Goal: Information Seeking & Learning: Learn about a topic

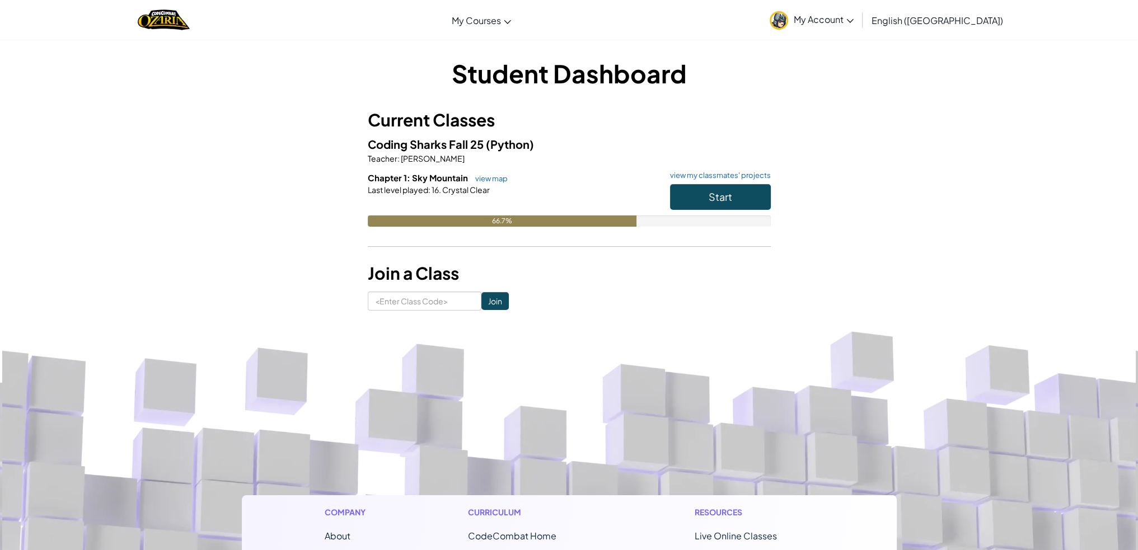
click at [727, 180] on h6 "Chapter 1: Sky Mountain view map view my classmates' projects" at bounding box center [569, 178] width 403 height 12
click at [727, 188] on button "Start" at bounding box center [720, 197] width 101 height 26
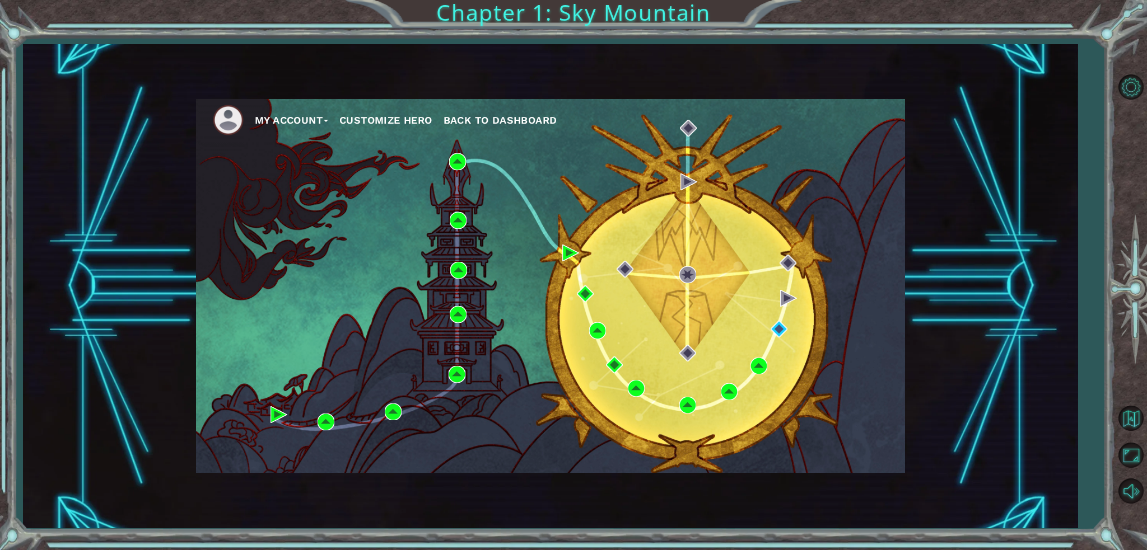
click at [782, 339] on div "My Account Customize Hero Back to Dashboard" at bounding box center [550, 286] width 709 height 374
click at [782, 338] on img at bounding box center [778, 329] width 17 height 17
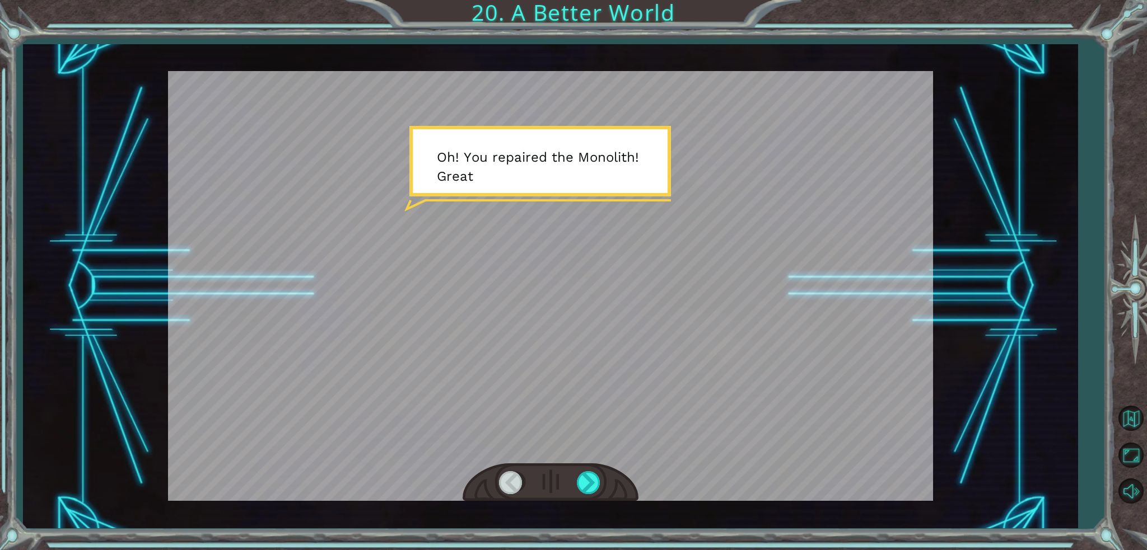
click at [538, 208] on div at bounding box center [550, 286] width 765 height 430
click at [593, 486] on div at bounding box center [589, 482] width 25 height 23
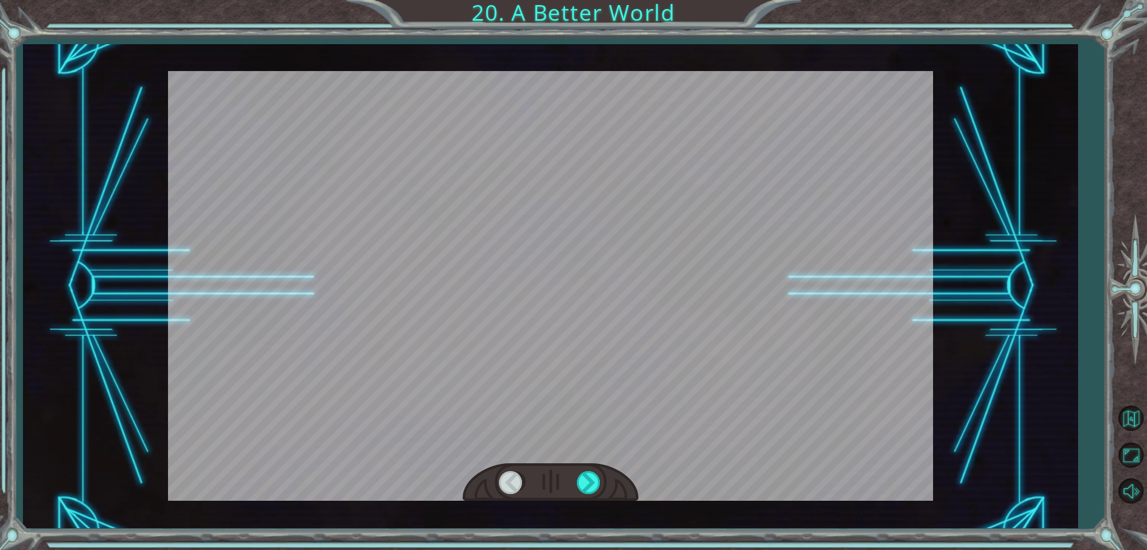
click at [593, 486] on div at bounding box center [589, 482] width 25 height 23
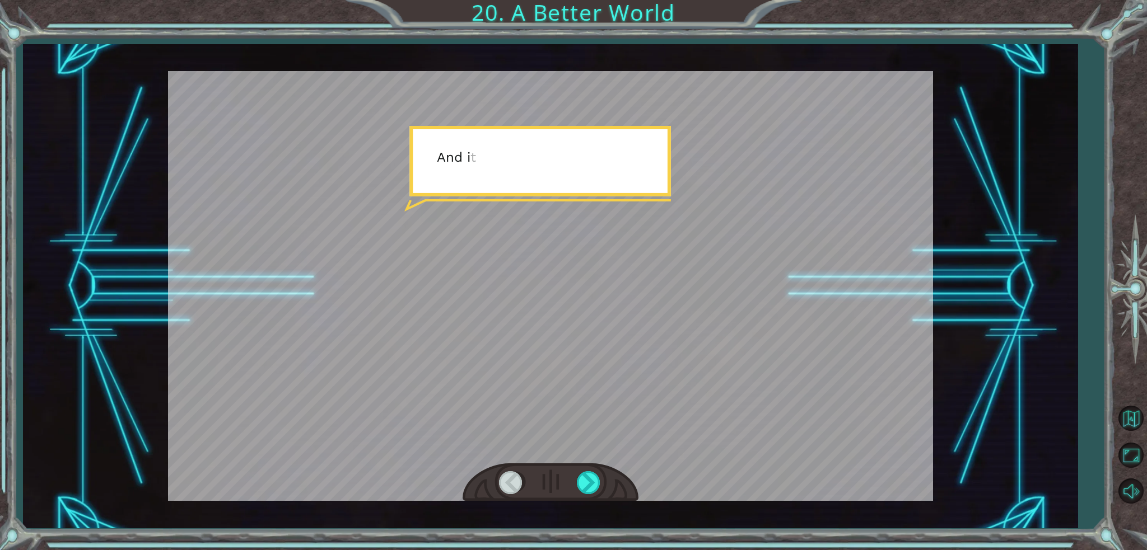
click at [593, 486] on div at bounding box center [589, 482] width 25 height 23
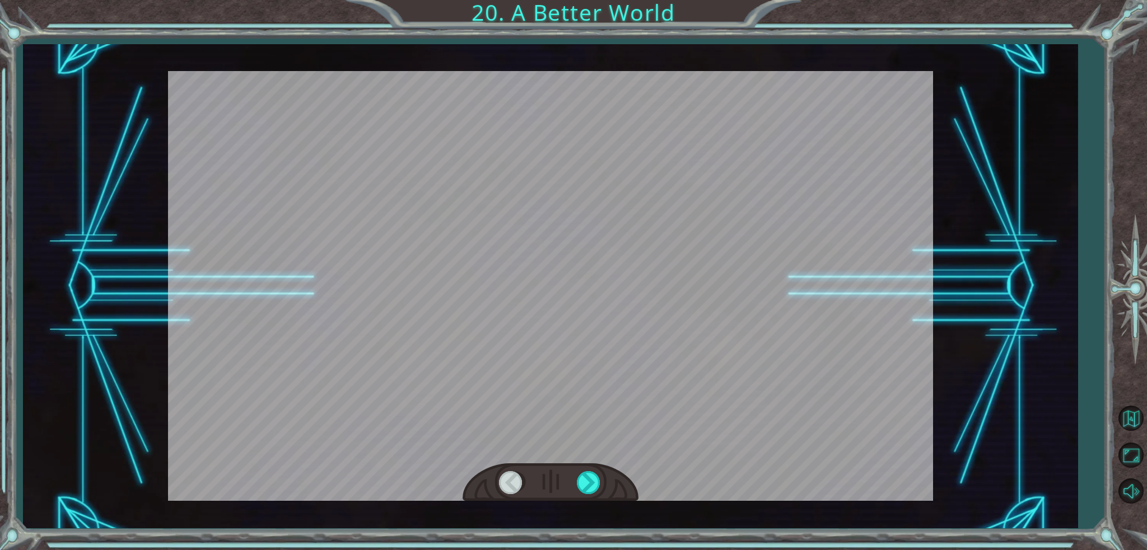
click at [593, 486] on div at bounding box center [589, 482] width 25 height 23
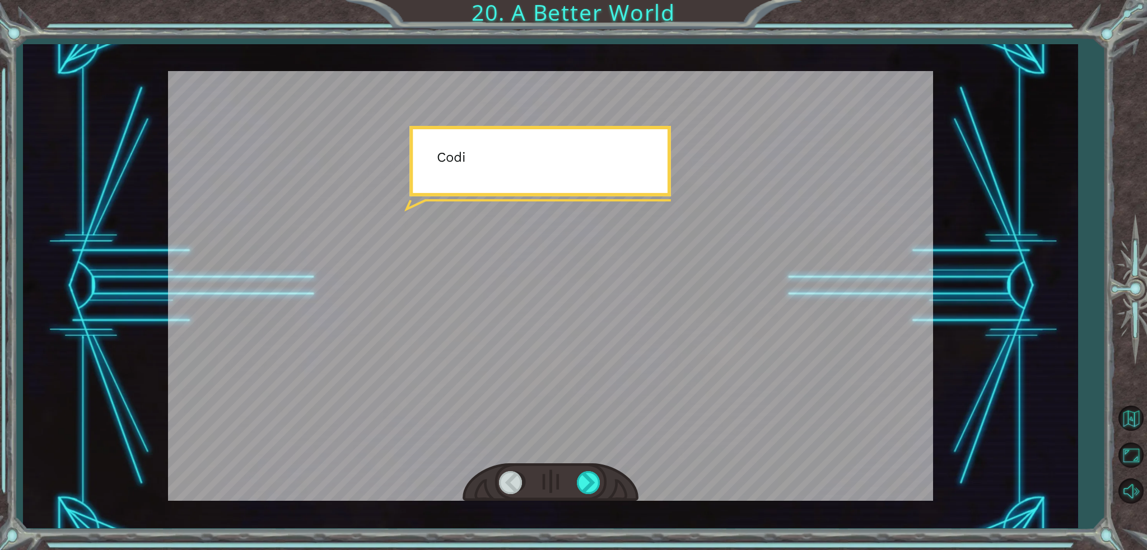
click at [593, 486] on div at bounding box center [589, 482] width 25 height 23
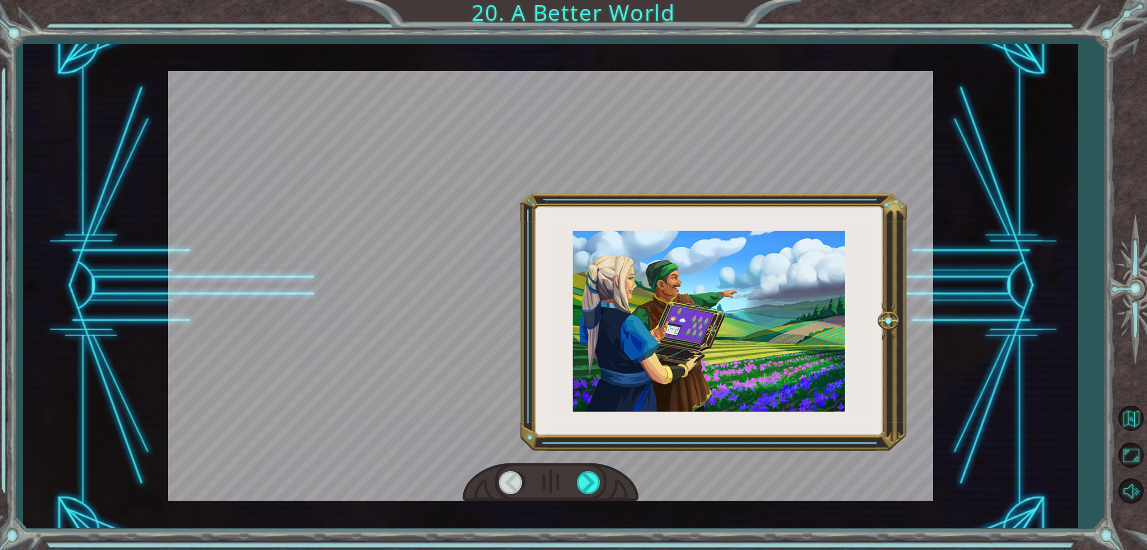
click at [593, 486] on div at bounding box center [589, 482] width 25 height 23
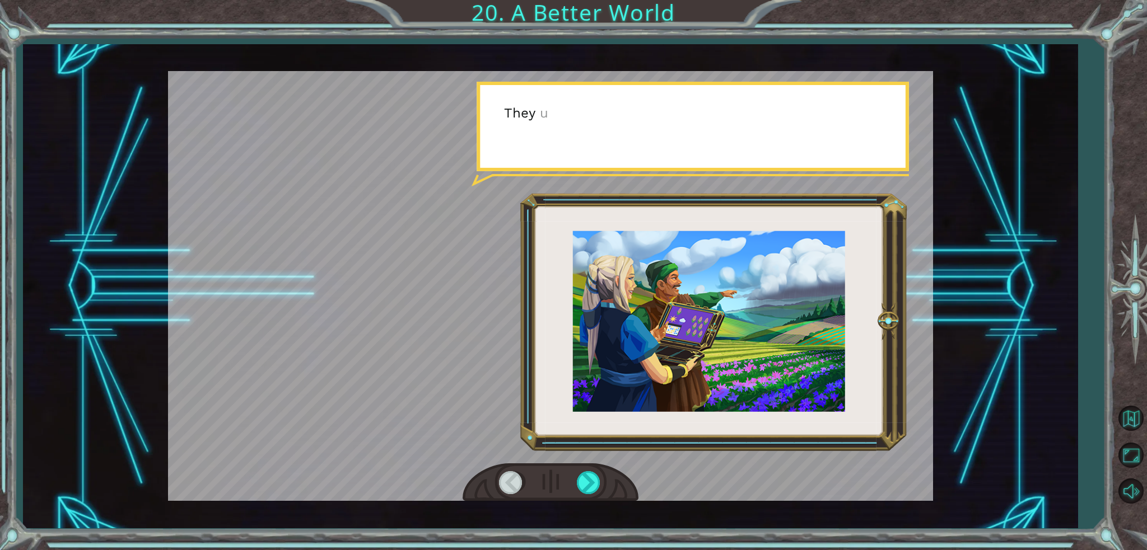
click at [593, 486] on div at bounding box center [589, 482] width 25 height 23
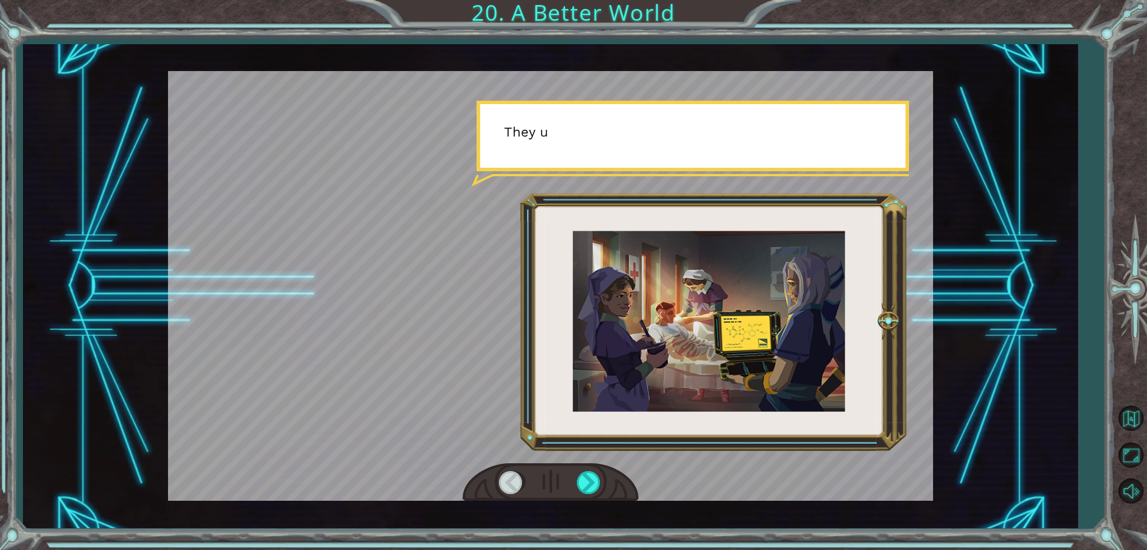
click at [593, 486] on div at bounding box center [589, 482] width 25 height 23
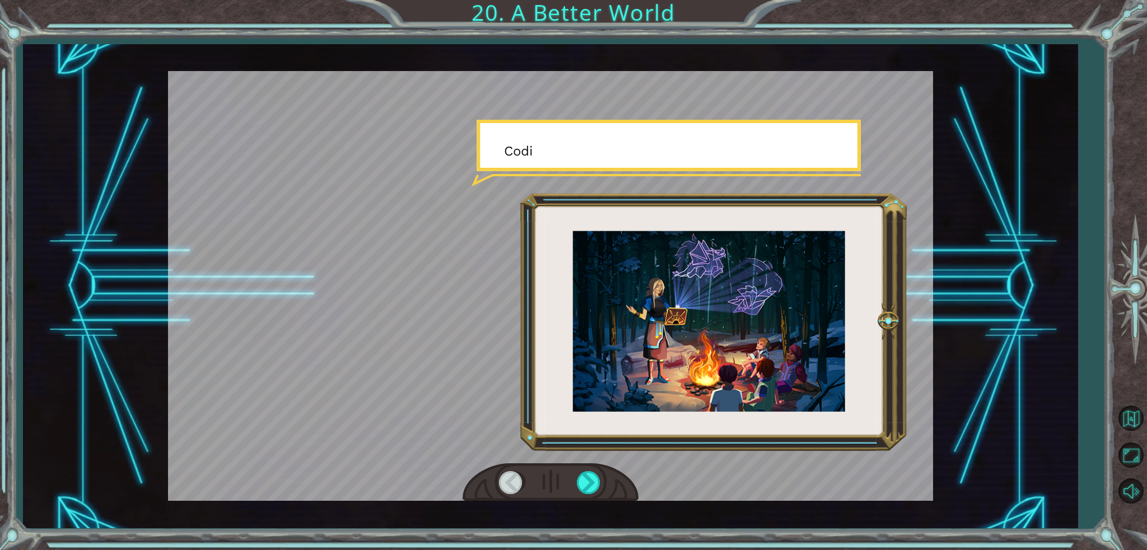
click at [593, 486] on div at bounding box center [589, 482] width 25 height 23
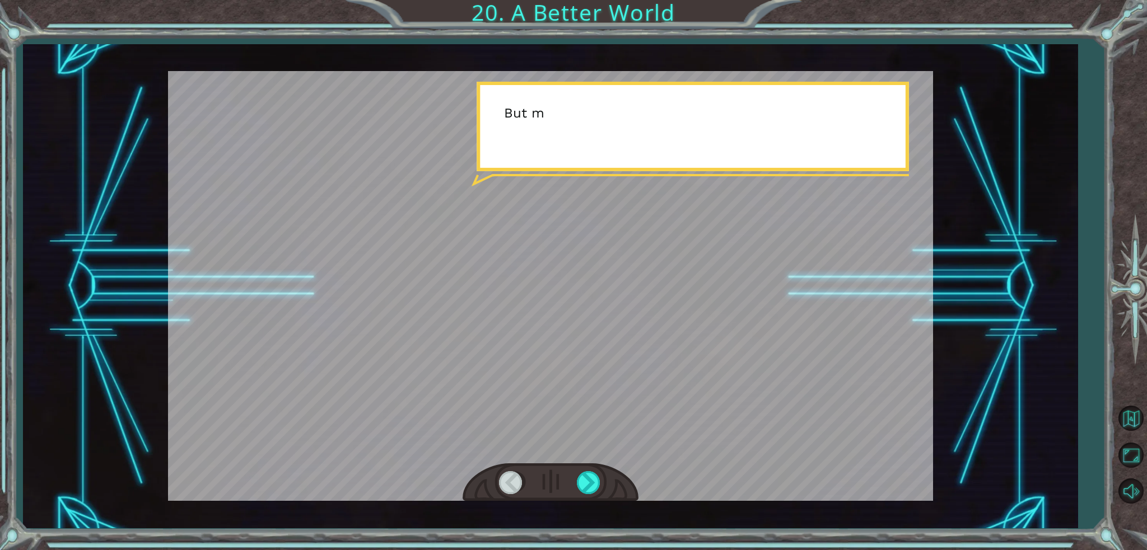
click at [593, 486] on div at bounding box center [589, 482] width 25 height 23
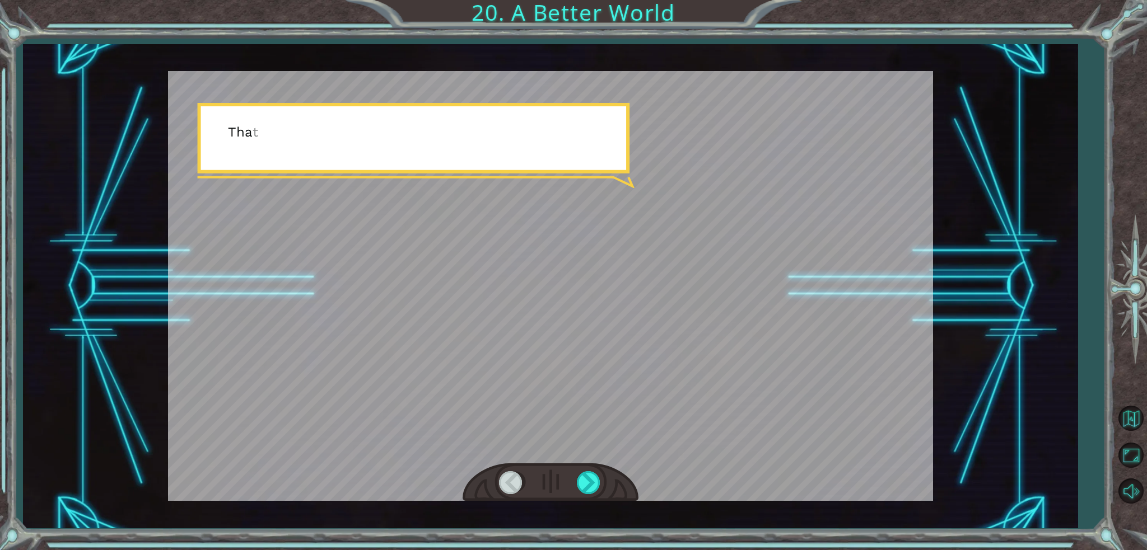
click at [593, 486] on div at bounding box center [589, 482] width 25 height 23
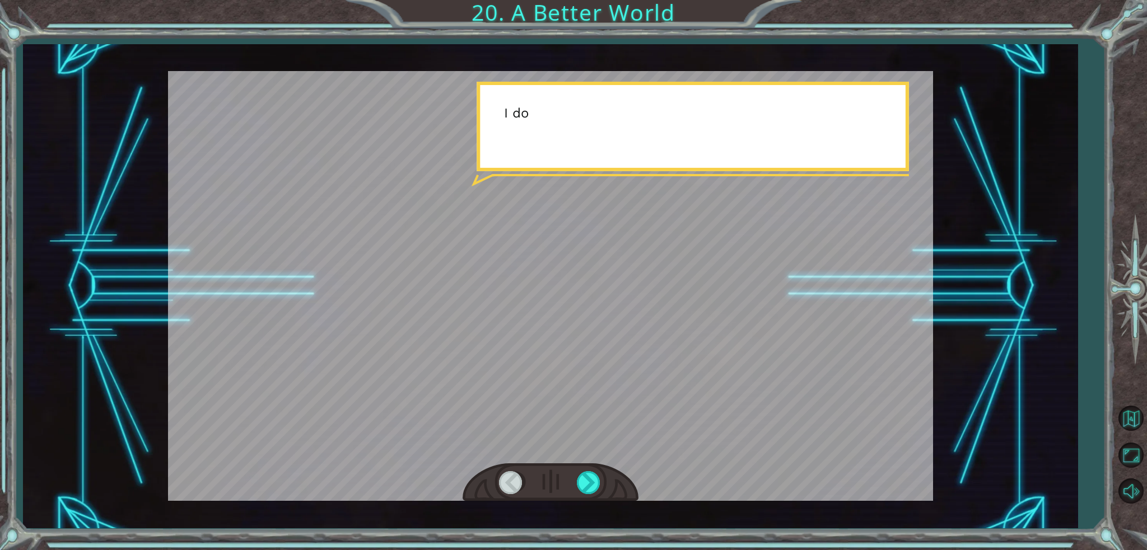
click at [593, 486] on div at bounding box center [589, 482] width 25 height 23
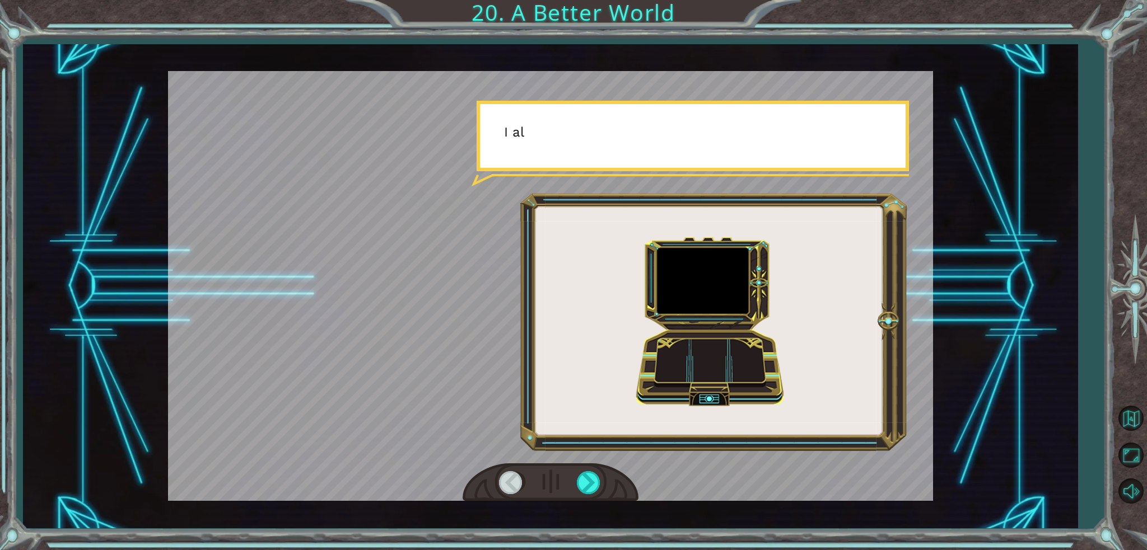
click at [593, 486] on div at bounding box center [589, 482] width 25 height 23
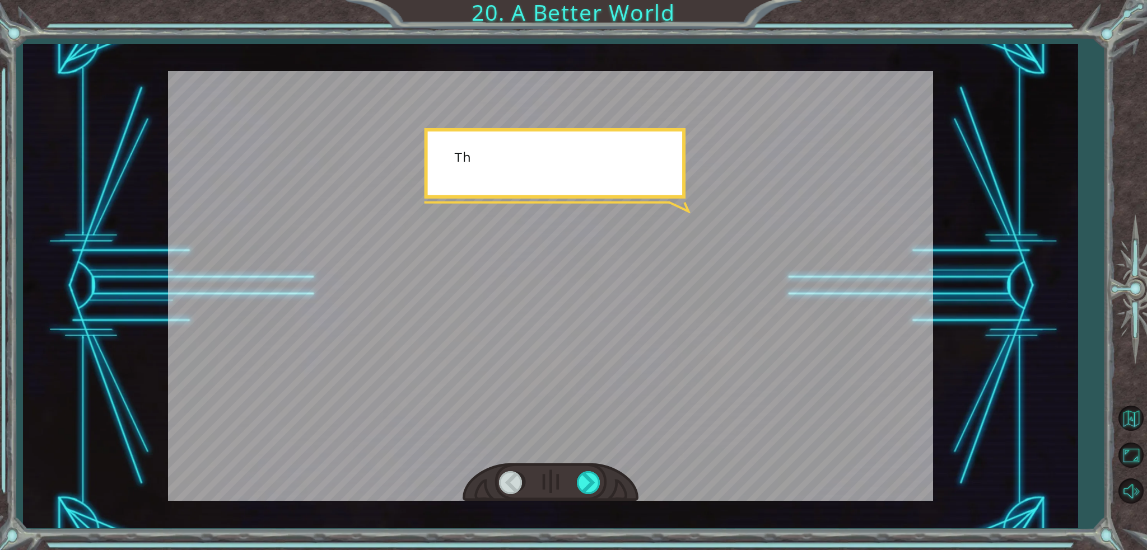
click at [593, 486] on div at bounding box center [589, 482] width 25 height 23
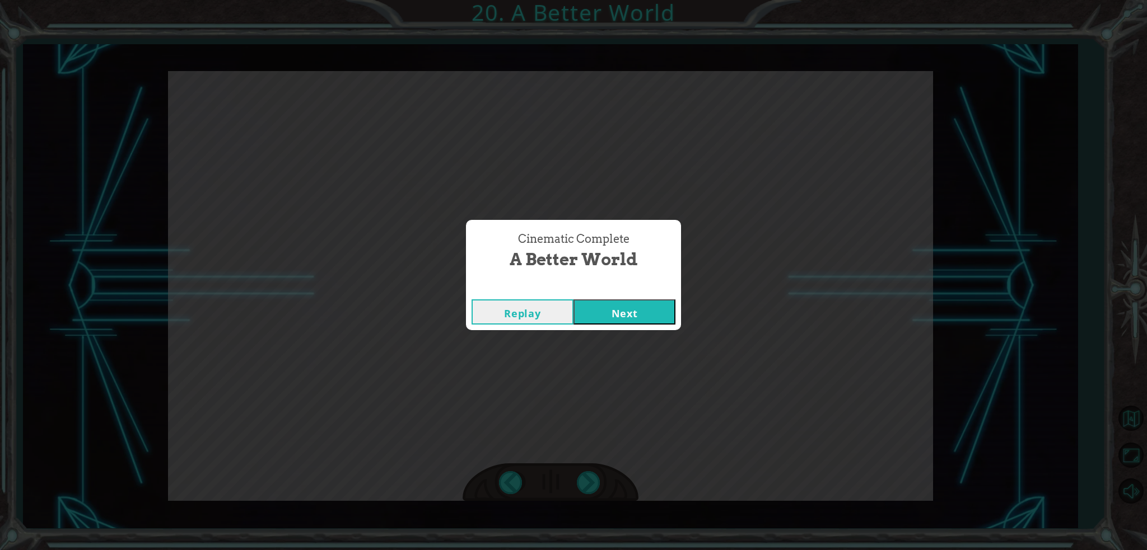
click at [593, 0] on div "O h ! Y o u r e p a i r e d t h e M o n o l i t h ! G r e a t j o b ! A n d i t…" at bounding box center [573, 0] width 1147 height 0
click at [593, 486] on div "Cinematic Complete A Better World Replay Next" at bounding box center [573, 275] width 1147 height 550
click at [616, 304] on button "Next" at bounding box center [624, 312] width 102 height 25
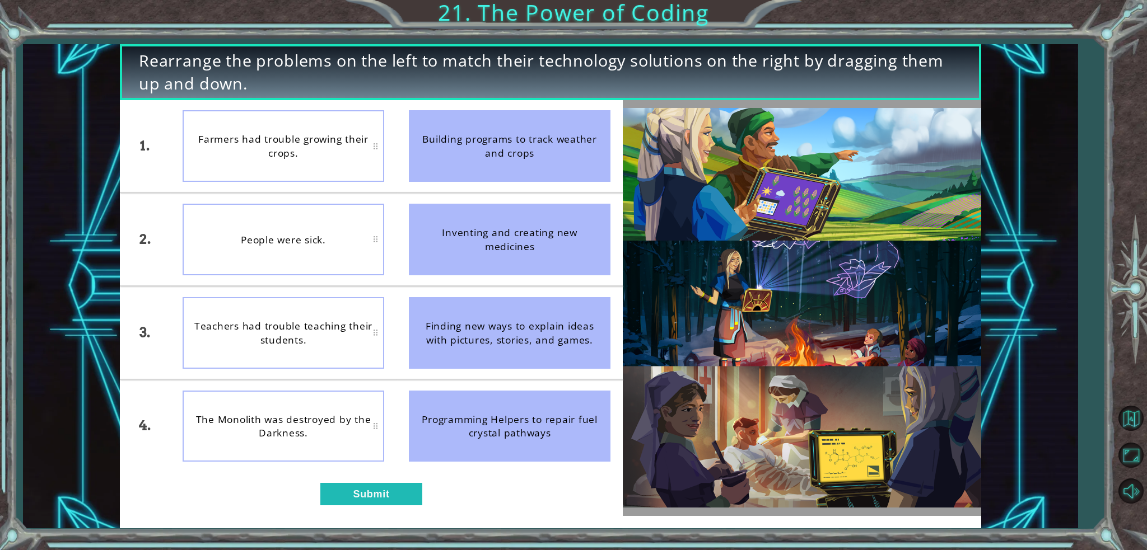
click at [388, 497] on button "Submit" at bounding box center [371, 494] width 102 height 23
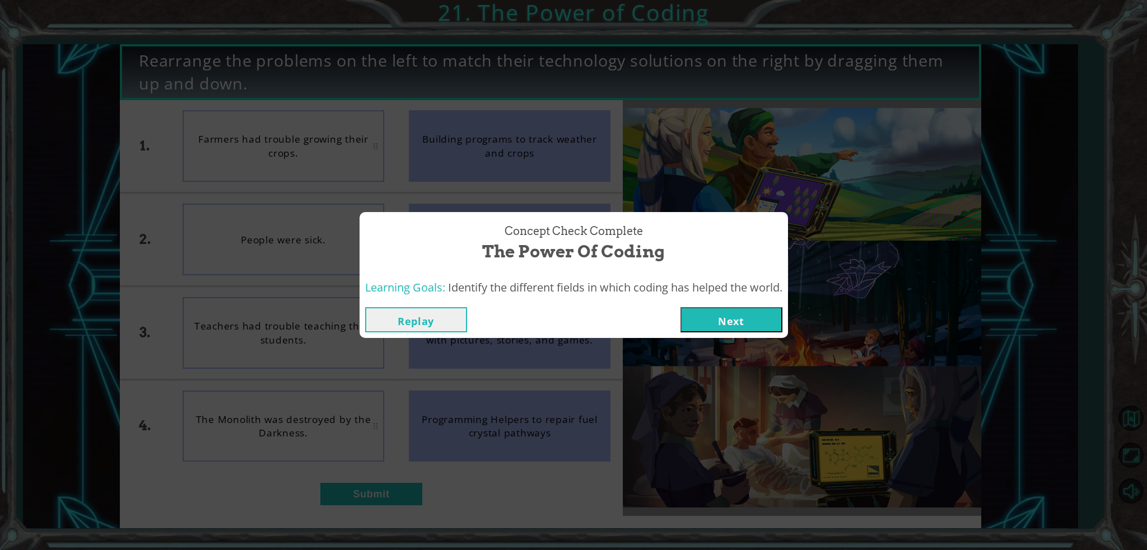
drag, startPoint x: 728, startPoint y: 321, endPoint x: 720, endPoint y: 332, distance: 14.0
click at [728, 320] on button "Next" at bounding box center [731, 319] width 102 height 25
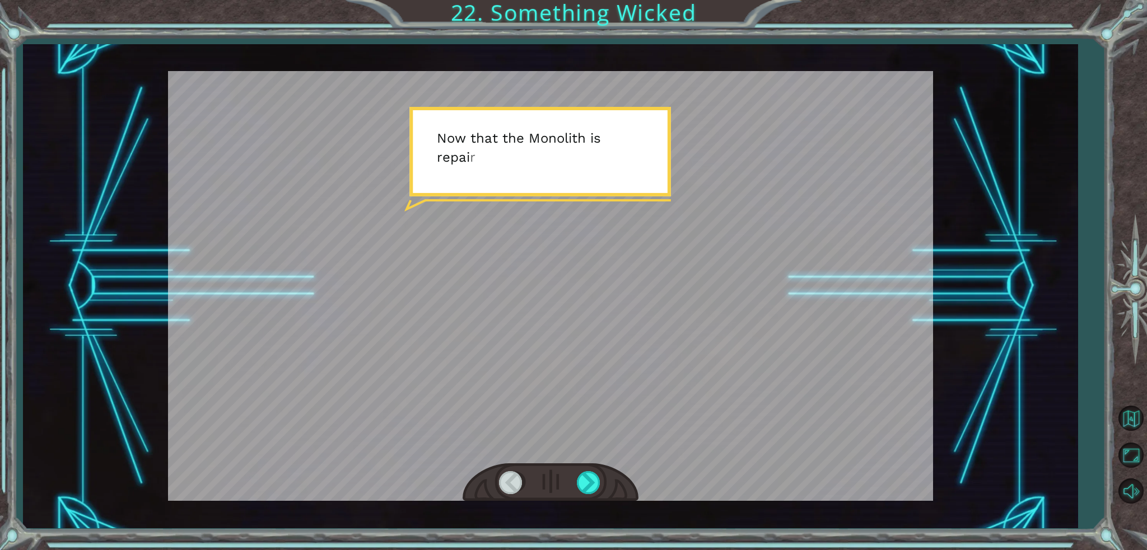
drag, startPoint x: 578, startPoint y: 334, endPoint x: 575, endPoint y: 339, distance: 6.3
click at [577, 339] on div at bounding box center [550, 286] width 765 height 430
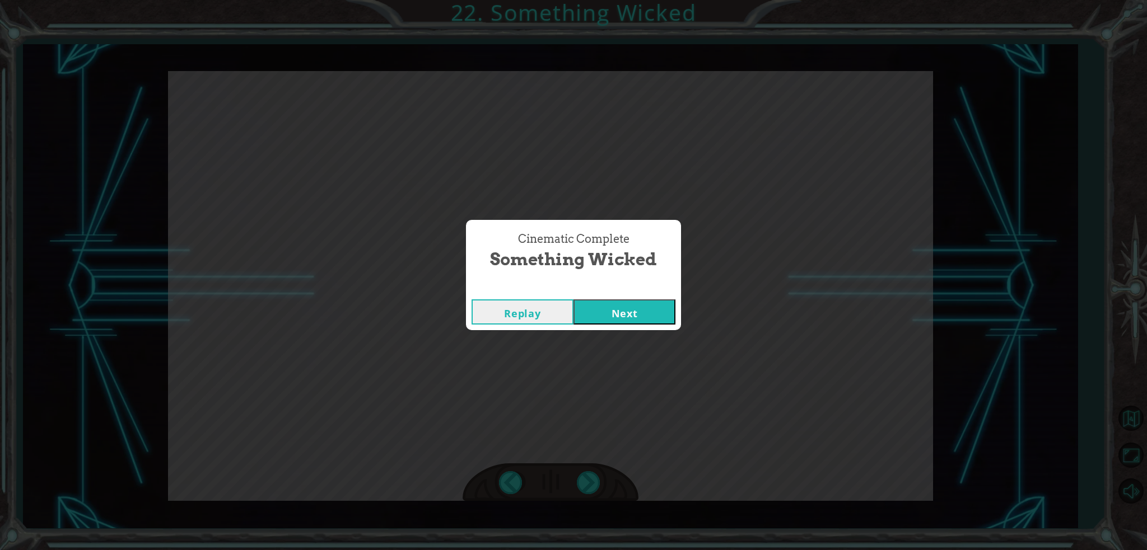
click at [623, 309] on button "Next" at bounding box center [624, 312] width 102 height 25
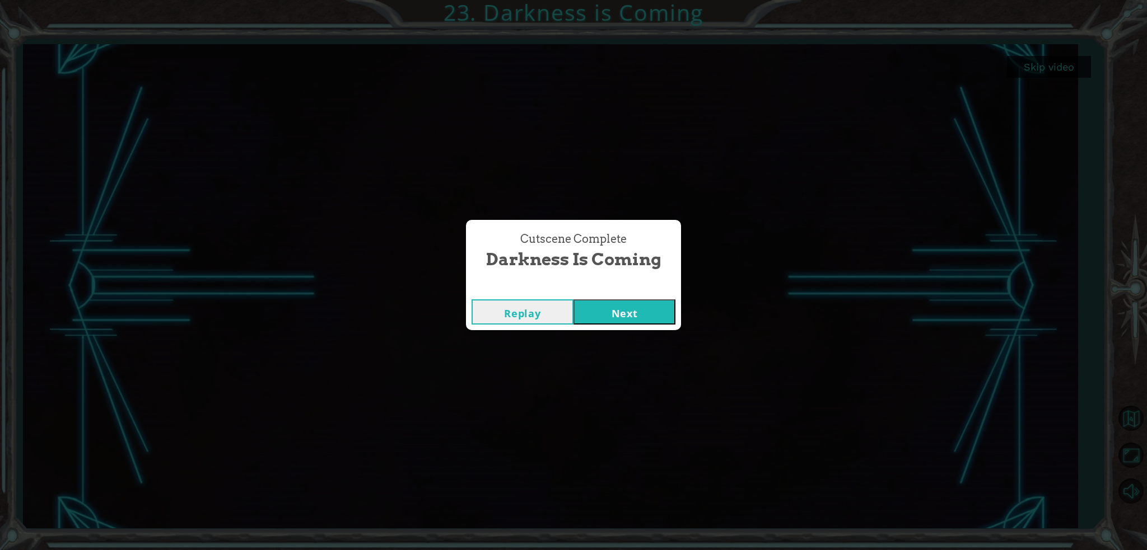
click at [634, 307] on button "Next" at bounding box center [624, 312] width 102 height 25
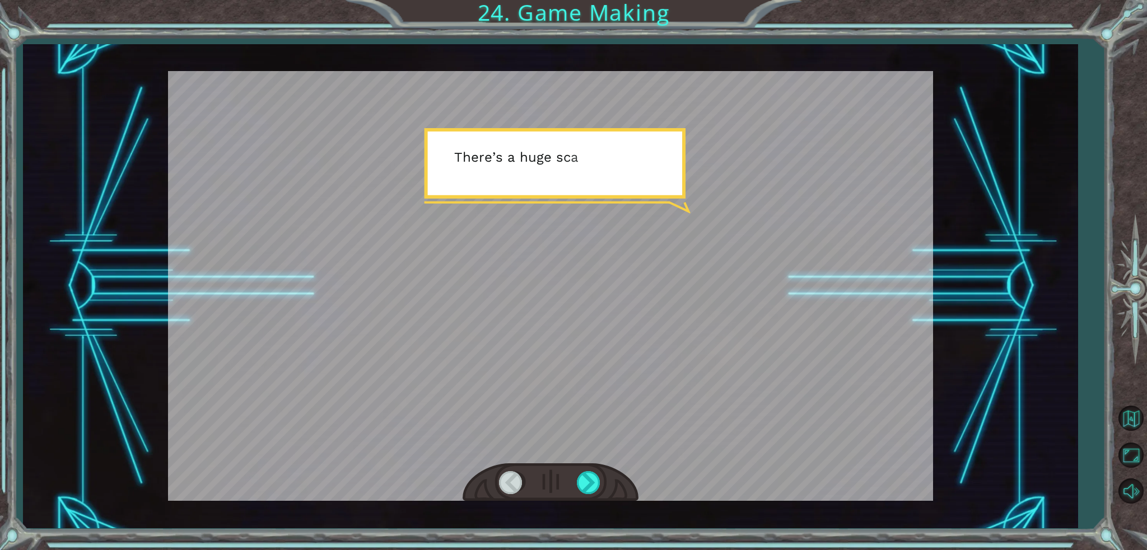
click at [634, 307] on div at bounding box center [550, 286] width 765 height 430
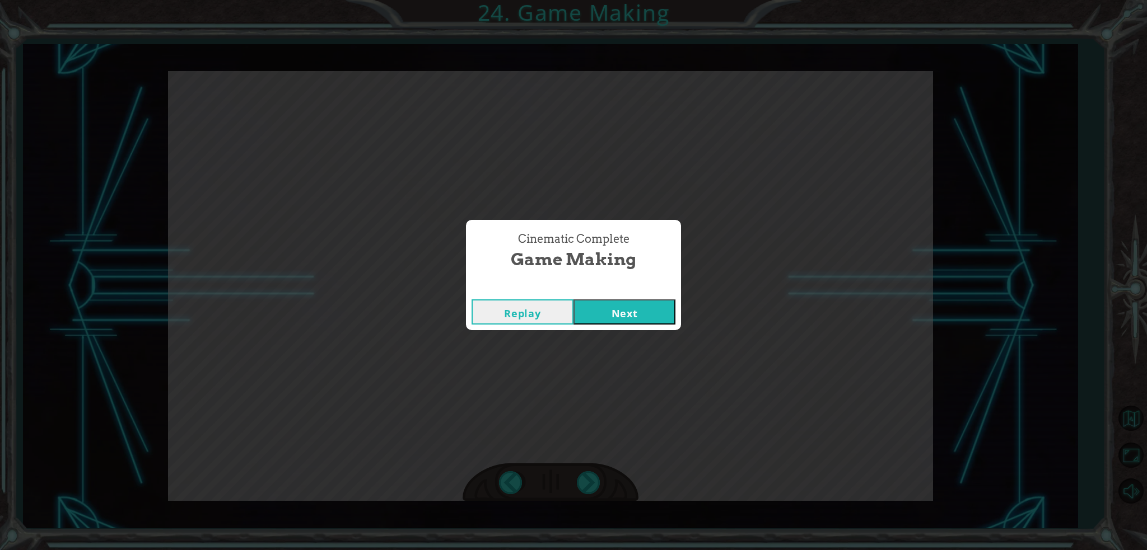
click at [637, 309] on button "Next" at bounding box center [624, 312] width 102 height 25
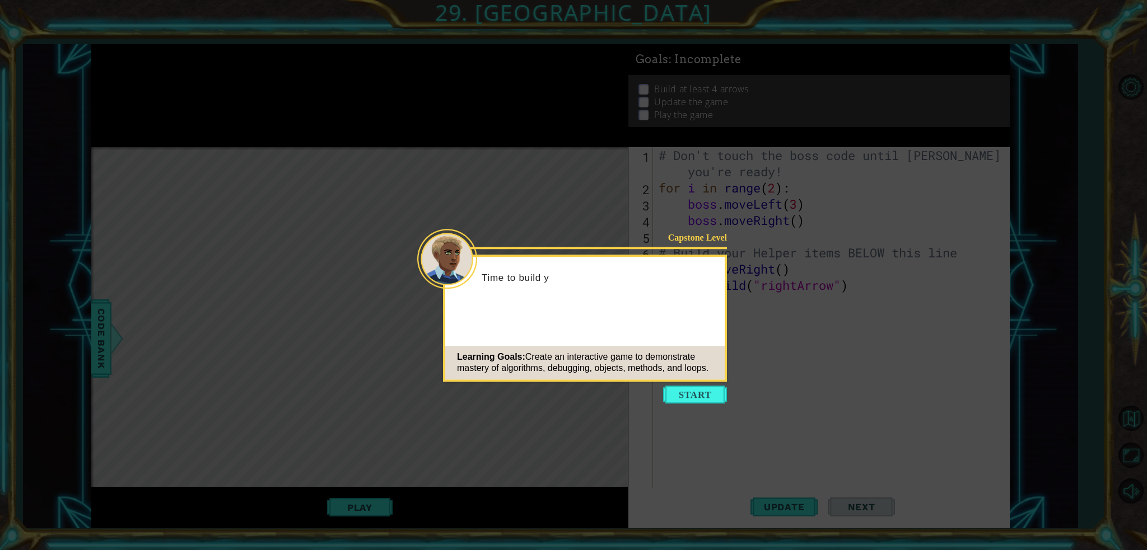
click at [722, 394] on button "Start" at bounding box center [695, 395] width 64 height 18
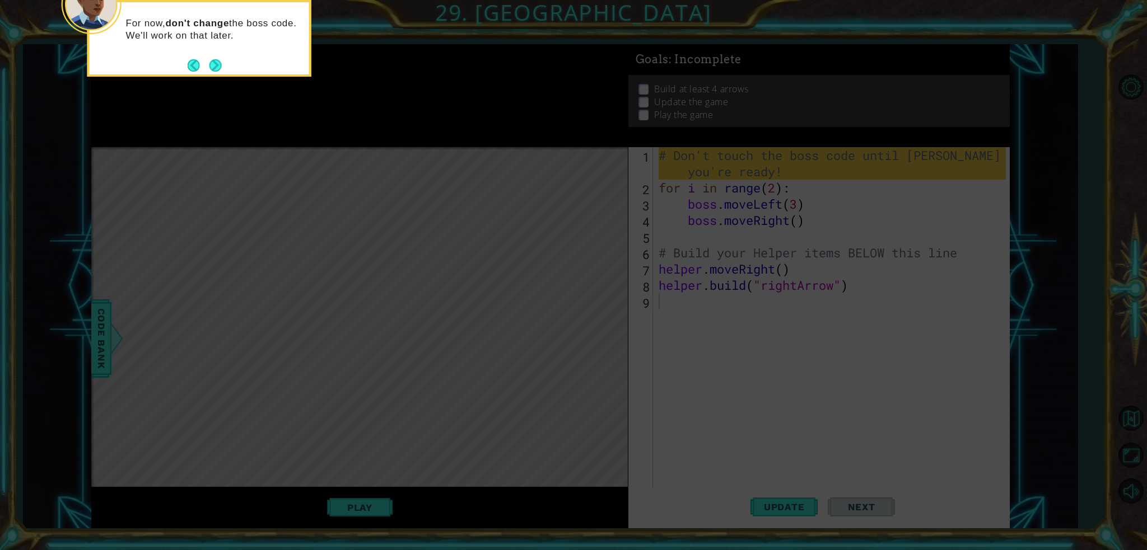
click at [218, 70] on button "Next" at bounding box center [215, 65] width 12 height 12
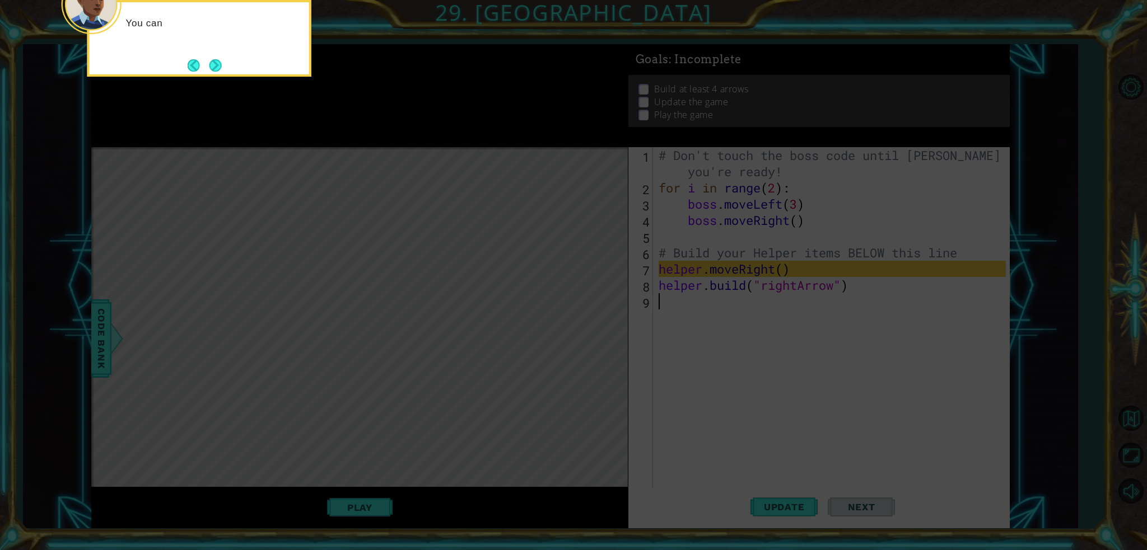
click at [215, 69] on button "Next" at bounding box center [215, 65] width 12 height 12
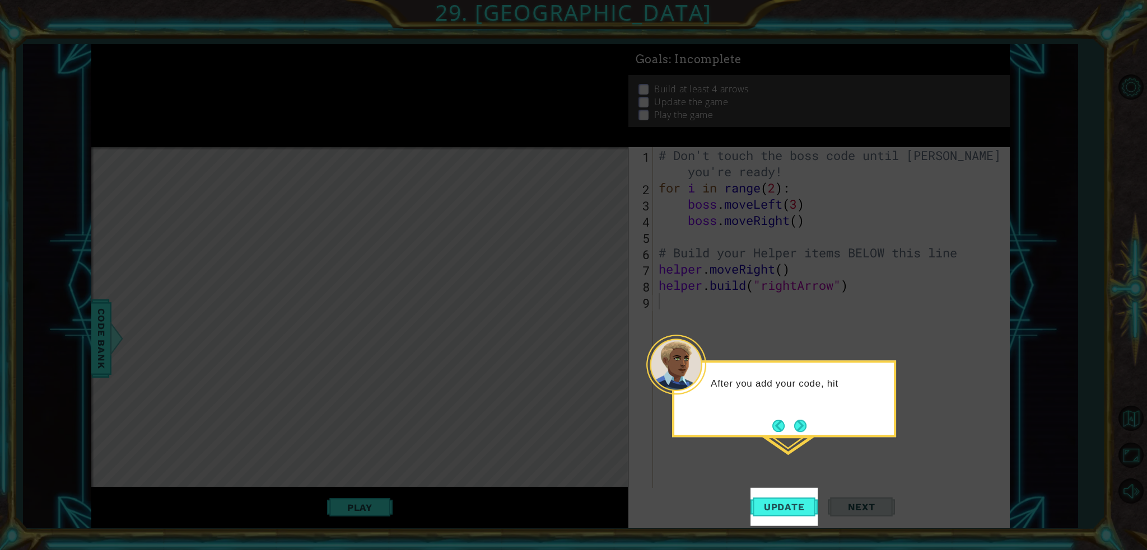
click at [800, 429] on button "Next" at bounding box center [799, 425] width 13 height 13
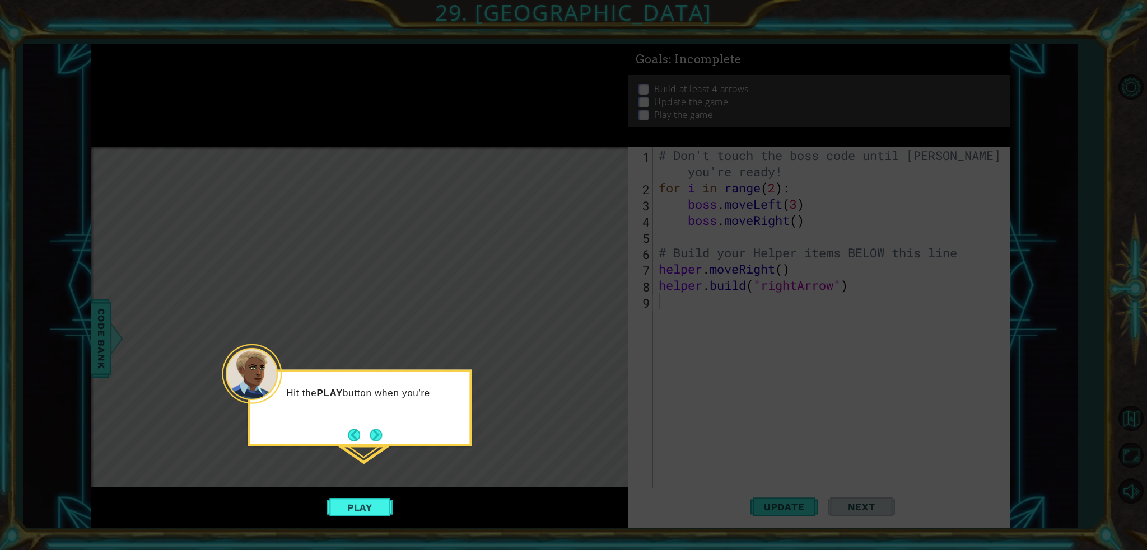
click at [372, 432] on button "Next" at bounding box center [376, 435] width 12 height 12
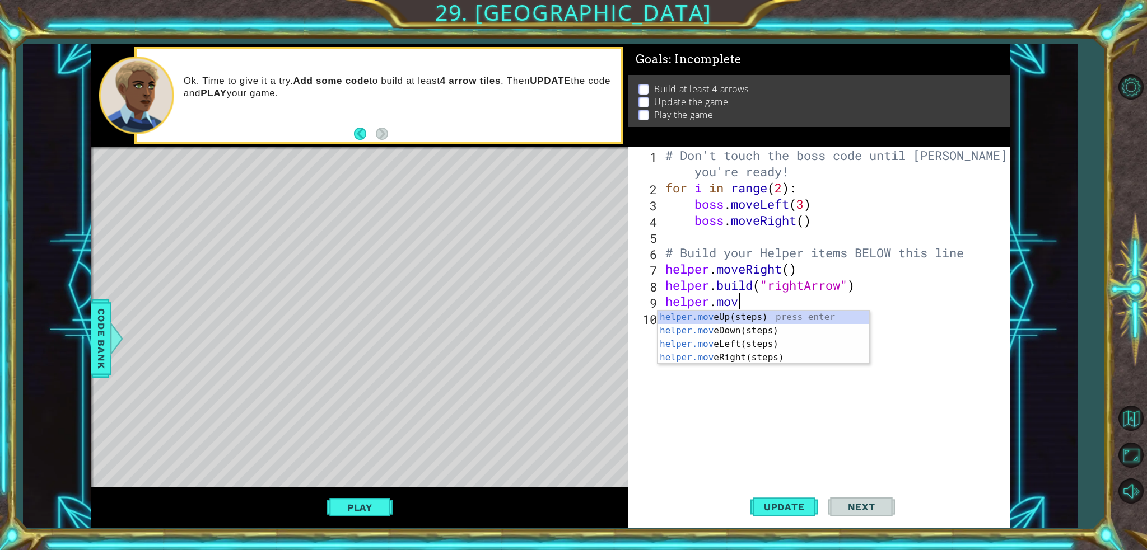
scroll to position [0, 3]
type textarea "helper.moveR"
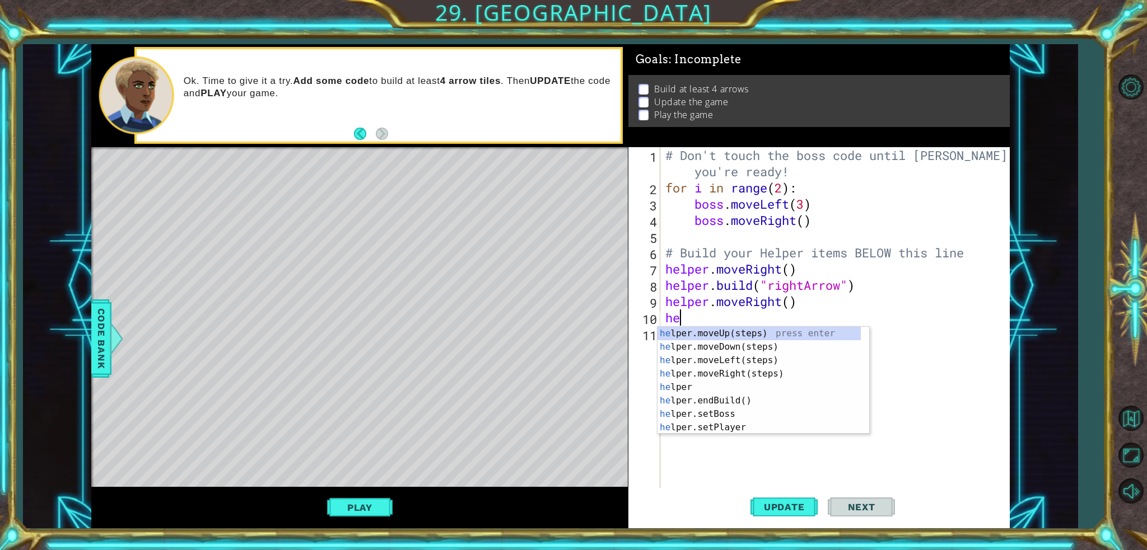
scroll to position [0, 0]
type textarea "h"
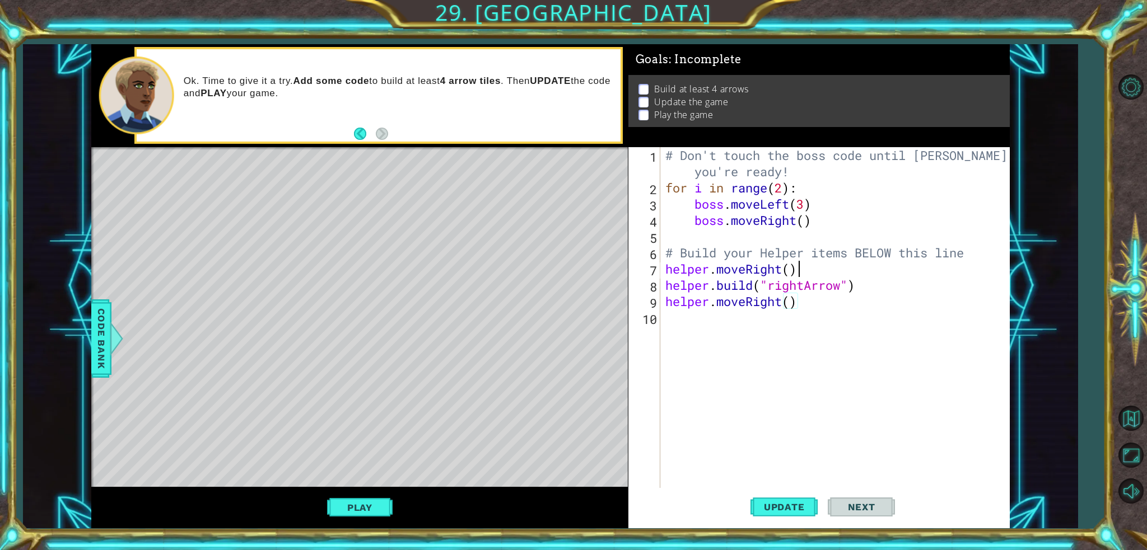
click at [813, 270] on div "# Don't touch the boss code until [PERSON_NAME] says you're ready! for i in ran…" at bounding box center [837, 342] width 349 height 390
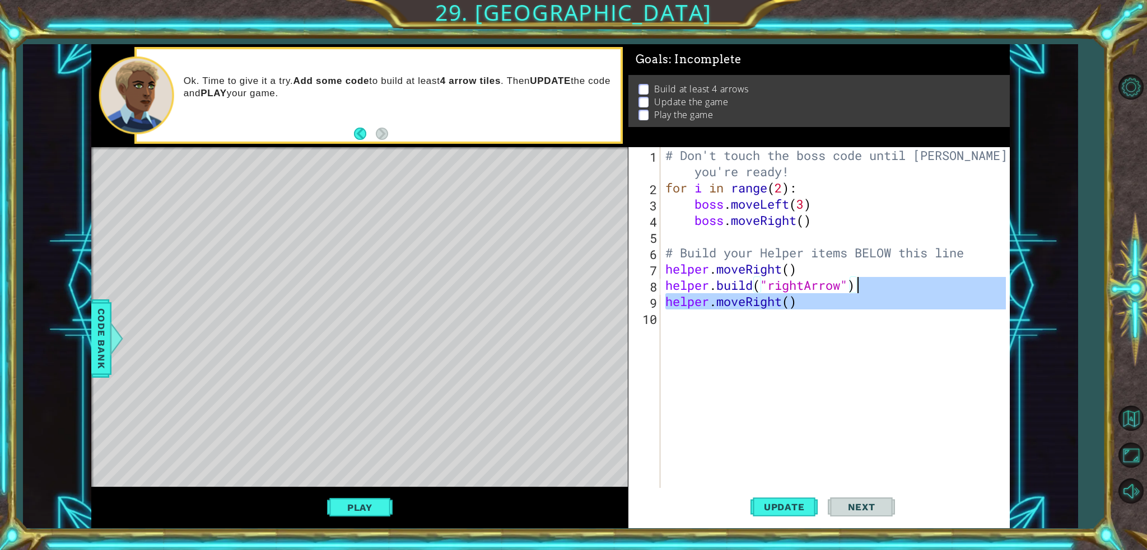
drag, startPoint x: 851, startPoint y: 310, endPoint x: 887, endPoint y: 283, distance: 45.2
click at [887, 283] on div "# Don't touch the boss code until [PERSON_NAME] says you're ready! for i in ran…" at bounding box center [837, 342] width 349 height 390
type textarea "[DOMAIN_NAME]("rightArrow") helper.moveRight()"
click at [861, 323] on div "# Don't touch the boss code until [PERSON_NAME] says you're ready! for i in ran…" at bounding box center [834, 317] width 343 height 341
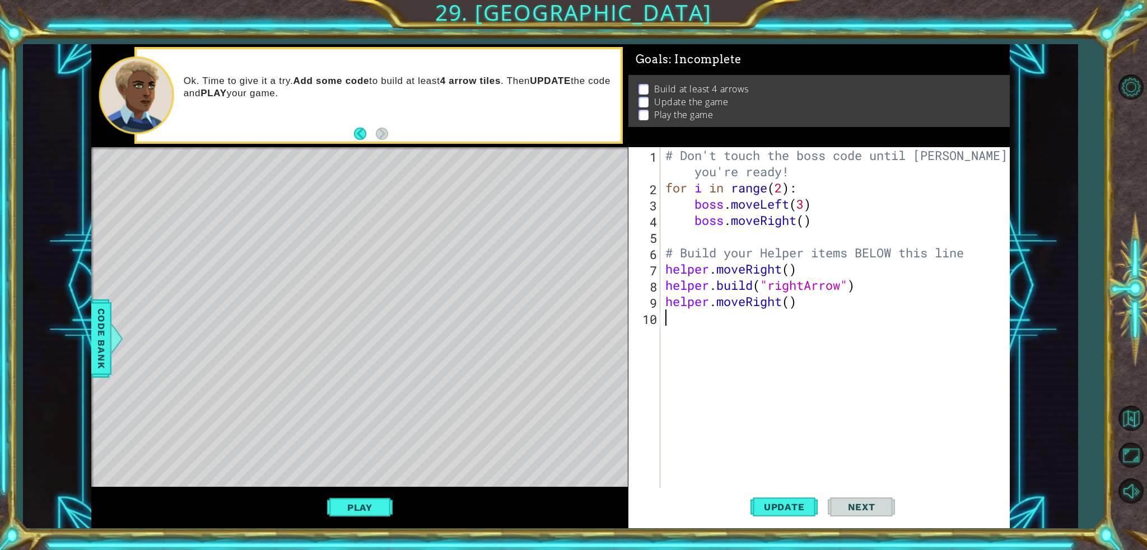
click at [863, 308] on div "# Don't touch the boss code until [PERSON_NAME] says you're ready! for i in ran…" at bounding box center [837, 342] width 349 height 390
drag, startPoint x: 900, startPoint y: 287, endPoint x: 889, endPoint y: 309, distance: 24.0
click at [889, 309] on div "# Don't touch the boss code until [PERSON_NAME] says you're ready! for i in ran…" at bounding box center [837, 342] width 349 height 390
click at [978, 257] on div "# Don't touch the boss code until [PERSON_NAME] says you're ready! for i in ran…" at bounding box center [834, 342] width 356 height 390
type textarea "# Build your Helper items BELOW this line"
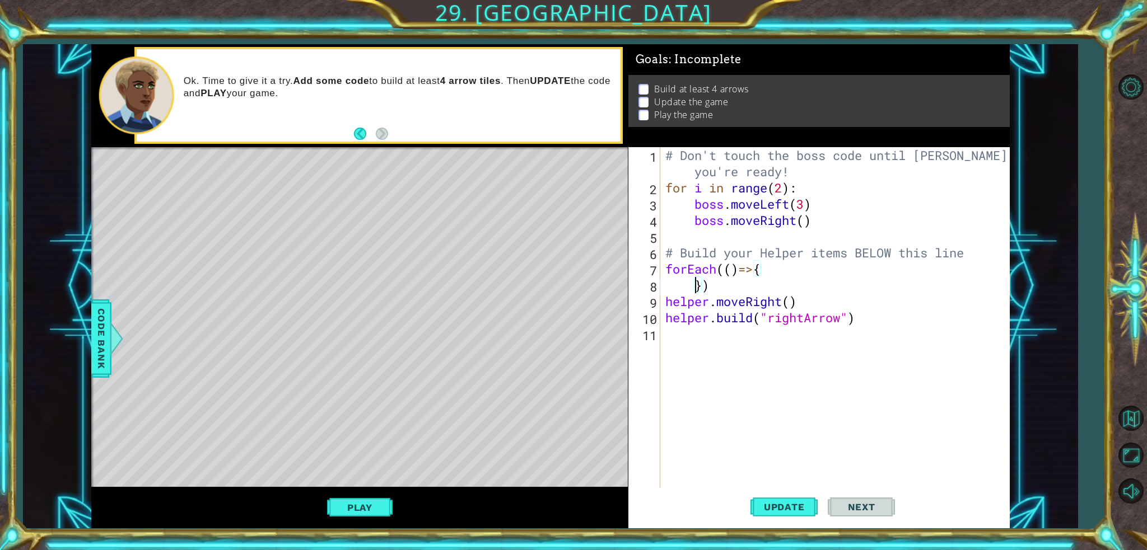
scroll to position [0, 1]
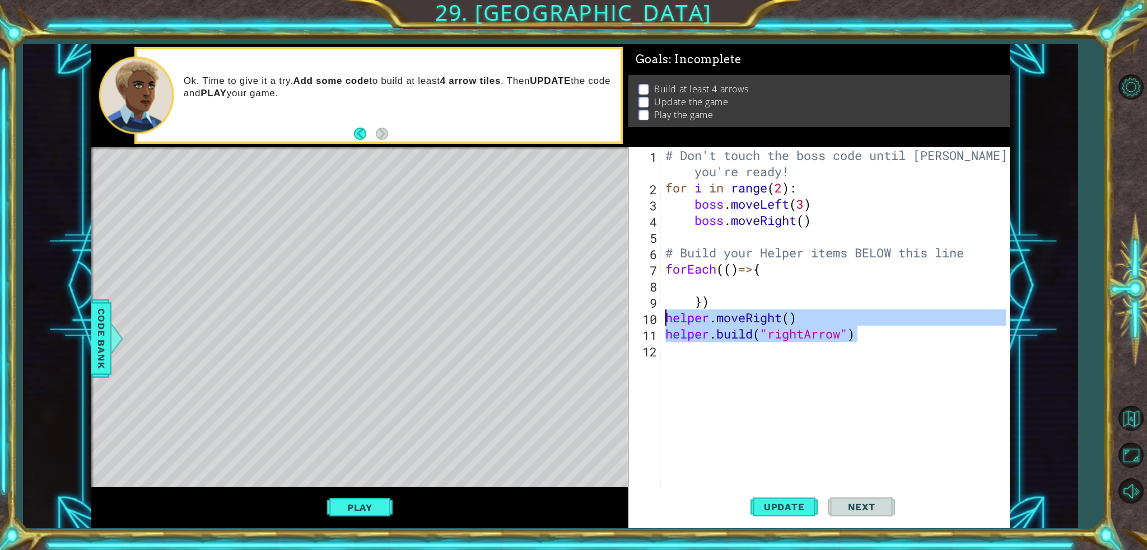
drag, startPoint x: 874, startPoint y: 337, endPoint x: 666, endPoint y: 315, distance: 208.4
click at [666, 315] on div "# Don't touch the boss code until [PERSON_NAME] says you're ready! for i in ran…" at bounding box center [837, 342] width 349 height 390
type textarea "helper.moveRight() [DOMAIN_NAME]("rightArrow")"
click at [709, 284] on div "# Don't touch the boss code until [PERSON_NAME] says you're ready! for i in ran…" at bounding box center [837, 342] width 349 height 390
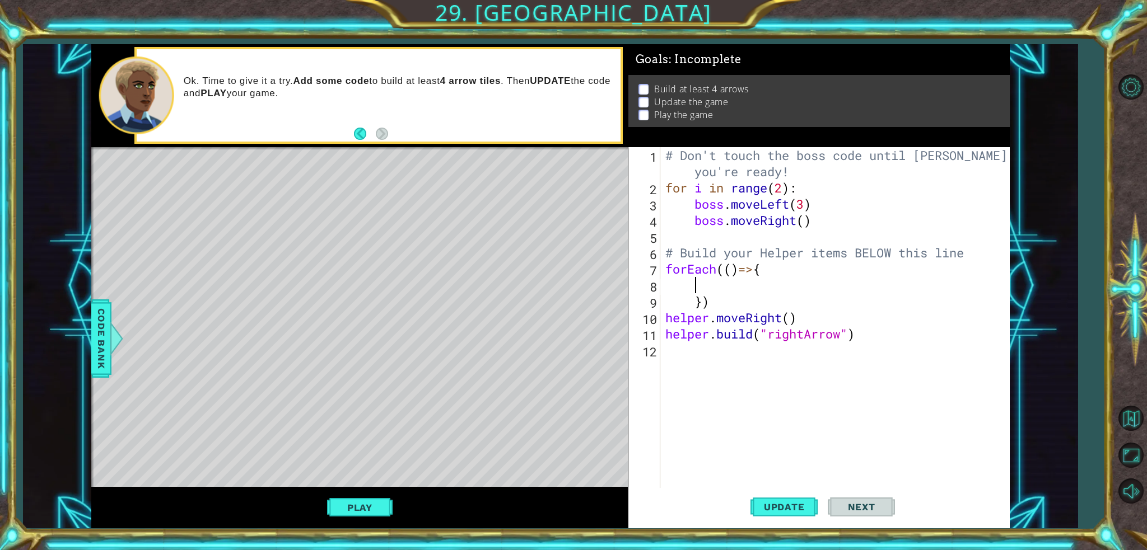
paste textarea "[DOMAIN_NAME]("rightArrow")"
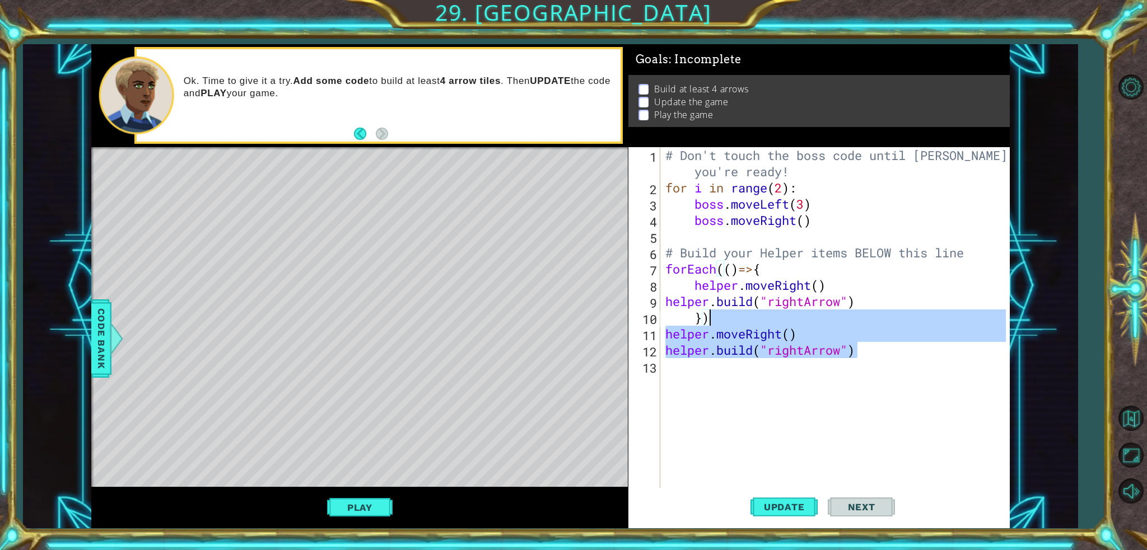
drag, startPoint x: 859, startPoint y: 347, endPoint x: 801, endPoint y: 324, distance: 62.6
click at [801, 324] on div "# Don't touch the boss code until [PERSON_NAME] says you're ready! for i in ran…" at bounding box center [837, 342] width 349 height 390
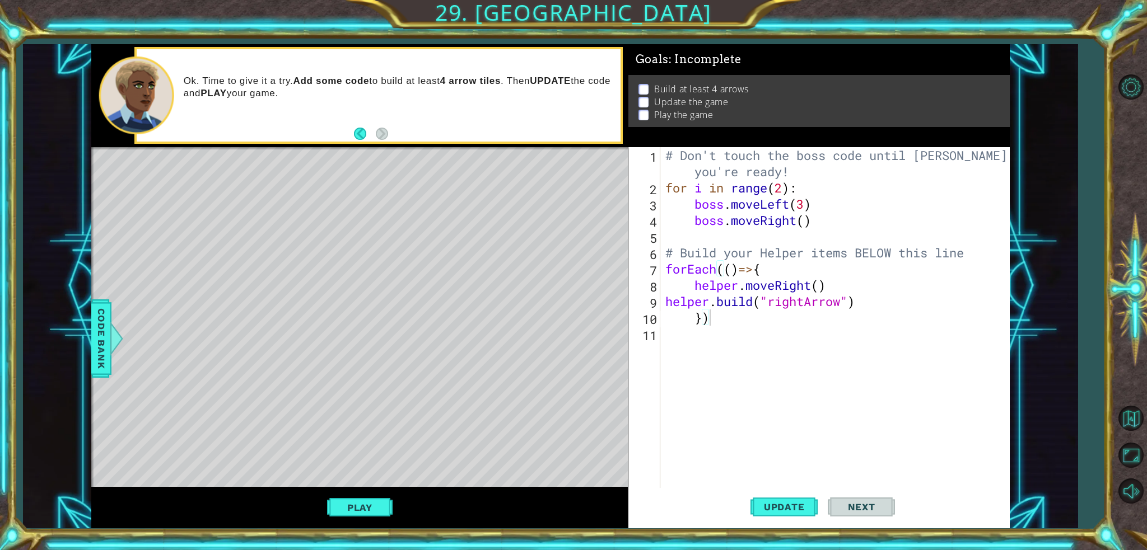
click at [789, 504] on span "Update" at bounding box center [784, 507] width 63 height 11
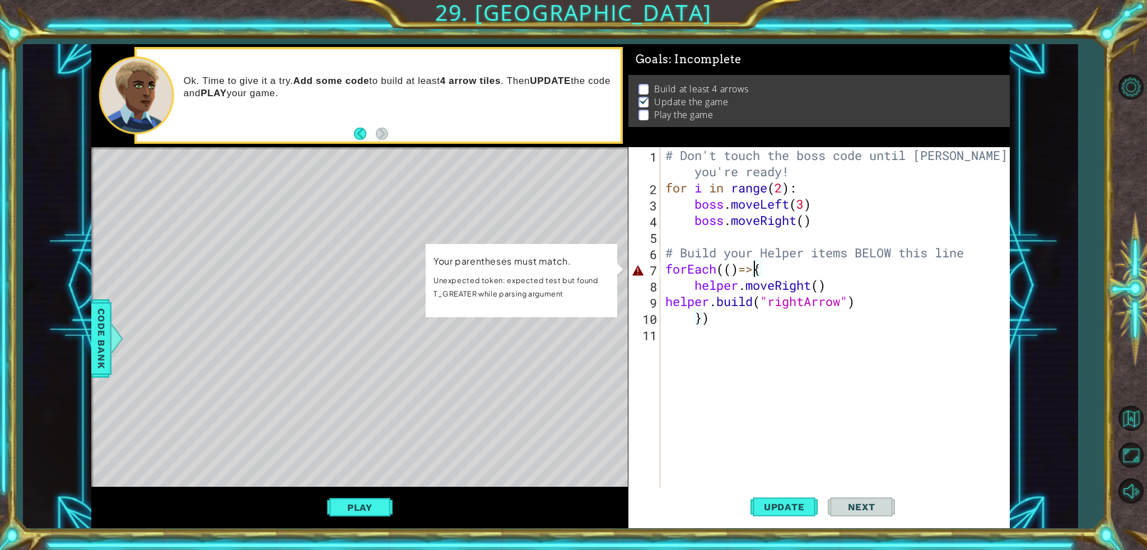
click at [753, 275] on div "# Don't touch the boss code until [PERSON_NAME] says you're ready! for i in ran…" at bounding box center [837, 342] width 349 height 390
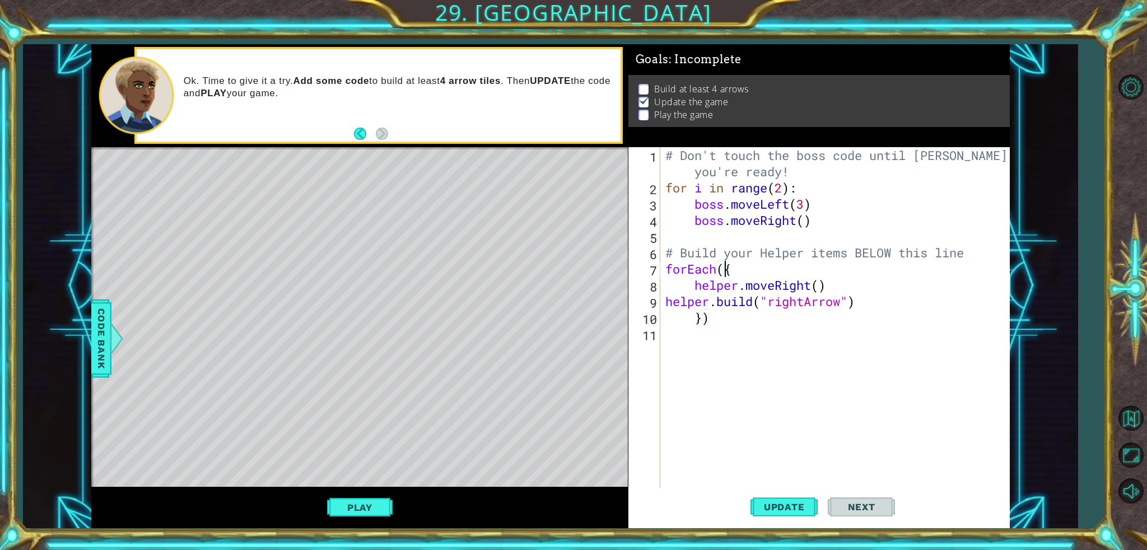
click at [783, 512] on span "Update" at bounding box center [784, 507] width 63 height 11
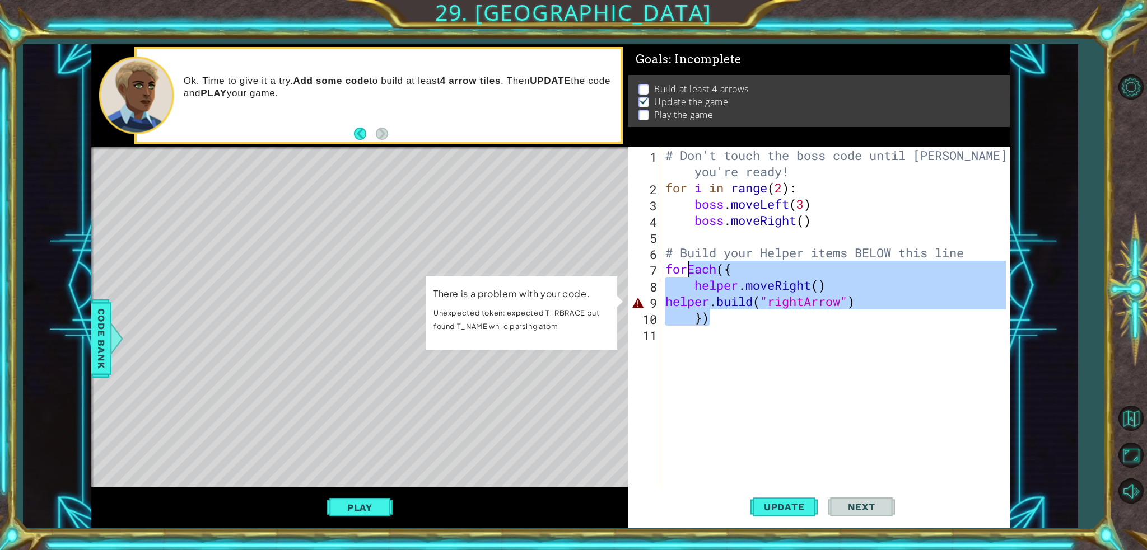
drag, startPoint x: 727, startPoint y: 325, endPoint x: 688, endPoint y: 270, distance: 67.9
click at [688, 270] on div "# Don't touch the boss code until [PERSON_NAME] says you're ready! for i in ran…" at bounding box center [837, 342] width 349 height 390
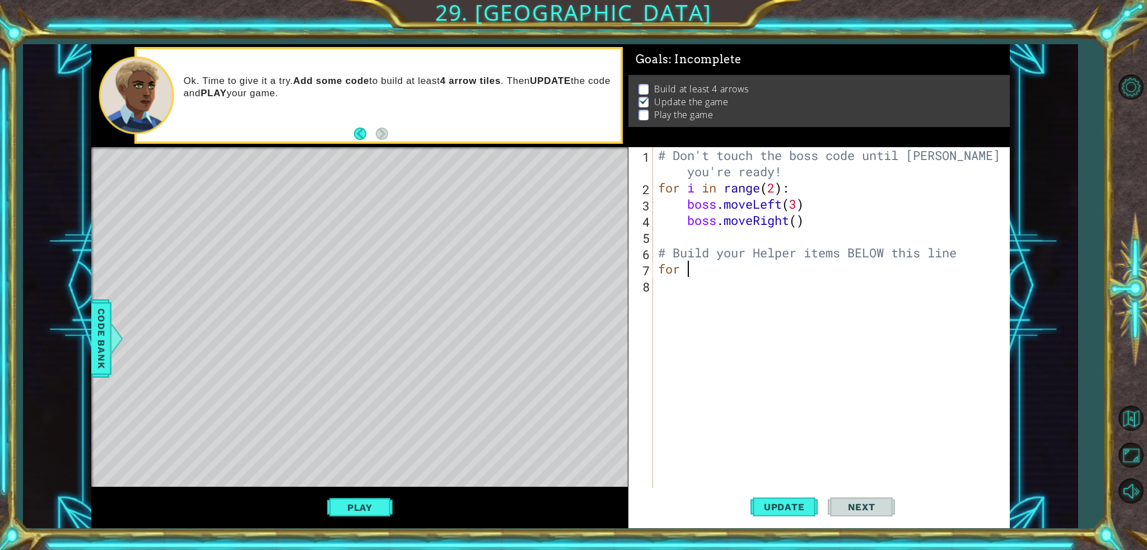
scroll to position [0, 1]
click at [96, 344] on span "Code Bank" at bounding box center [101, 338] width 18 height 68
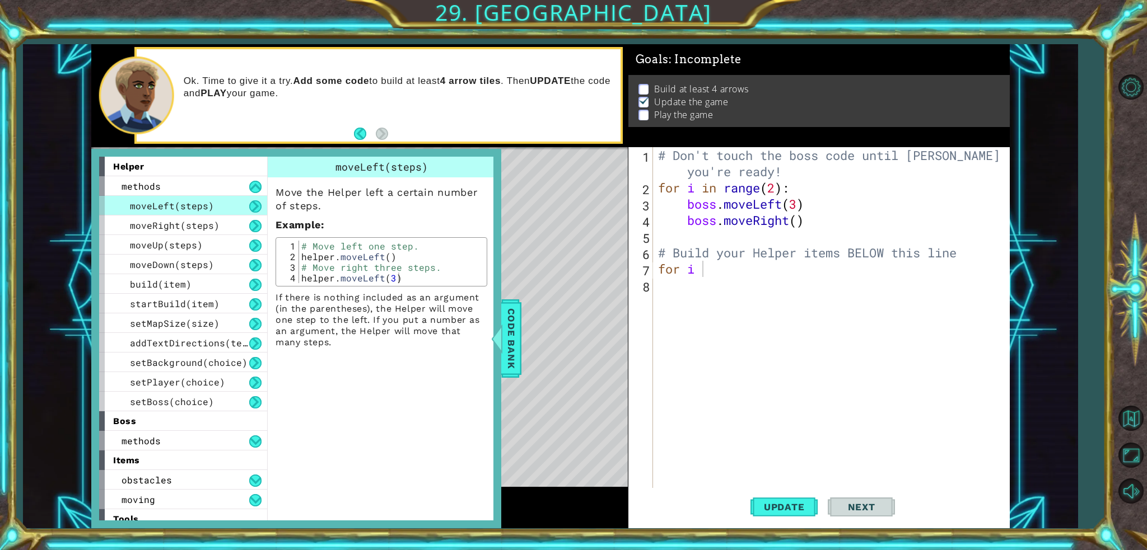
scroll to position [27, 0]
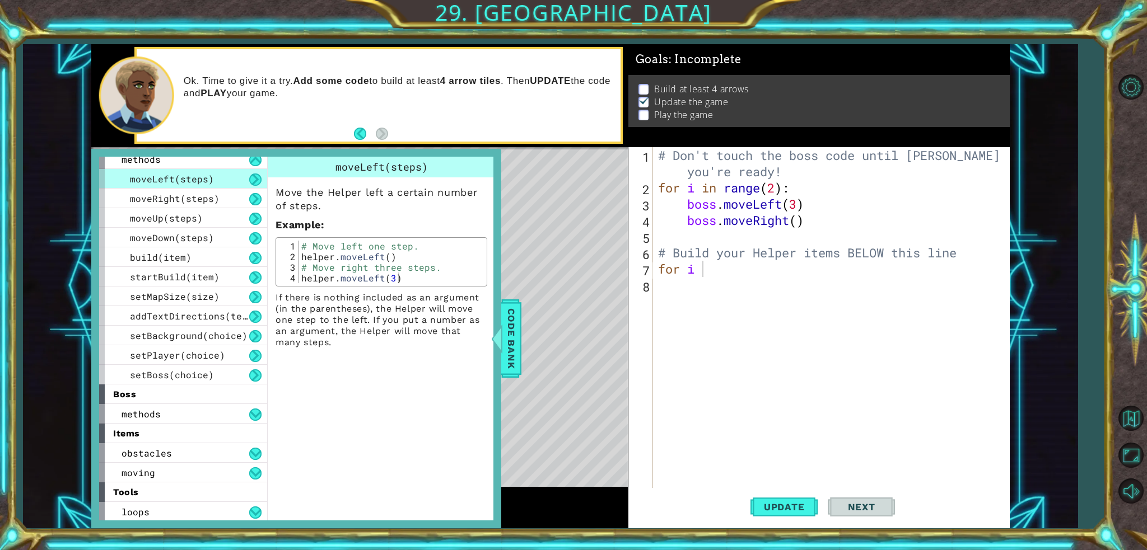
click at [181, 512] on div "loops" at bounding box center [183, 512] width 168 height 20
click at [221, 506] on div "loops" at bounding box center [183, 512] width 168 height 20
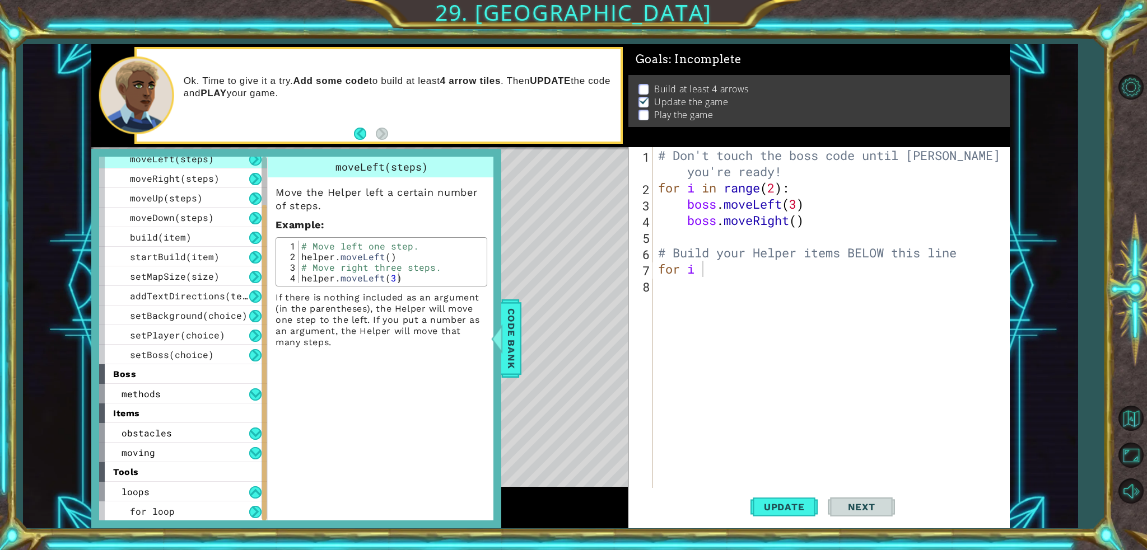
click at [208, 506] on div "for loop" at bounding box center [183, 512] width 168 height 20
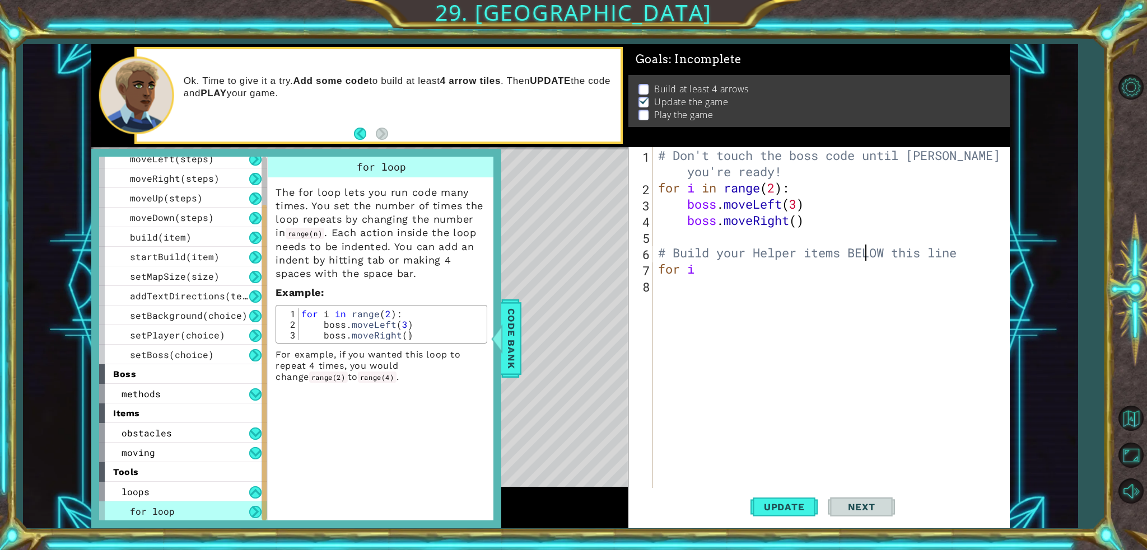
click at [861, 257] on div "# Don't touch the boss code until [PERSON_NAME] says you're ready! for i in ran…" at bounding box center [834, 342] width 356 height 390
click at [835, 263] on div "# Don't touch the boss code until [PERSON_NAME] says you're ready! for i in ran…" at bounding box center [834, 342] width 356 height 390
type textarea "for i in range(4):"
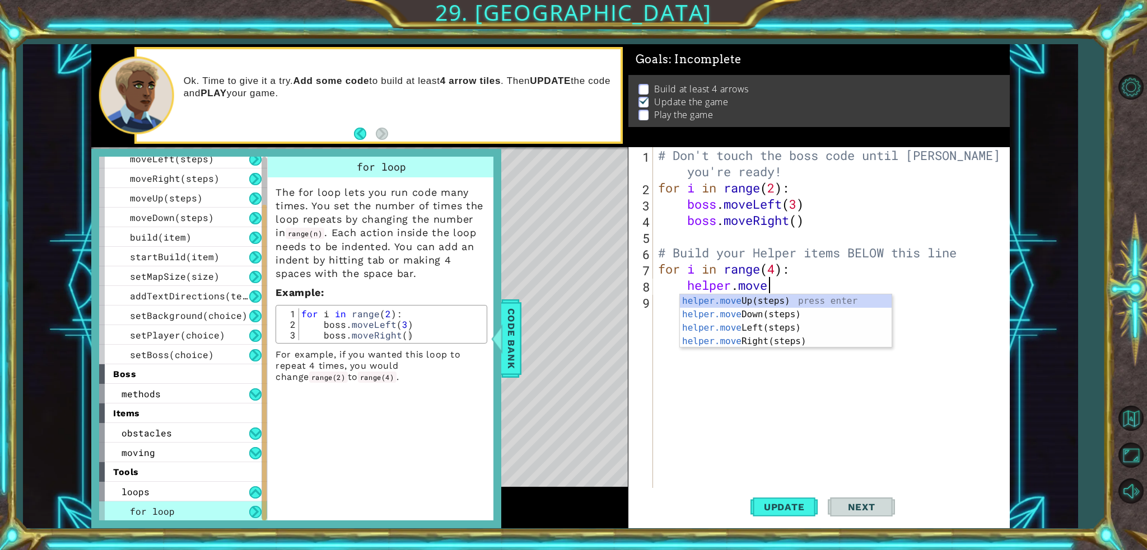
type textarea "helper.moveR"
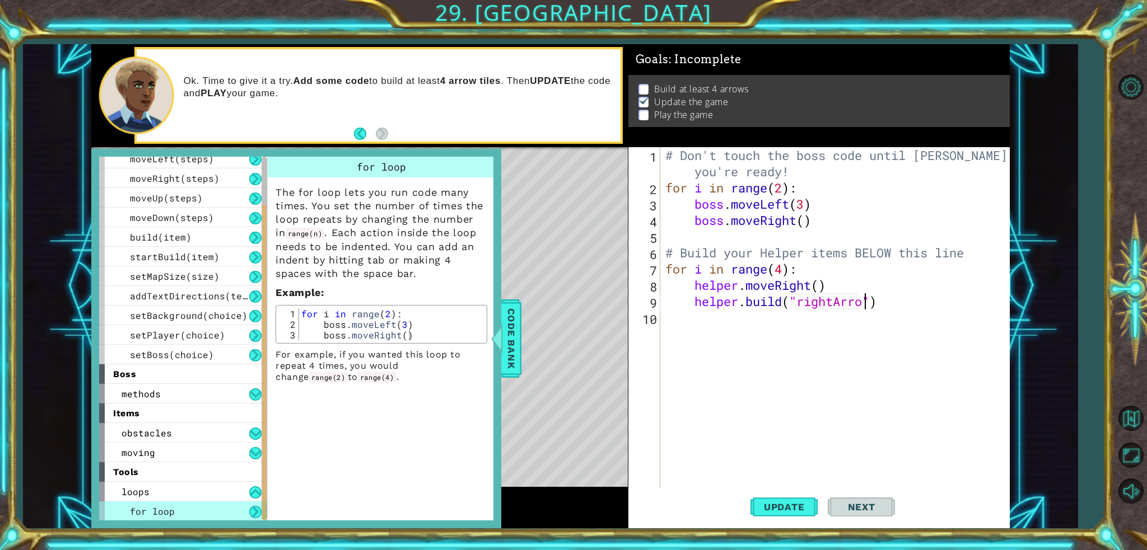
scroll to position [0, 9]
type textarea "[DOMAIN_NAME]("rightArrow")"
click at [769, 506] on span "Update" at bounding box center [784, 507] width 63 height 11
click at [513, 348] on span "Code Bank" at bounding box center [511, 338] width 18 height 68
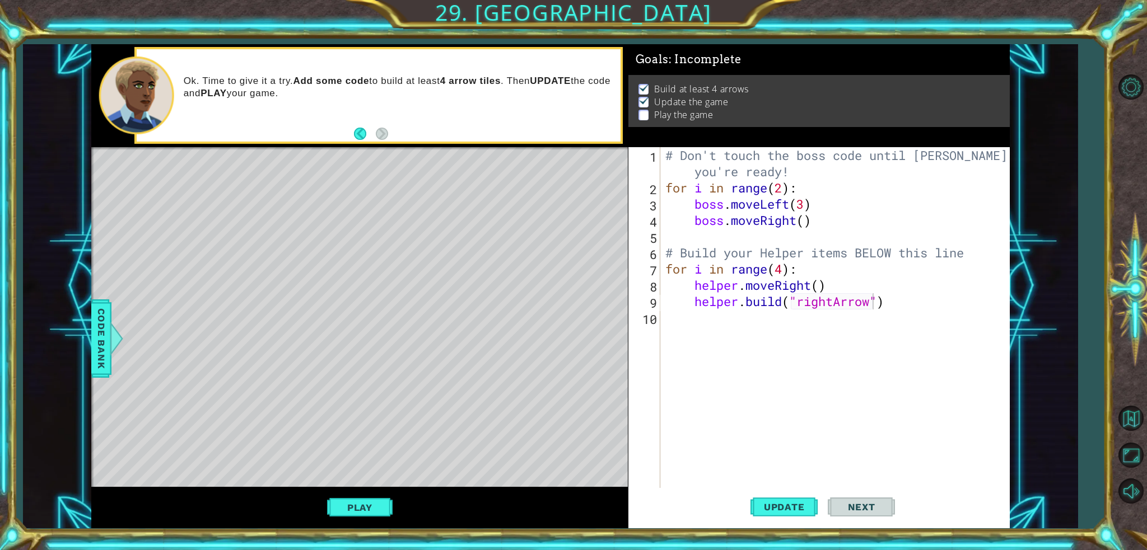
click at [380, 508] on button "Play" at bounding box center [360, 507] width 66 height 21
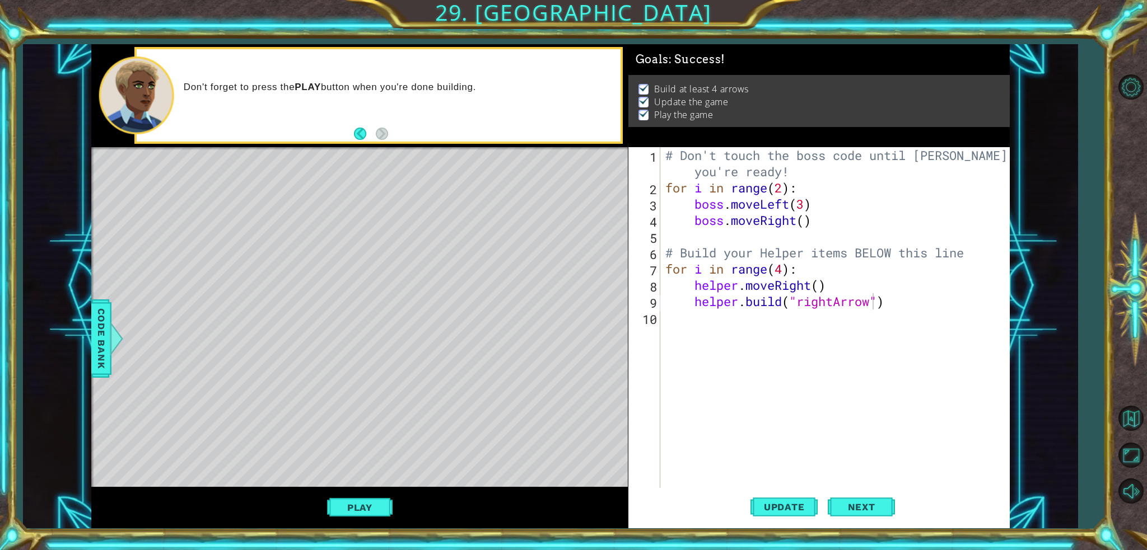
click at [852, 508] on span "Next" at bounding box center [862, 507] width 50 height 11
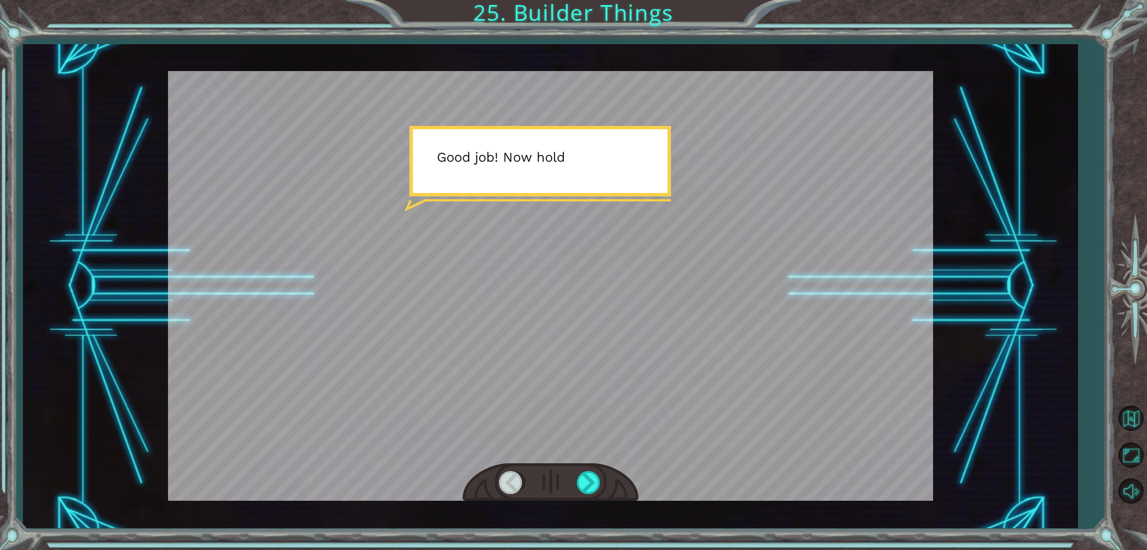
drag, startPoint x: 572, startPoint y: 481, endPoint x: 639, endPoint y: 508, distance: 73.1
click at [639, 508] on div "Temporary Text G o o d j o b ! N o w h o l d o n a s e c o n d … T h e r e . T …" at bounding box center [550, 286] width 1055 height 484
click at [608, 487] on div at bounding box center [551, 483] width 176 height 39
click at [586, 487] on div at bounding box center [589, 482] width 25 height 23
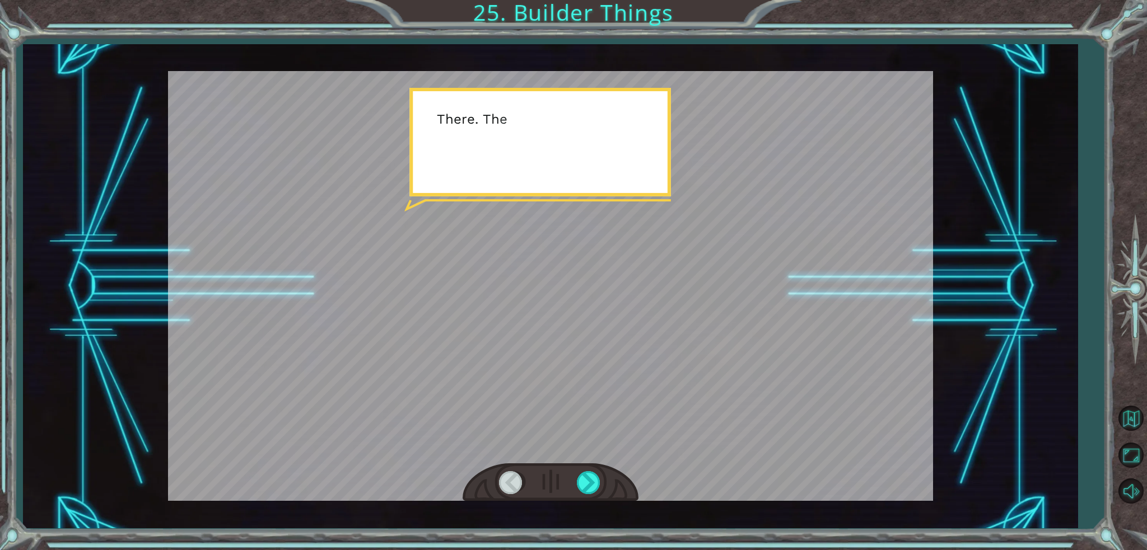
click at [586, 487] on div at bounding box center [589, 482] width 25 height 23
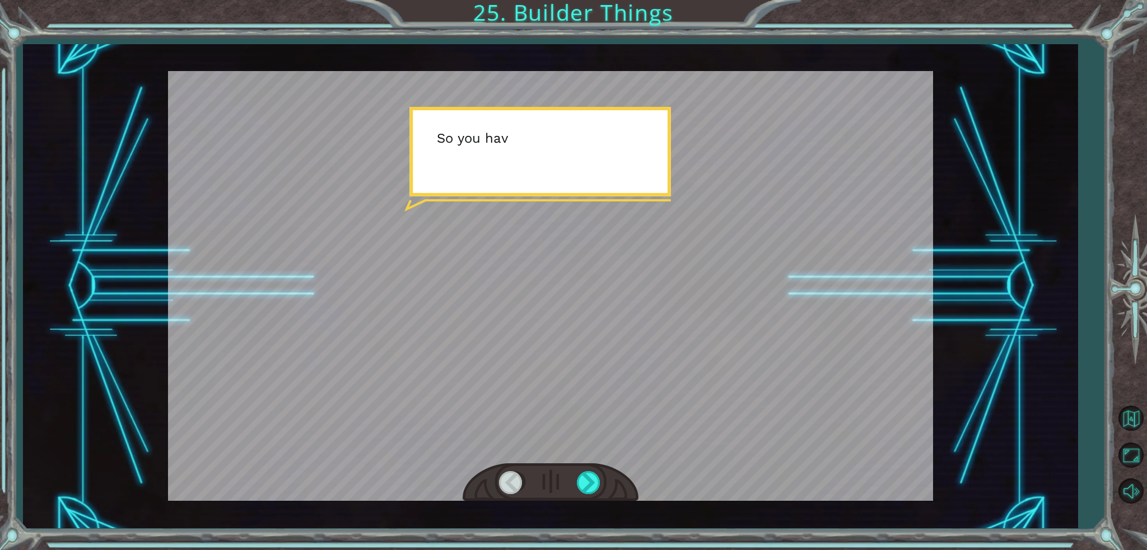
click at [586, 487] on div at bounding box center [589, 482] width 25 height 23
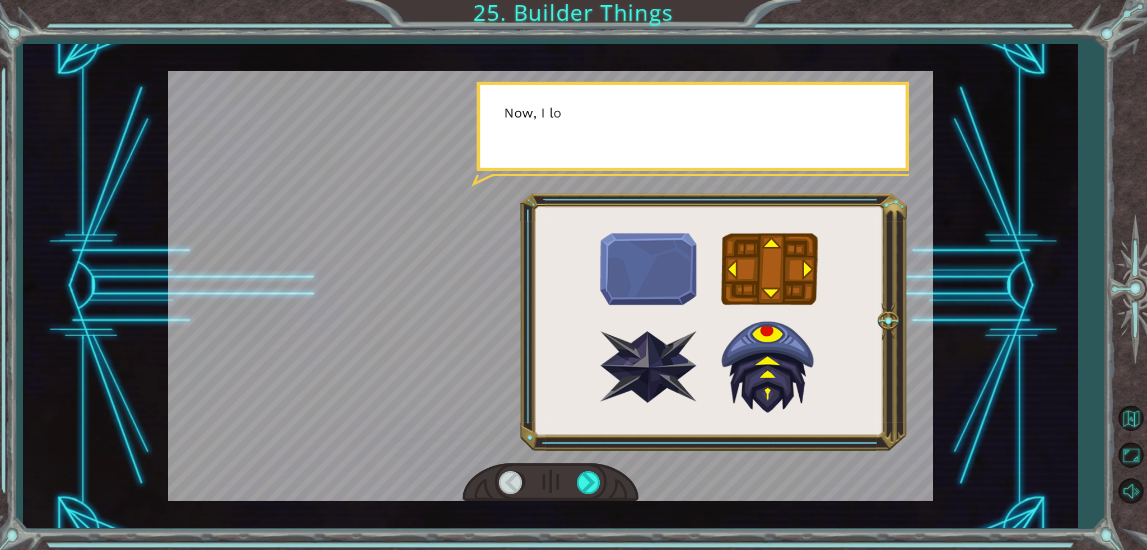
click at [586, 487] on div at bounding box center [589, 482] width 25 height 23
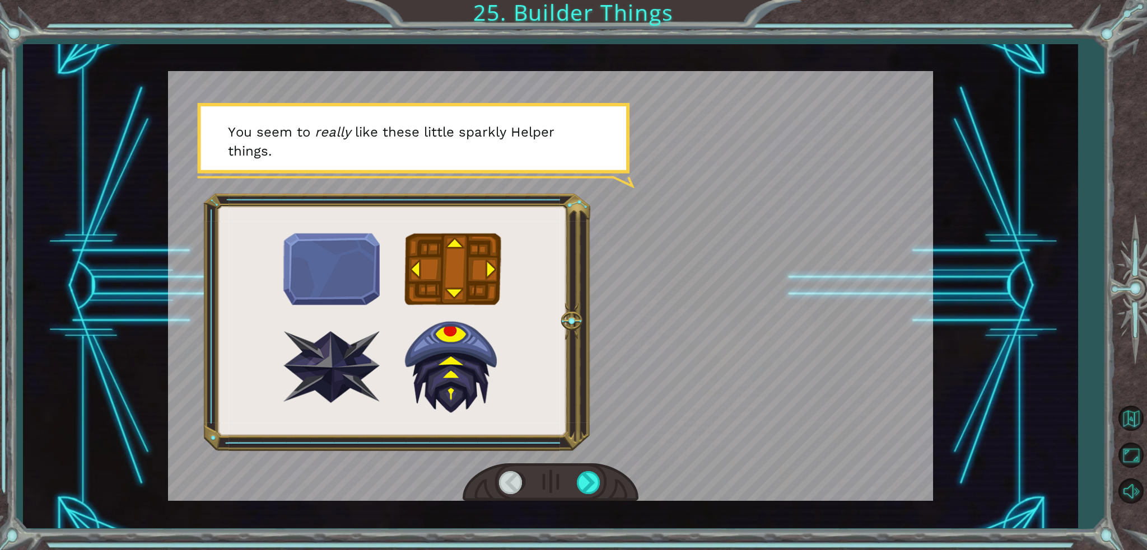
click at [586, 487] on div at bounding box center [589, 482] width 25 height 23
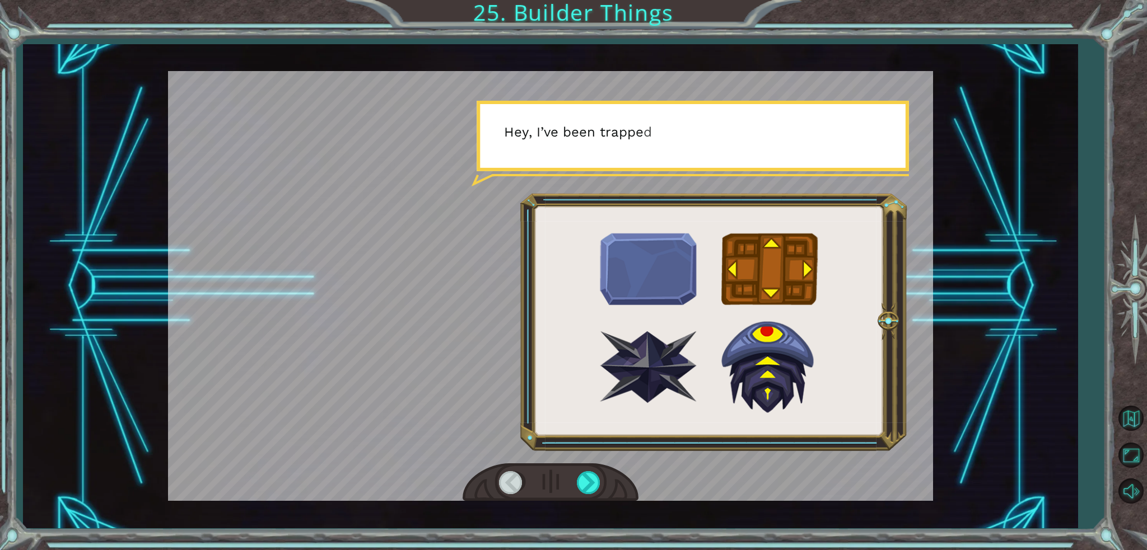
click at [586, 487] on div at bounding box center [589, 482] width 25 height 23
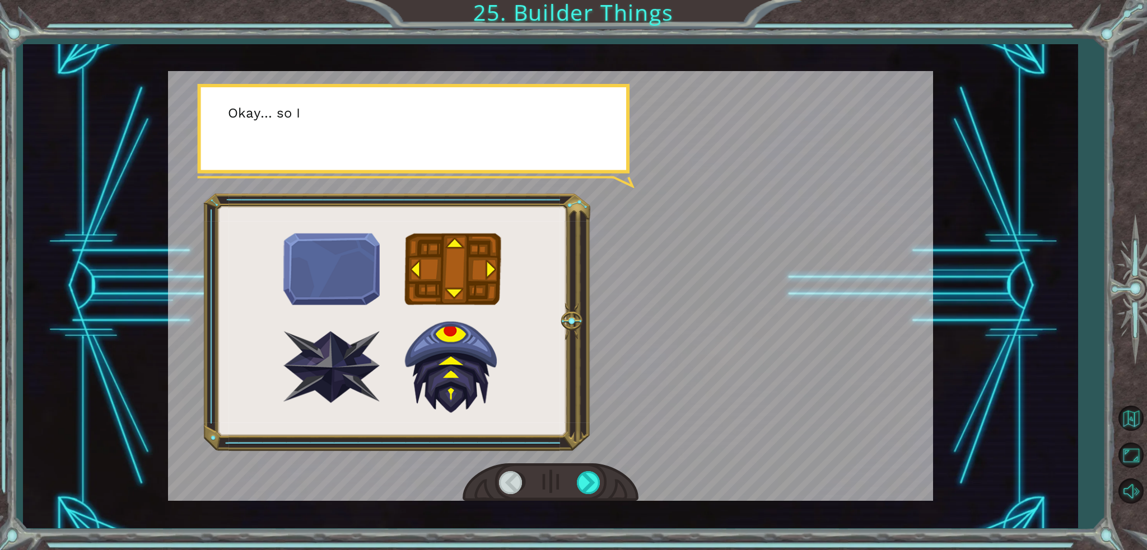
click at [586, 487] on div at bounding box center [589, 482] width 25 height 23
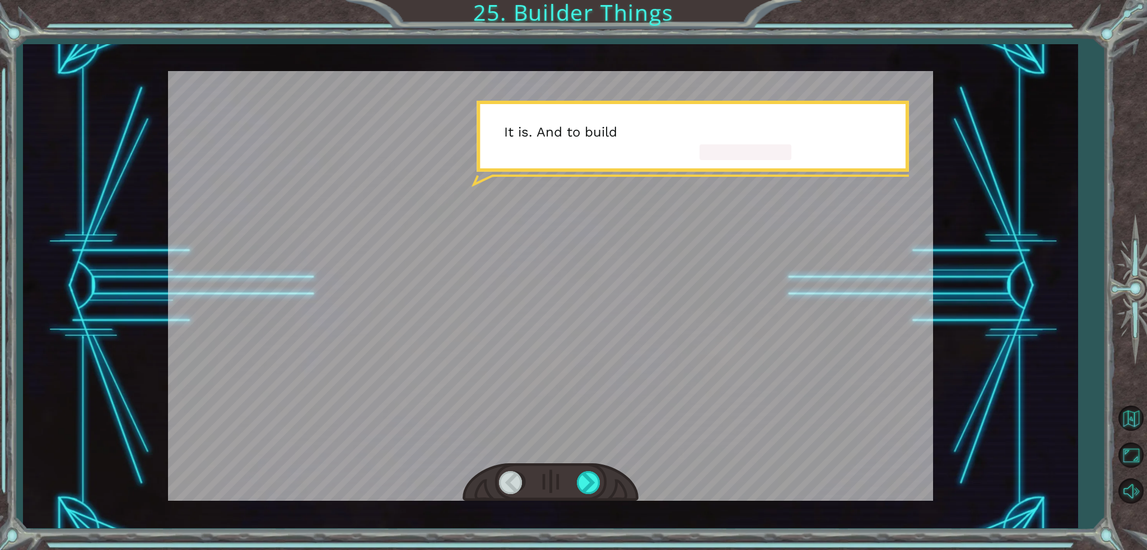
click at [586, 487] on div at bounding box center [589, 482] width 25 height 23
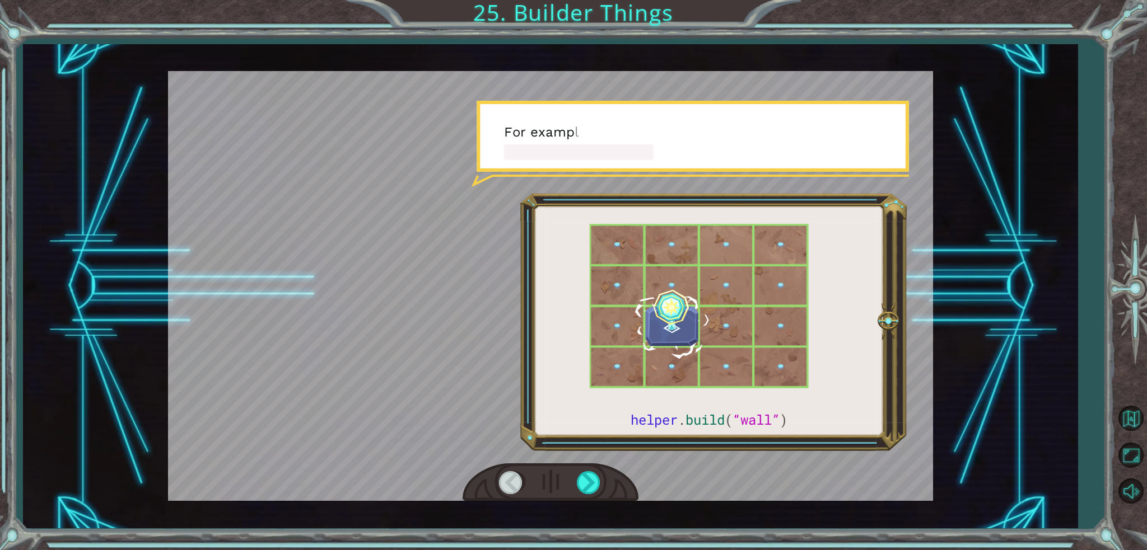
click at [586, 487] on div at bounding box center [589, 482] width 25 height 23
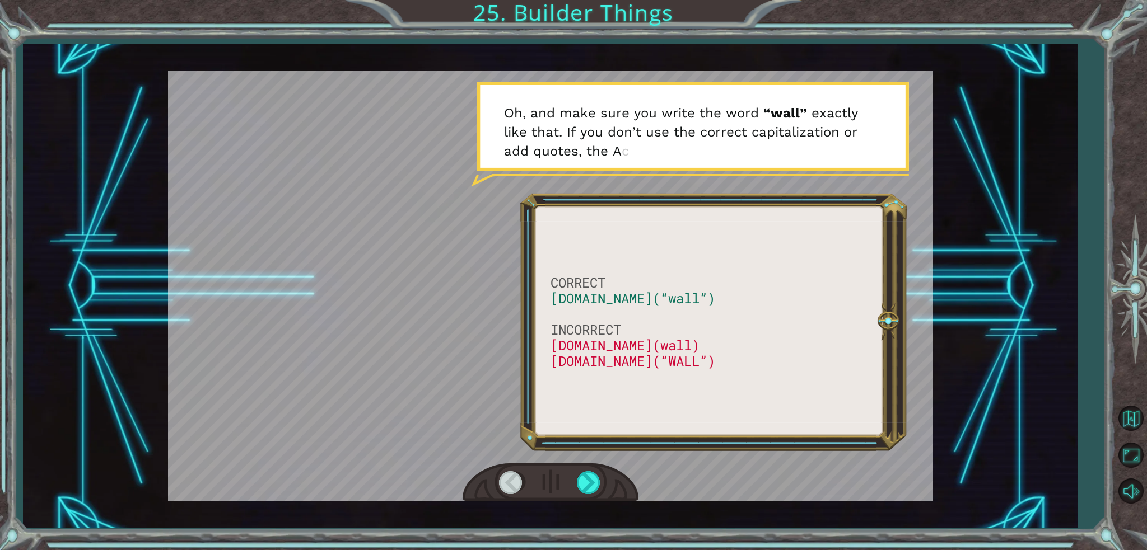
click at [586, 487] on div at bounding box center [589, 482] width 25 height 23
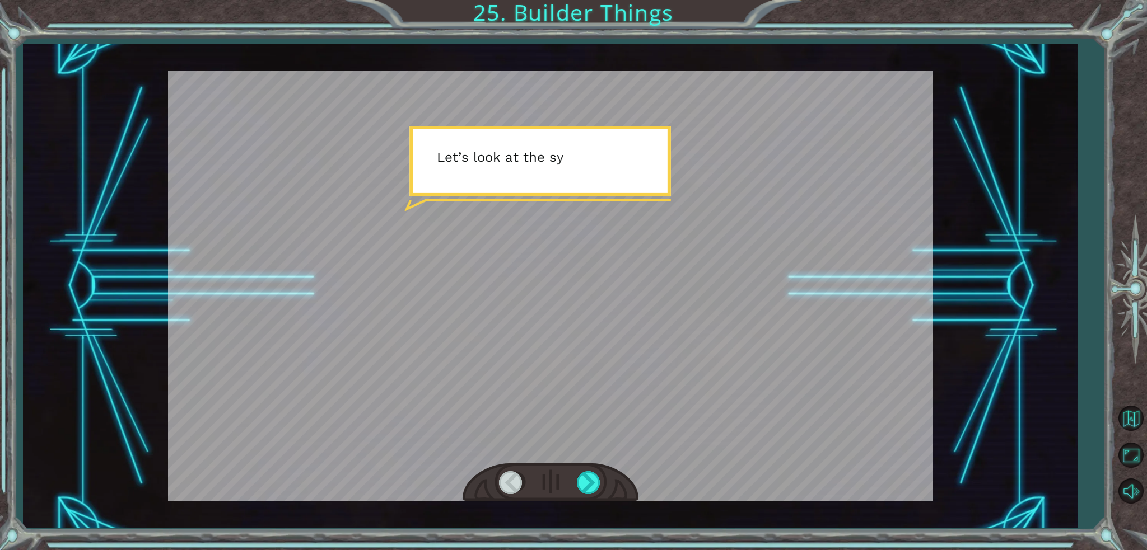
click at [586, 487] on div at bounding box center [589, 482] width 25 height 23
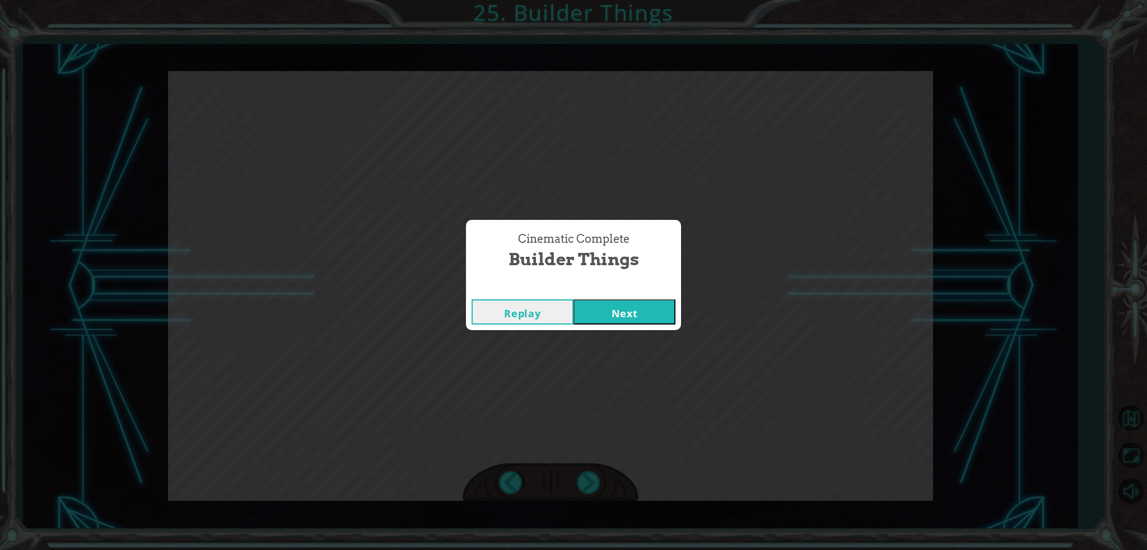
click at [640, 297] on div "Replay Next" at bounding box center [573, 312] width 215 height 36
click at [633, 309] on button "Next" at bounding box center [624, 312] width 102 height 25
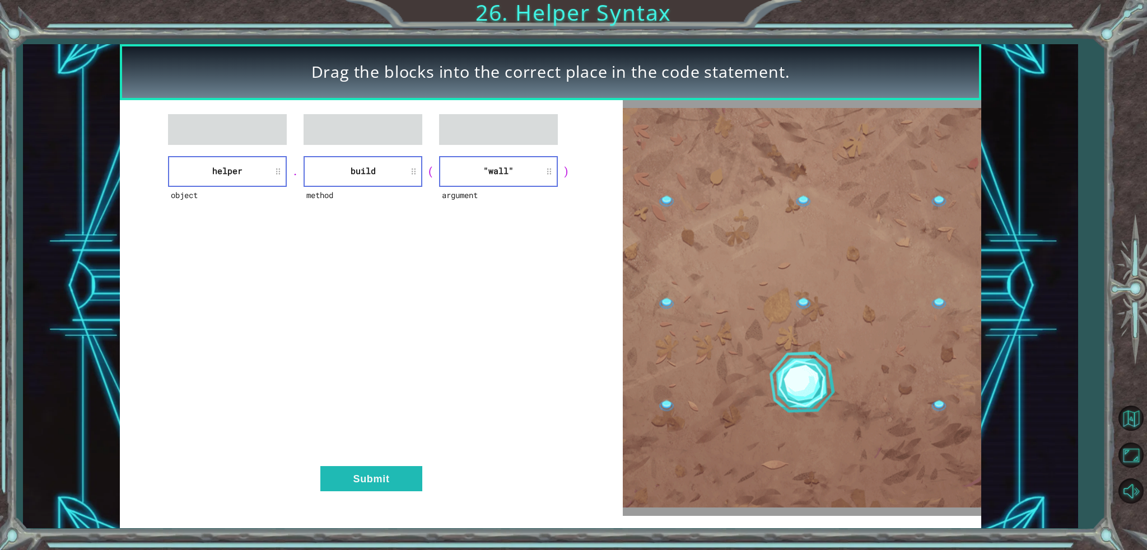
click at [372, 479] on button "Submit" at bounding box center [371, 478] width 102 height 25
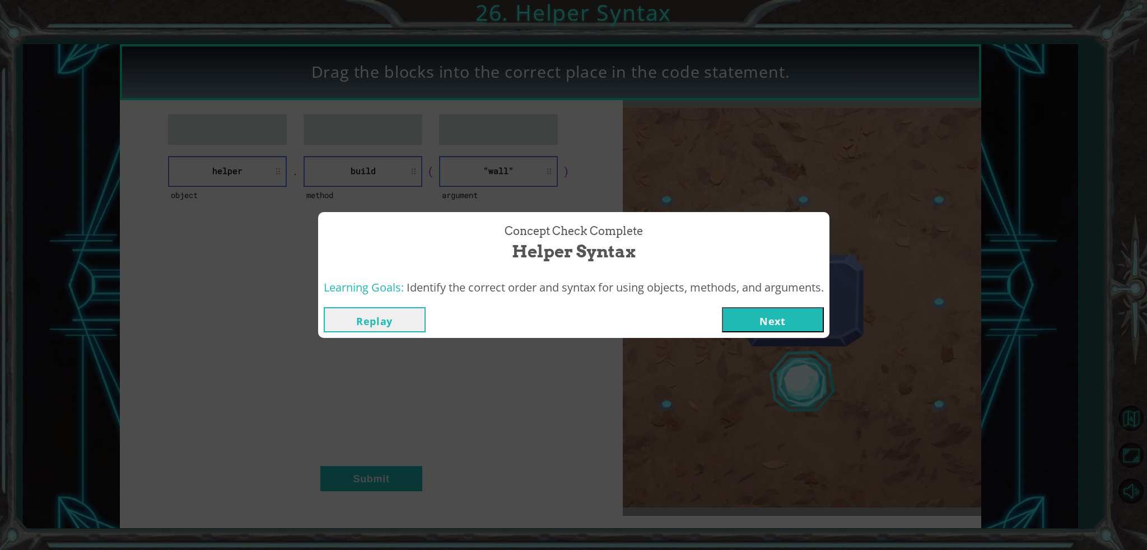
click at [730, 318] on button "Next" at bounding box center [773, 319] width 102 height 25
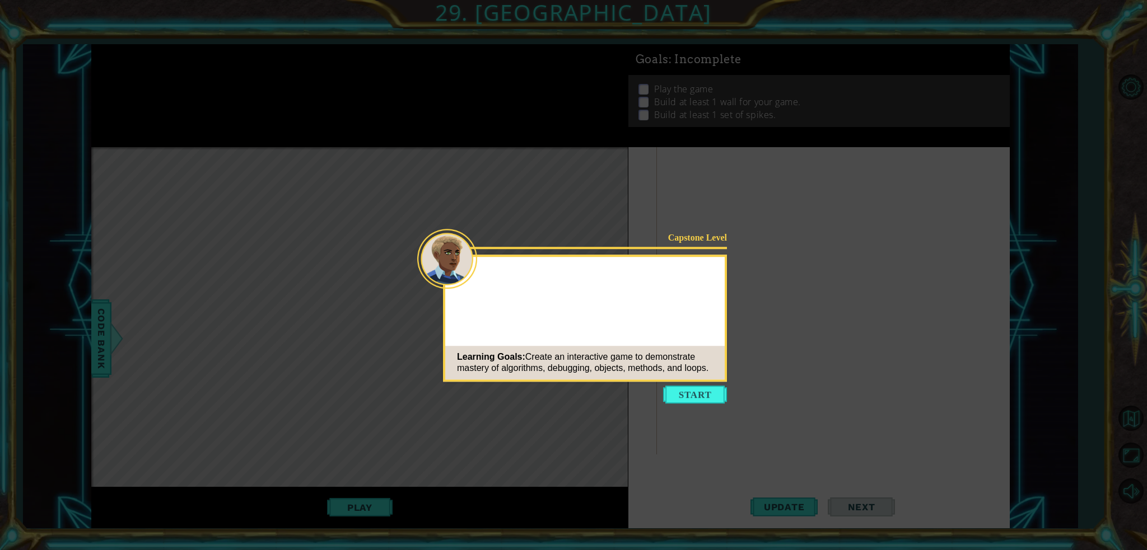
click at [676, 373] on div "Learning Goals: Create an interactive game to demonstrate mastery of algorithms…" at bounding box center [584, 363] width 279 height 34
click at [698, 404] on icon at bounding box center [573, 275] width 1147 height 550
click at [707, 400] on button "Start" at bounding box center [695, 395] width 64 height 18
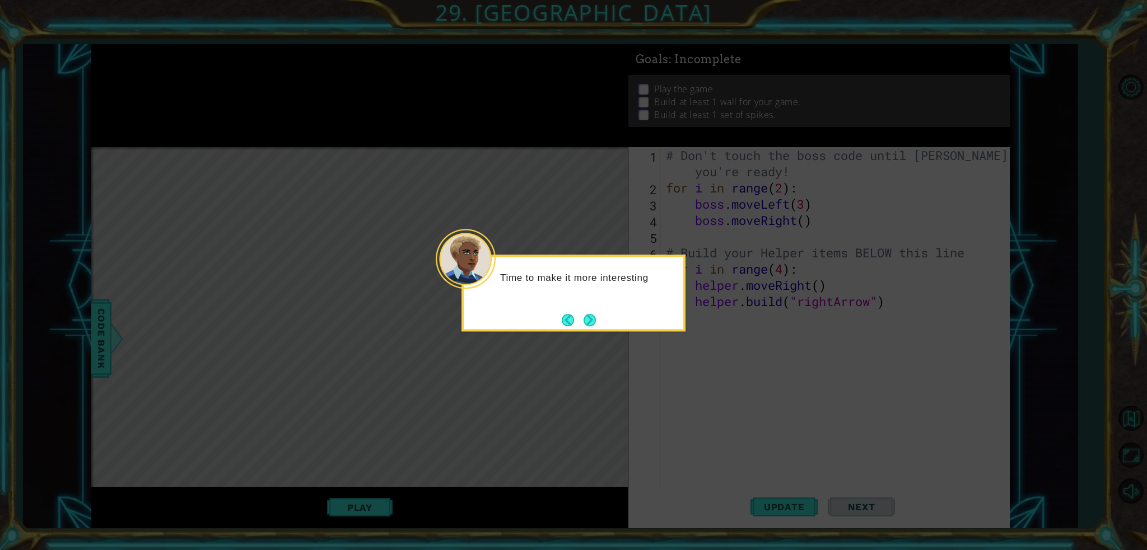
click at [570, 313] on footer at bounding box center [579, 320] width 34 height 17
click at [591, 314] on button "Next" at bounding box center [589, 320] width 12 height 12
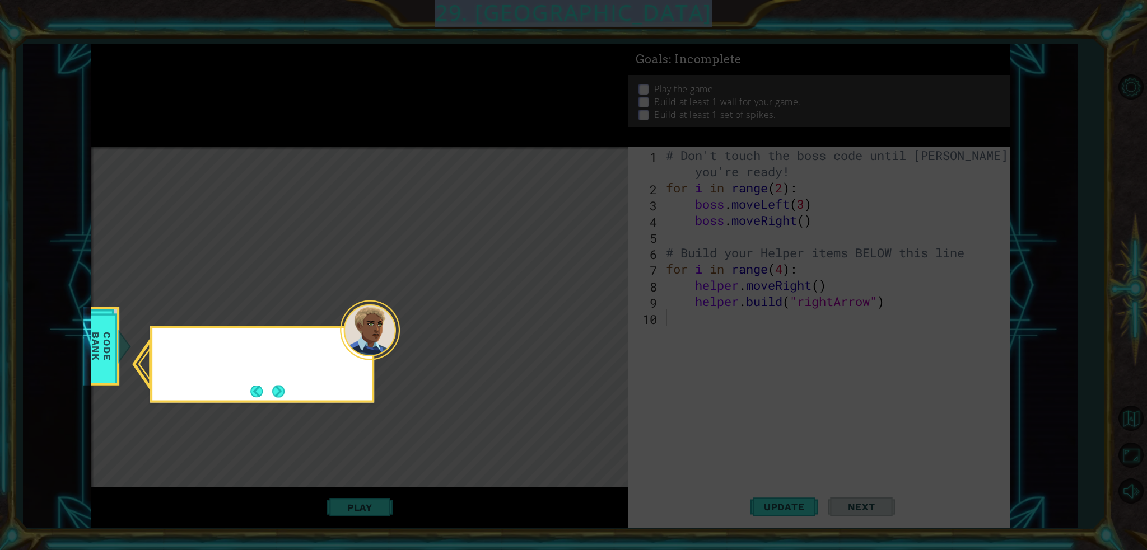
click at [591, 314] on icon at bounding box center [573, 275] width 1147 height 550
click at [282, 397] on button "Next" at bounding box center [278, 391] width 12 height 12
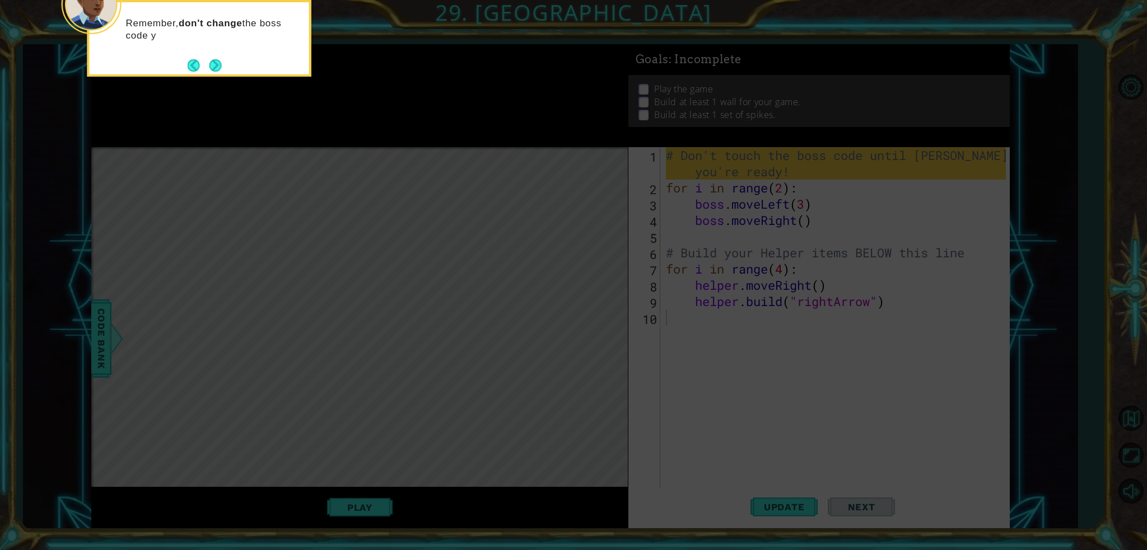
click at [209, 62] on button "Next" at bounding box center [215, 65] width 12 height 12
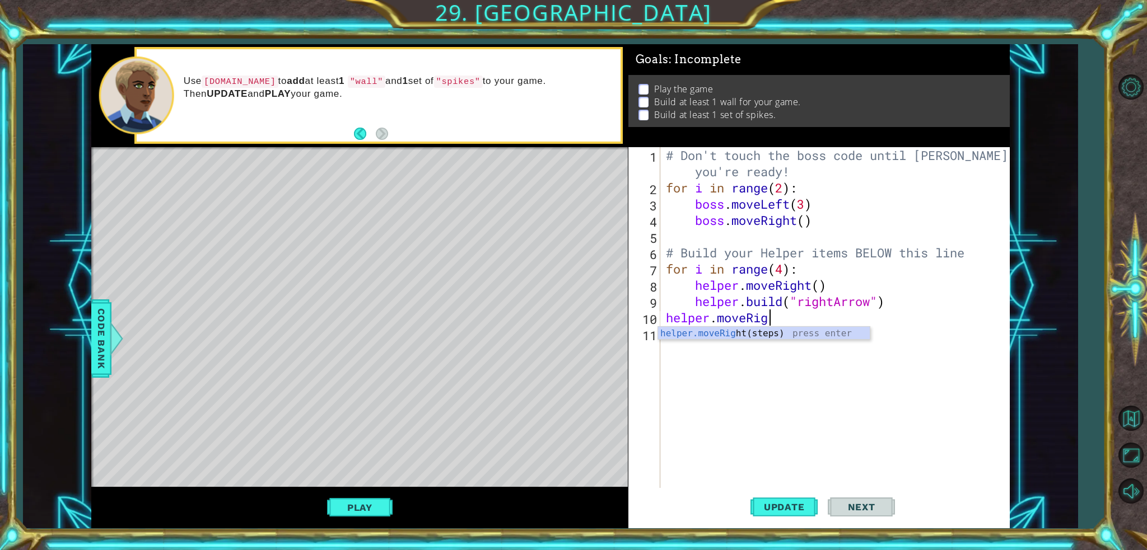
scroll to position [0, 4]
type textarea "helper.moveRight()"
type textarea "[DOMAIN_NAME]("spikes")"
click at [770, 494] on button "Update" at bounding box center [783, 507] width 67 height 38
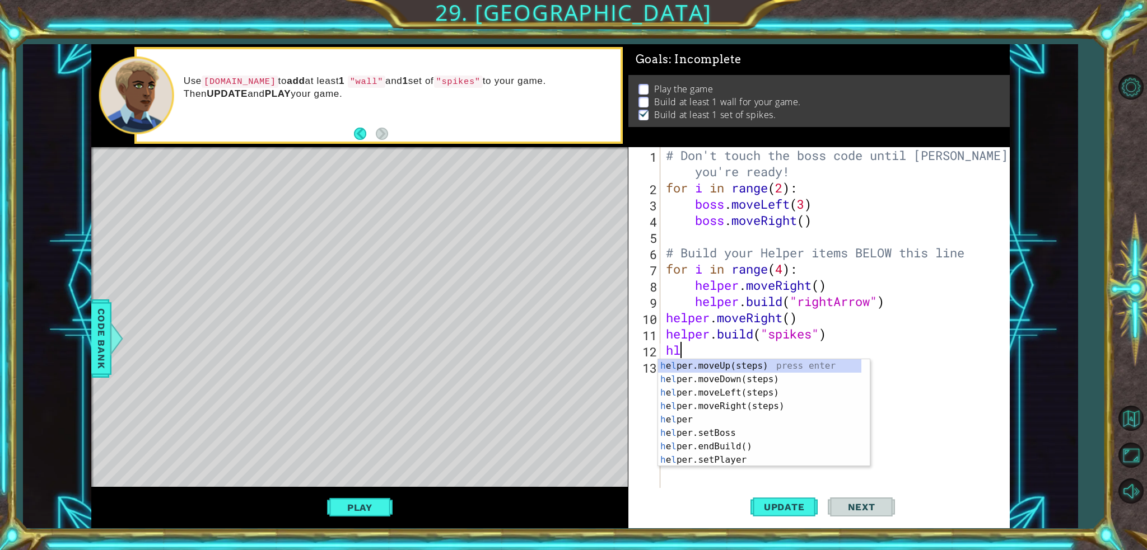
type textarea "hle"
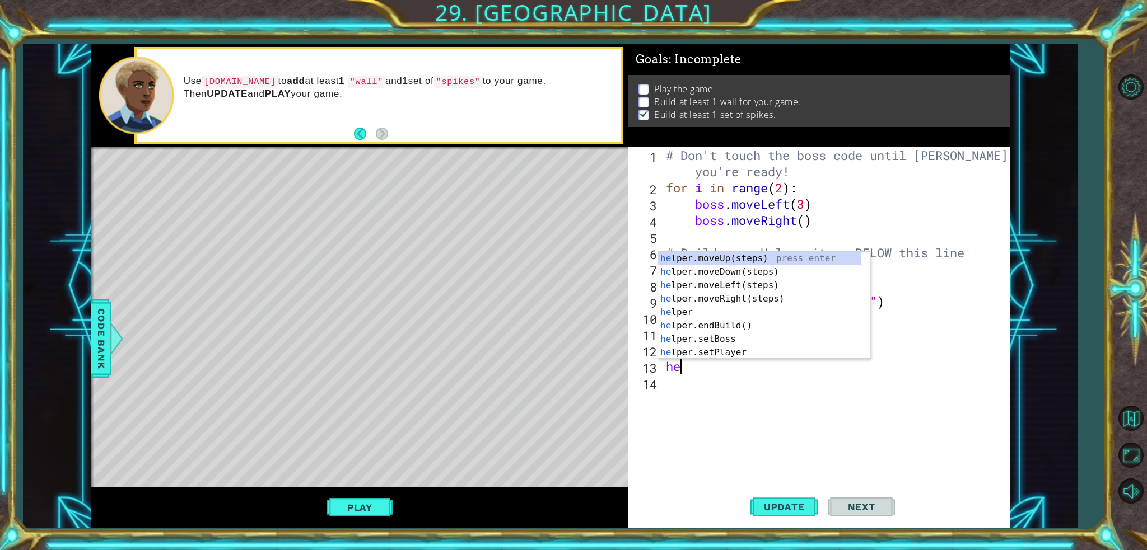
scroll to position [0, 0]
type textarea "[DOMAIN_NAME]"
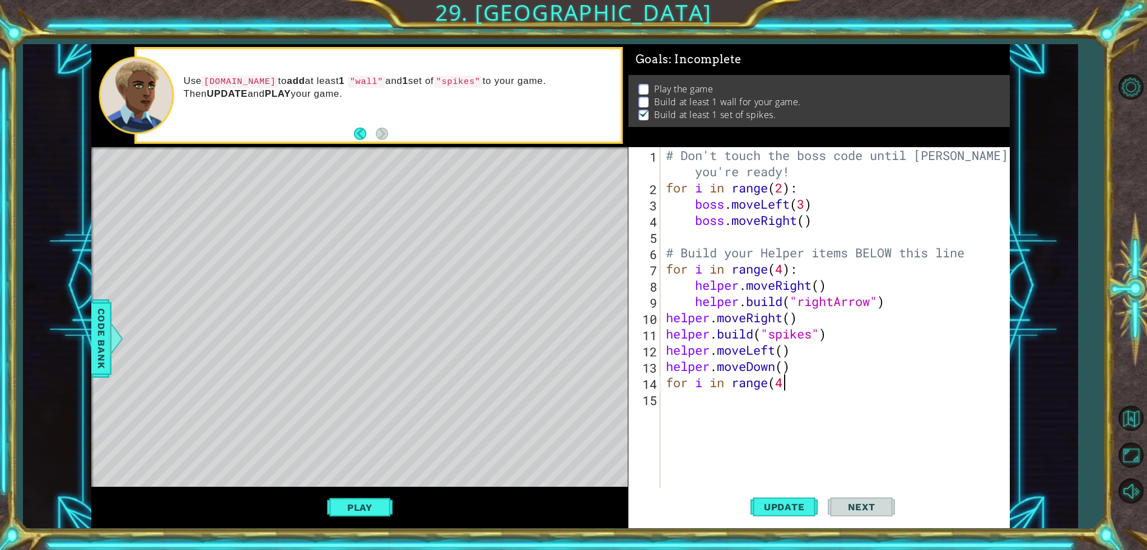
scroll to position [0, 4]
type textarea "for i in range(4):"
type textarea "[DOMAIN_NAME]("spikes")"
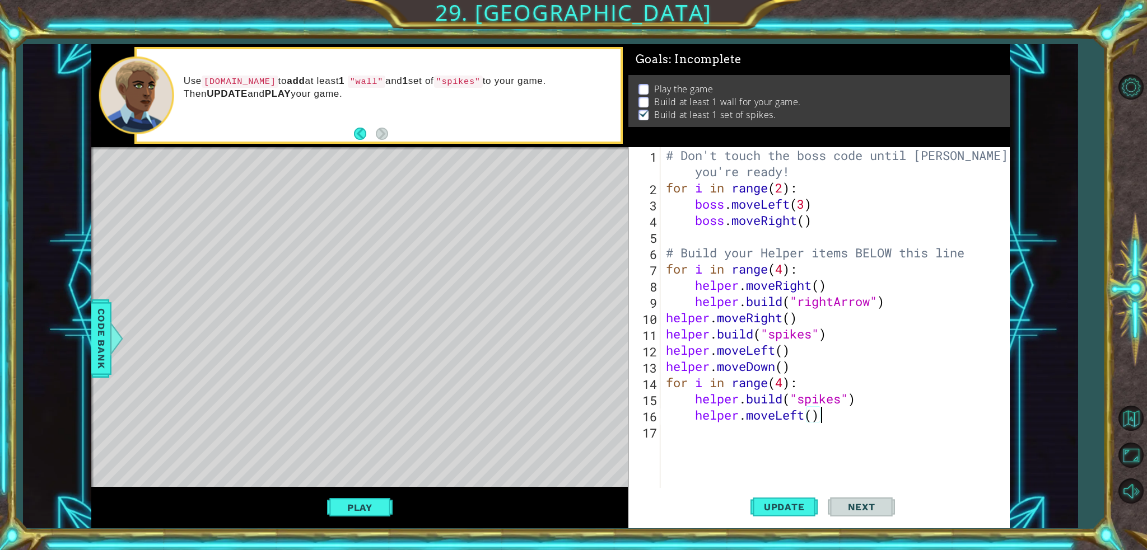
click at [777, 508] on span "Update" at bounding box center [784, 507] width 63 height 11
drag, startPoint x: 797, startPoint y: 353, endPoint x: 860, endPoint y: 332, distance: 66.8
click at [860, 332] on div "# Don't touch the boss code until [PERSON_NAME] says you're ready! for i in ran…" at bounding box center [838, 342] width 348 height 390
click at [812, 347] on div "# Don't touch the boss code until [PERSON_NAME] says you're ready! for i in ran…" at bounding box center [838, 342] width 348 height 390
type textarea "helper.moveDown()"
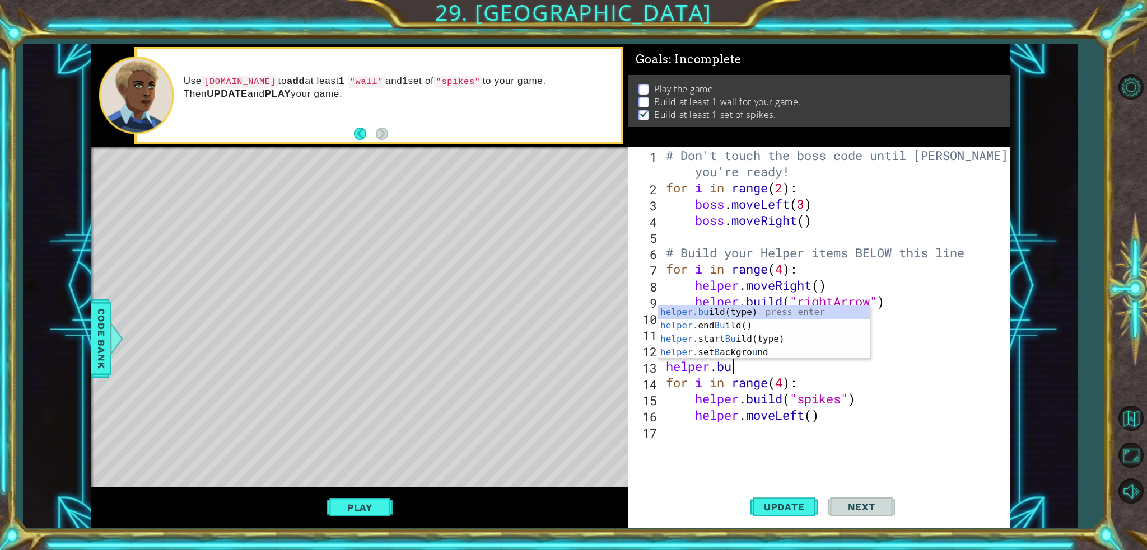
scroll to position [0, 2]
type textarea "[DOMAIN_NAME]("wall")"
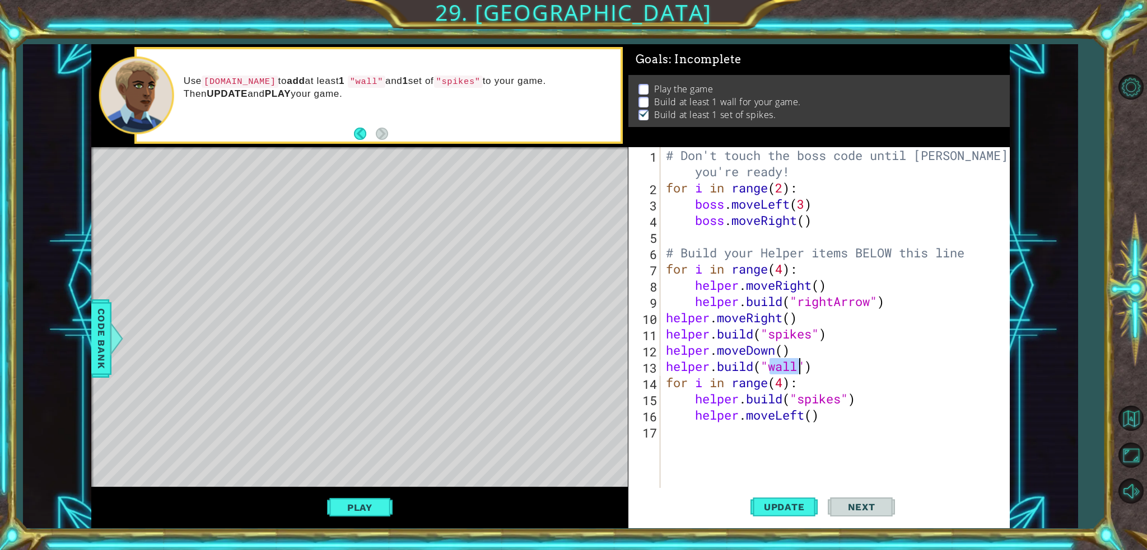
click at [813, 371] on div "# Don't touch the boss code until [PERSON_NAME] says you're ready! for i in ran…" at bounding box center [838, 342] width 348 height 390
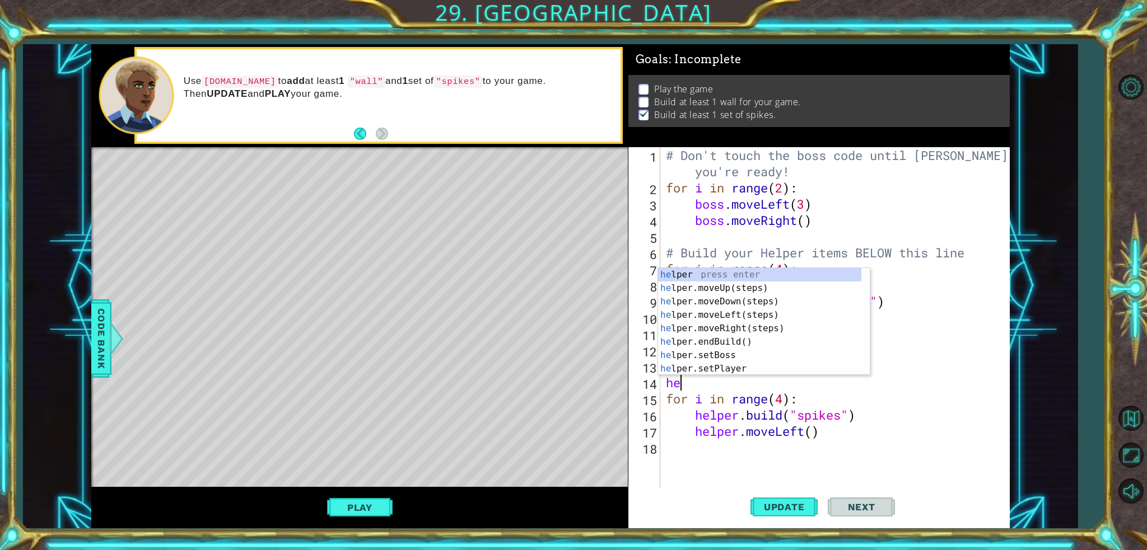
scroll to position [0, 0]
type textarea "helper."
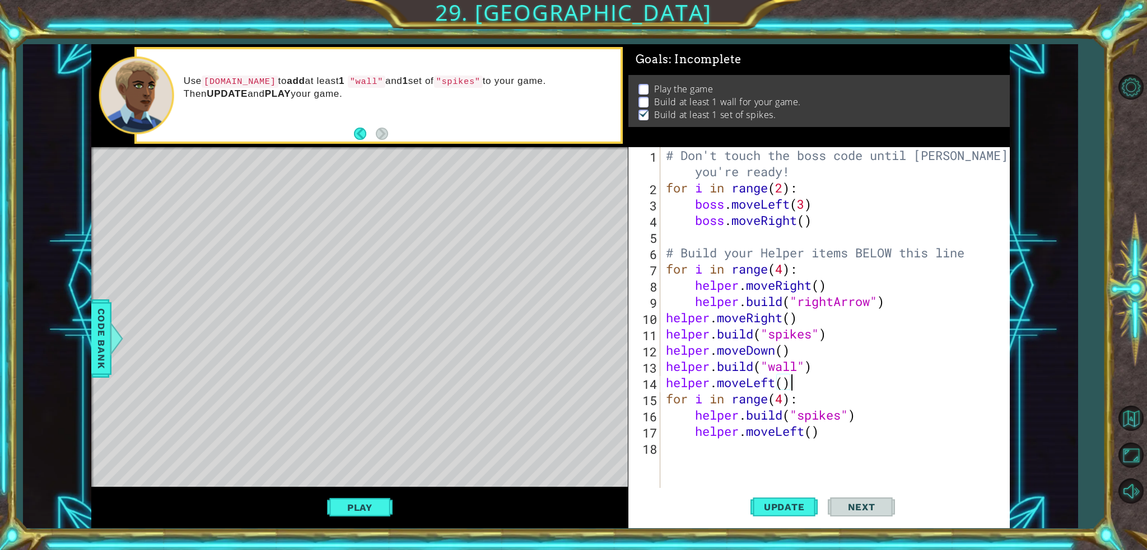
click at [786, 496] on button "Update" at bounding box center [783, 507] width 67 height 38
click at [361, 501] on button "Play" at bounding box center [360, 507] width 66 height 21
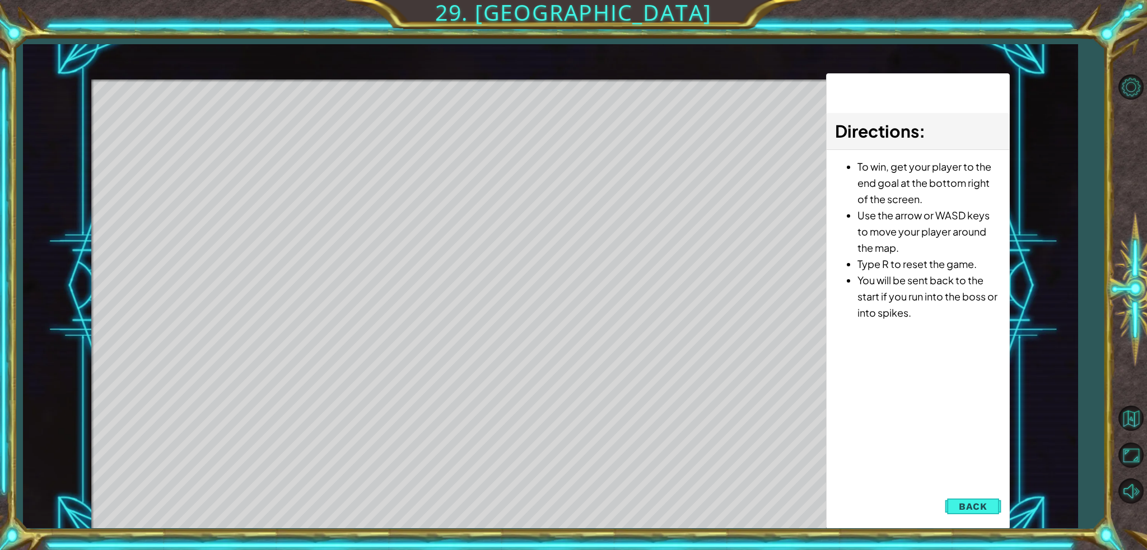
click at [955, 497] on button "Back" at bounding box center [973, 507] width 57 height 22
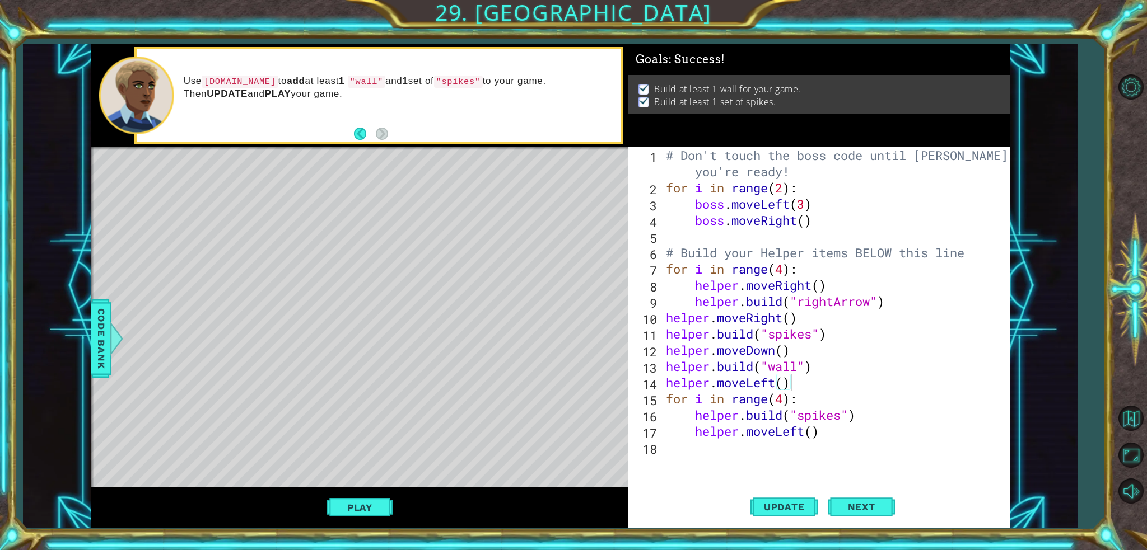
click at [871, 506] on span "Next" at bounding box center [862, 507] width 50 height 11
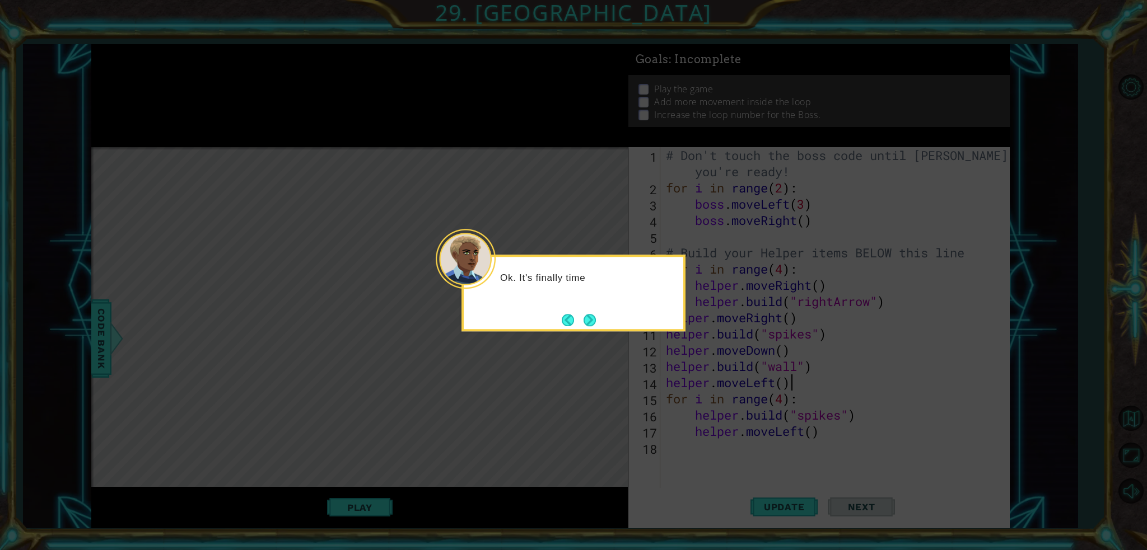
click at [587, 321] on button "Next" at bounding box center [589, 320] width 12 height 12
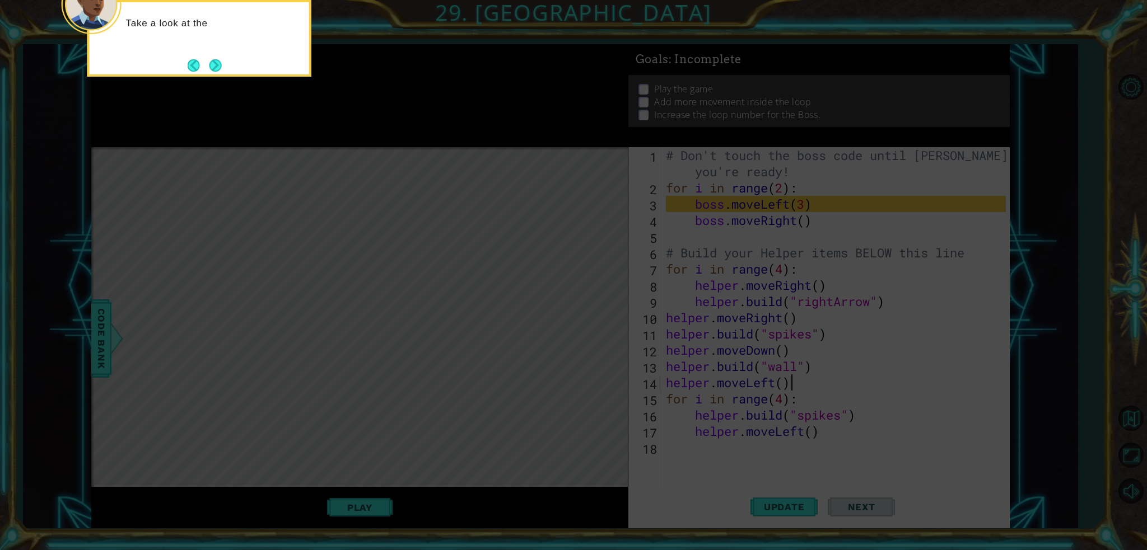
click at [221, 64] on button "Next" at bounding box center [215, 65] width 12 height 12
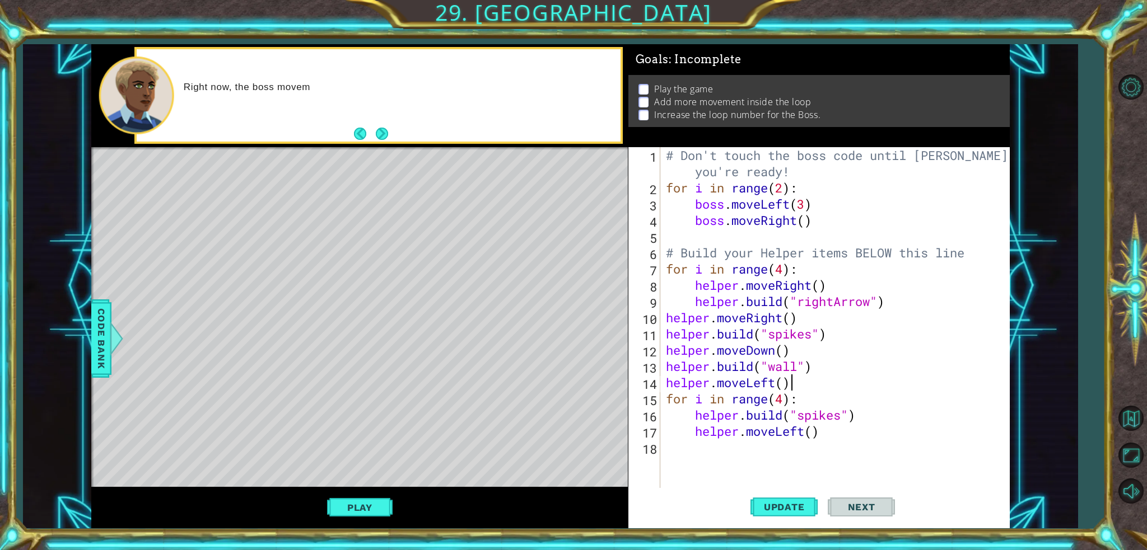
click at [396, 135] on div "Right now, the boss movem" at bounding box center [379, 95] width 484 height 92
click at [388, 135] on button "Next" at bounding box center [382, 134] width 12 height 12
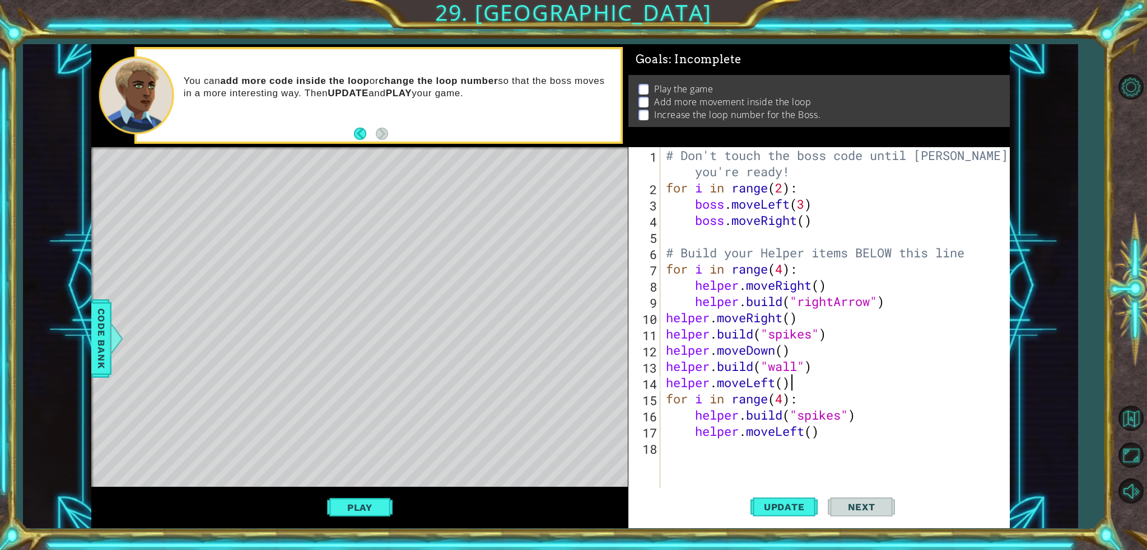
click at [387, 504] on button "Play" at bounding box center [360, 507] width 66 height 21
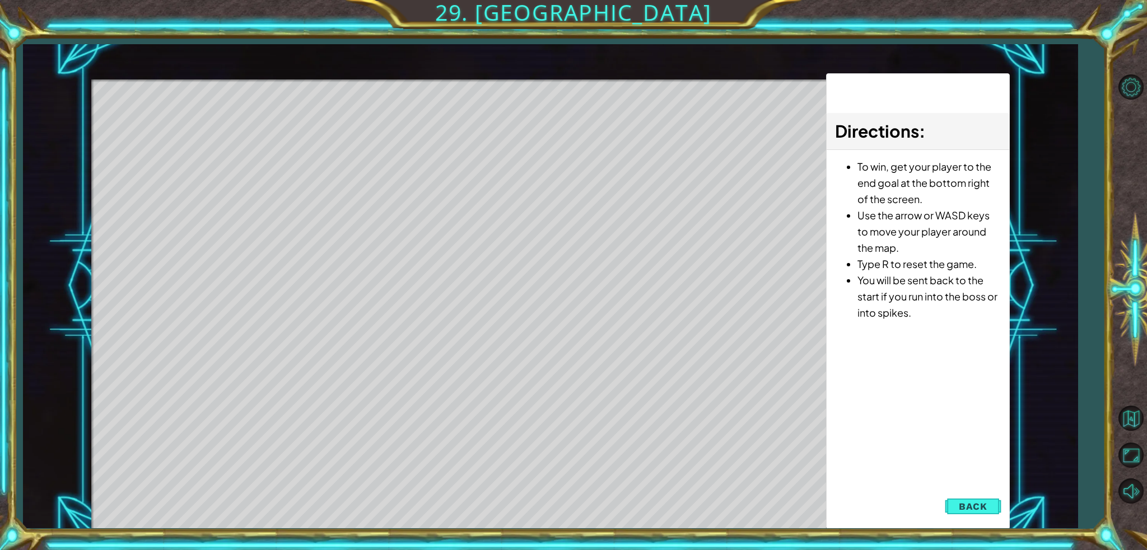
click at [990, 508] on button "Back" at bounding box center [973, 507] width 57 height 22
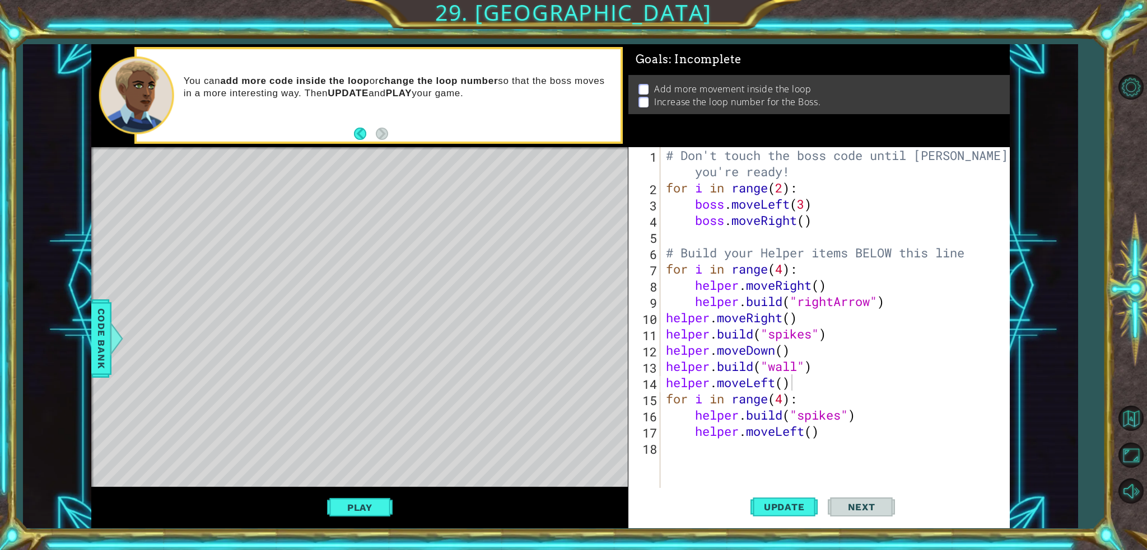
type textarea "boss.moveRight()"
click at [830, 221] on div "# Don't touch the boss code until [PERSON_NAME] says you're ready! for i in ran…" at bounding box center [838, 342] width 348 height 390
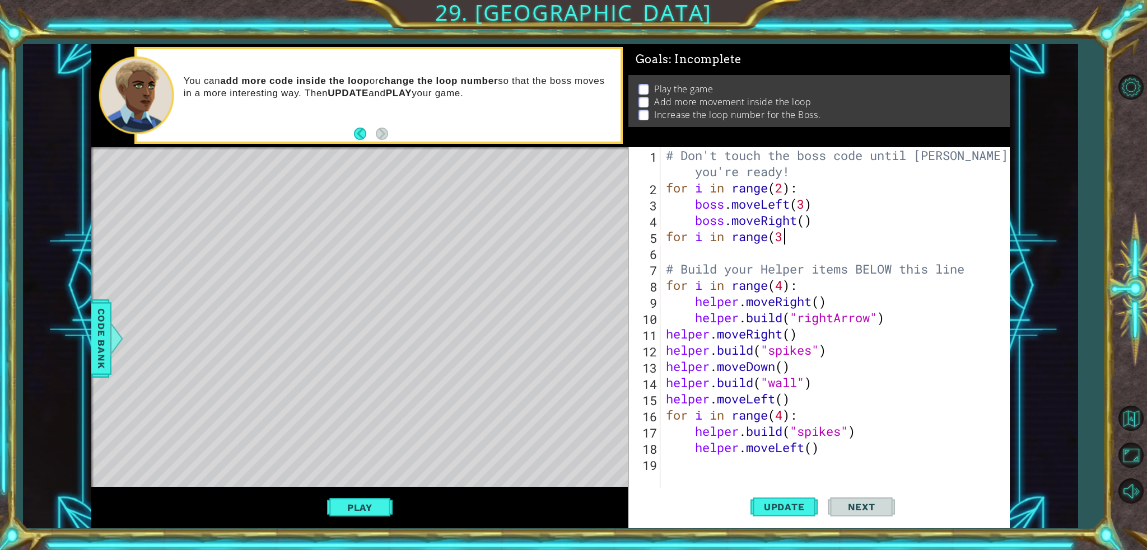
scroll to position [0, 4]
type textarea "for i in range(3):"
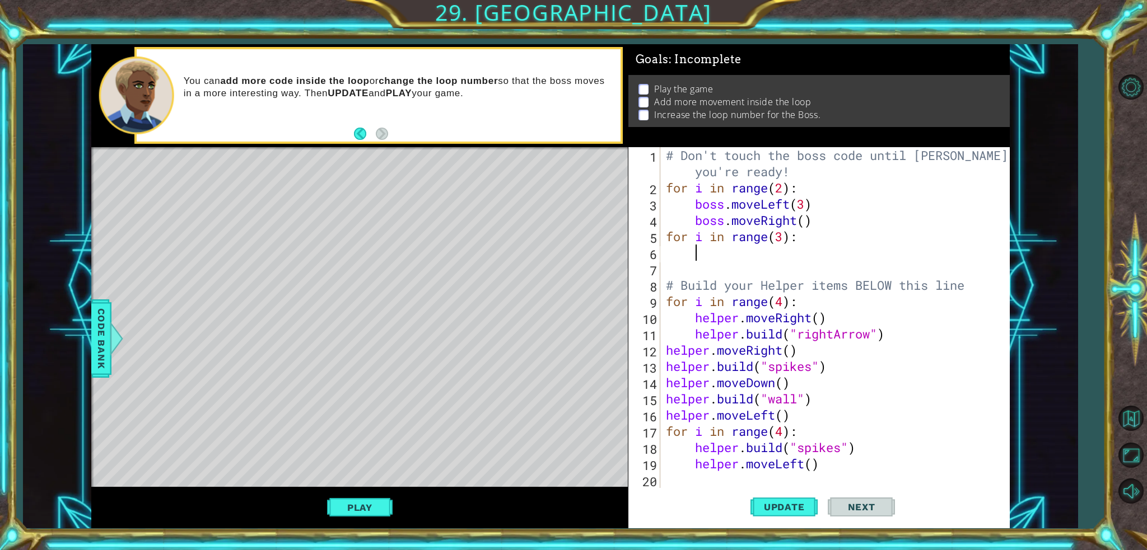
scroll to position [0, 0]
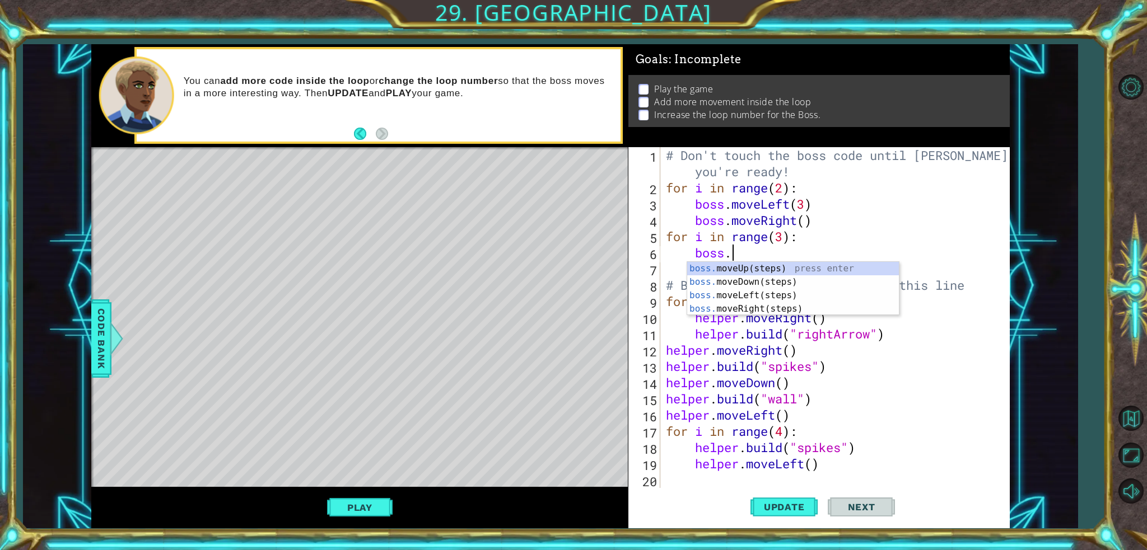
type textarea "[DOMAIN_NAME]"
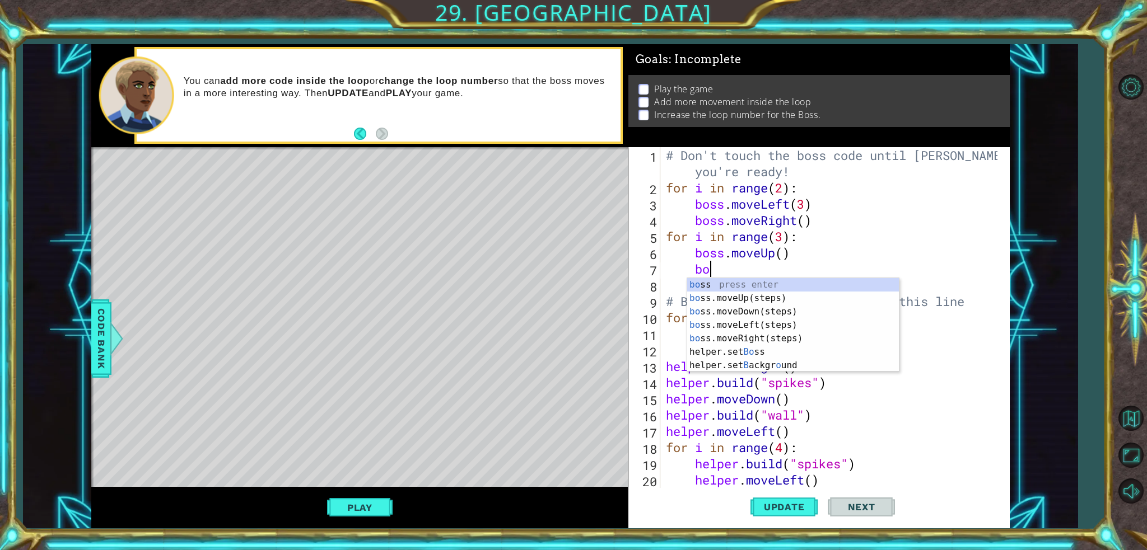
scroll to position [0, 2]
type textarea "boss"
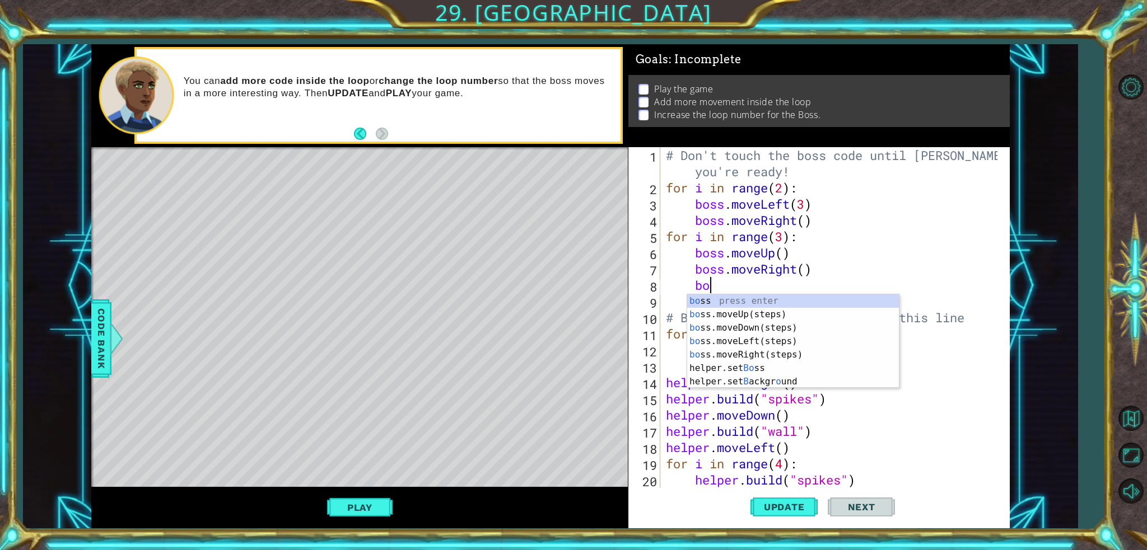
type textarea "boss"
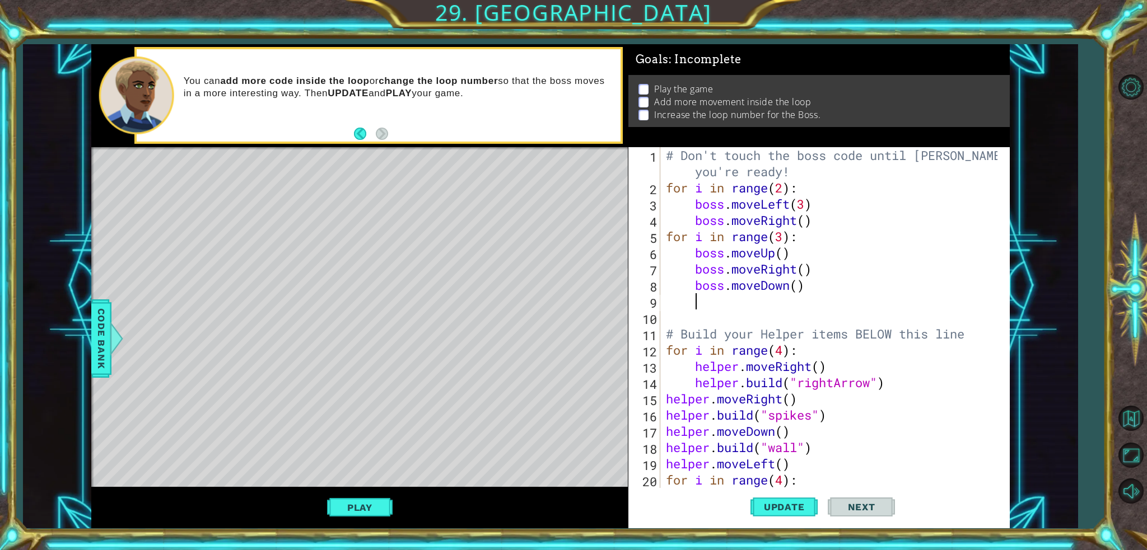
scroll to position [0, 0]
click at [786, 250] on div "# Don't touch the boss code until [PERSON_NAME] says you're ready! for i in ran…" at bounding box center [834, 342] width 340 height 390
click at [806, 273] on div "# Don't touch the boss code until [PERSON_NAME] says you're ready! for i in ran…" at bounding box center [834, 342] width 340 height 390
click at [794, 291] on div "# Don't touch the boss code until [PERSON_NAME] says you're ready! for i in ran…" at bounding box center [834, 342] width 340 height 390
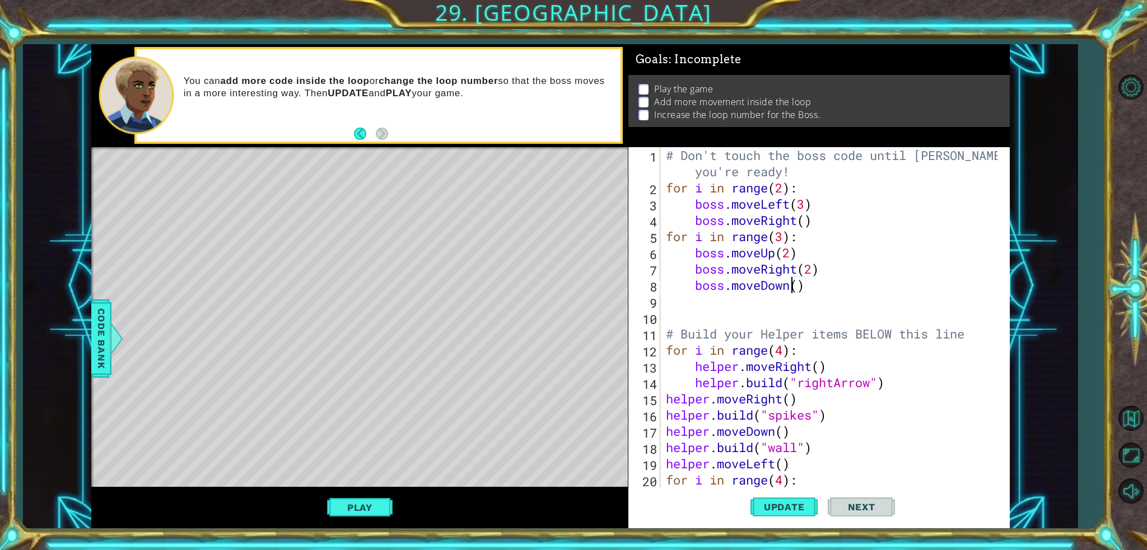
click at [801, 288] on div "# Don't touch the boss code until [PERSON_NAME] says you're ready! for i in ran…" at bounding box center [834, 342] width 340 height 390
type textarea "boss.moveDown(2)"
click at [816, 288] on div "# Don't touch the boss code until [PERSON_NAME] says you're ready! for i in ran…" at bounding box center [834, 342] width 340 height 390
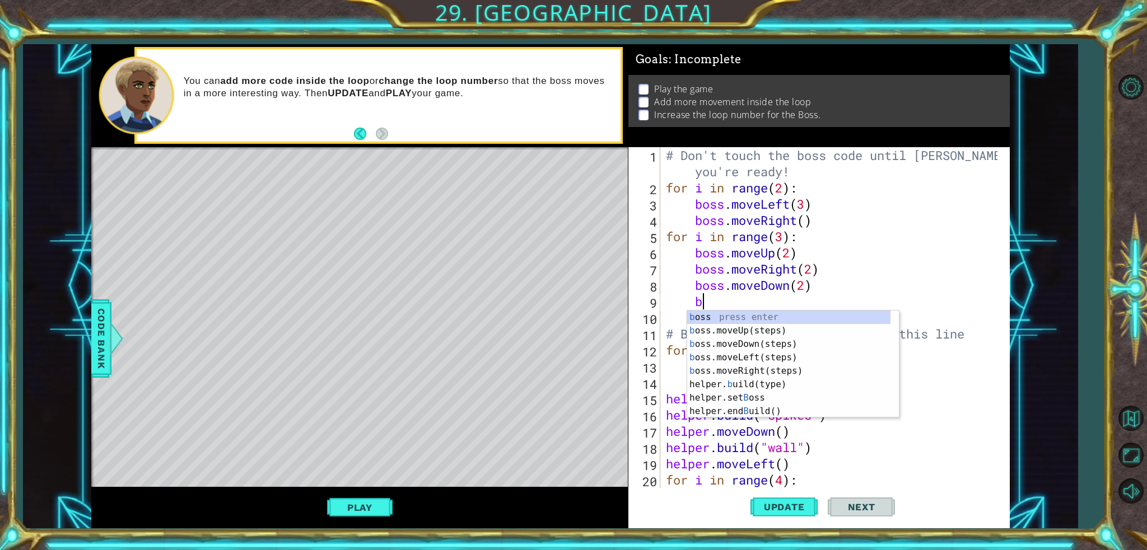
type textarea "bo"
click at [770, 361] on div "bo ss press enter bo ss.moveUp(steps) press enter bo ss.moveDown(steps) press e…" at bounding box center [793, 371] width 212 height 121
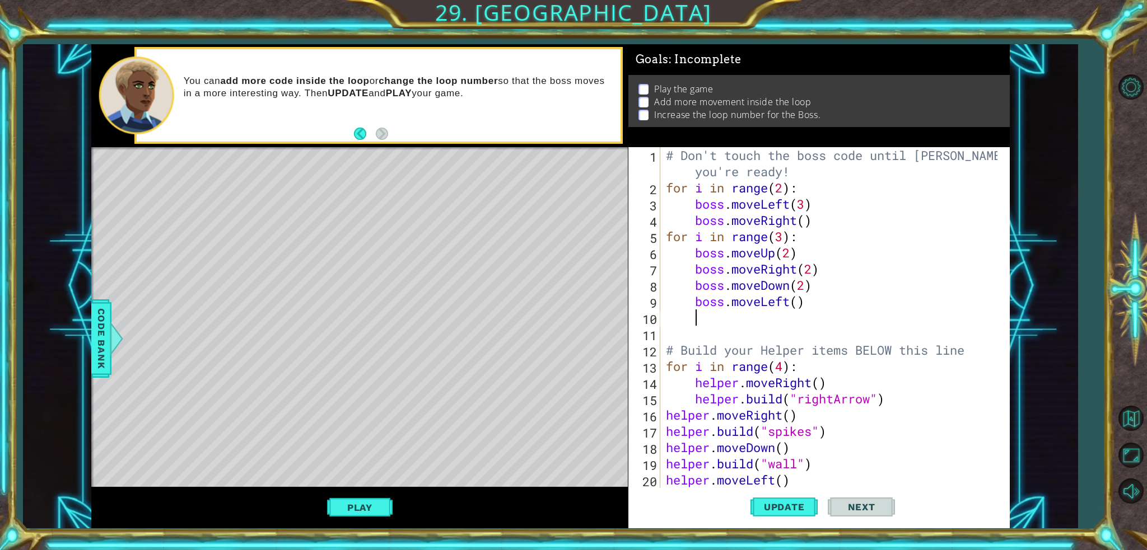
scroll to position [0, 0]
click at [796, 303] on div "# Don't touch the boss code until [PERSON_NAME] says you're ready! for i in ran…" at bounding box center [834, 342] width 340 height 390
click at [784, 236] on div "# Don't touch the boss code until [PERSON_NAME] says you're ready! for i in ran…" at bounding box center [834, 342] width 340 height 390
click at [777, 510] on span "Update" at bounding box center [784, 507] width 63 height 11
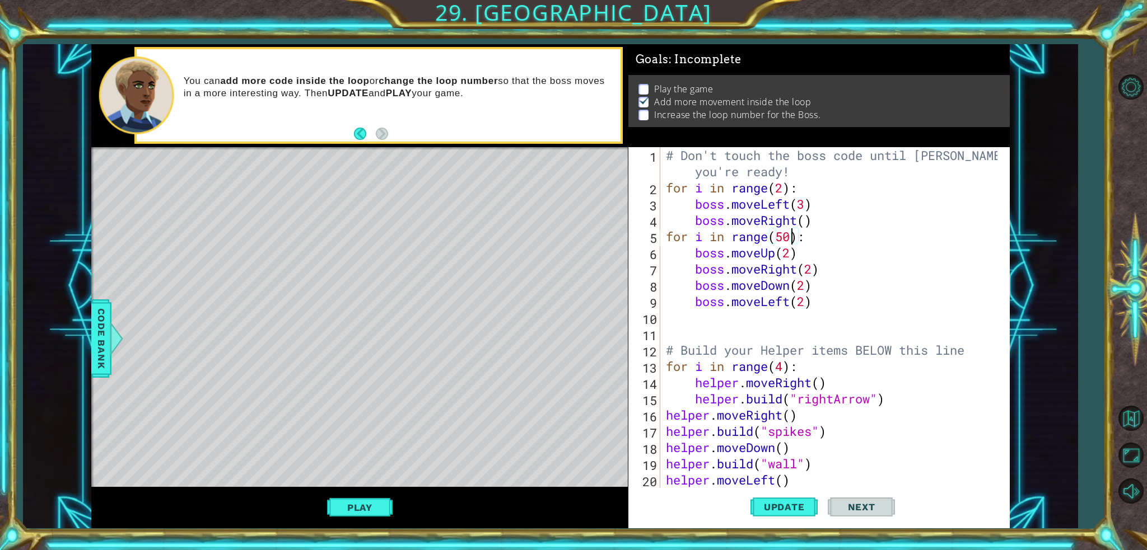
click at [779, 190] on div "# Don't touch the boss code until [PERSON_NAME] says you're ready! for i in ran…" at bounding box center [834, 342] width 340 height 390
click at [800, 514] on button "Update" at bounding box center [783, 507] width 67 height 38
click at [769, 502] on span "Update" at bounding box center [784, 507] width 63 height 11
click at [337, 510] on button "Play" at bounding box center [360, 507] width 66 height 21
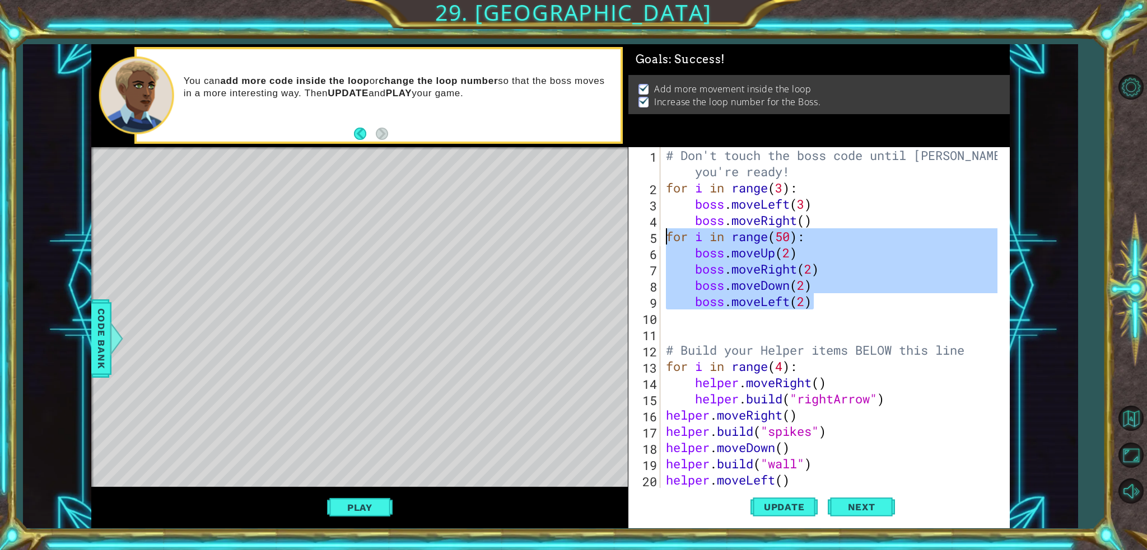
drag, startPoint x: 815, startPoint y: 301, endPoint x: 660, endPoint y: 240, distance: 167.2
click at [660, 240] on div "boss.moveLeft(2) 1 2 3 4 5 6 7 8 9 10 11 12 13 14 15 16 17 18 19 20 21 # Don't …" at bounding box center [816, 317] width 377 height 341
type textarea "for i in range(50): boss.moveUp(2)"
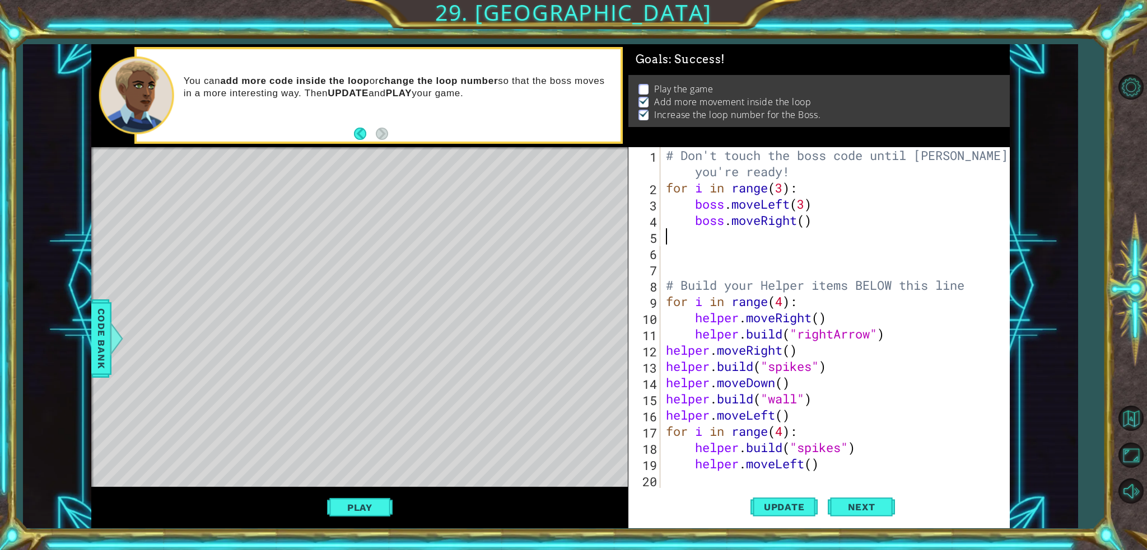
scroll to position [0, 0]
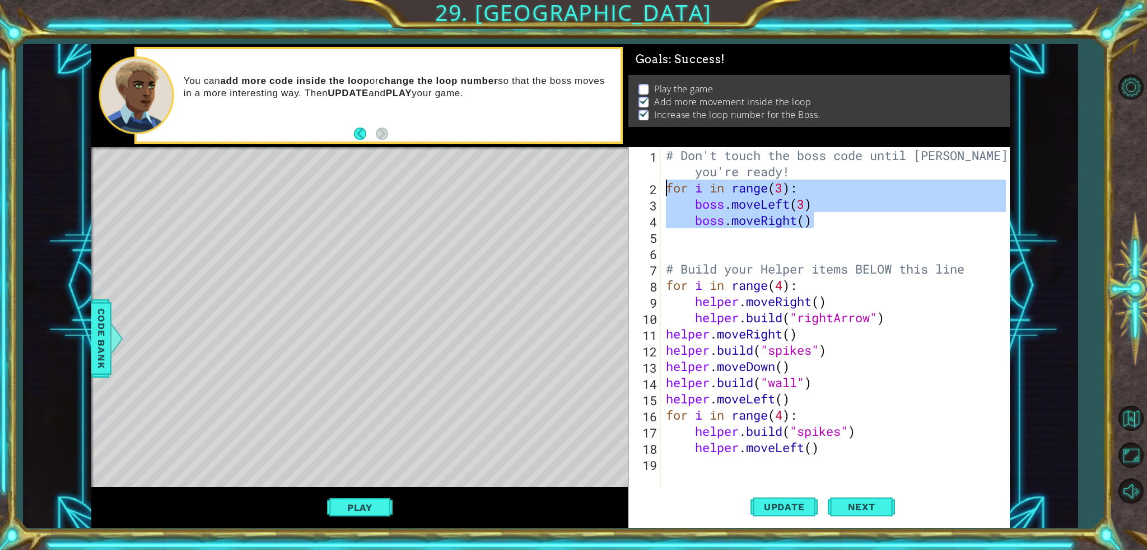
drag, startPoint x: 827, startPoint y: 226, endPoint x: 669, endPoint y: 188, distance: 163.1
click at [669, 188] on div "# Don't touch the boss code until [PERSON_NAME] says you're ready! for i in ran…" at bounding box center [838, 342] width 348 height 390
paste textarea "boss.moveLeft(2"
type textarea "boss.moveLeft(2)"
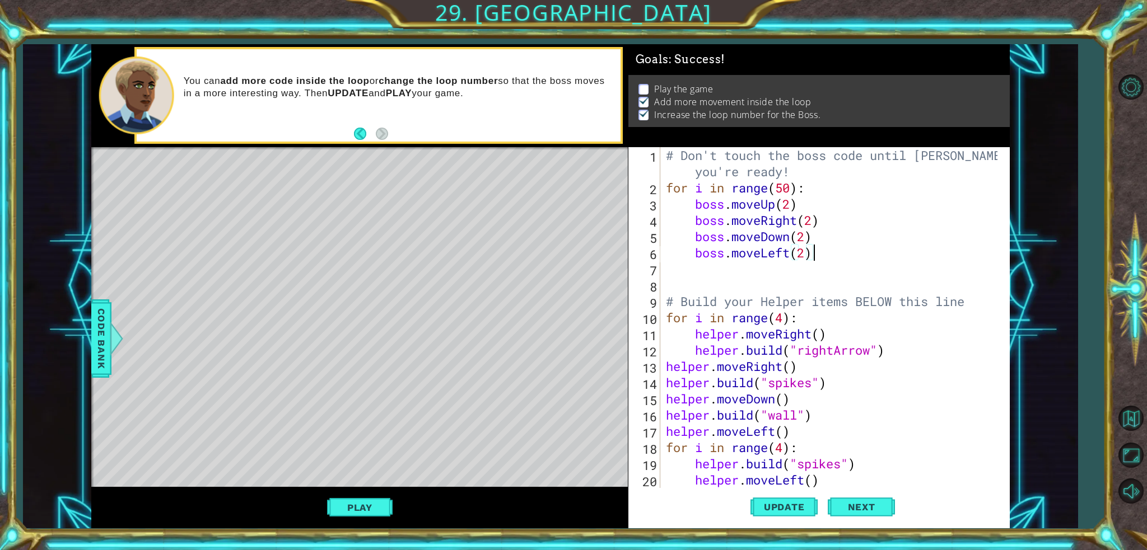
click at [762, 508] on span "Update" at bounding box center [784, 507] width 63 height 11
click at [376, 504] on button "Play" at bounding box center [360, 507] width 66 height 21
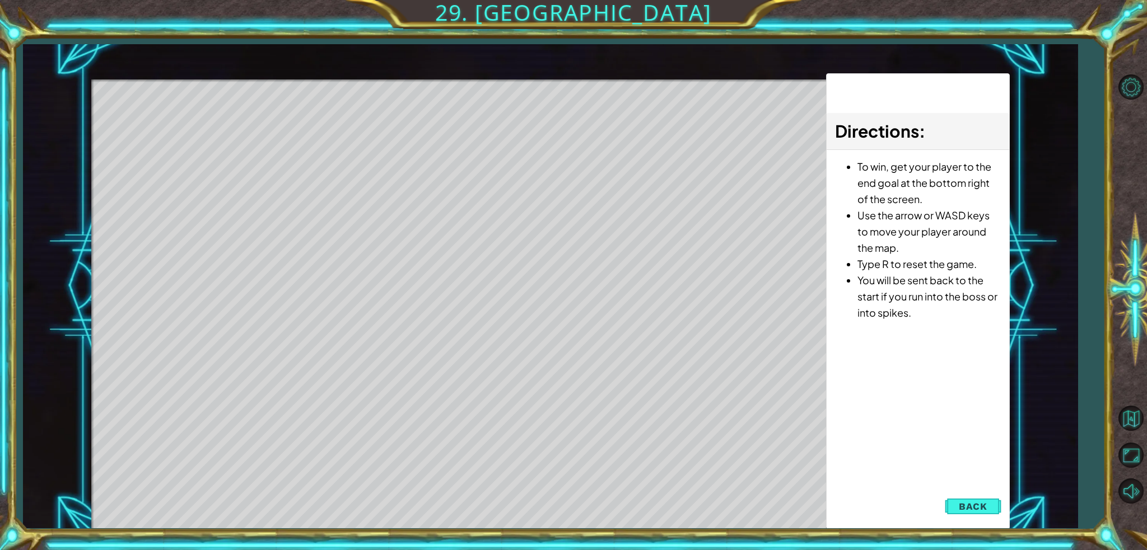
click at [964, 506] on span "Back" at bounding box center [973, 506] width 29 height 11
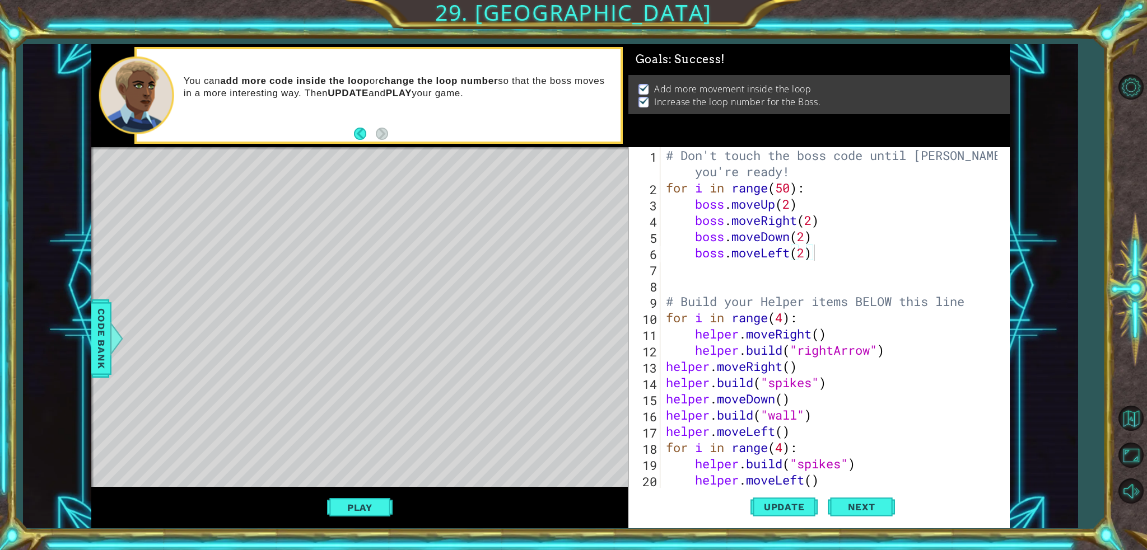
click at [793, 511] on span "Update" at bounding box center [784, 507] width 63 height 11
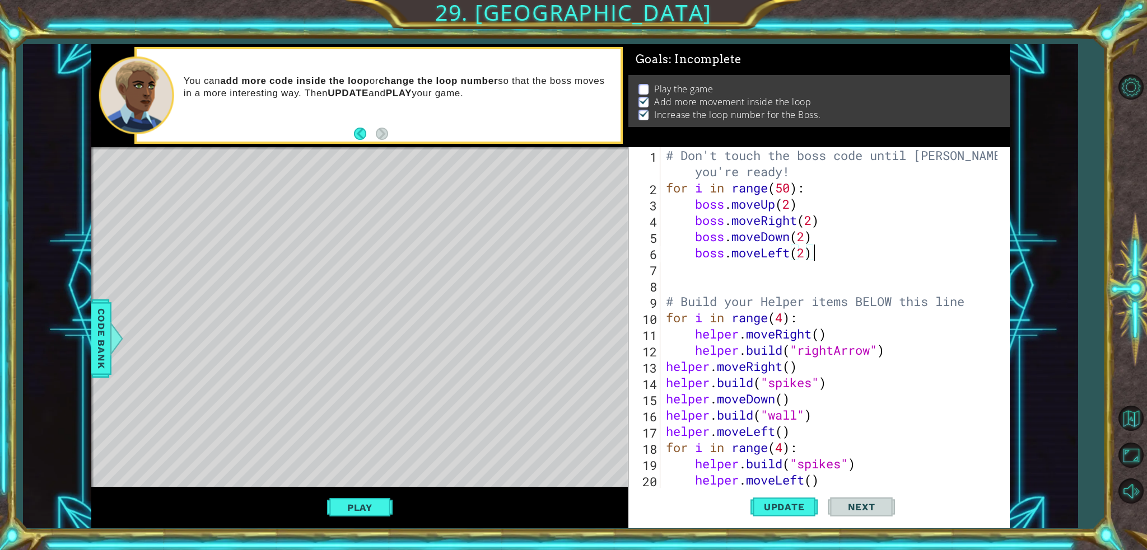
click at [362, 508] on button "Play" at bounding box center [360, 507] width 66 height 21
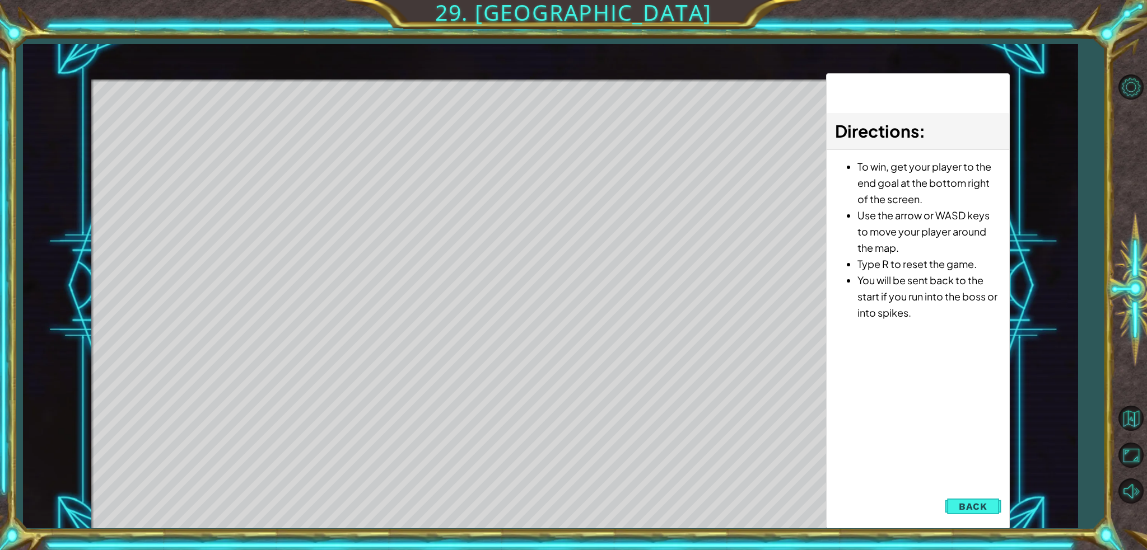
click at [984, 503] on span "Back" at bounding box center [973, 506] width 29 height 11
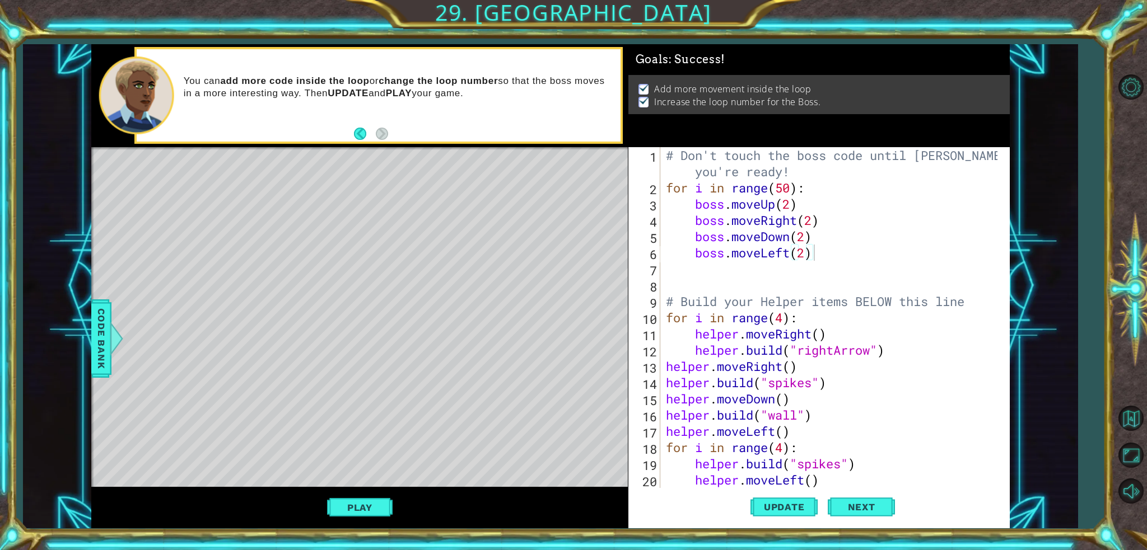
click at [766, 515] on button "Update" at bounding box center [783, 507] width 67 height 38
click at [859, 512] on span "Next" at bounding box center [862, 507] width 50 height 11
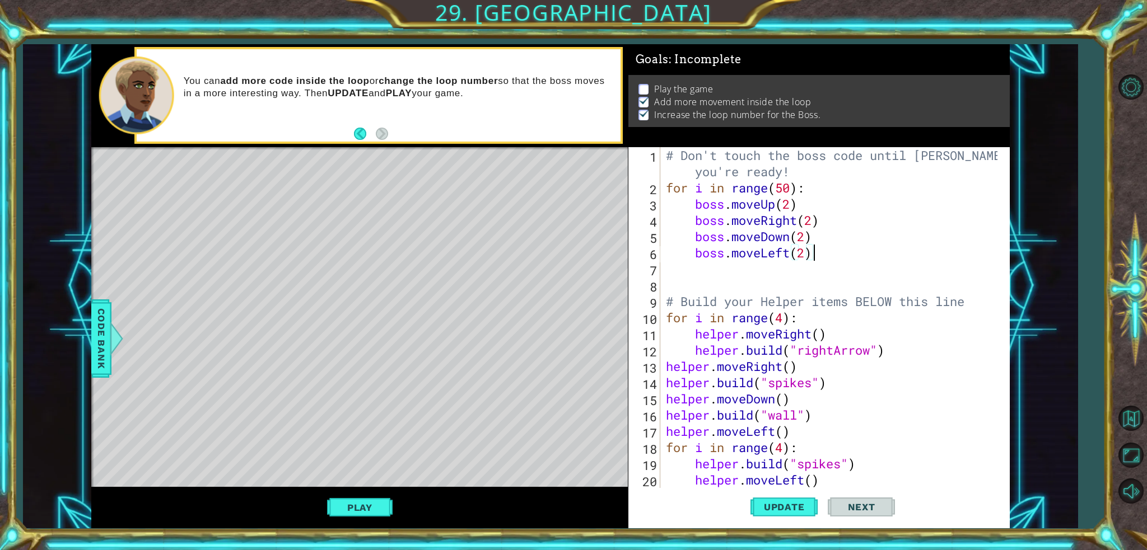
click at [865, 512] on span "Next" at bounding box center [862, 507] width 50 height 11
click at [804, 510] on span "Update" at bounding box center [784, 507] width 63 height 11
click at [343, 505] on button "Play" at bounding box center [360, 507] width 66 height 21
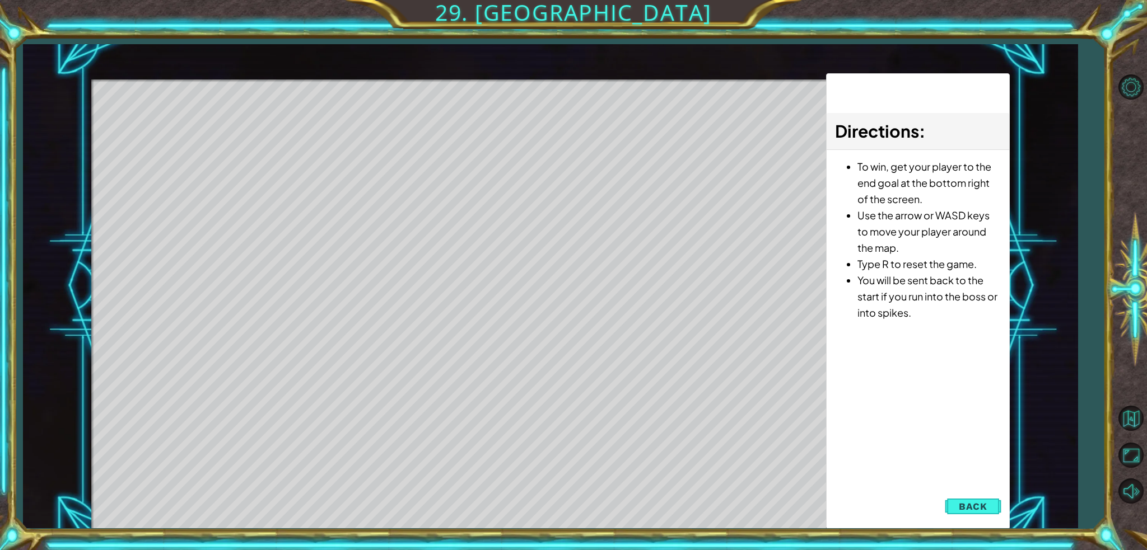
click at [963, 510] on span "Back" at bounding box center [973, 506] width 29 height 11
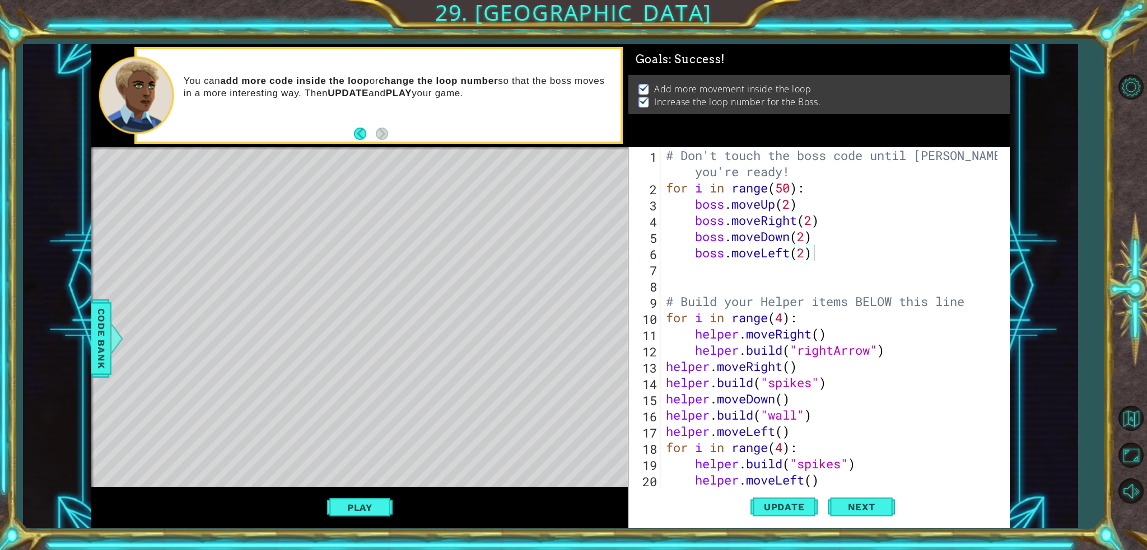
click at [884, 509] on span "Next" at bounding box center [862, 507] width 50 height 11
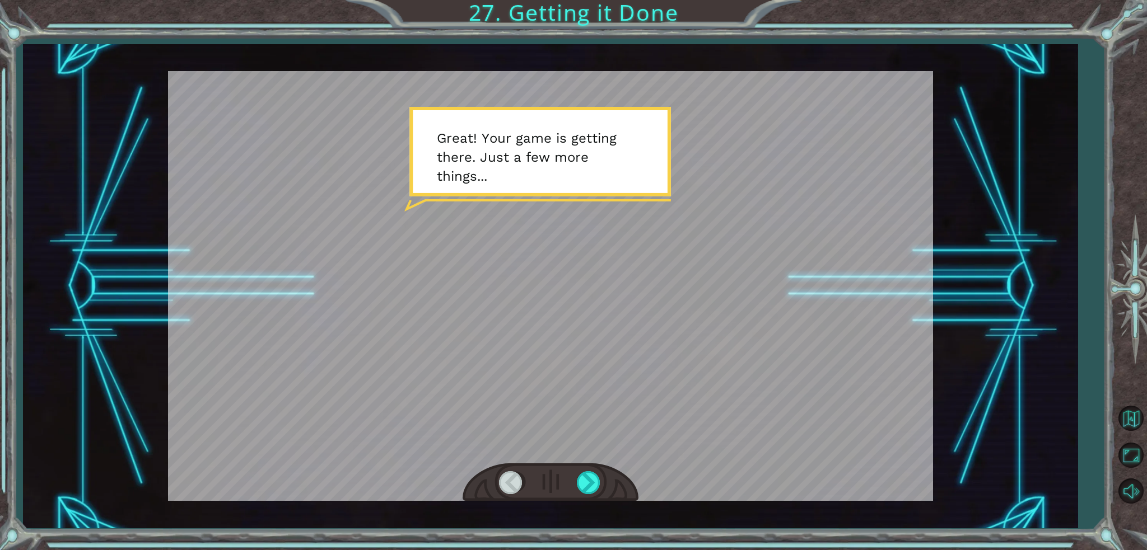
click at [596, 474] on div at bounding box center [589, 482] width 25 height 23
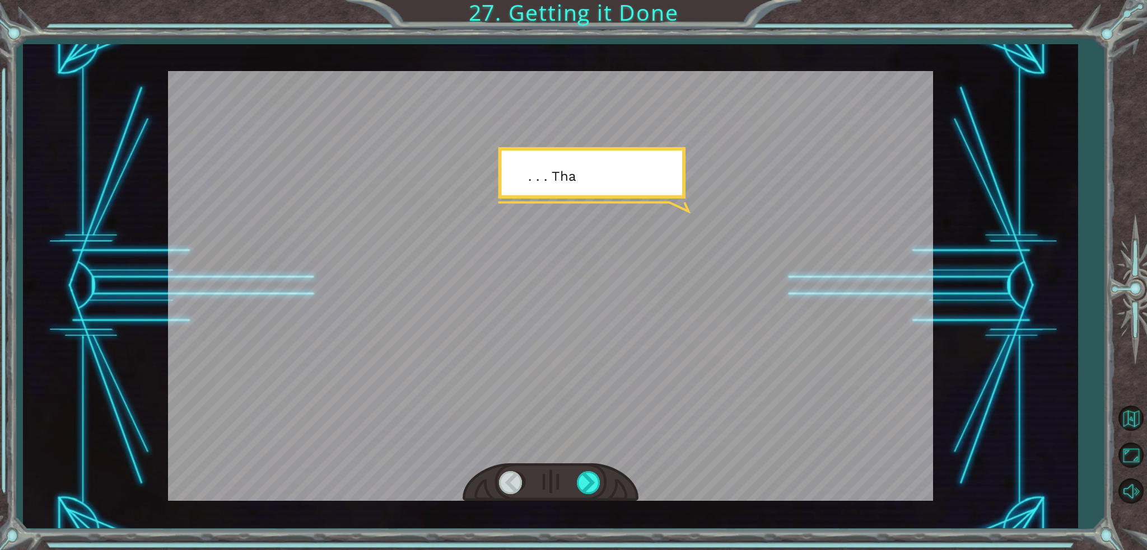
click at [589, 474] on div at bounding box center [589, 482] width 25 height 23
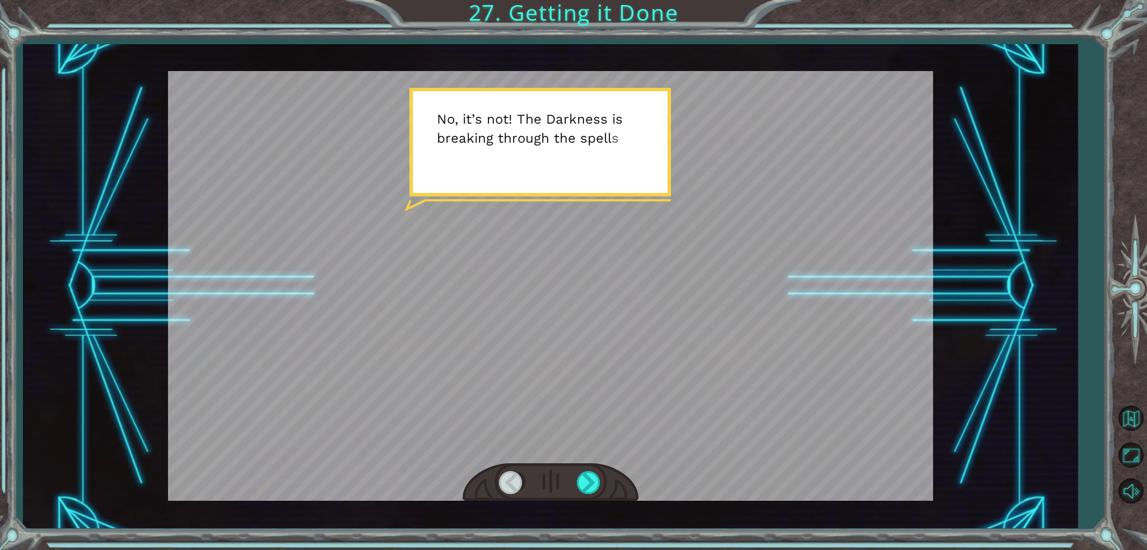
click at [583, 490] on div at bounding box center [589, 482] width 25 height 23
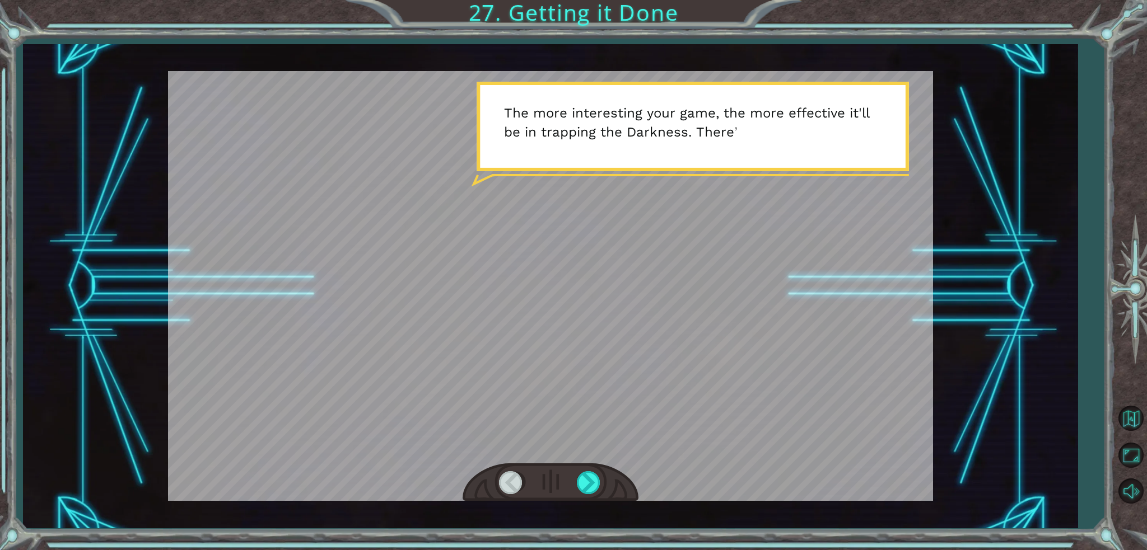
click at [578, 498] on div at bounding box center [551, 483] width 176 height 39
click at [589, 479] on div at bounding box center [589, 482] width 25 height 23
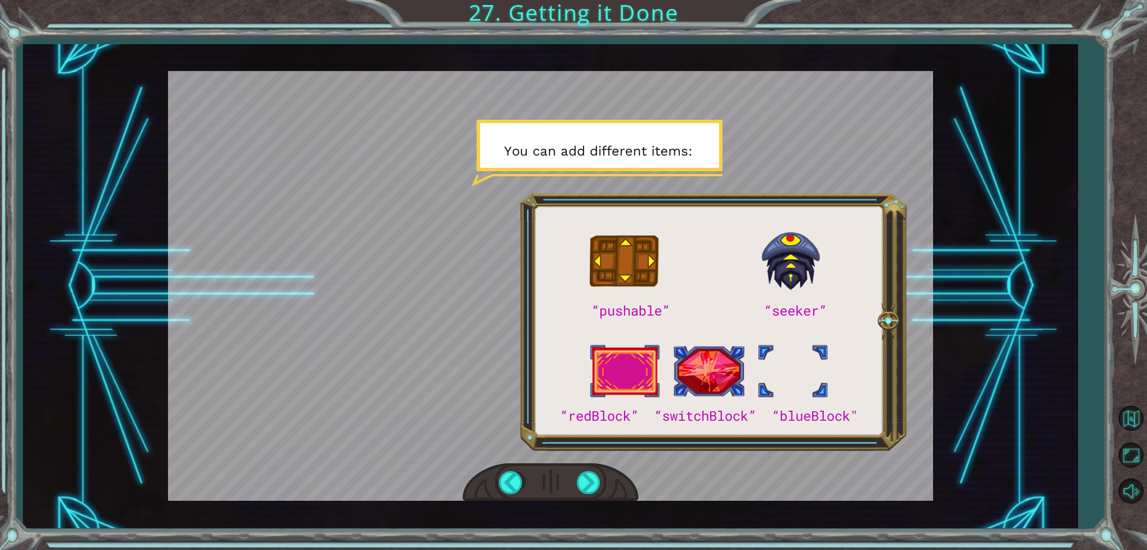
click at [597, 481] on div at bounding box center [589, 482] width 25 height 23
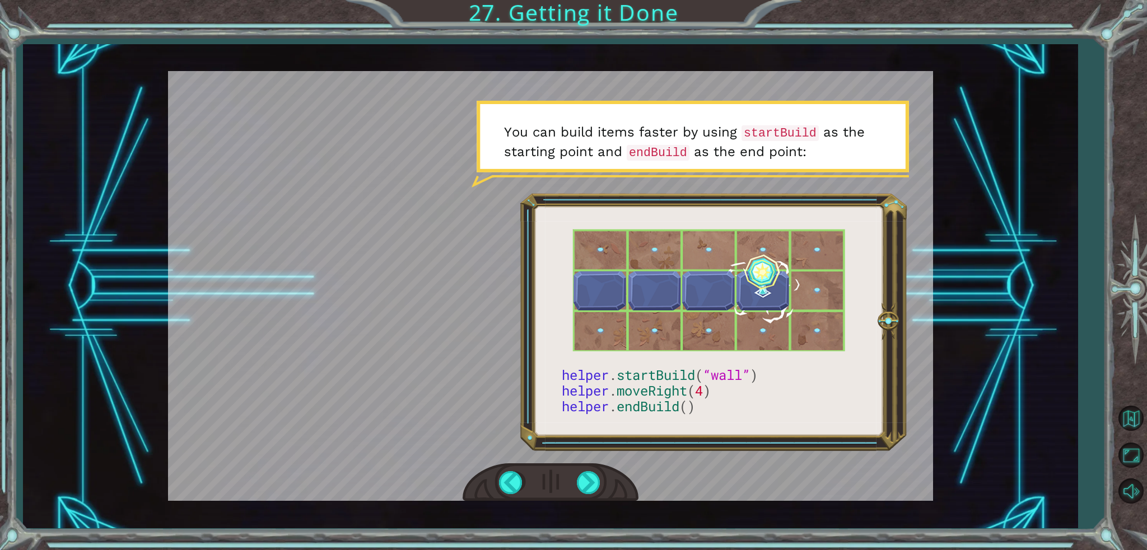
click at [591, 481] on div at bounding box center [589, 482] width 25 height 23
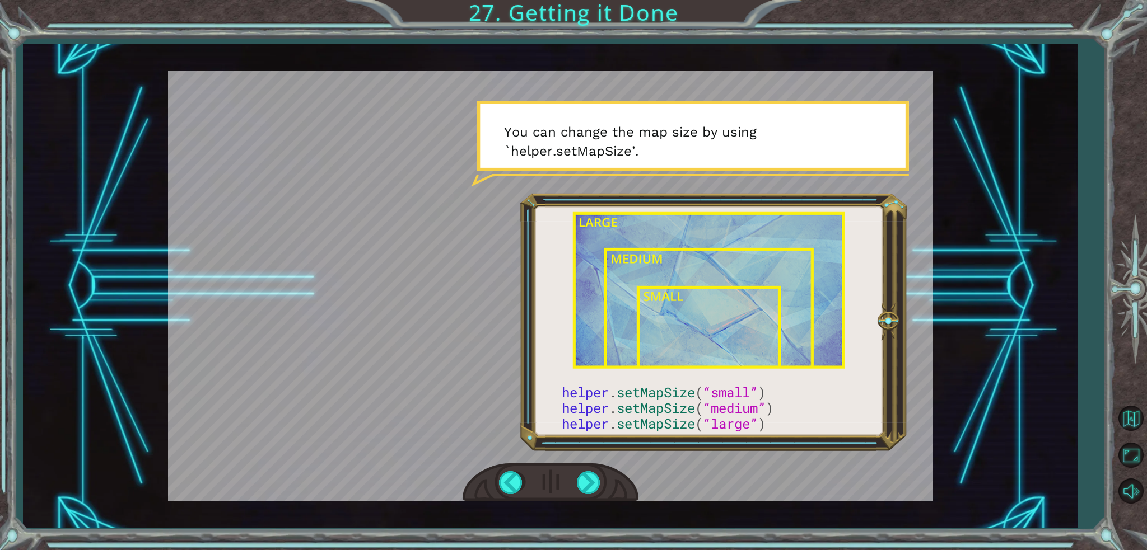
click at [591, 482] on div at bounding box center [589, 482] width 25 height 23
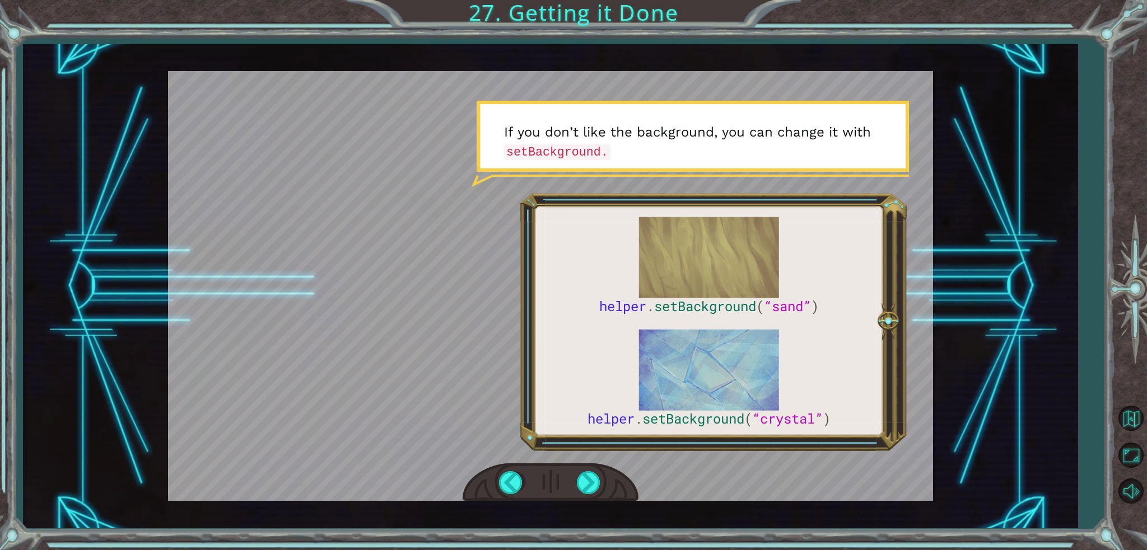
click at [584, 477] on div at bounding box center [589, 482] width 25 height 23
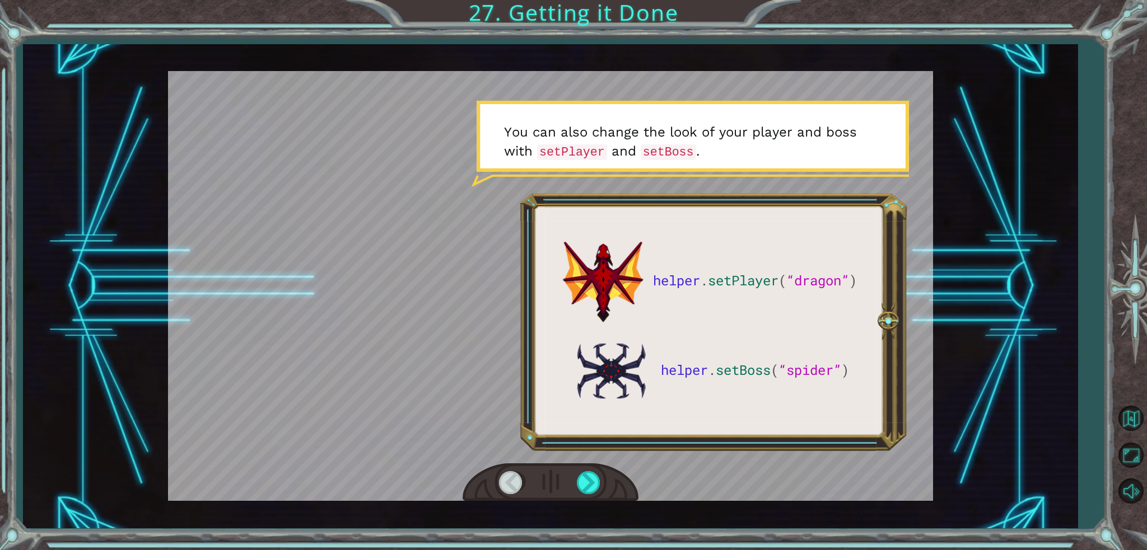
click at [582, 482] on div at bounding box center [589, 482] width 25 height 23
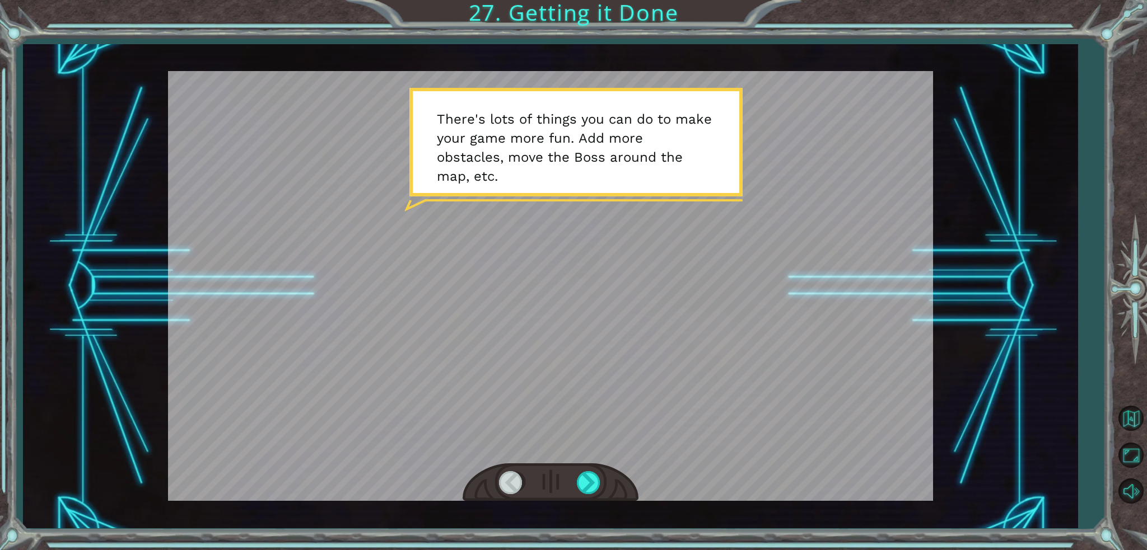
click at [579, 485] on div at bounding box center [589, 482] width 25 height 23
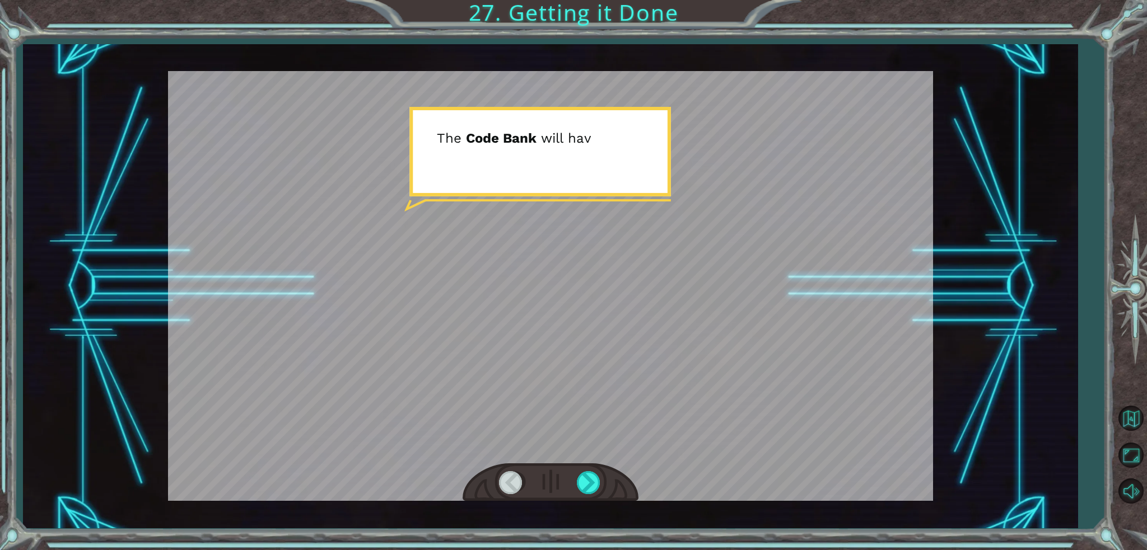
click at [579, 485] on div at bounding box center [589, 482] width 25 height 23
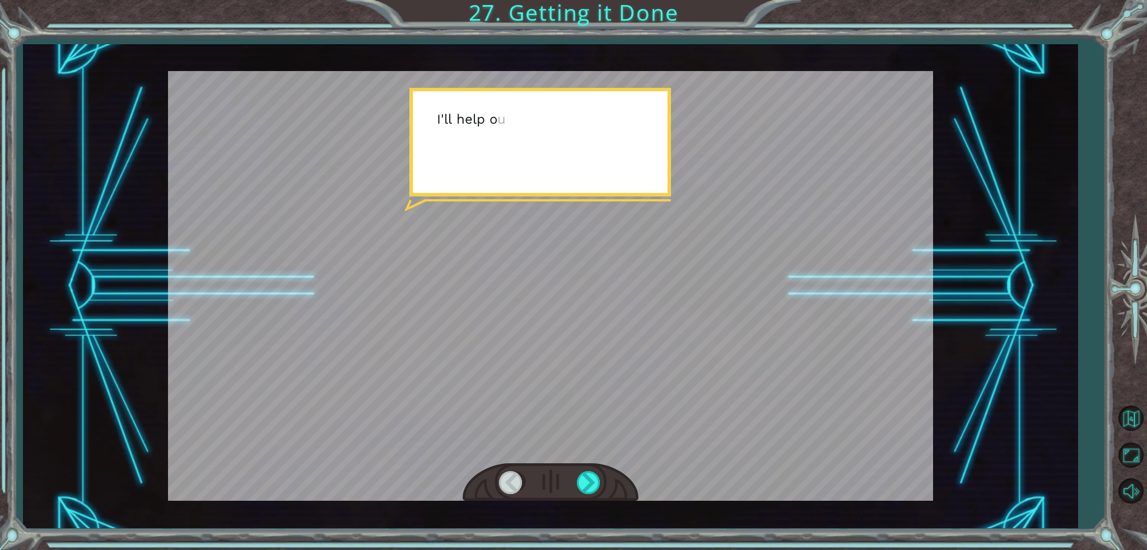
click at [579, 485] on div at bounding box center [589, 482] width 25 height 23
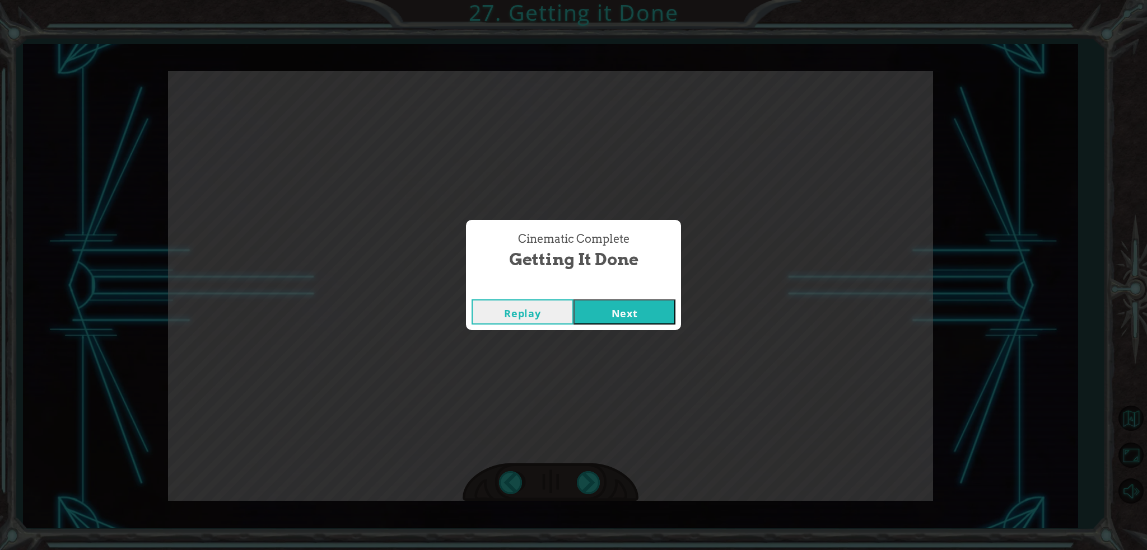
click at [603, 313] on button "Next" at bounding box center [624, 312] width 102 height 25
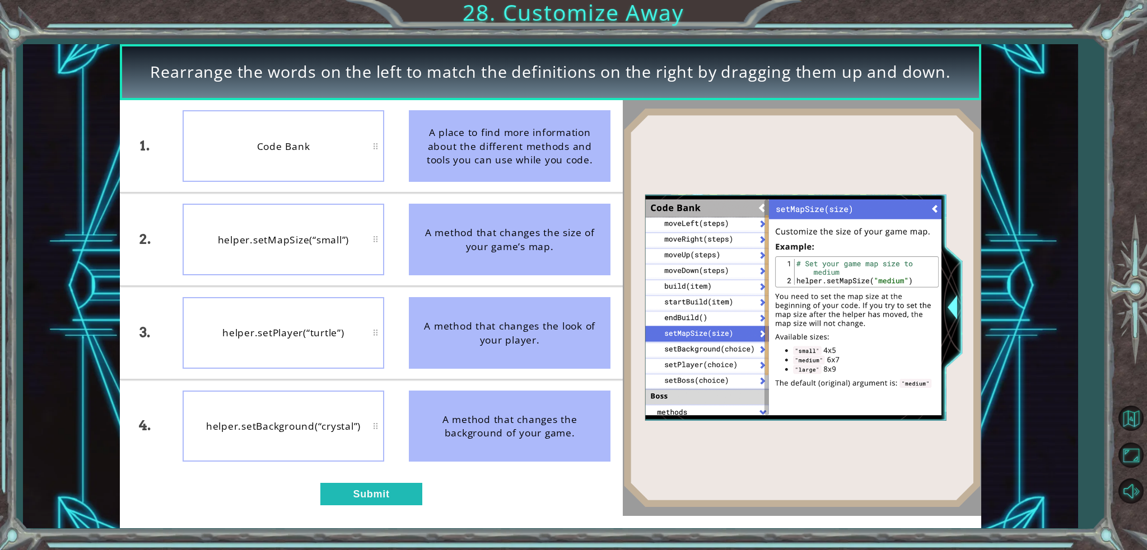
click at [390, 492] on button "Submit" at bounding box center [371, 494] width 102 height 23
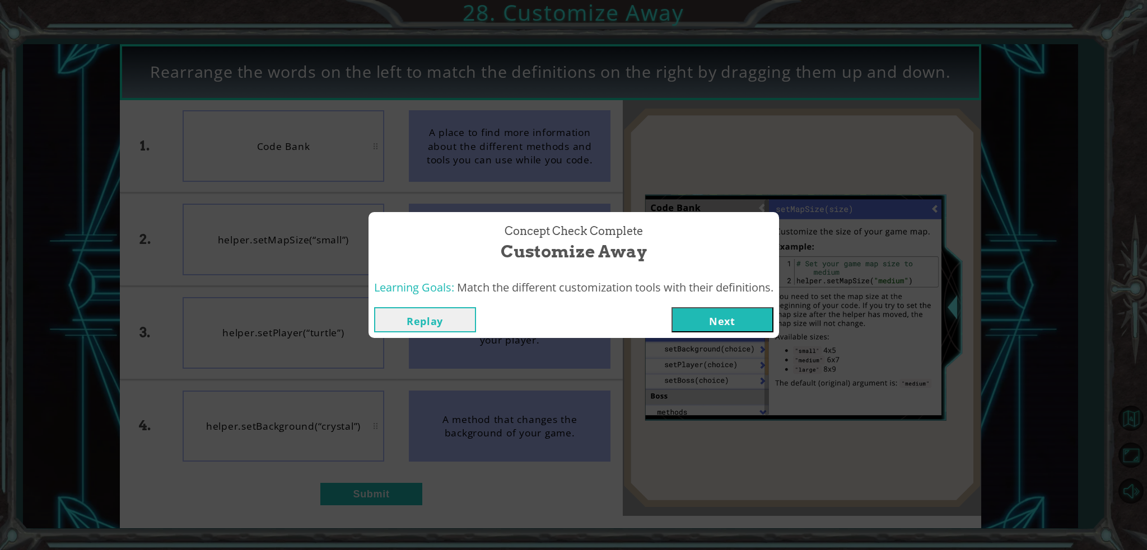
click at [713, 317] on button "Next" at bounding box center [722, 319] width 102 height 25
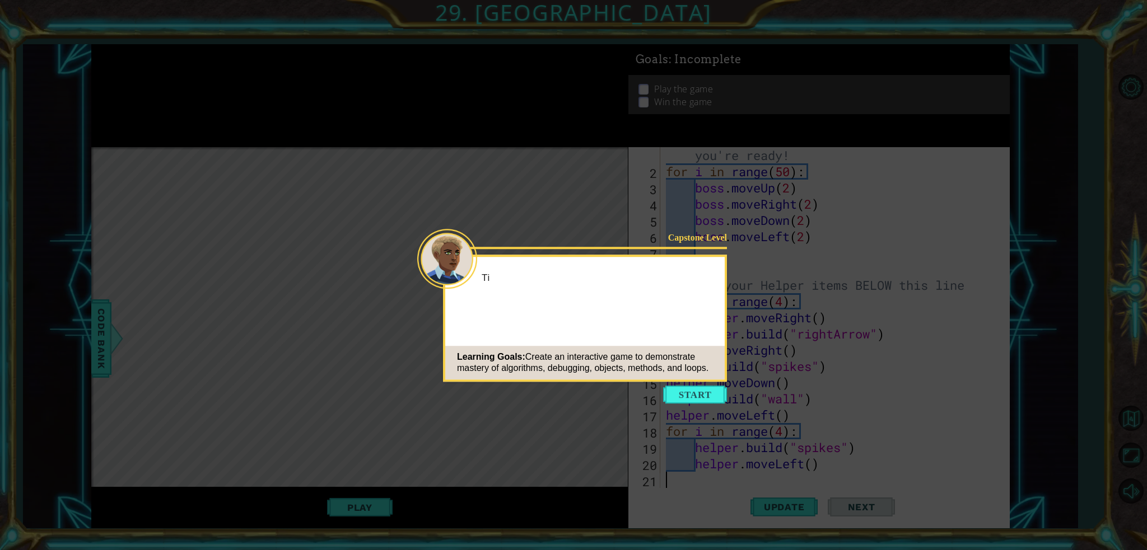
scroll to position [16, 0]
click at [683, 403] on button "Start" at bounding box center [695, 395] width 64 height 18
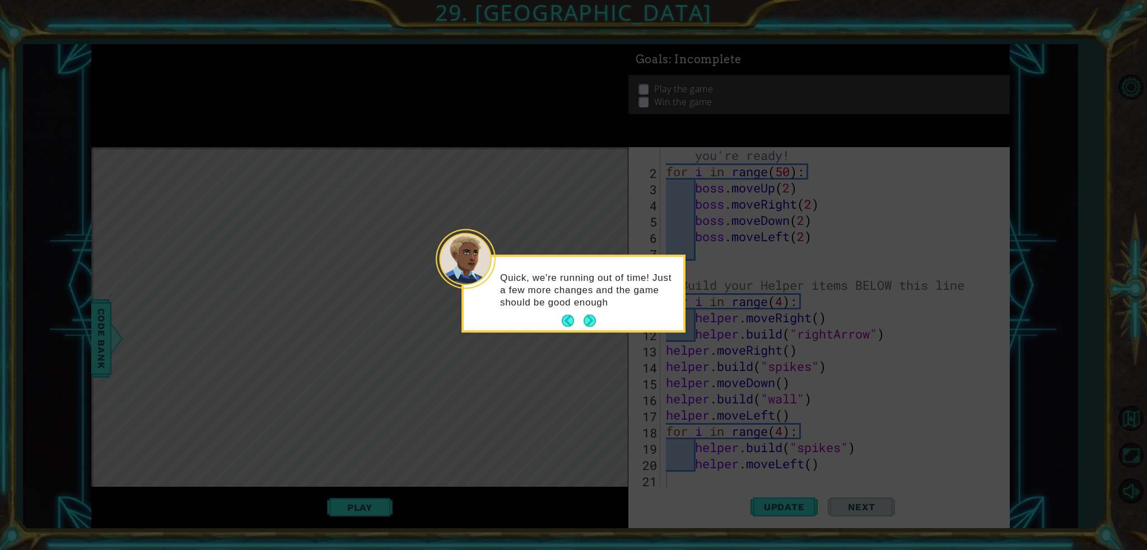
click at [593, 323] on button "Next" at bounding box center [589, 321] width 12 height 12
click at [596, 323] on button "Next" at bounding box center [589, 320] width 12 height 12
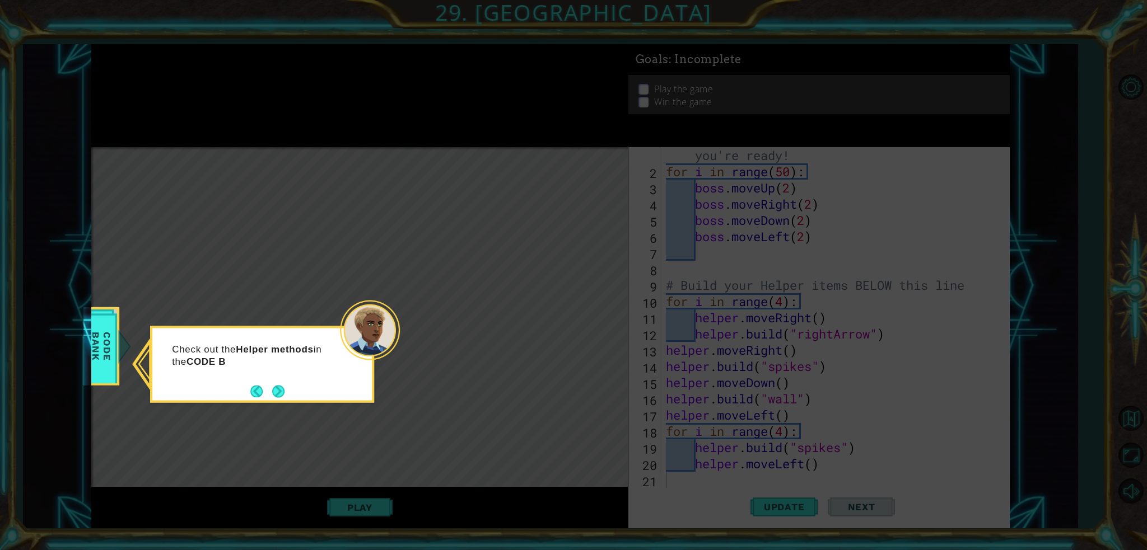
click at [284, 394] on button "Next" at bounding box center [278, 391] width 12 height 12
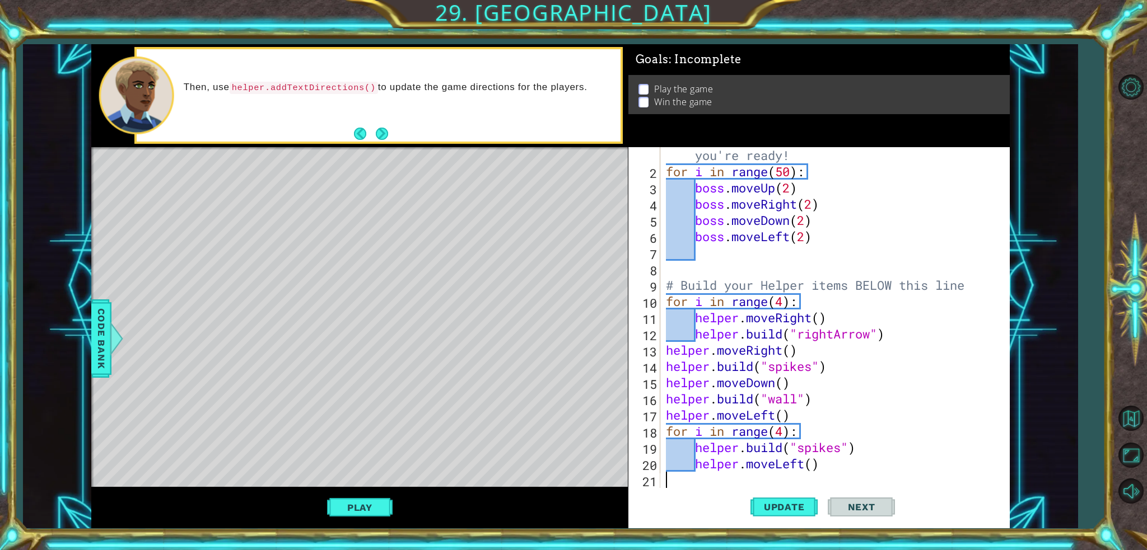
click at [377, 125] on footer at bounding box center [371, 133] width 34 height 17
click at [382, 134] on button "Next" at bounding box center [382, 134] width 12 height 12
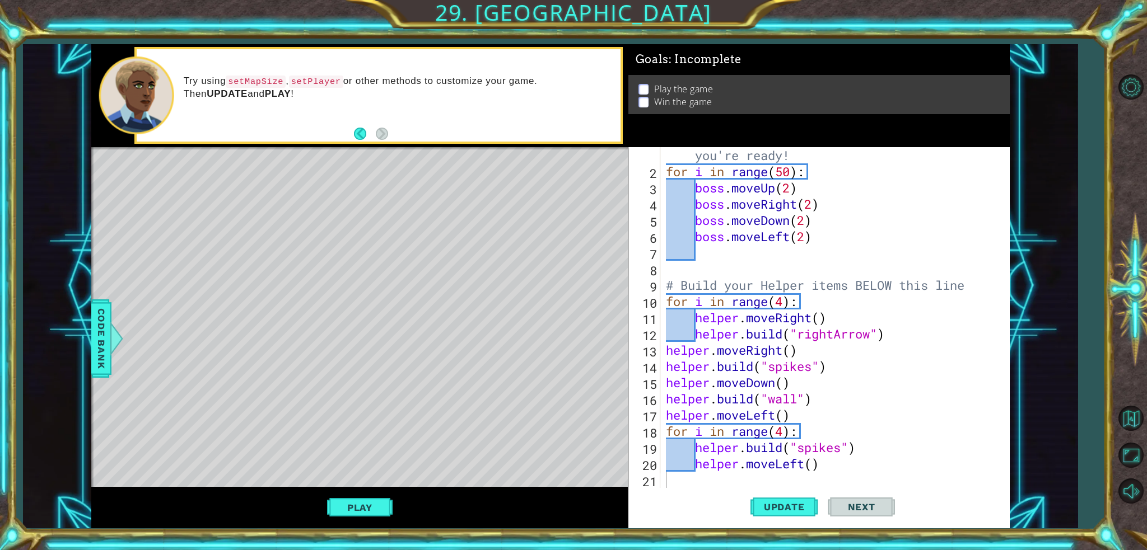
click at [354, 503] on button "Play" at bounding box center [360, 507] width 66 height 21
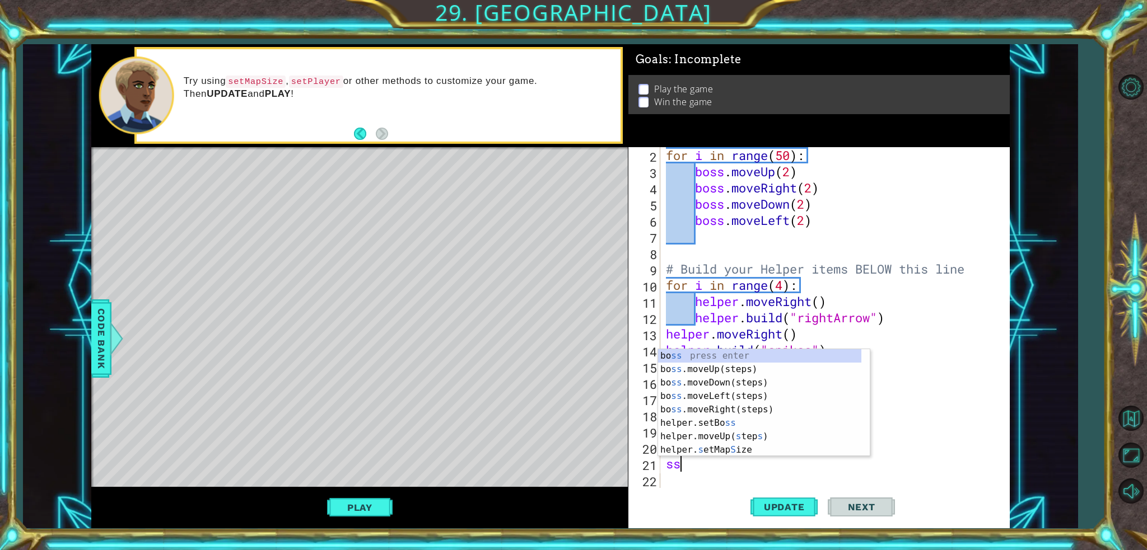
scroll to position [0, 0]
type textarea "s"
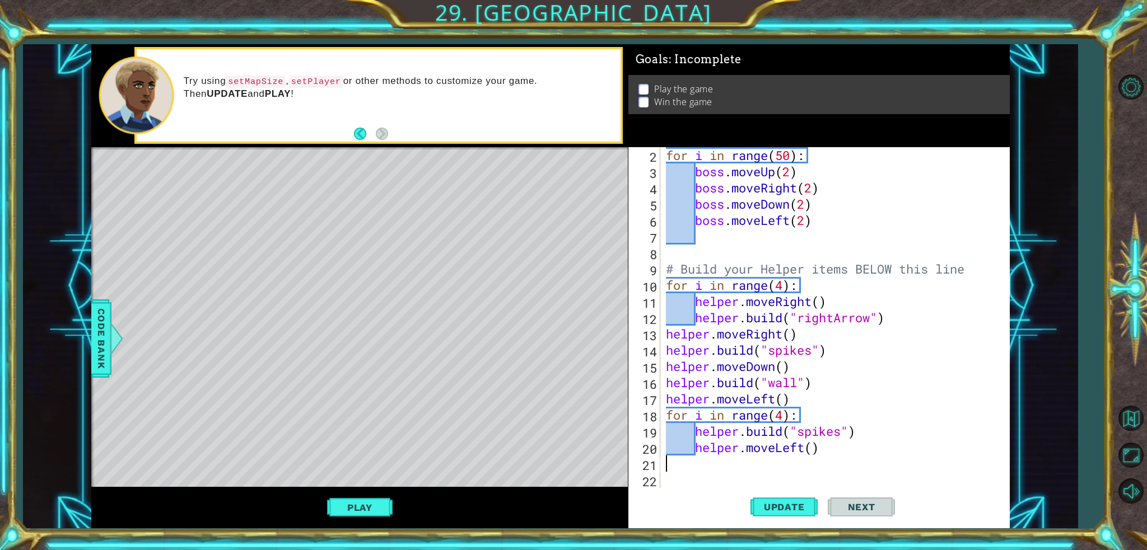
scroll to position [16, 0]
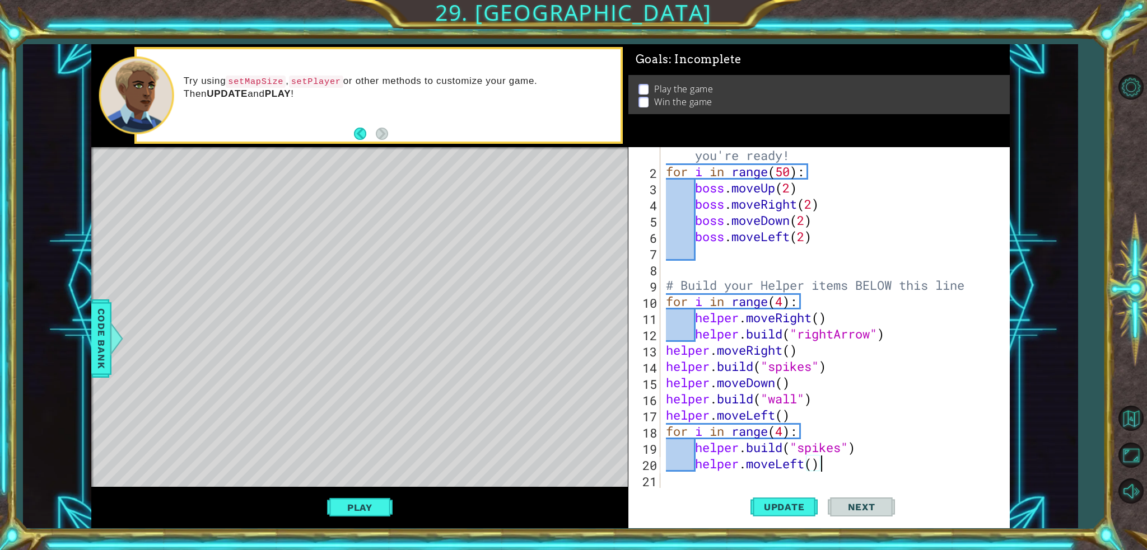
click at [337, 335] on div "Level Map" at bounding box center [349, 312] width 517 height 330
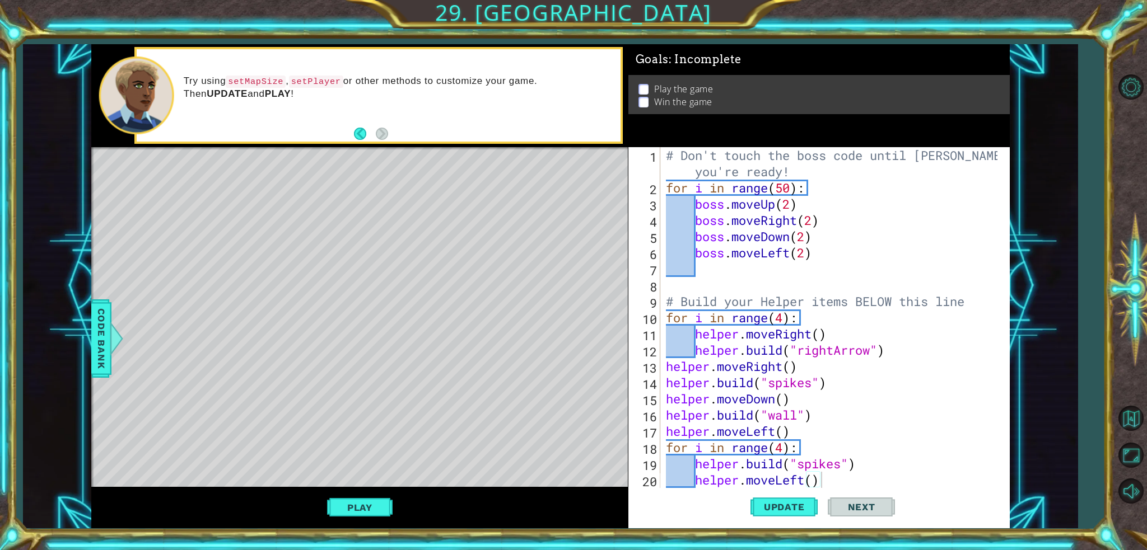
scroll to position [0, 0]
type textarea "# Don't touch the boss code until [PERSON_NAME] says you're ready!"
click at [665, 156] on div "# Don't touch the boss code until [PERSON_NAME] says you're ready! for i in ran…" at bounding box center [834, 342] width 340 height 390
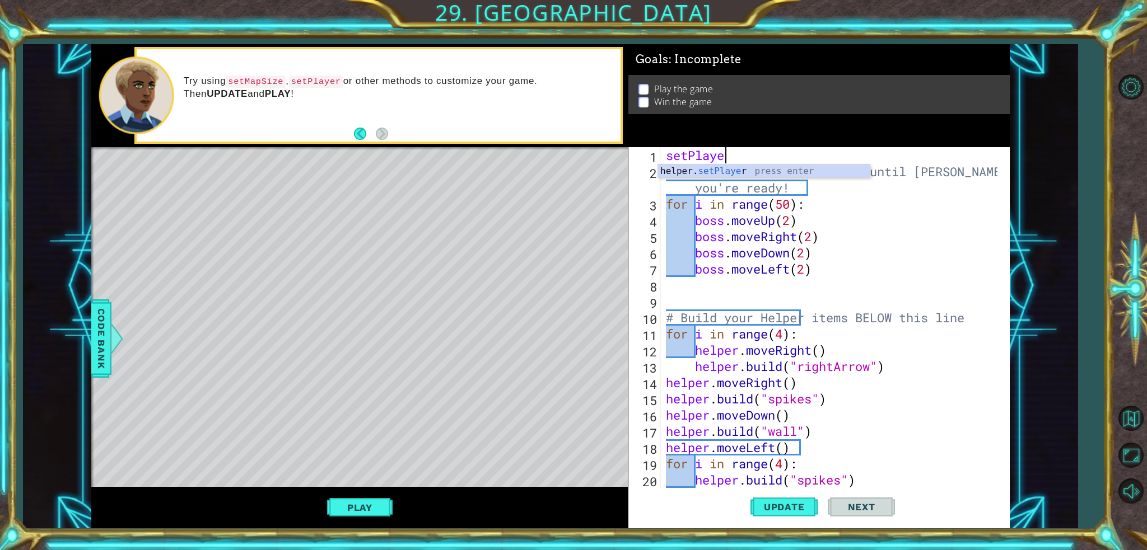
scroll to position [0, 2]
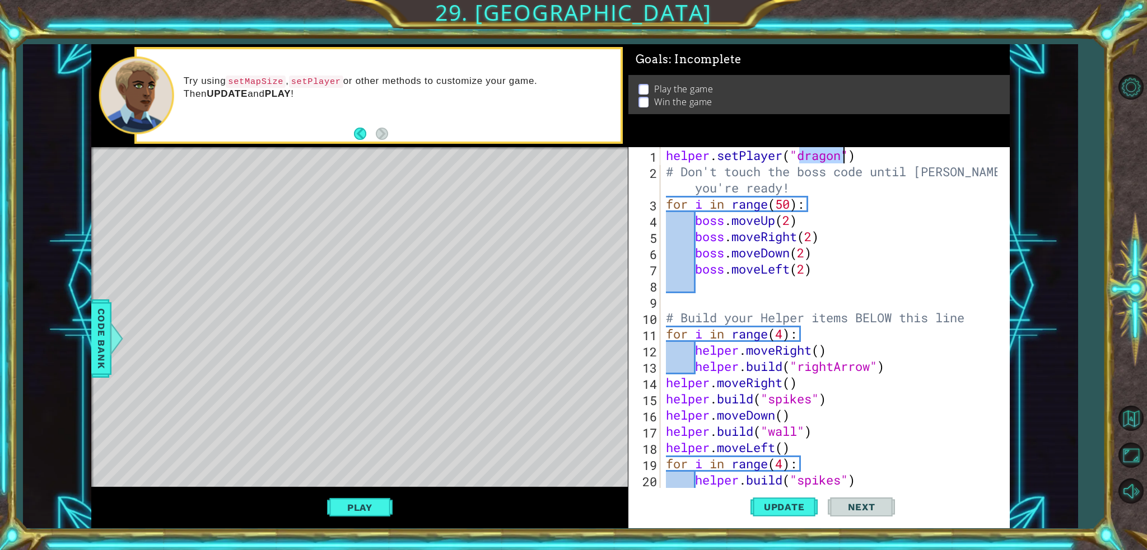
click at [373, 506] on button "Play" at bounding box center [360, 507] width 66 height 21
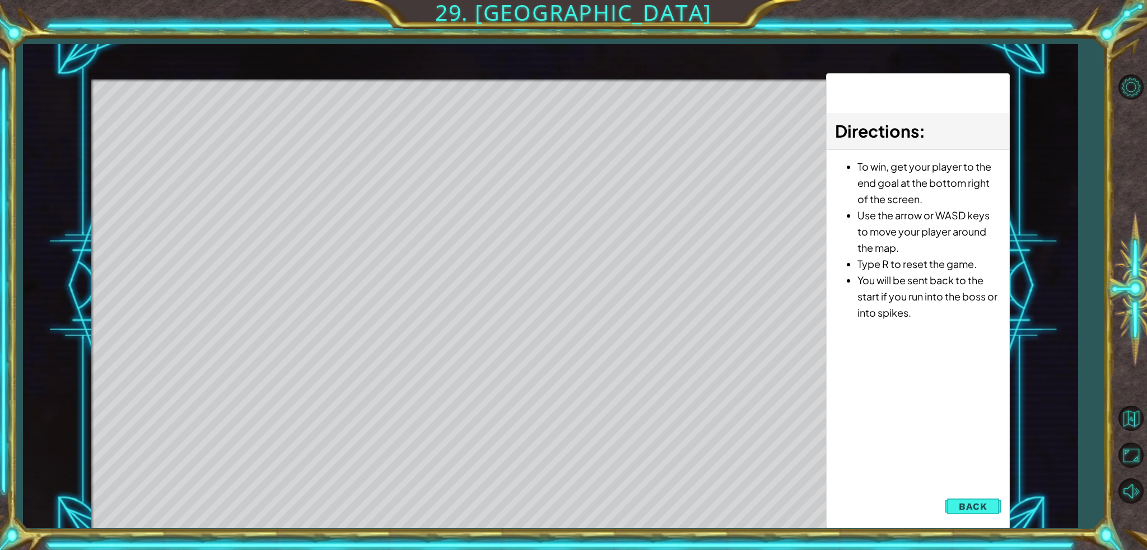
click at [969, 502] on span "Back" at bounding box center [973, 506] width 29 height 11
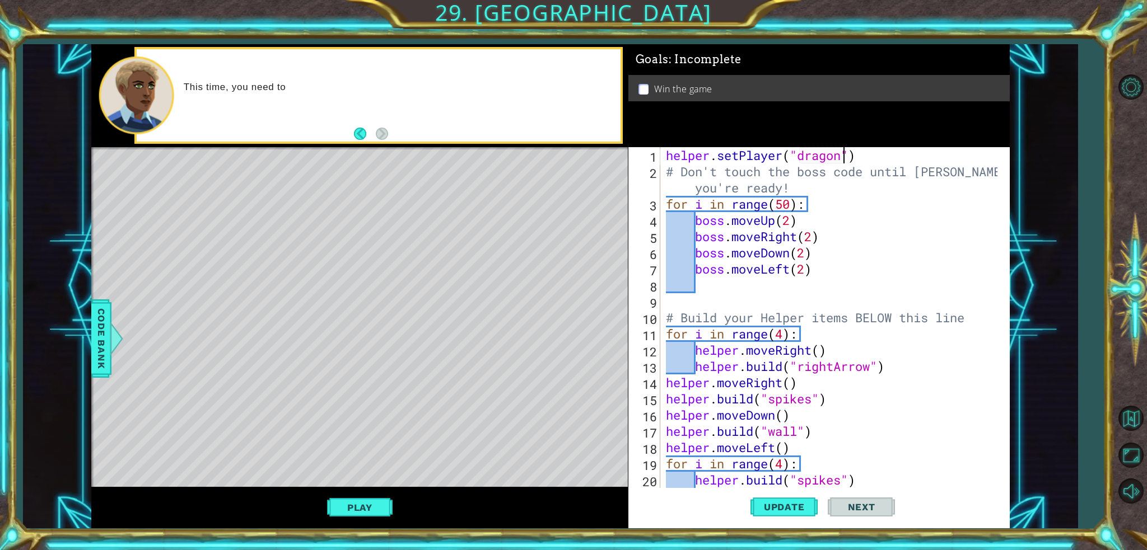
click at [830, 152] on div "helper . setPlayer ( "dragon" ) # Don't touch the boss code until [PERSON_NAME]…" at bounding box center [834, 333] width 340 height 373
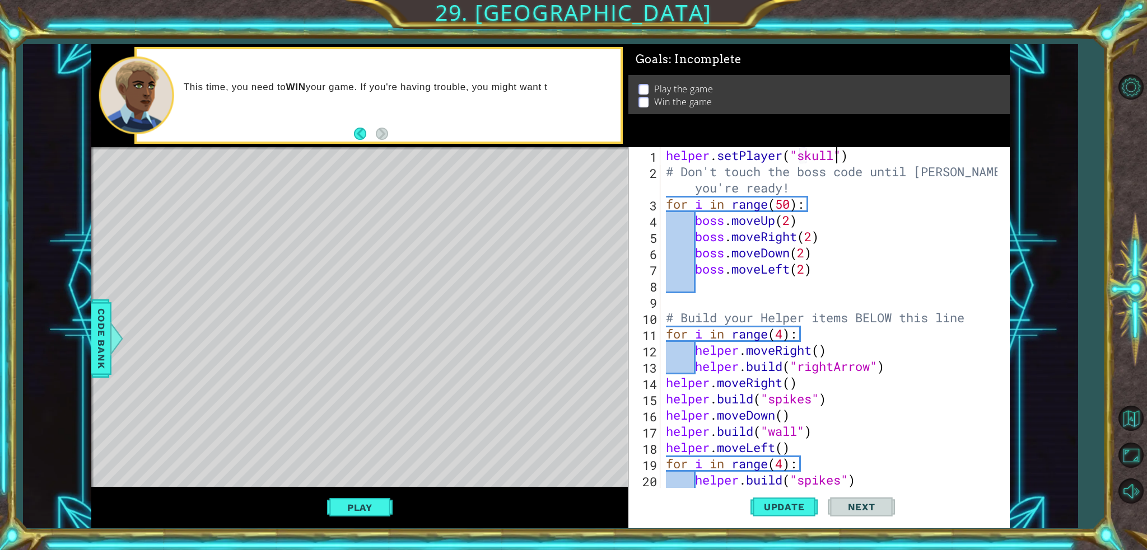
scroll to position [0, 7]
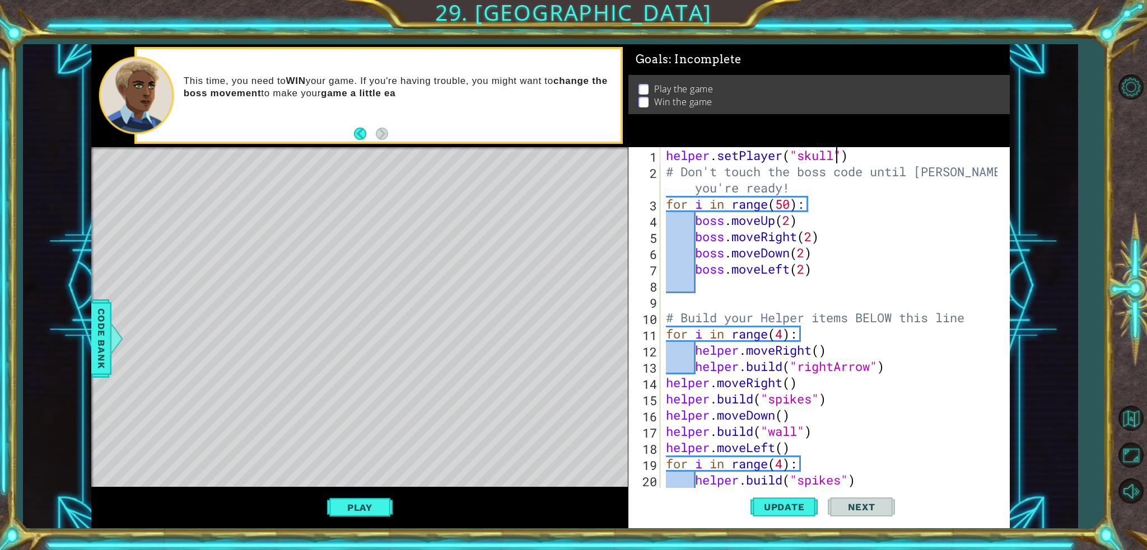
type textarea "helper.setPlayer("skull")"
click at [801, 511] on span "Update" at bounding box center [784, 507] width 63 height 11
click at [783, 501] on button "Update" at bounding box center [783, 507] width 67 height 38
click at [356, 498] on button "Play" at bounding box center [360, 507] width 66 height 21
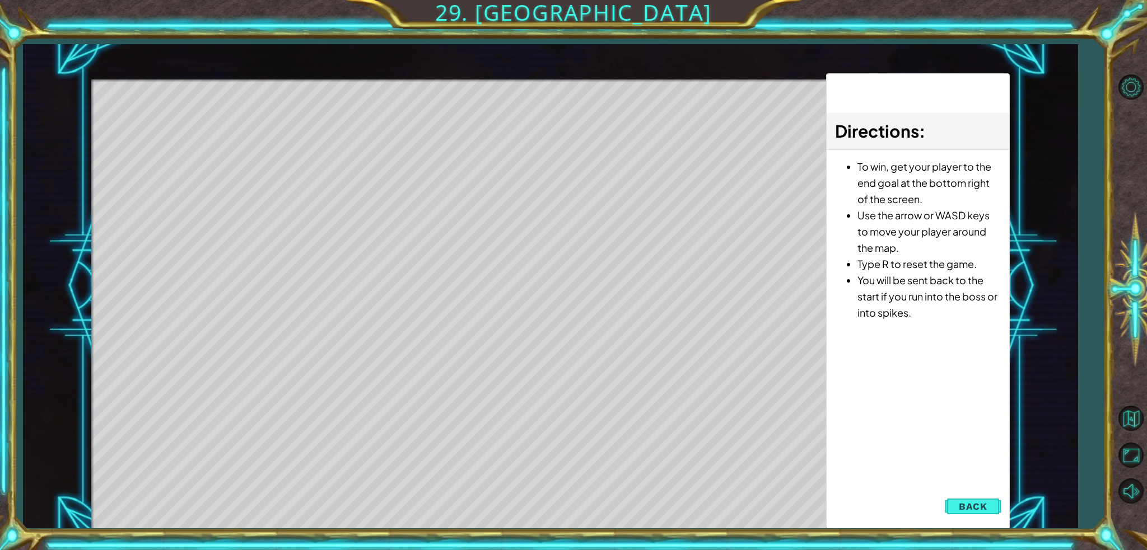
click at [978, 503] on span "Back" at bounding box center [973, 506] width 29 height 11
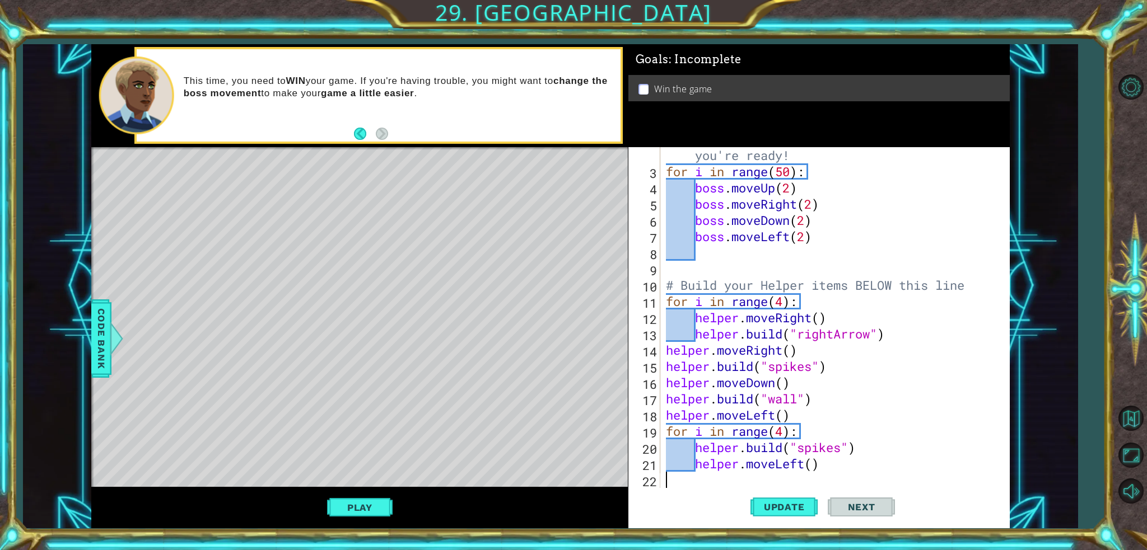
scroll to position [0, 0]
click at [764, 482] on div "# Don't touch the boss code until [PERSON_NAME] says you're ready! for i in ran…" at bounding box center [834, 326] width 340 height 390
click at [774, 482] on div "# Don't touch the boss code until [PERSON_NAME] says you're ready! for i in ran…" at bounding box center [834, 326] width 340 height 390
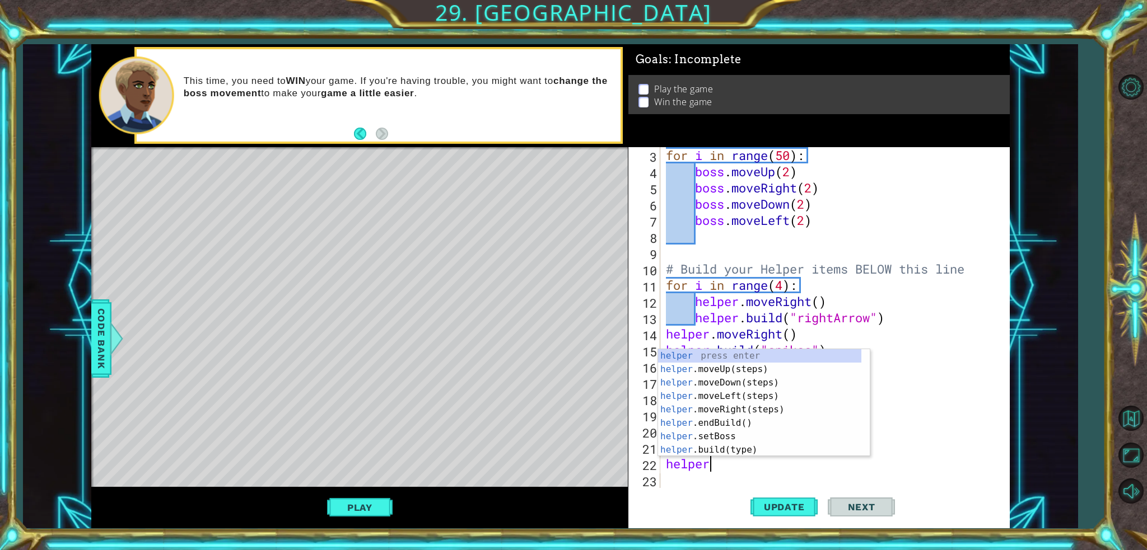
scroll to position [0, 2]
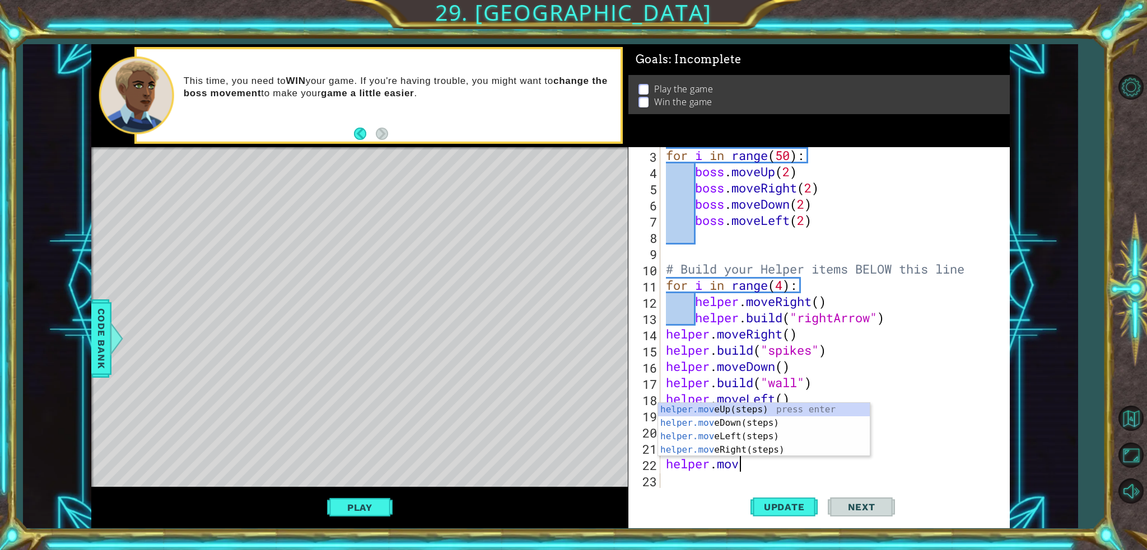
type textarea "helper.move"
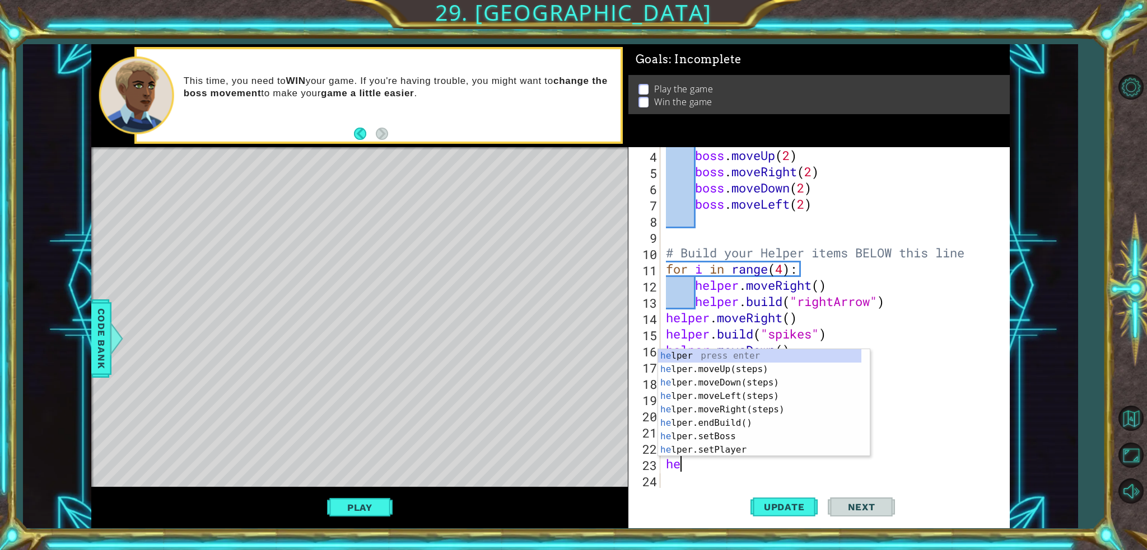
scroll to position [0, 0]
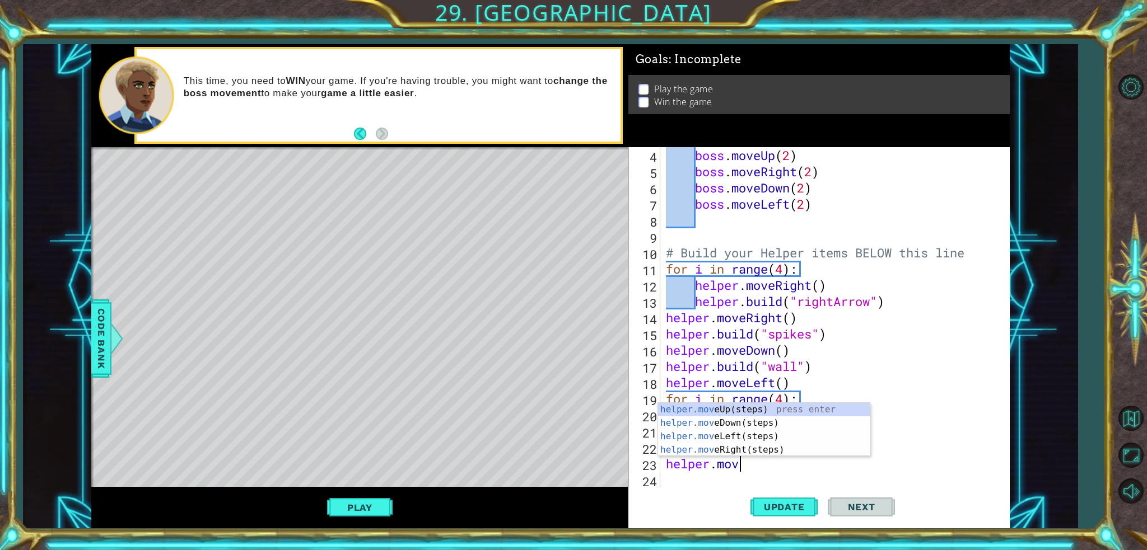
type textarea "helper.move"
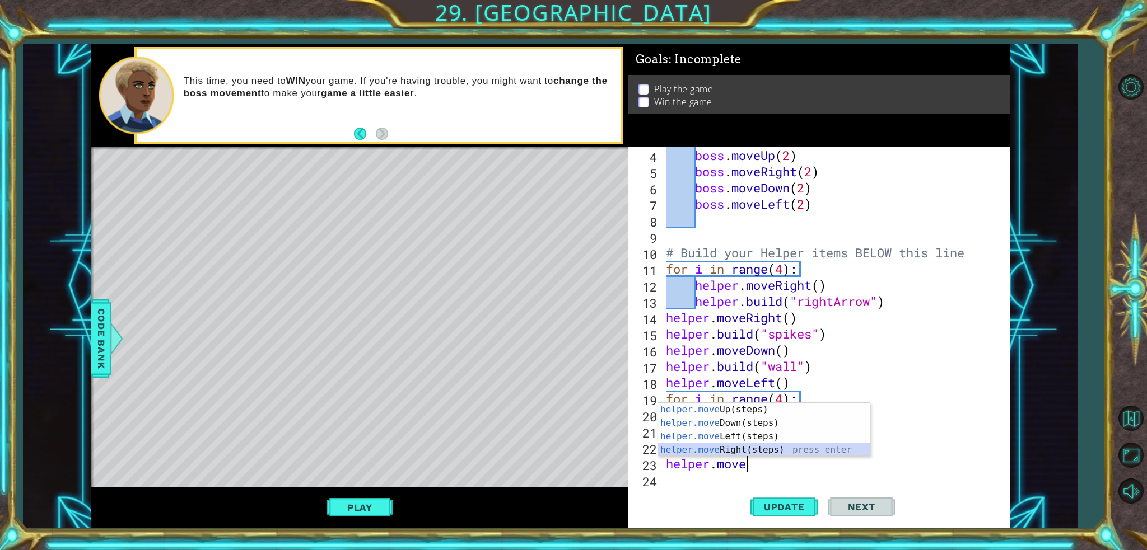
click at [747, 450] on div "helper.move Up(steps) press enter helper.move Down(steps) press enter helper.mo…" at bounding box center [764, 443] width 212 height 81
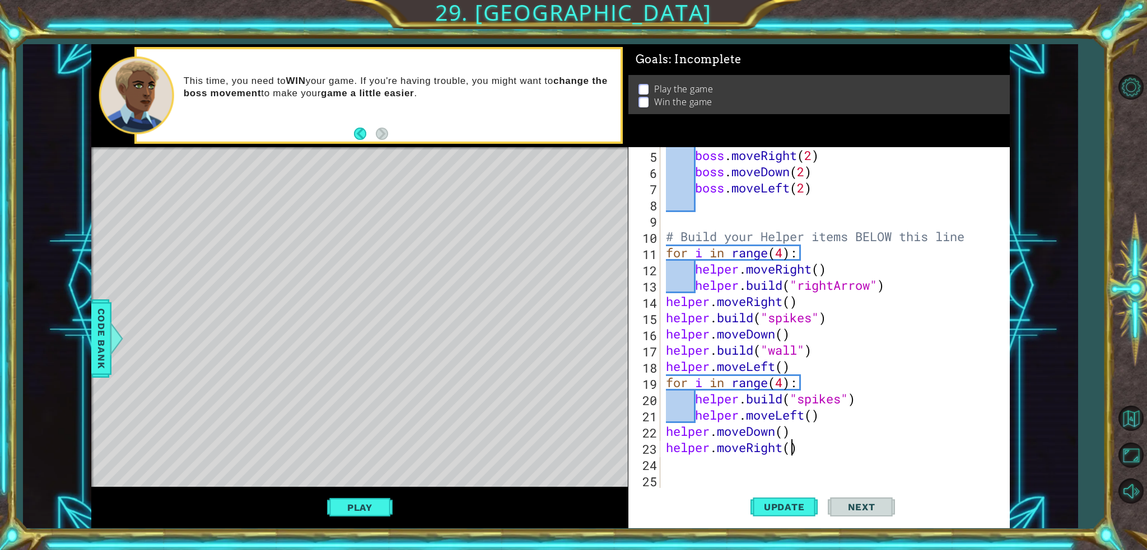
click at [791, 447] on div "boss . moveRight ( 2 ) boss . moveDown ( 2 ) boss . moveLeft ( 2 ) # Build your…" at bounding box center [834, 333] width 340 height 373
type textarea "helper.moveRight(2)"
click at [791, 459] on div "boss . moveRight ( 2 ) boss . moveDown ( 2 ) boss . moveLeft ( 2 ) # Build your…" at bounding box center [834, 333] width 340 height 373
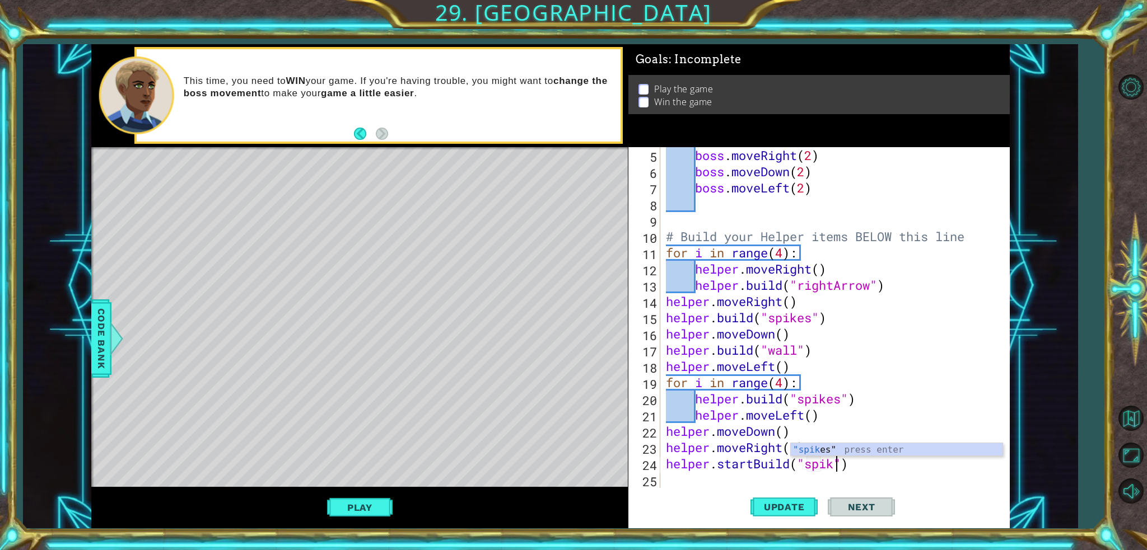
type textarea "helper.startBuild("spikes")"
click at [878, 471] on div "boss . moveRight ( 2 ) boss . moveDown ( 2 ) boss . moveLeft ( 2 ) # Build your…" at bounding box center [834, 333] width 340 height 373
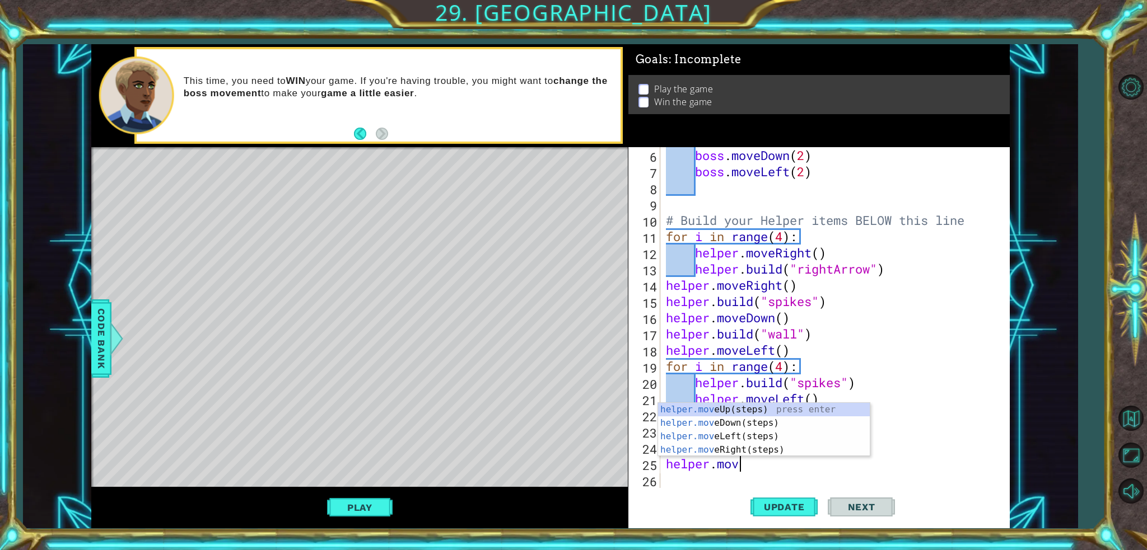
scroll to position [0, 3]
type textarea "helper.move"
click at [768, 418] on div "helper.move Up(steps) press enter helper.move Down(steps) press enter helper.mo…" at bounding box center [764, 443] width 212 height 81
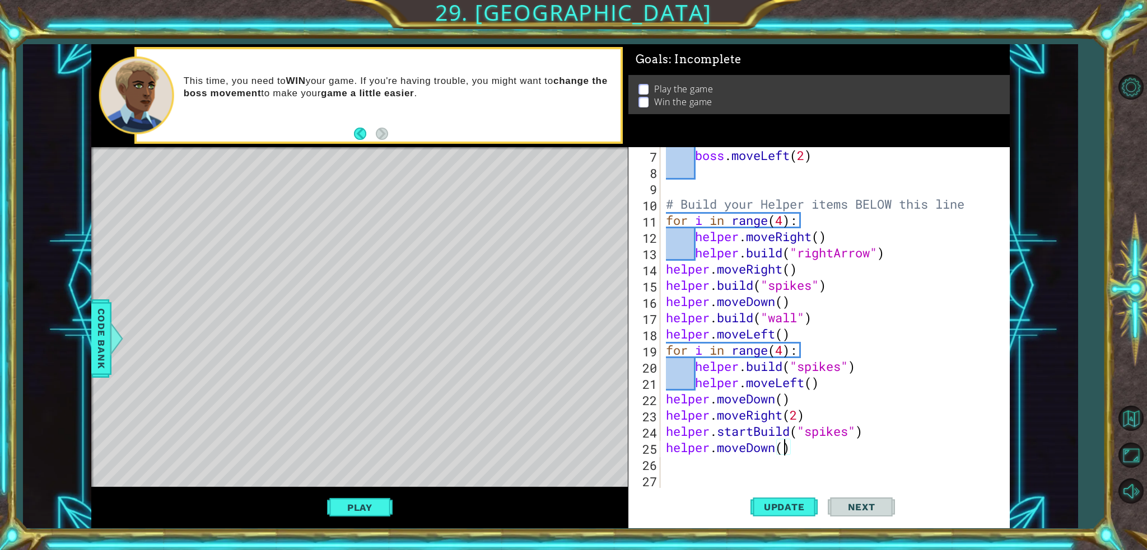
click at [781, 450] on div "boss . moveLeft ( 2 ) # Build your Helper items BELOW this line for i in range …" at bounding box center [834, 333] width 340 height 373
click at [774, 513] on button "Update" at bounding box center [783, 507] width 67 height 38
type textarea "helper.moveDown(2)"
click at [787, 509] on span "Update" at bounding box center [784, 507] width 63 height 11
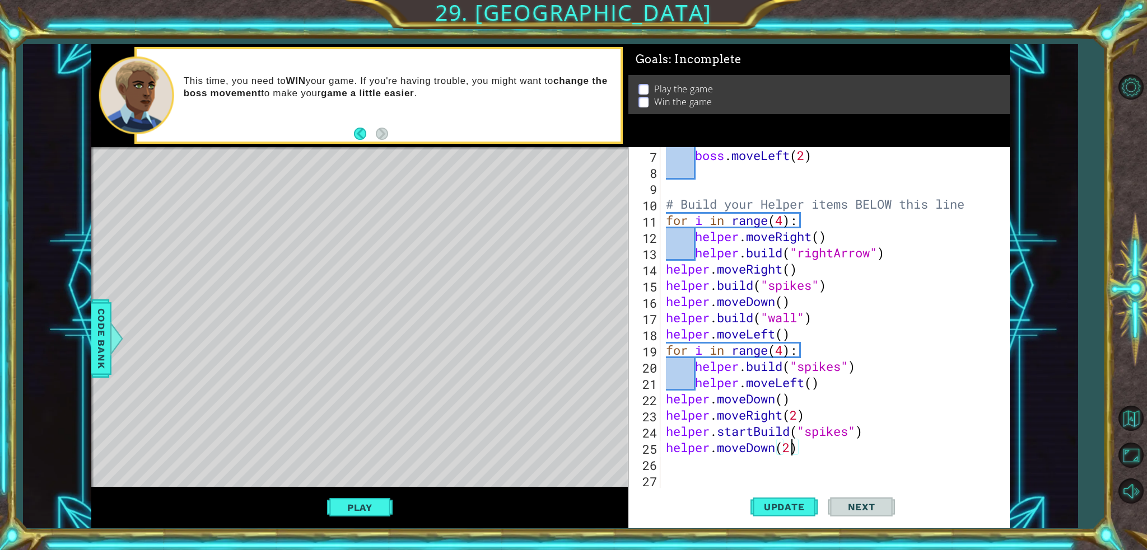
click at [348, 499] on button "Play" at bounding box center [360, 507] width 66 height 21
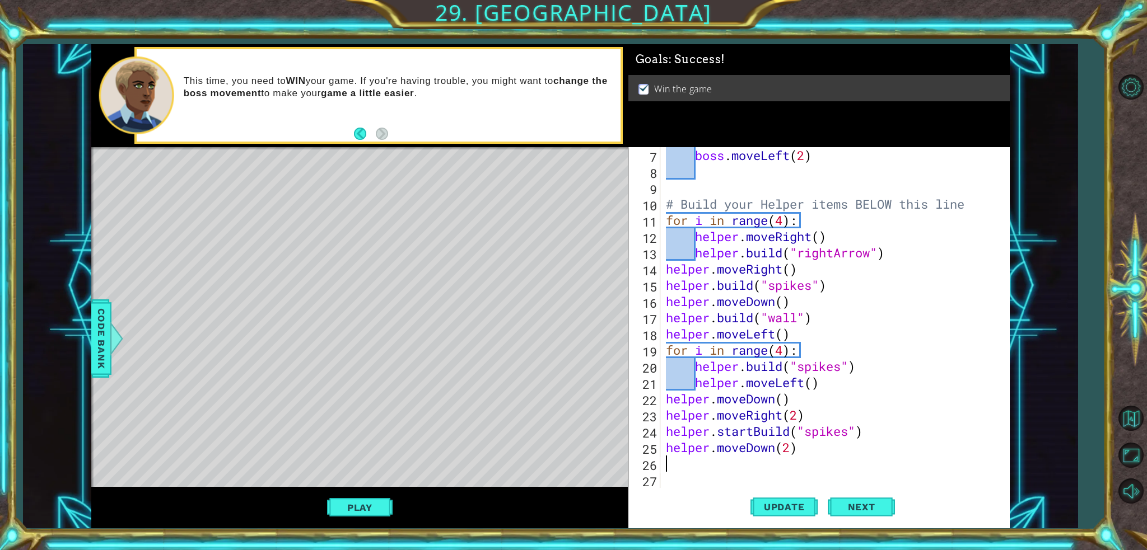
scroll to position [0, 0]
click at [699, 459] on div "boss . moveLeft ( 2 ) # Build your Helper items BELOW this line for i in range …" at bounding box center [834, 333] width 340 height 373
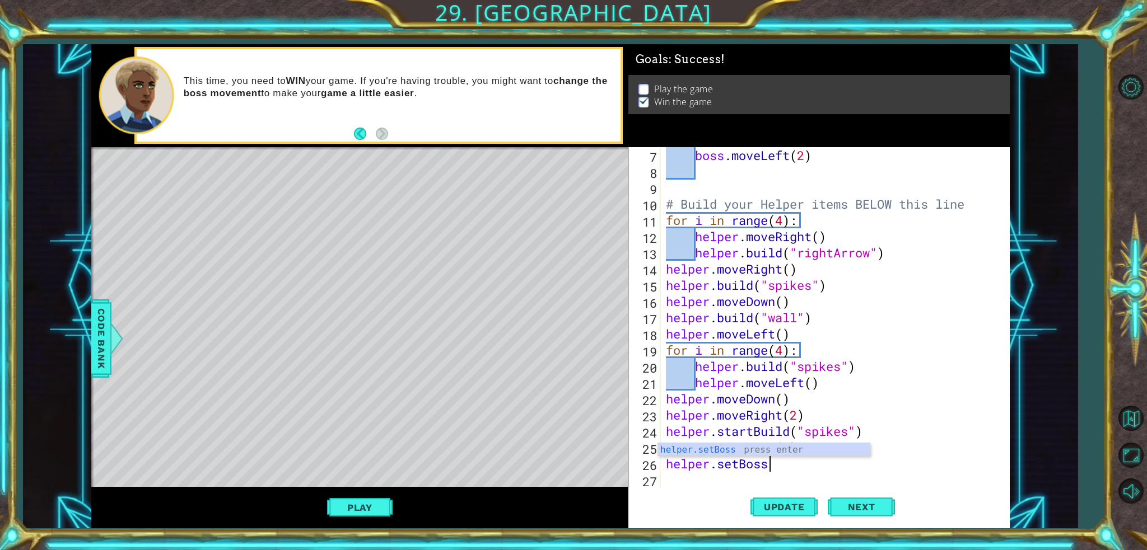
scroll to position [0, 4]
type textarea "helper.setBoss("bats")"
click at [777, 506] on span "Update" at bounding box center [784, 507] width 63 height 11
click at [372, 503] on button "Play" at bounding box center [360, 507] width 66 height 21
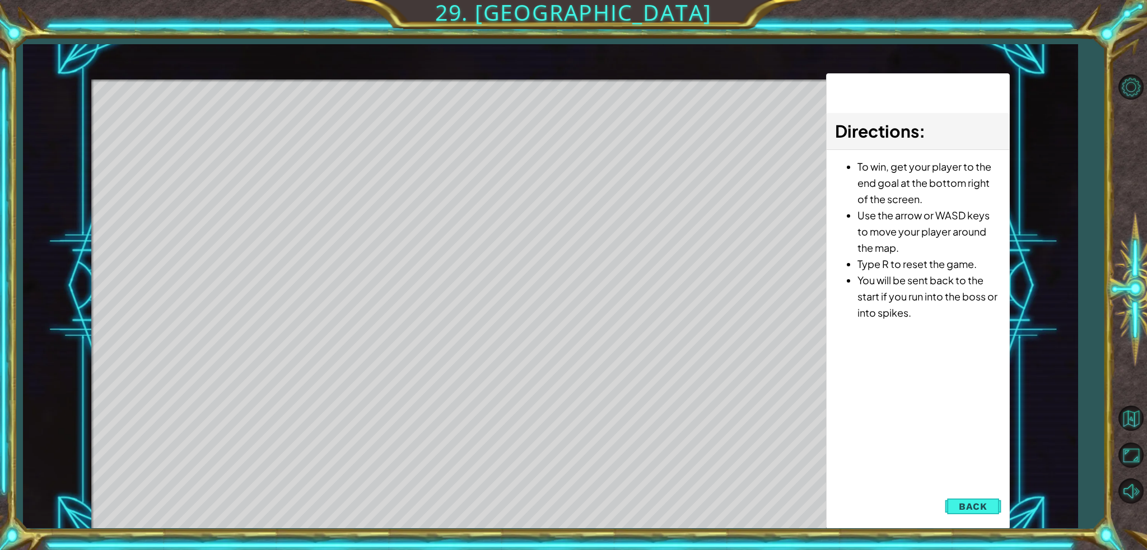
click at [972, 507] on span "Back" at bounding box center [973, 506] width 29 height 11
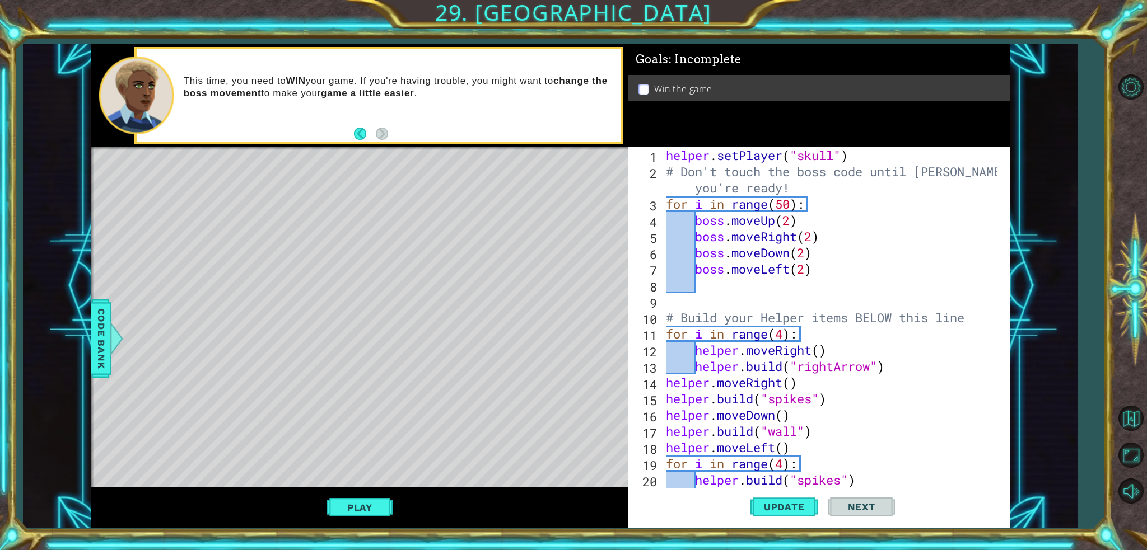
scroll to position [0, 0]
click at [110, 329] on div at bounding box center [117, 339] width 14 height 34
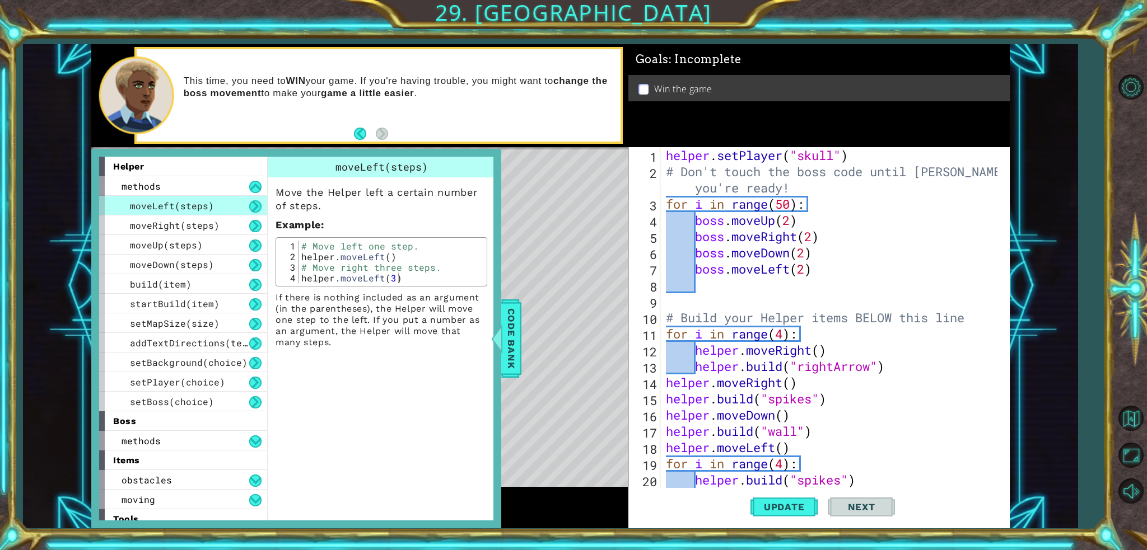
scroll to position [27, 0]
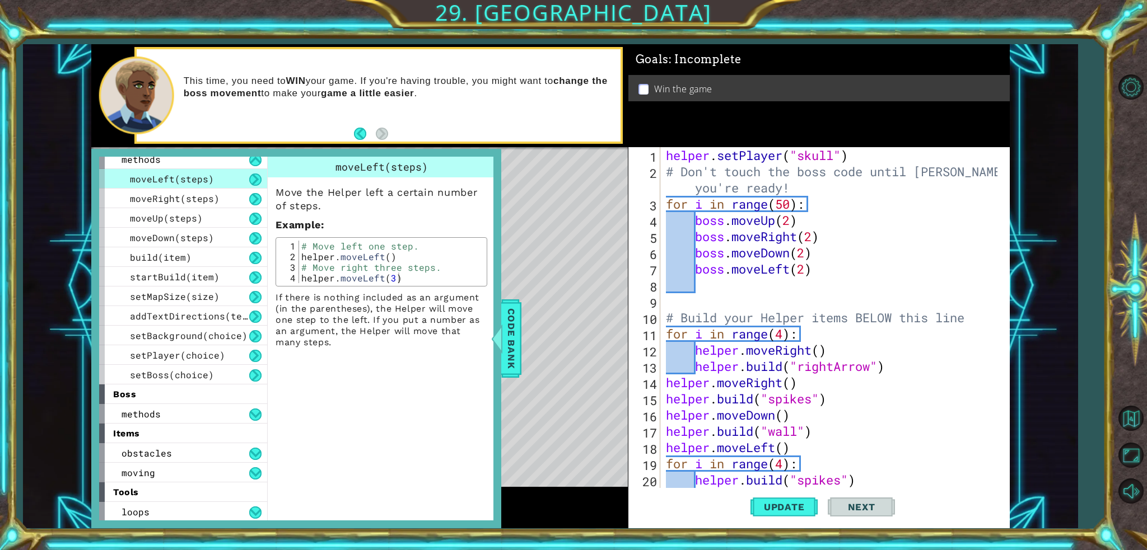
click at [160, 418] on div "methods" at bounding box center [183, 414] width 168 height 20
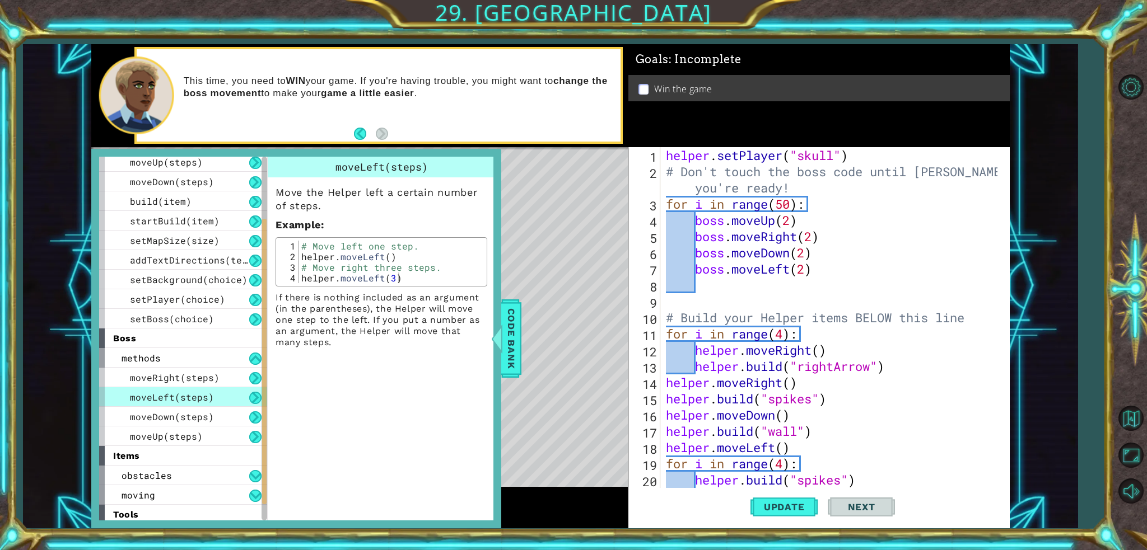
scroll to position [105, 0]
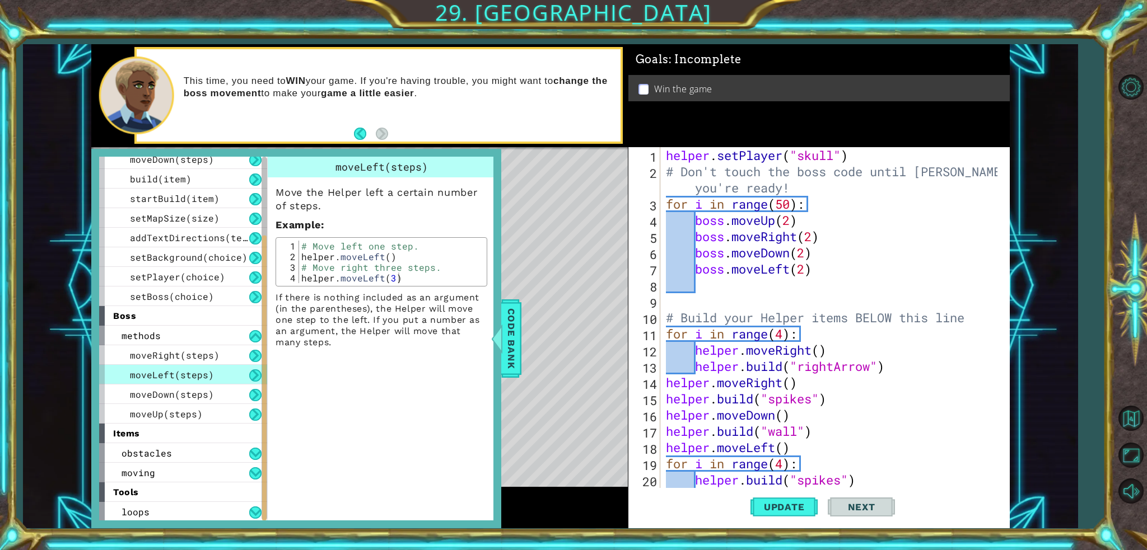
click at [212, 446] on div "obstacles" at bounding box center [183, 453] width 168 height 20
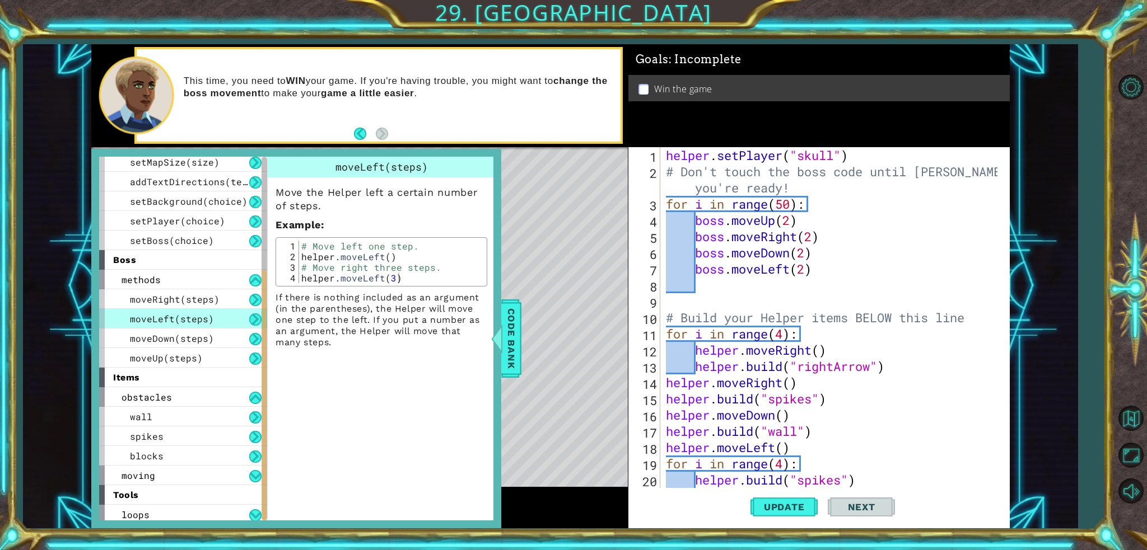
scroll to position [164, 0]
click at [137, 473] on span "moving" at bounding box center [139, 473] width 34 height 12
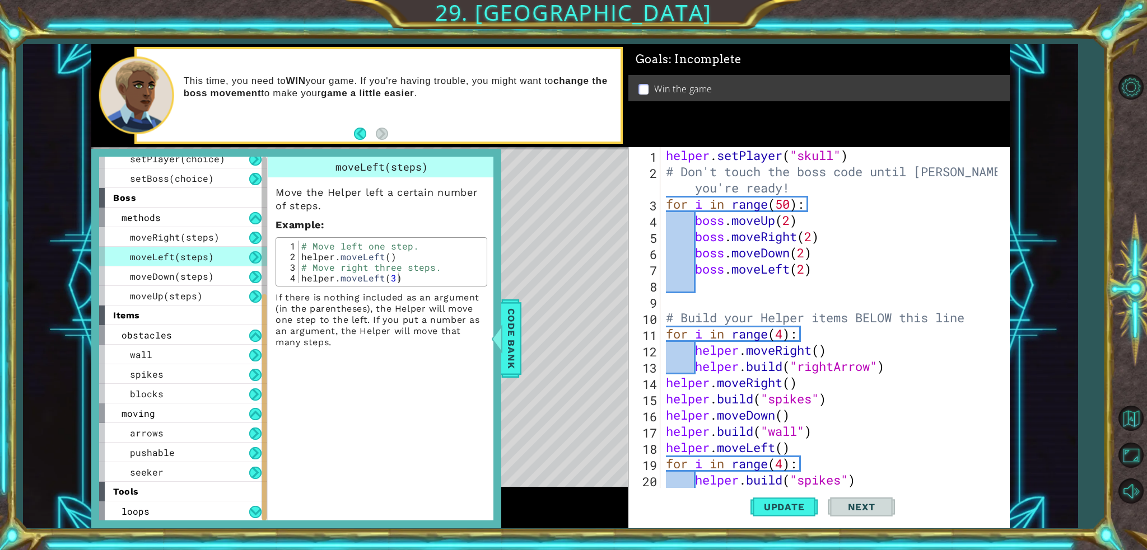
click at [151, 439] on div "arrows" at bounding box center [183, 433] width 168 height 20
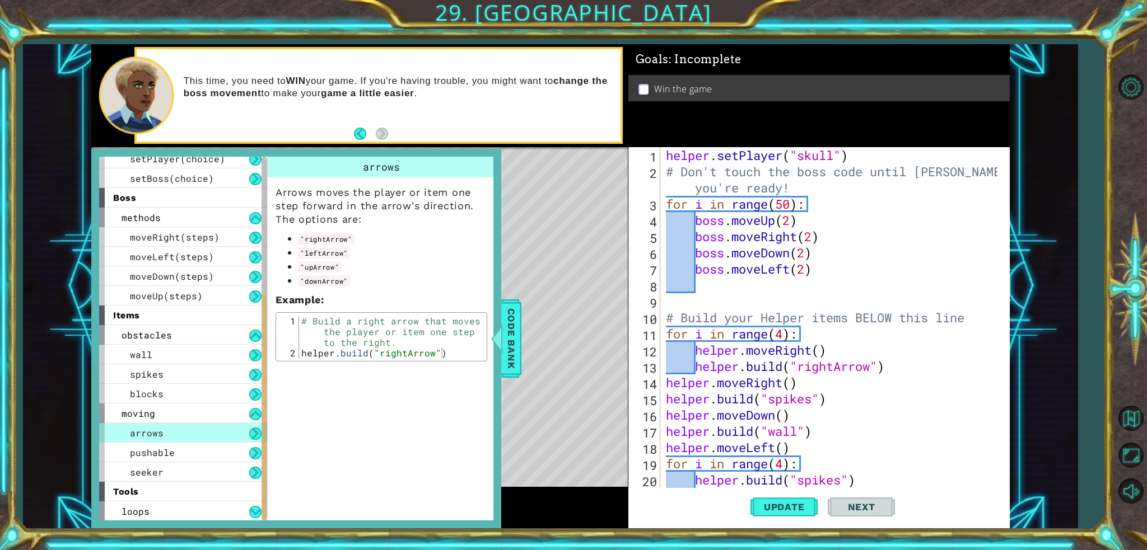
click at [164, 448] on span "pushable" at bounding box center [152, 453] width 45 height 12
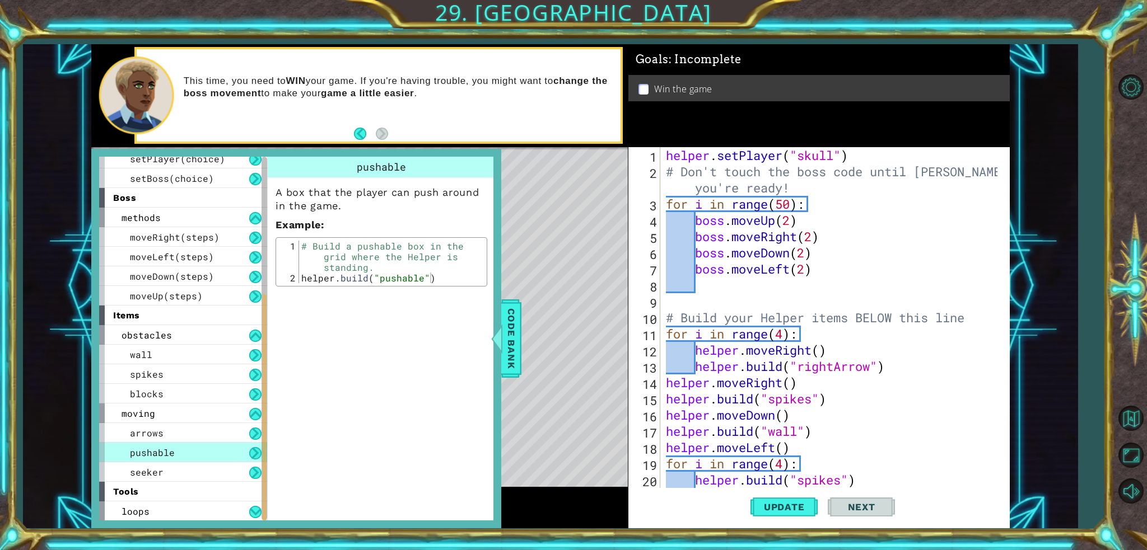
click at [171, 465] on div "seeker" at bounding box center [183, 473] width 168 height 20
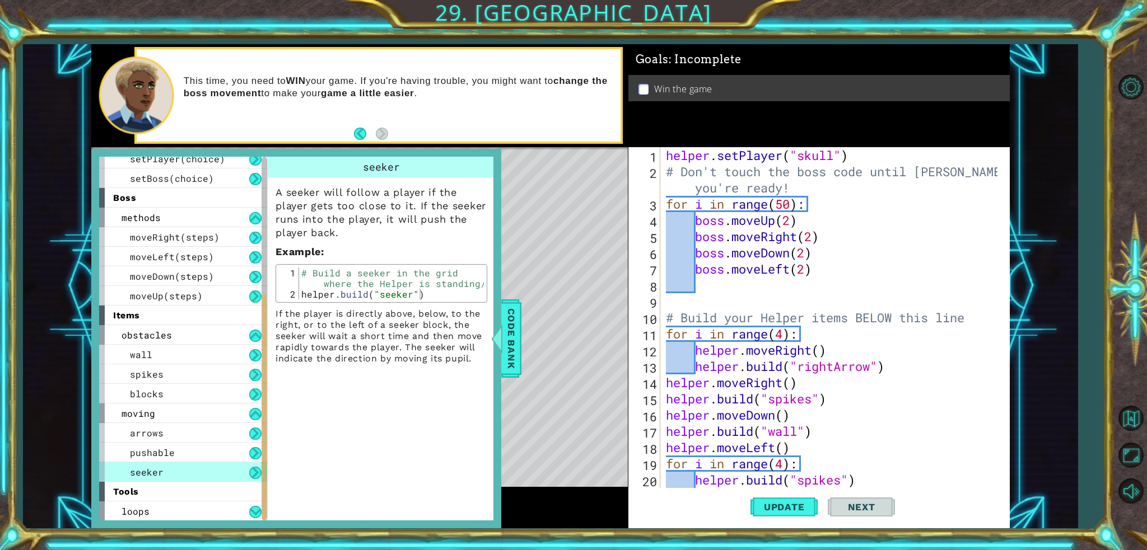
click at [508, 330] on span "Code Bank" at bounding box center [511, 338] width 18 height 68
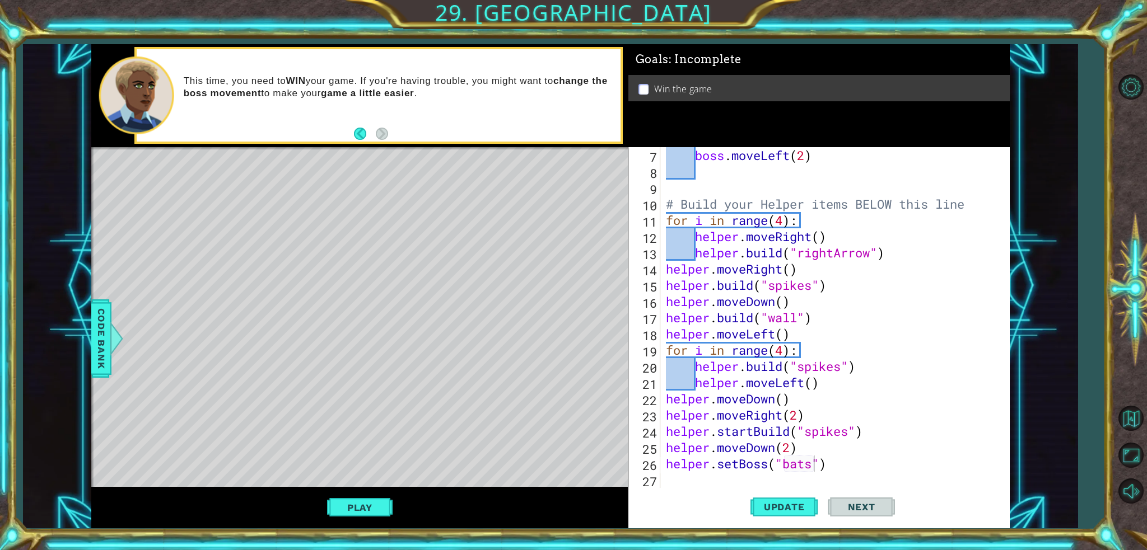
scroll to position [114, 0]
click at [845, 471] on div "boss . moveLeft ( 2 ) # Build your Helper items BELOW this line for i in range …" at bounding box center [834, 333] width 340 height 373
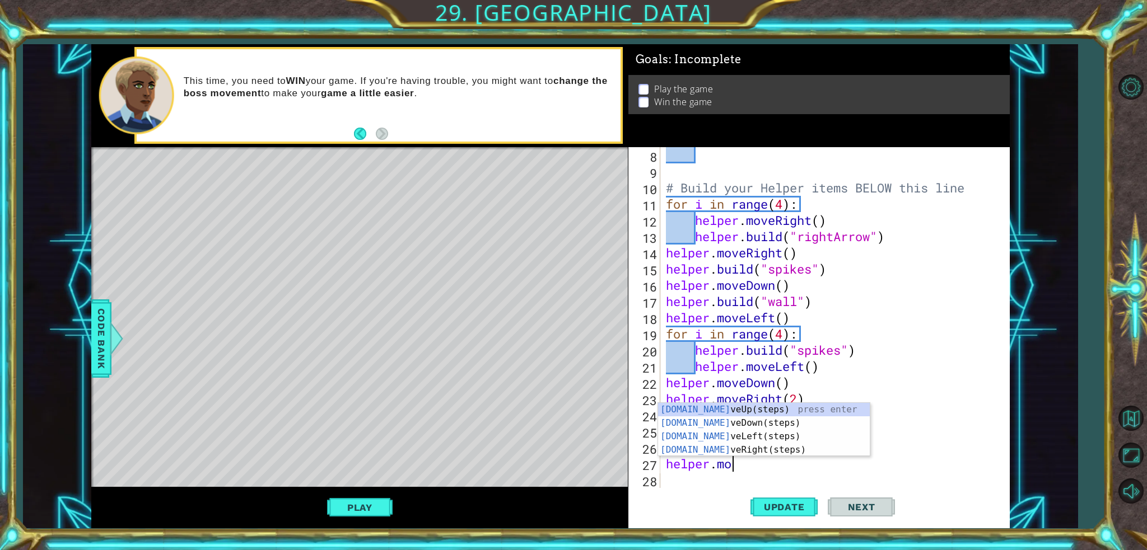
scroll to position [0, 3]
type textarea "helper.move"
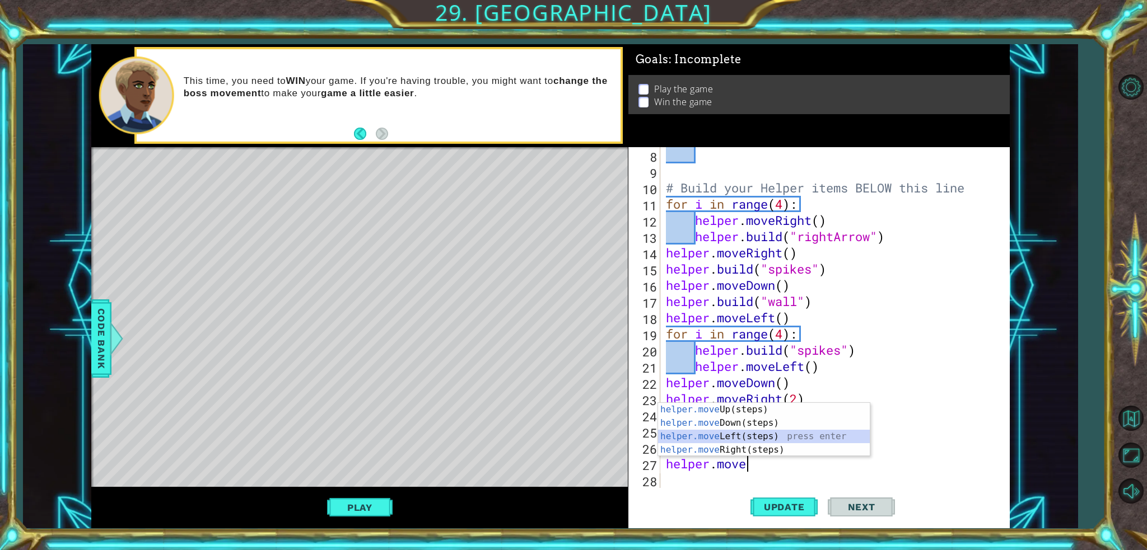
click at [786, 440] on div "helper.move Up(steps) press enter helper.move Down(steps) press enter helper.mo…" at bounding box center [764, 443] width 212 height 81
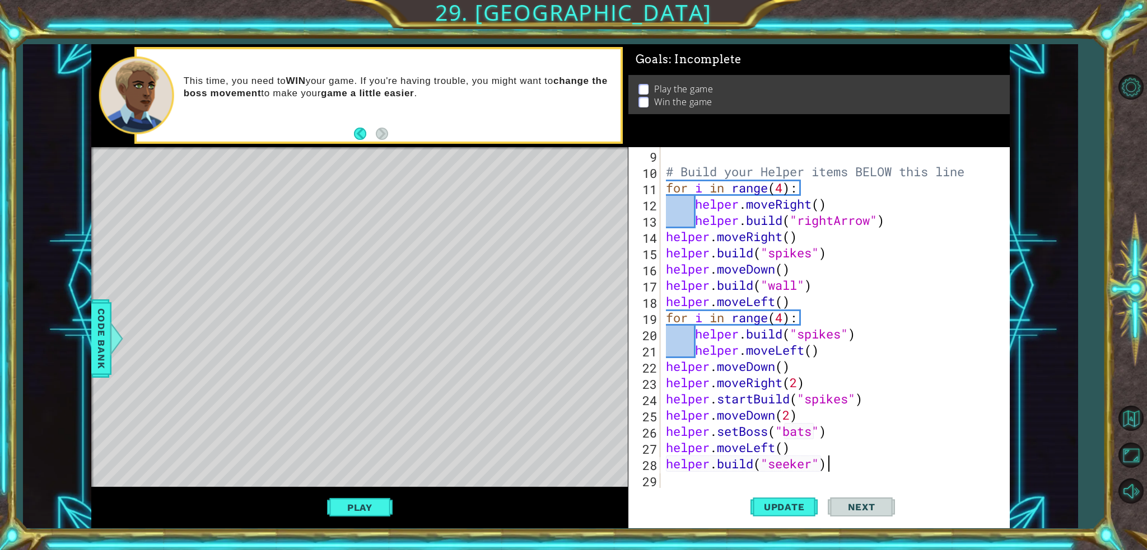
scroll to position [0, 7]
click at [798, 505] on span "Update" at bounding box center [784, 507] width 63 height 11
click at [356, 501] on button "Play" at bounding box center [360, 507] width 66 height 21
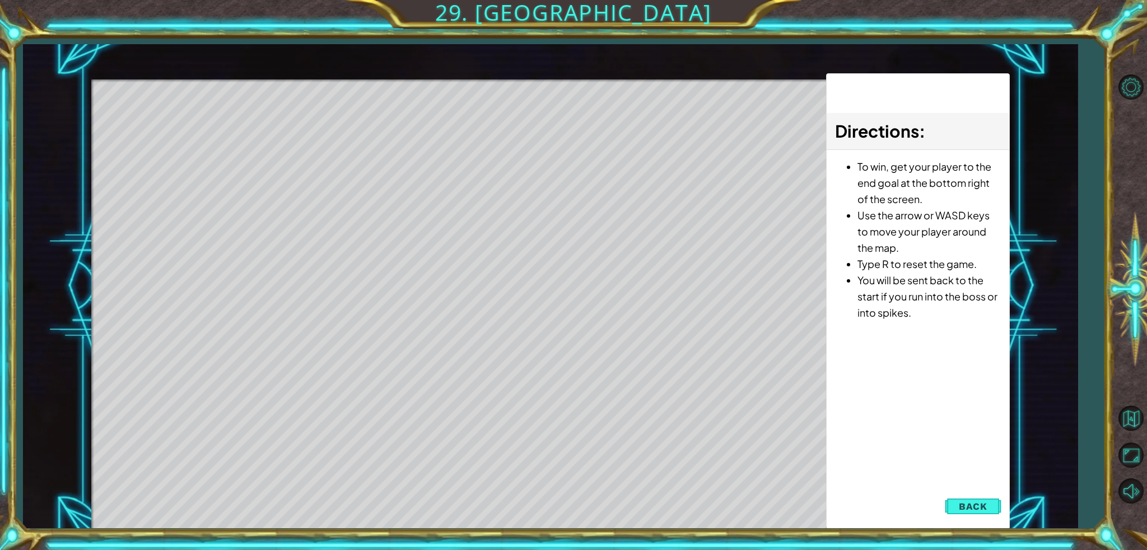
click at [979, 505] on span "Back" at bounding box center [973, 506] width 29 height 11
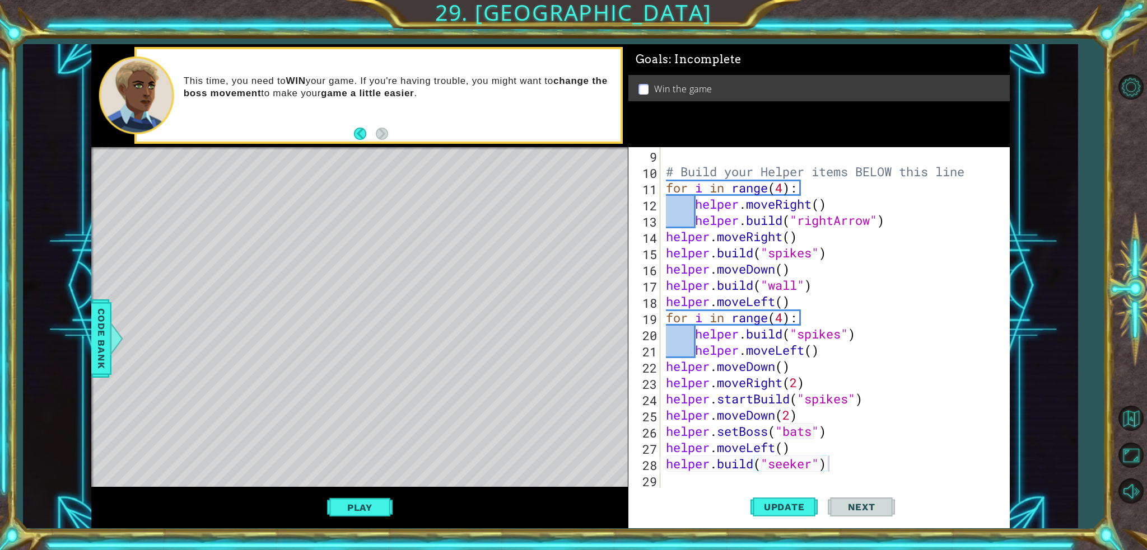
click at [787, 450] on div "# Build your Helper items BELOW this line for i in range ( 4 ) : helper . moveR…" at bounding box center [834, 333] width 340 height 373
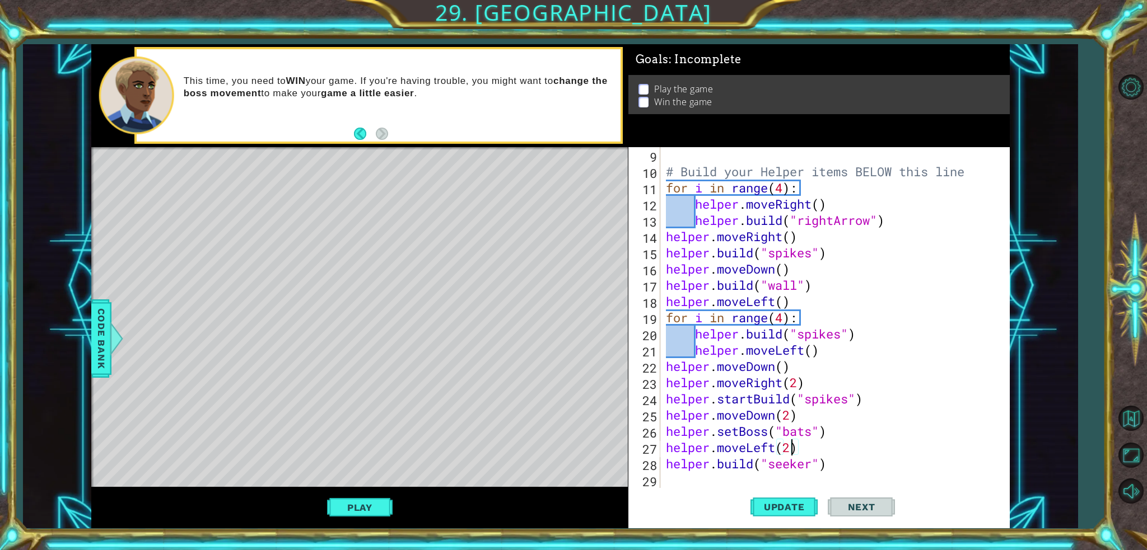
click at [788, 501] on button "Update" at bounding box center [783, 507] width 67 height 38
click at [360, 506] on button "Play" at bounding box center [360, 507] width 66 height 21
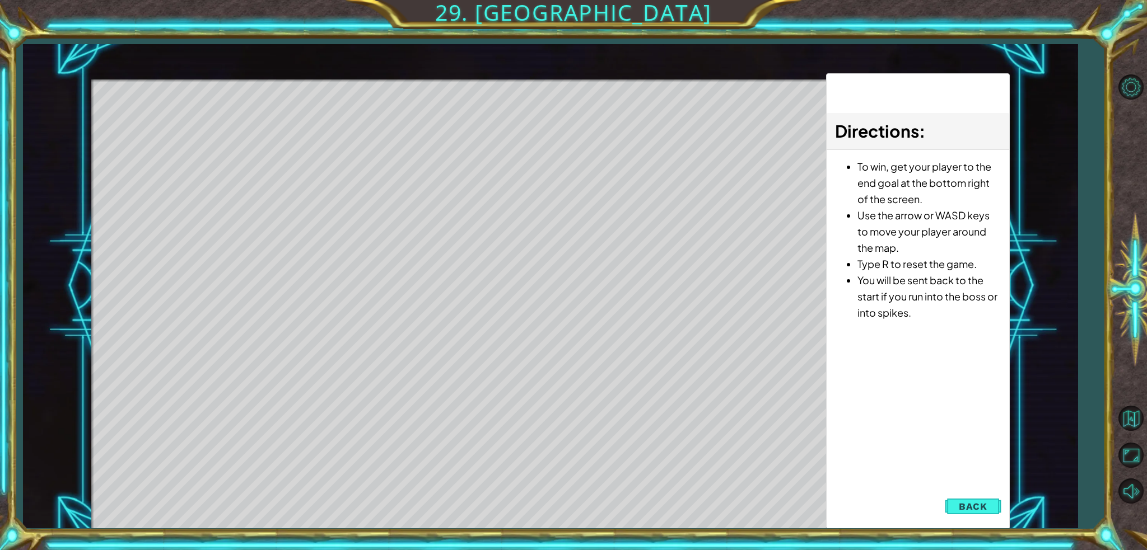
click at [977, 503] on span "Back" at bounding box center [973, 506] width 29 height 11
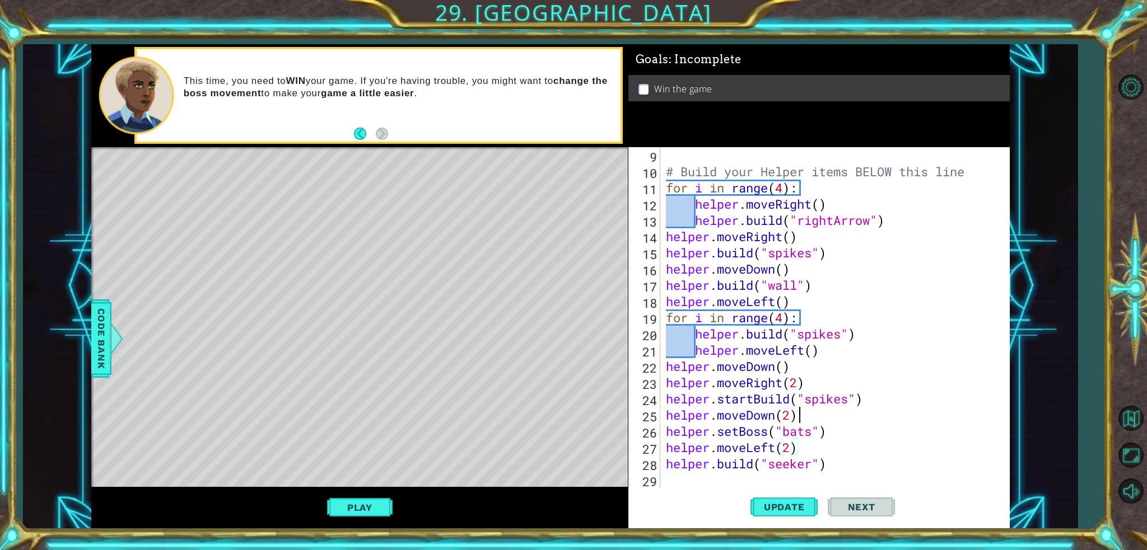
type textarea "helper.moveDown(2)"
click at [812, 421] on div "# Build your Helper items BELOW this line for i in range ( 4 ) : helper . moveR…" at bounding box center [834, 333] width 340 height 373
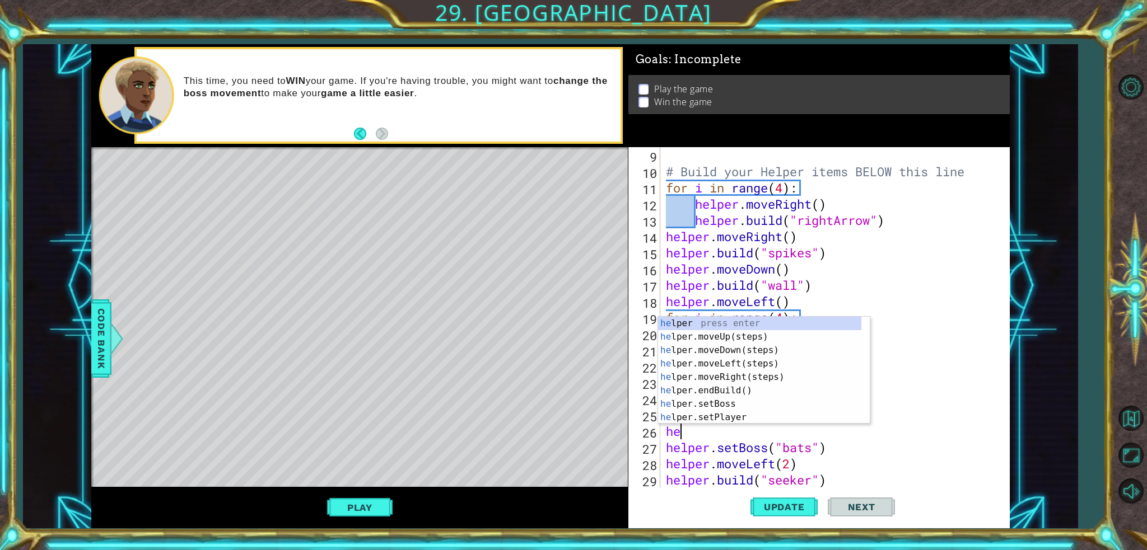
scroll to position [0, 0]
type textarea "helper.end"
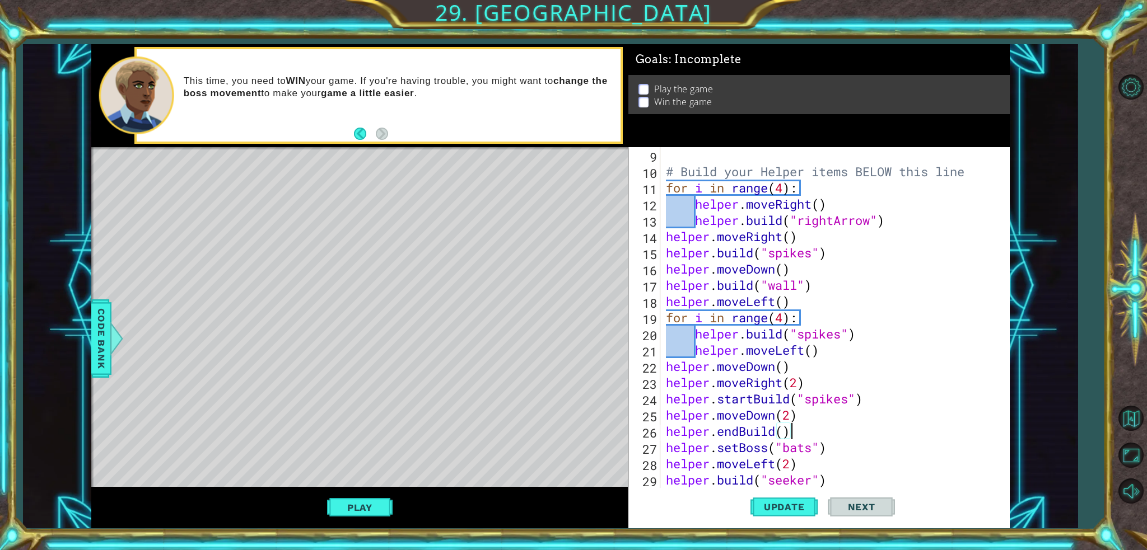
click at [769, 516] on button "Update" at bounding box center [783, 507] width 67 height 38
click at [380, 514] on button "Play" at bounding box center [360, 507] width 66 height 21
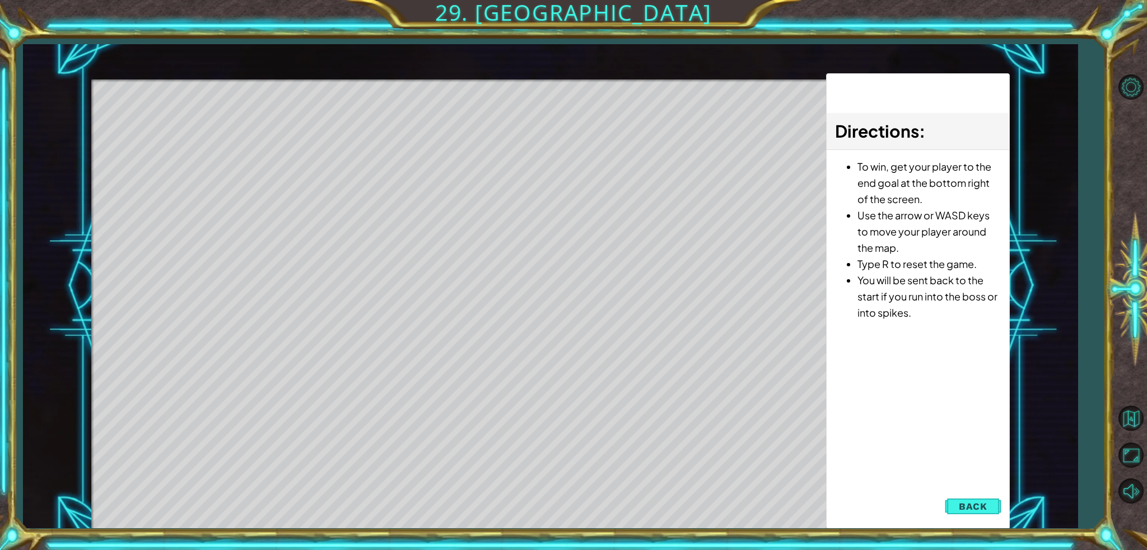
click at [977, 508] on span "Back" at bounding box center [973, 506] width 29 height 11
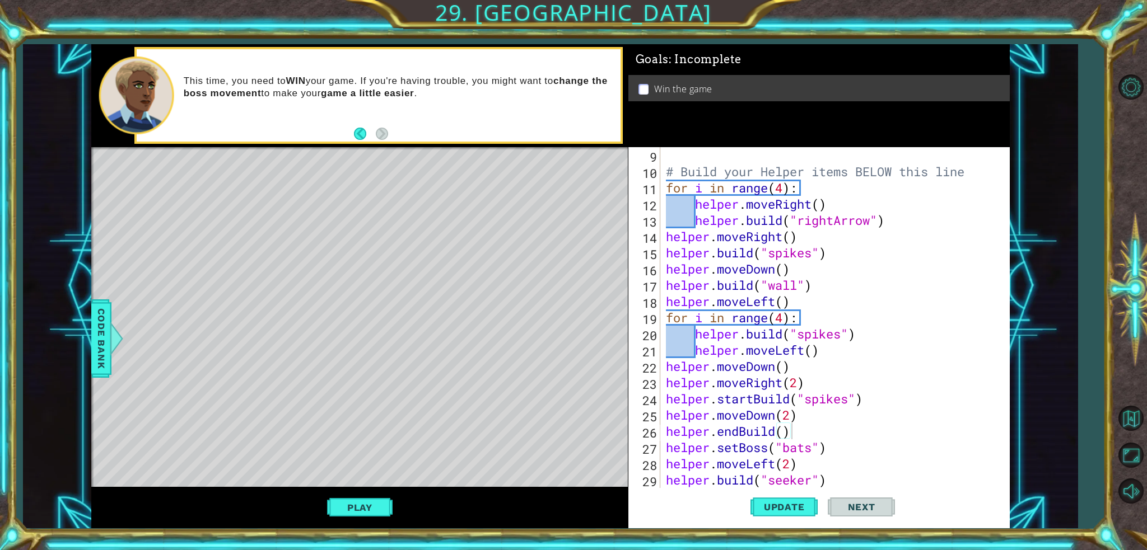
click at [350, 502] on button "Play" at bounding box center [360, 507] width 66 height 21
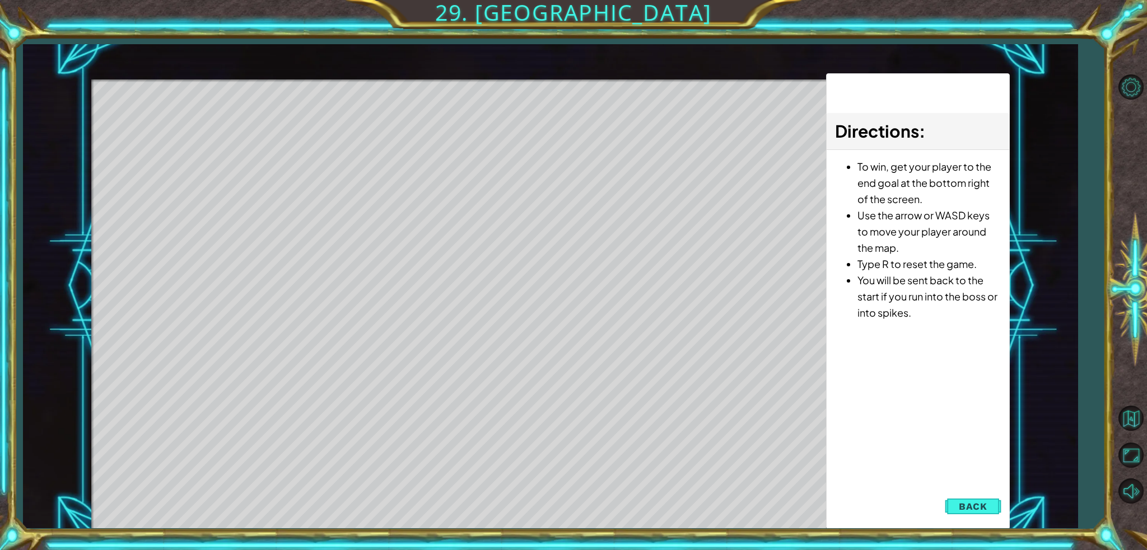
click at [980, 497] on button "Back" at bounding box center [973, 507] width 57 height 22
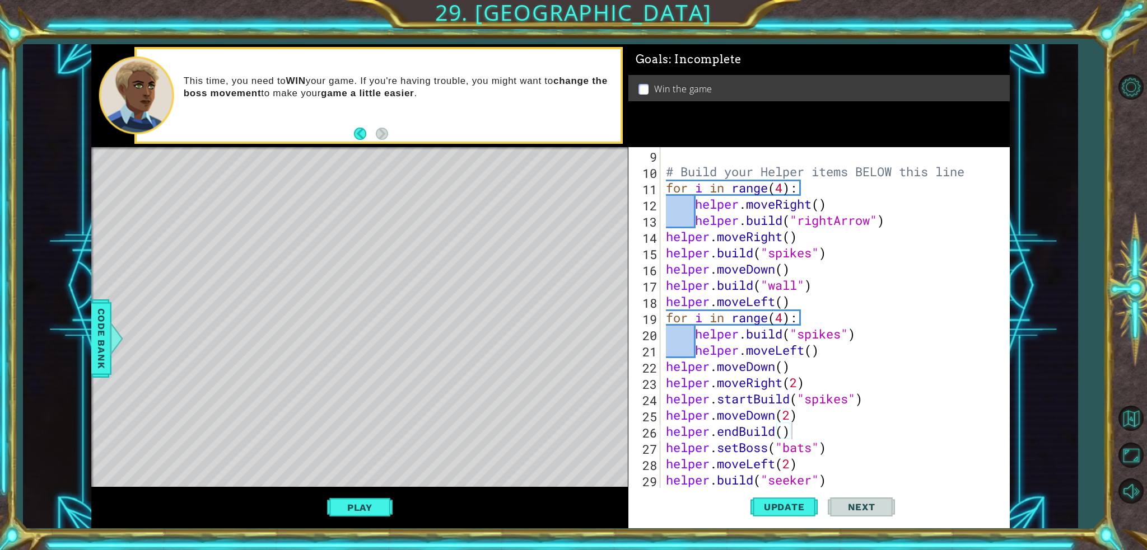
scroll to position [162, 0]
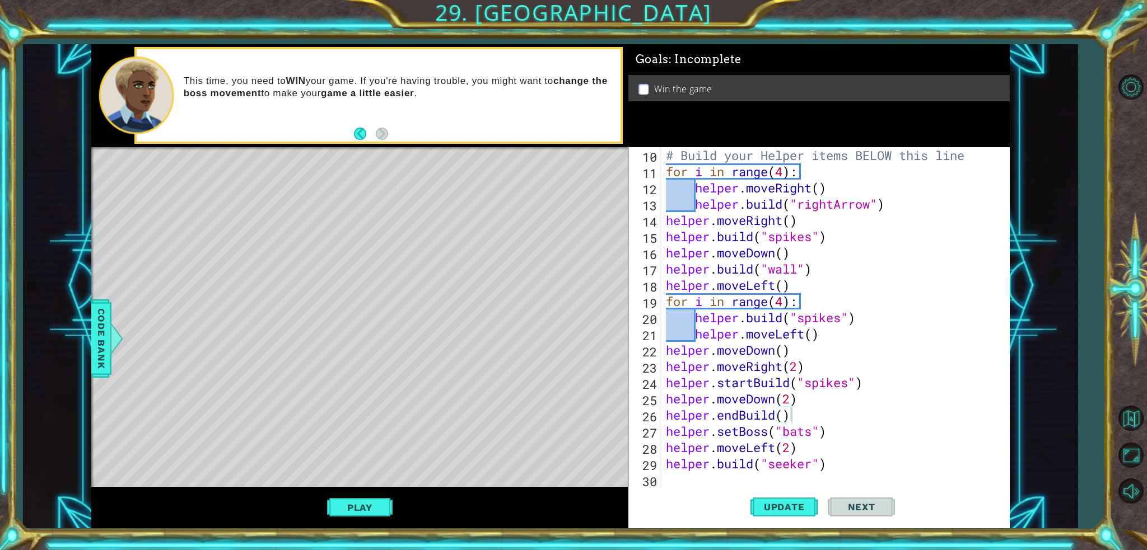
type textarea "helper.moveLeft(2)"
click at [804, 452] on div "# Build your Helper items BELOW this line for i in range ( 4 ) : helper . moveR…" at bounding box center [834, 333] width 340 height 373
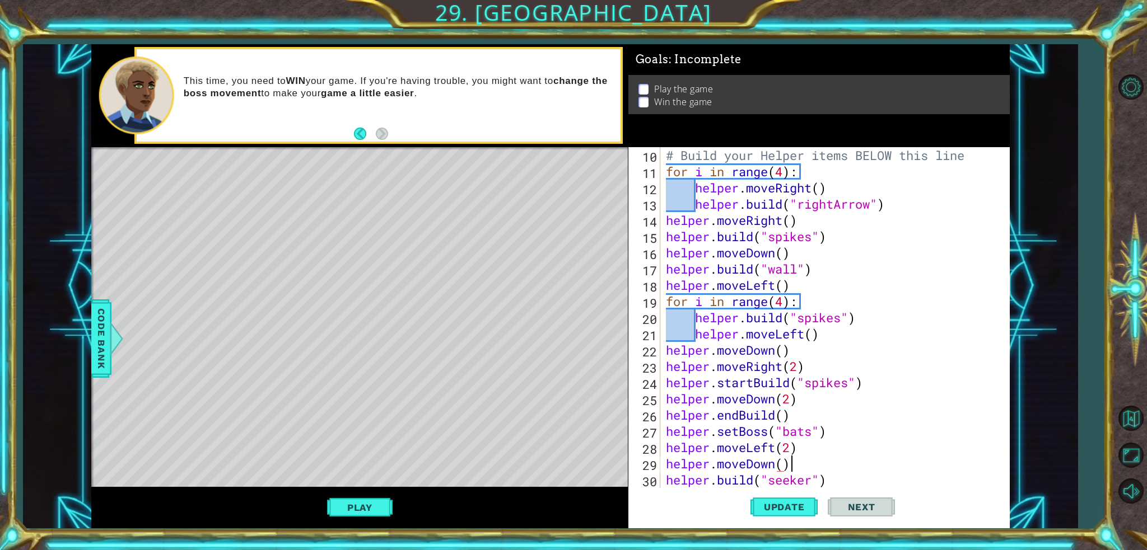
scroll to position [0, 4]
type textarea "helper.moveDown()"
click at [793, 517] on button "Update" at bounding box center [783, 507] width 67 height 38
click at [370, 504] on button "Play" at bounding box center [360, 507] width 66 height 21
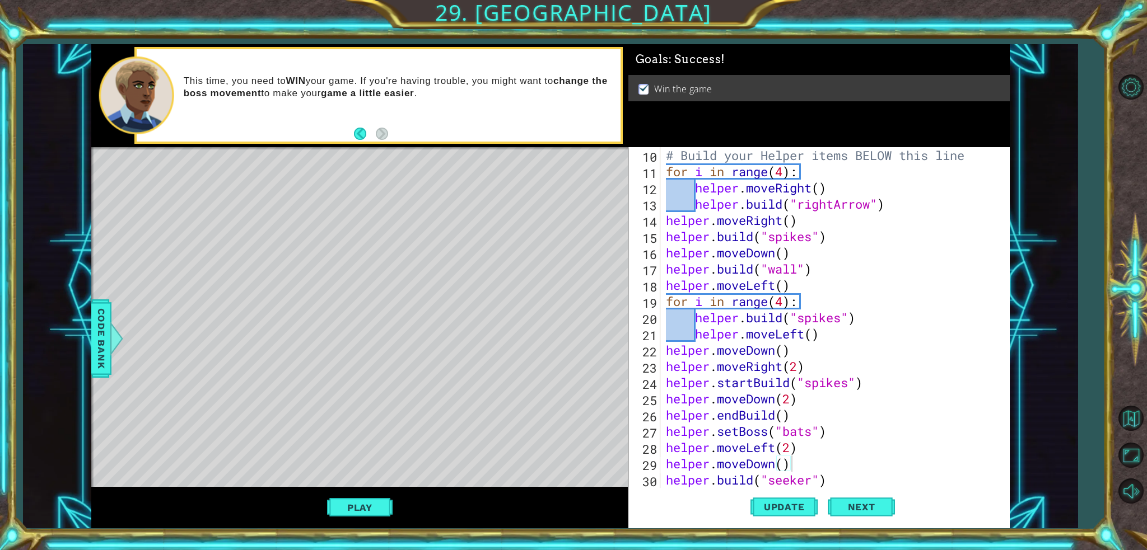
click at [879, 501] on button "Next" at bounding box center [861, 507] width 67 height 38
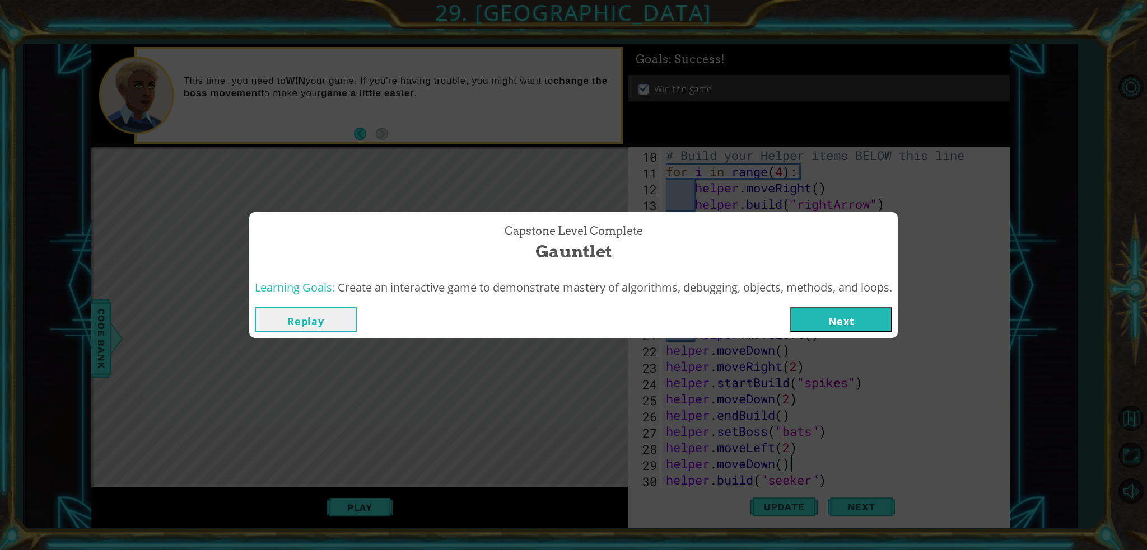
click at [846, 311] on button "Next" at bounding box center [841, 319] width 102 height 25
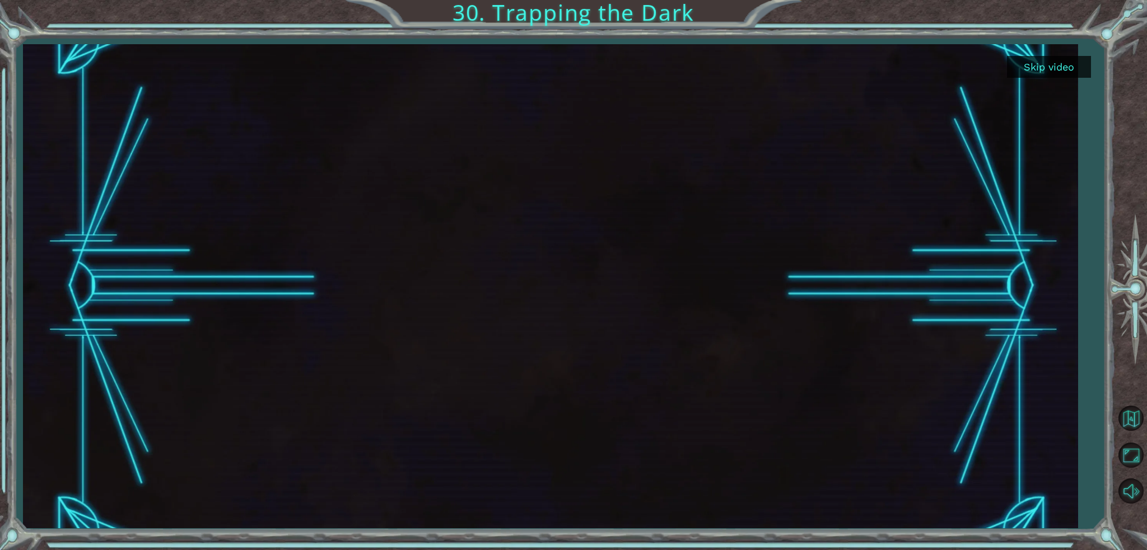
click at [1063, 71] on button "Skip video" at bounding box center [1049, 67] width 84 height 22
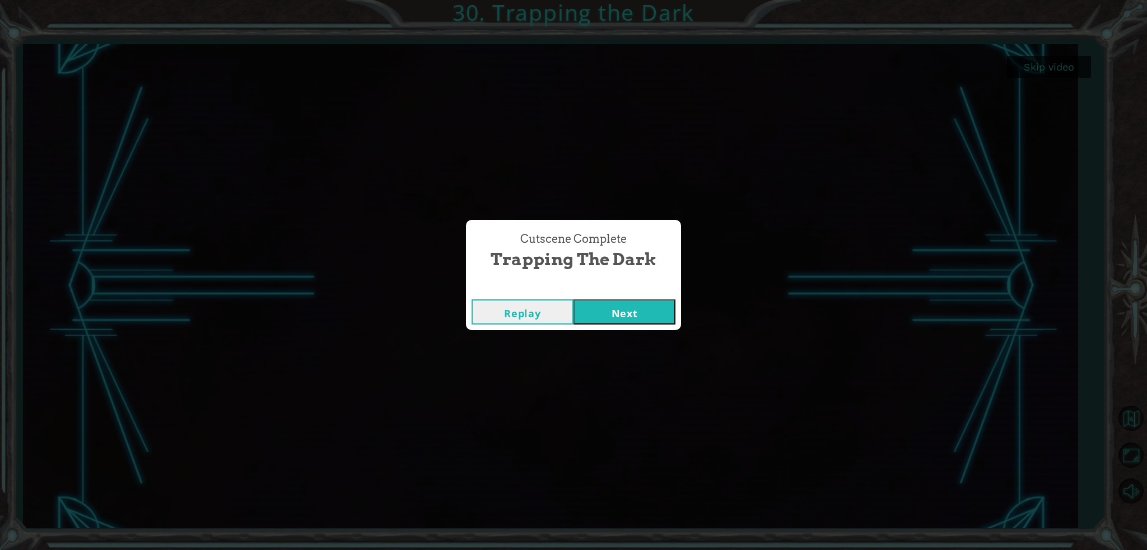
click at [625, 320] on button "Next" at bounding box center [624, 312] width 102 height 25
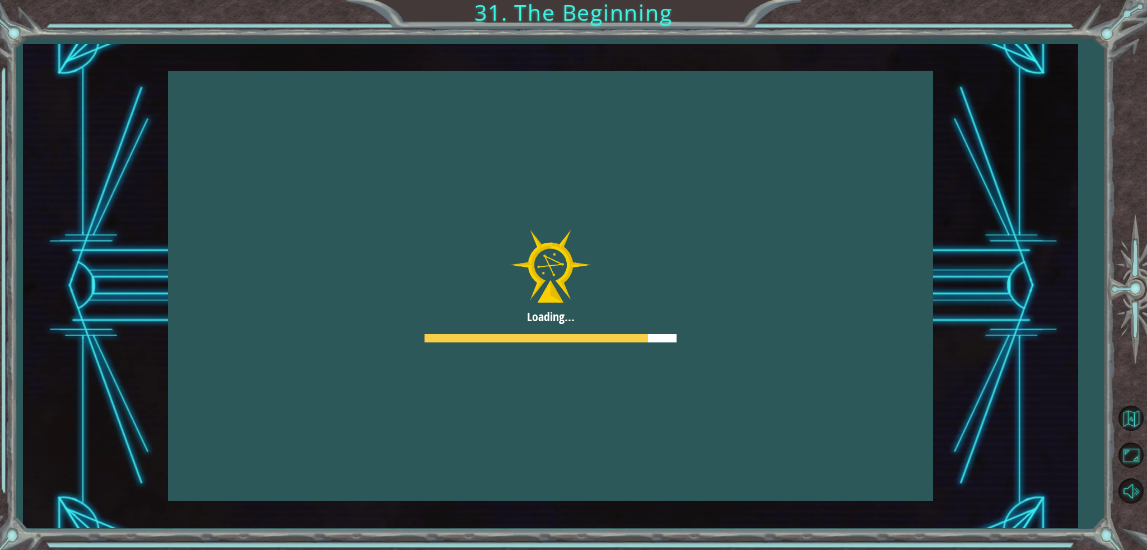
click at [854, 343] on div at bounding box center [550, 286] width 765 height 430
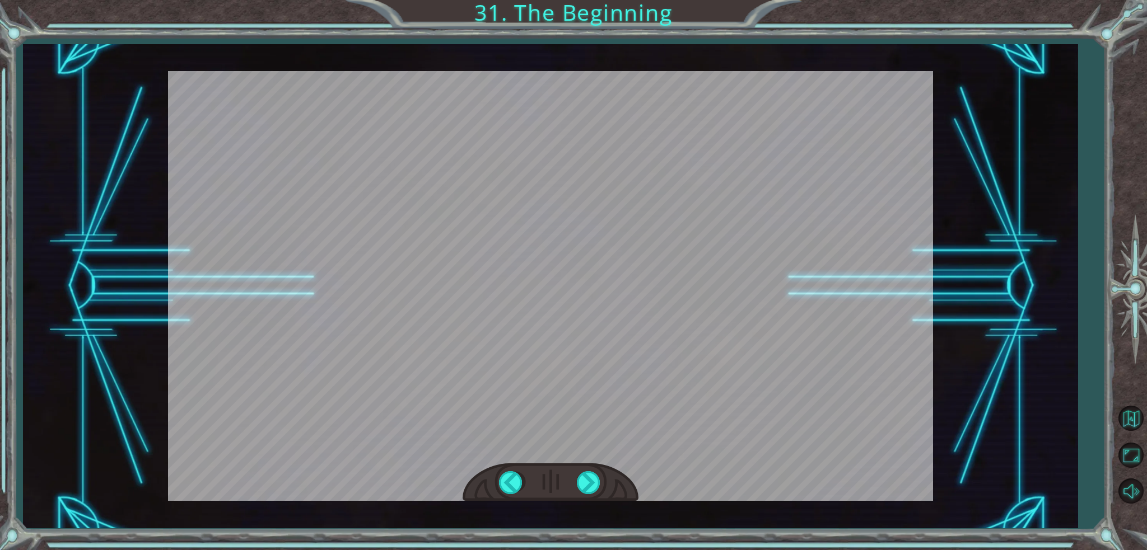
click at [592, 483] on div at bounding box center [589, 482] width 25 height 23
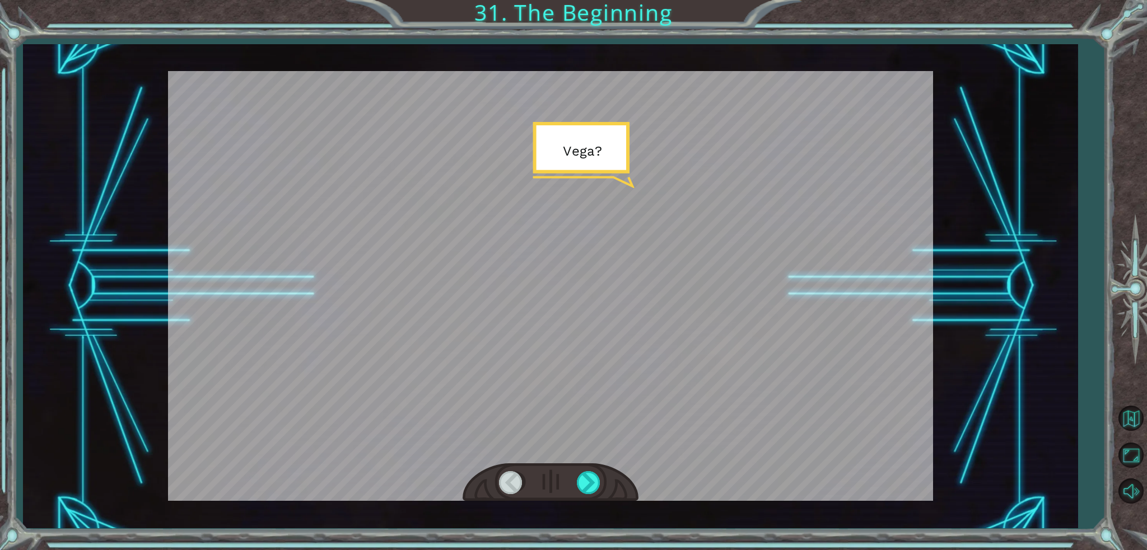
click at [592, 483] on div at bounding box center [589, 482] width 25 height 23
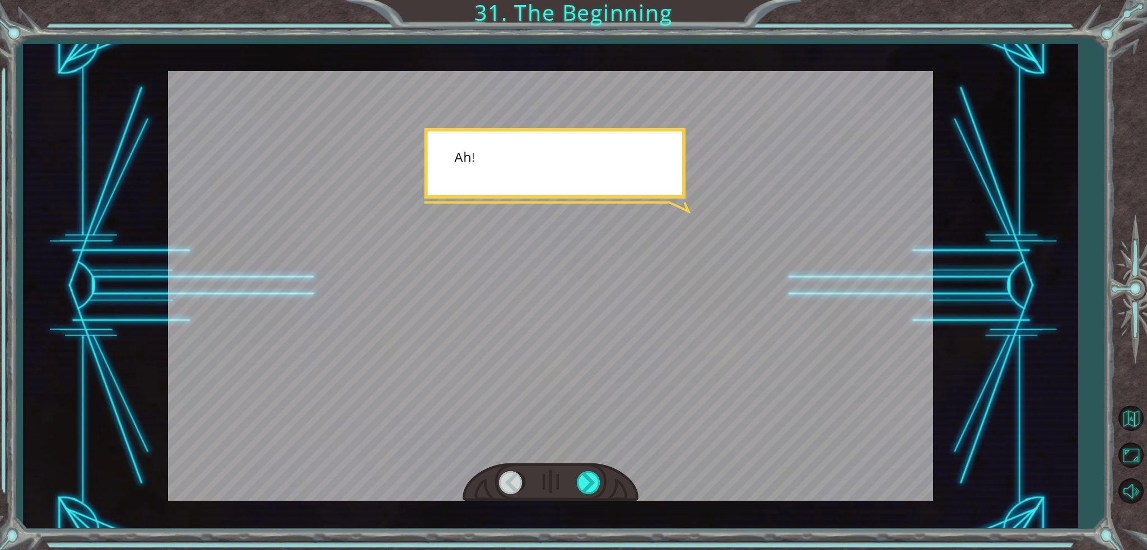
click at [592, 483] on div at bounding box center [589, 482] width 25 height 23
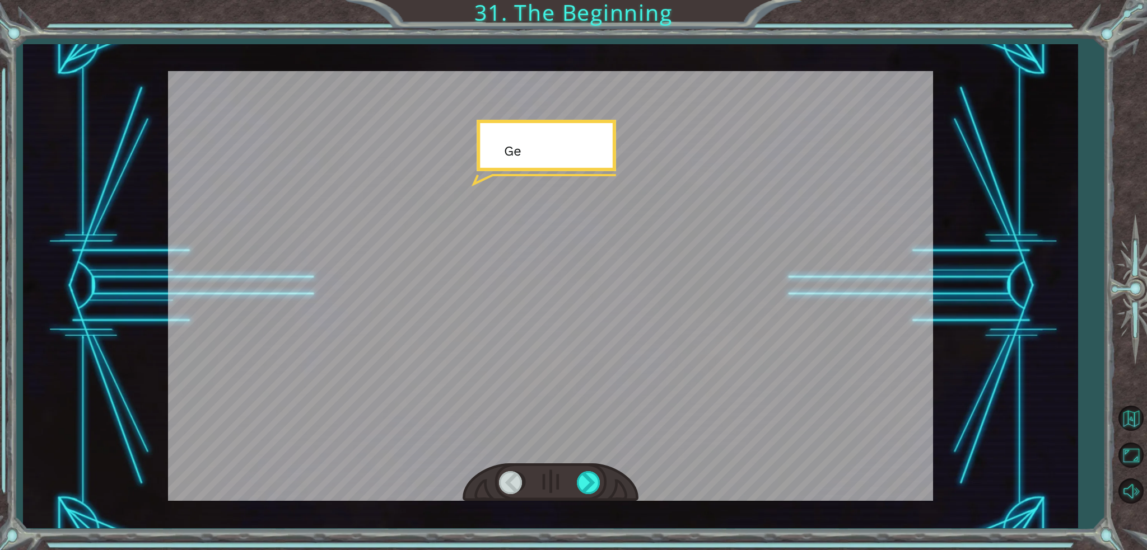
click at [592, 483] on div at bounding box center [589, 482] width 25 height 23
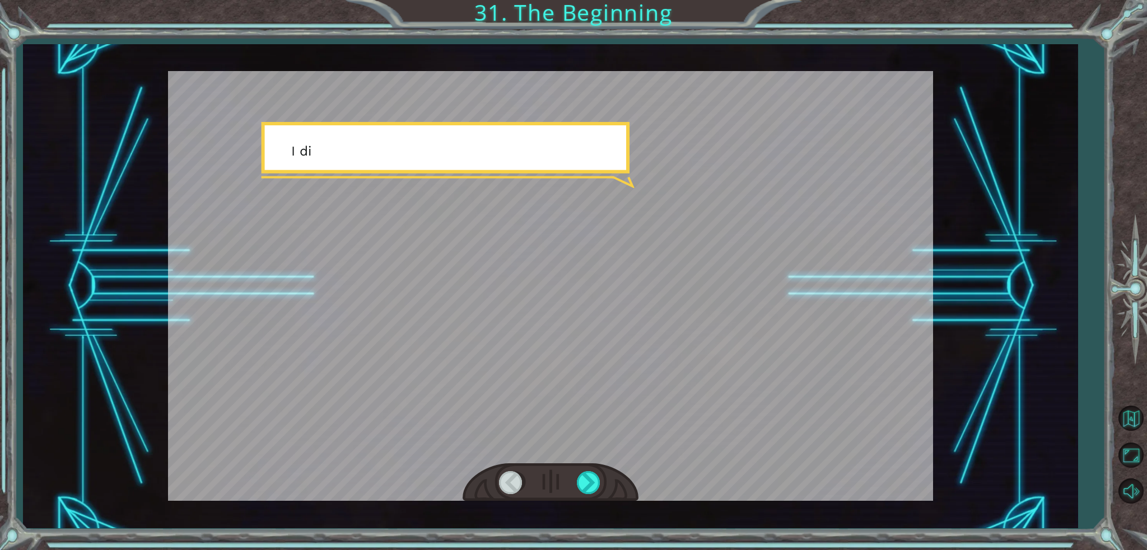
click at [592, 483] on div at bounding box center [589, 482] width 25 height 23
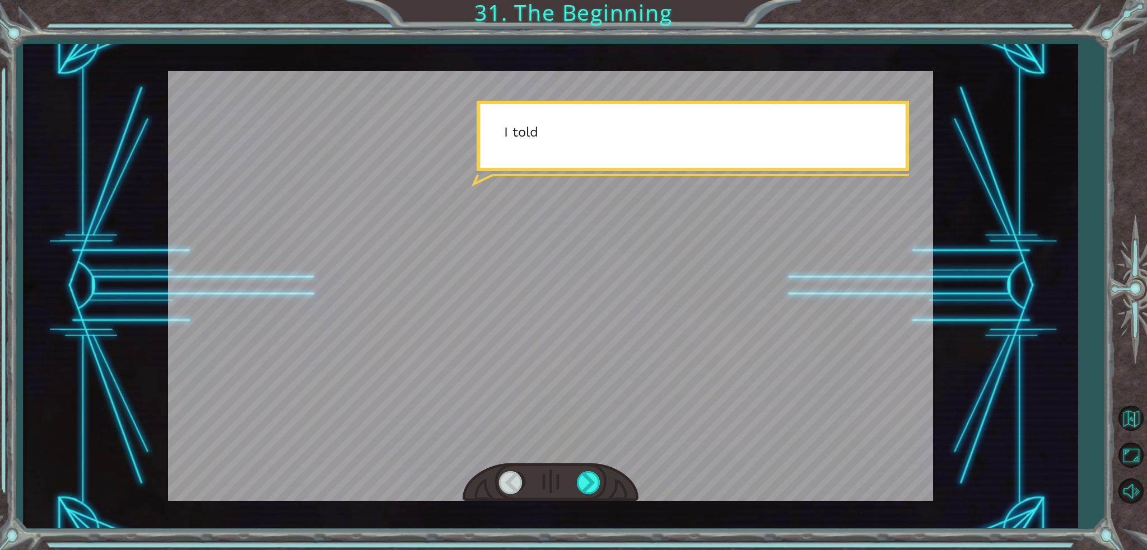
click at [592, 483] on div at bounding box center [589, 482] width 25 height 23
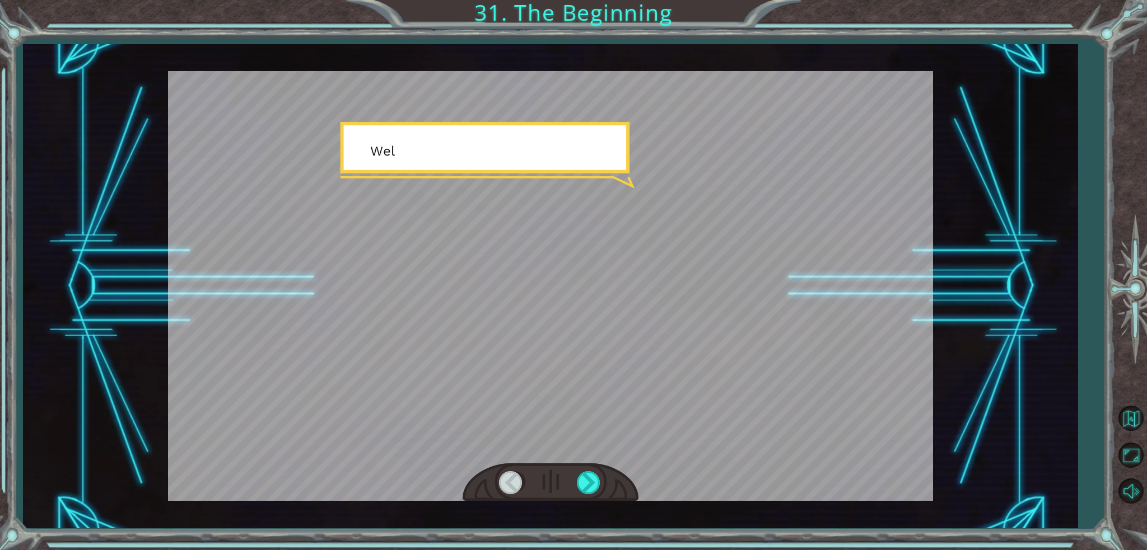
click at [592, 483] on div at bounding box center [589, 482] width 25 height 23
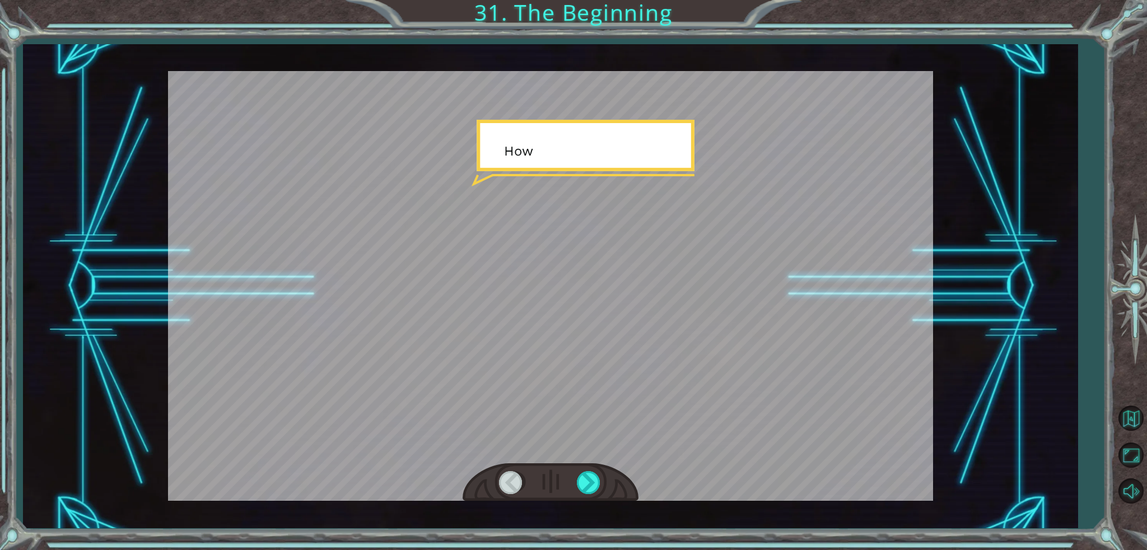
click at [592, 483] on div at bounding box center [589, 482] width 25 height 23
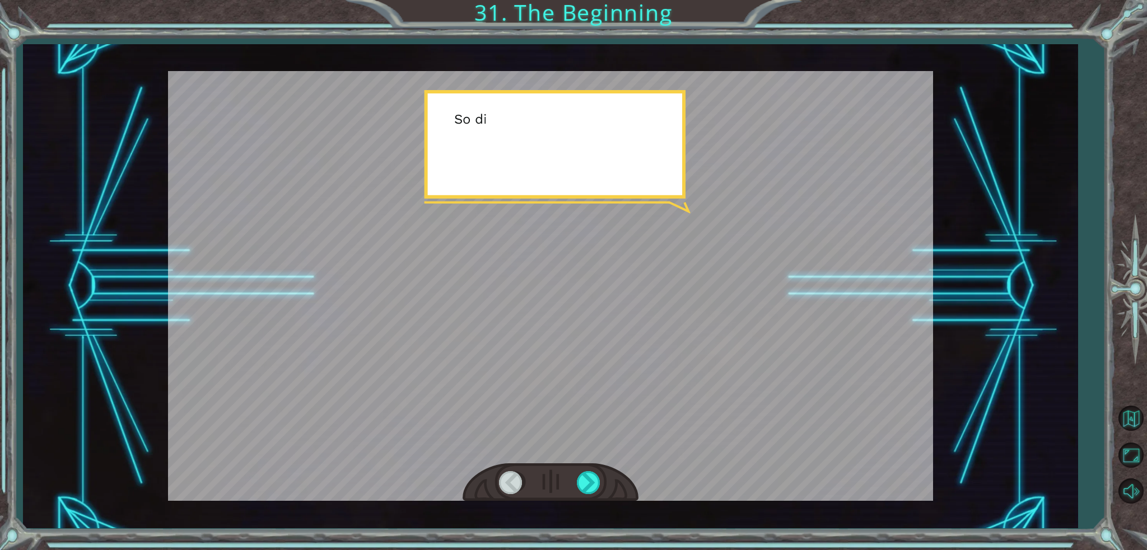
click at [592, 483] on div at bounding box center [589, 482] width 25 height 23
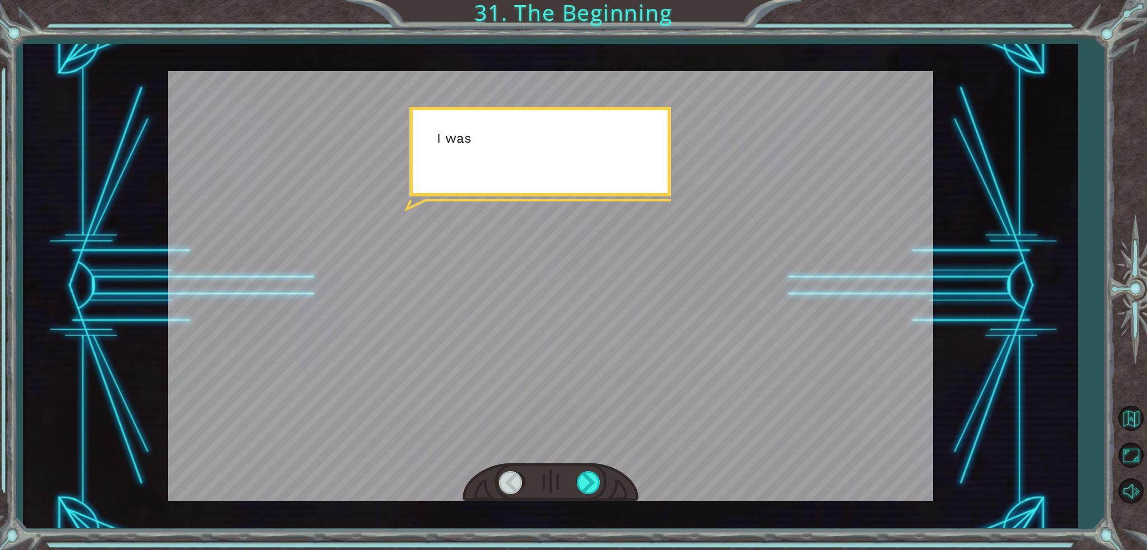
click at [592, 483] on div at bounding box center [589, 482] width 25 height 23
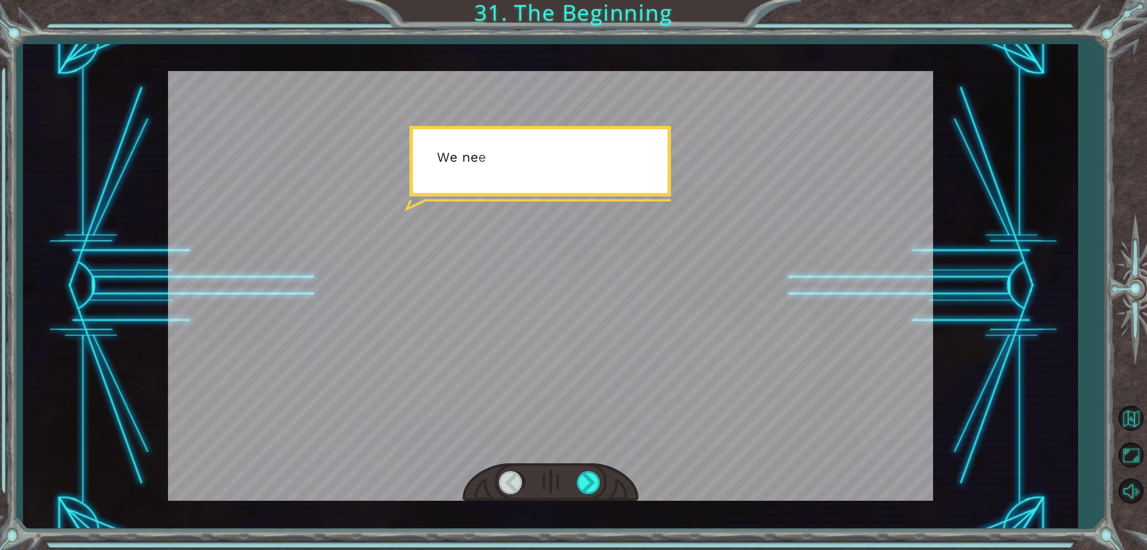
click at [592, 483] on div at bounding box center [589, 482] width 25 height 23
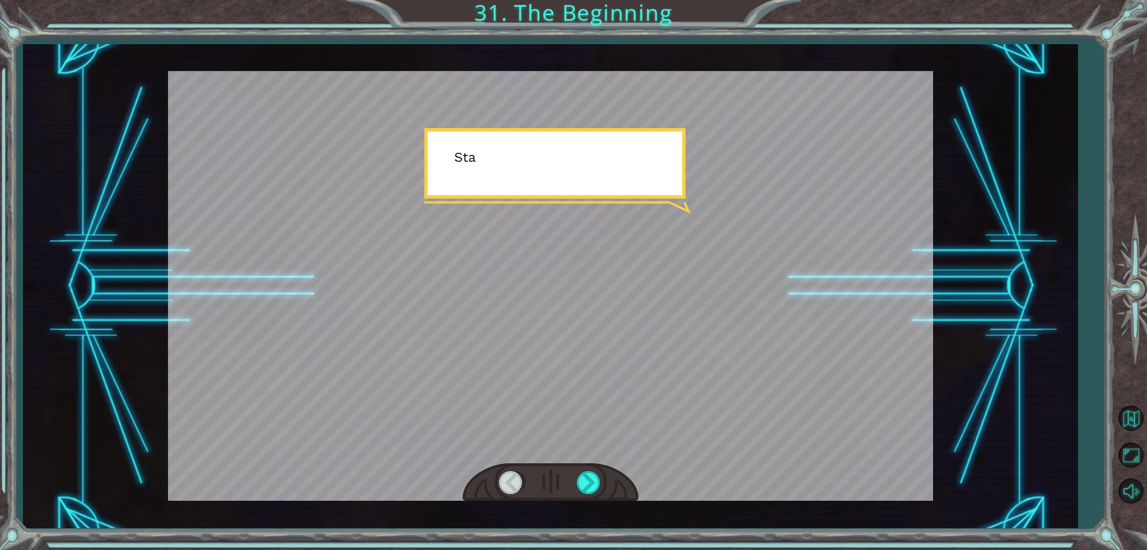
click at [592, 483] on div at bounding box center [589, 482] width 25 height 23
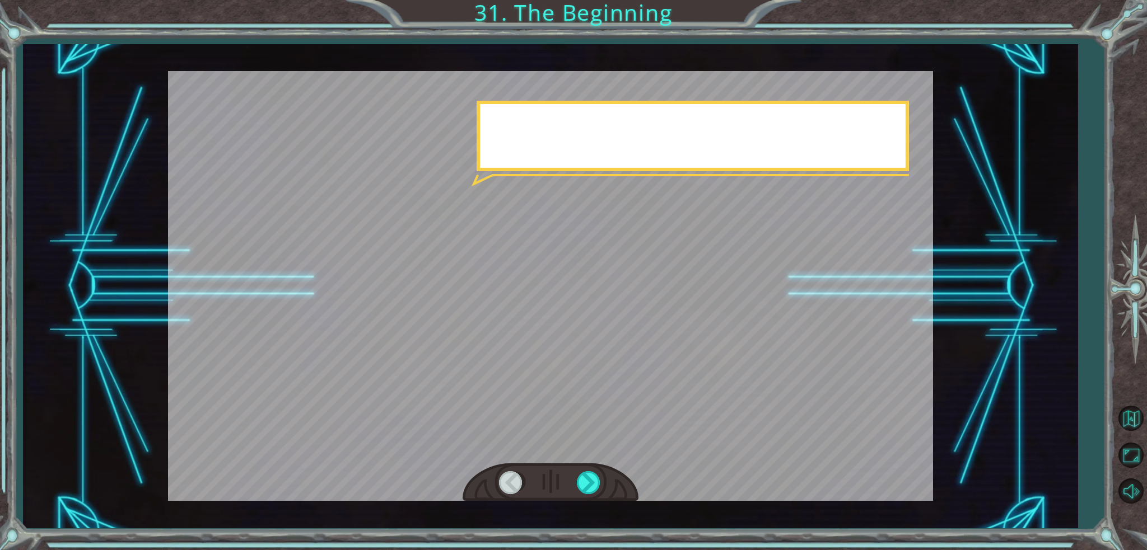
click at [592, 483] on div at bounding box center [589, 482] width 25 height 23
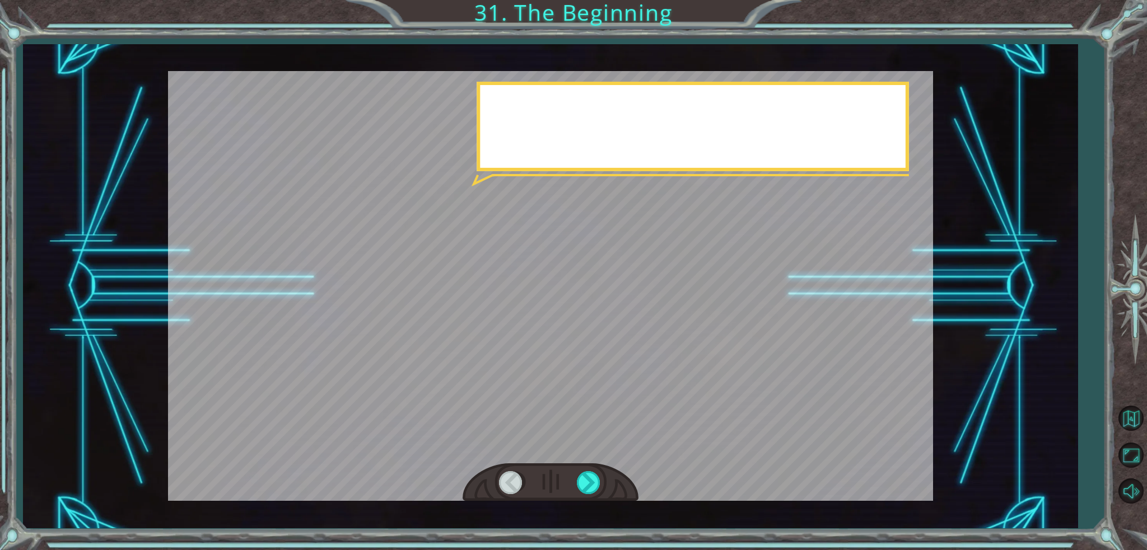
click at [592, 483] on div at bounding box center [589, 482] width 25 height 23
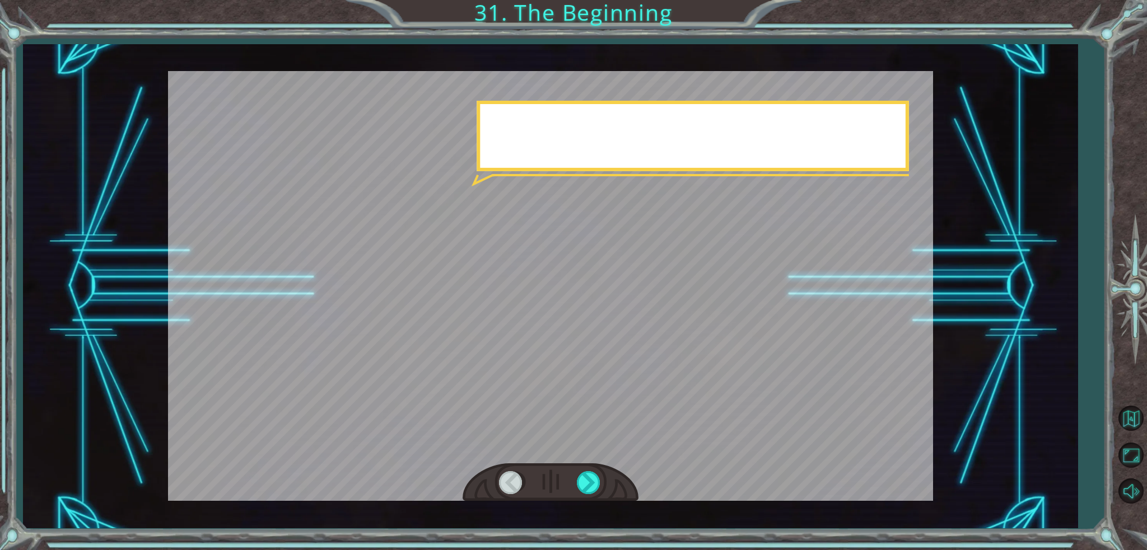
click at [592, 483] on div at bounding box center [589, 482] width 25 height 23
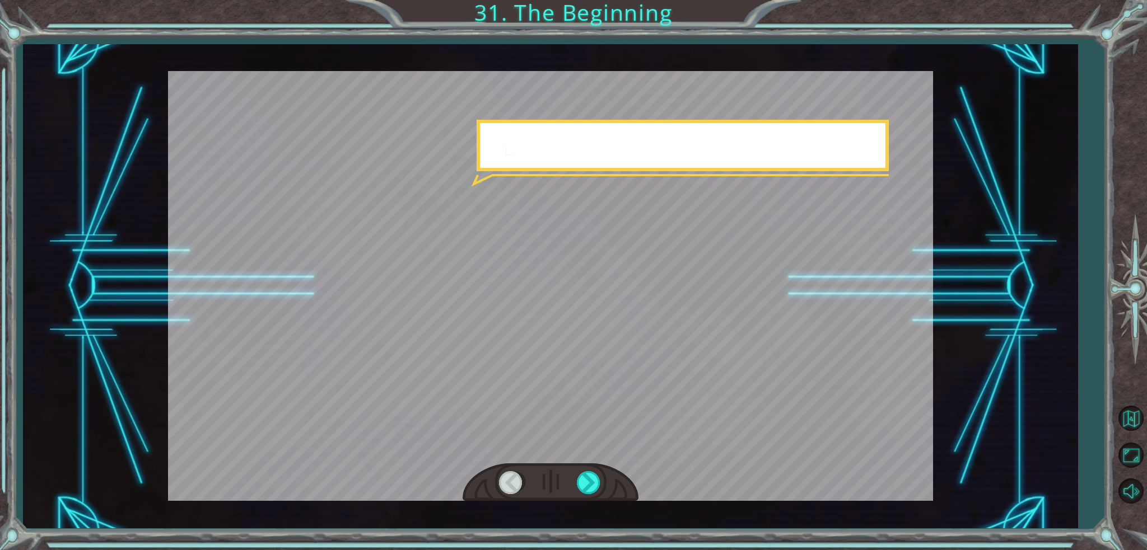
click at [592, 483] on div at bounding box center [589, 482] width 25 height 23
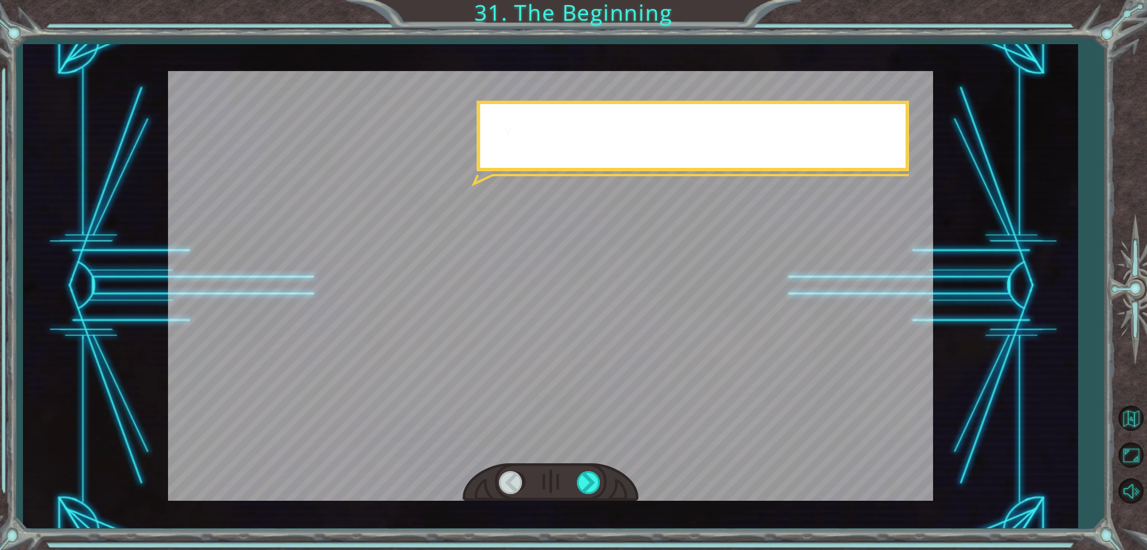
click at [592, 483] on div at bounding box center [589, 482] width 25 height 23
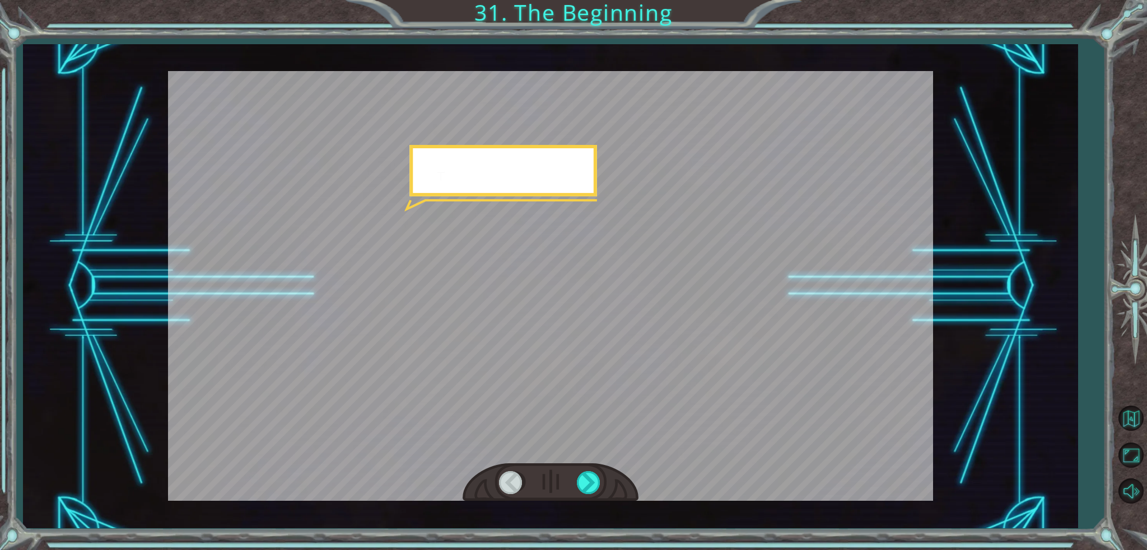
click at [592, 483] on div at bounding box center [589, 482] width 25 height 23
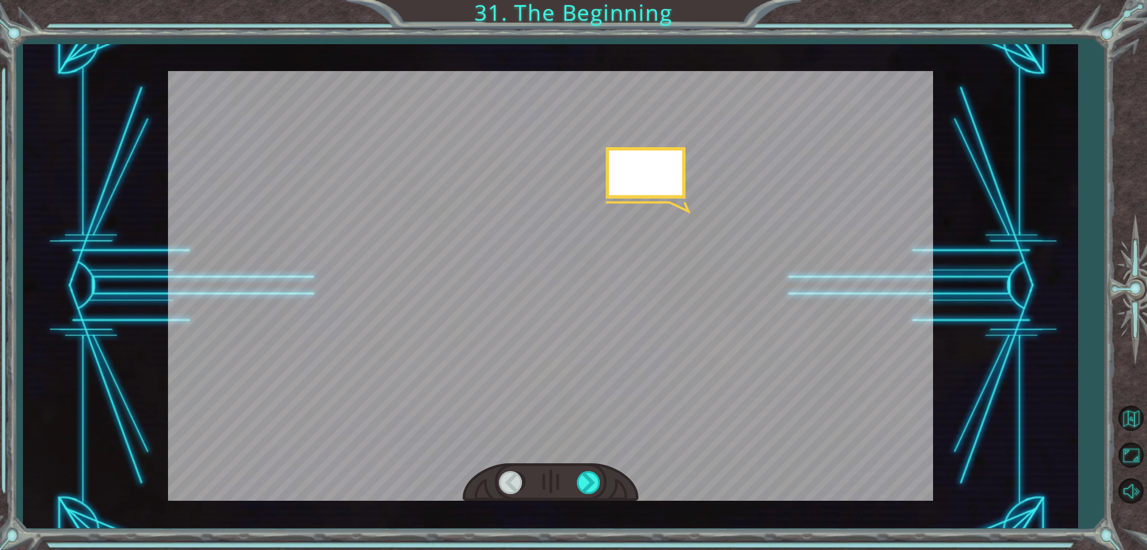
click at [592, 483] on div at bounding box center [589, 482] width 25 height 23
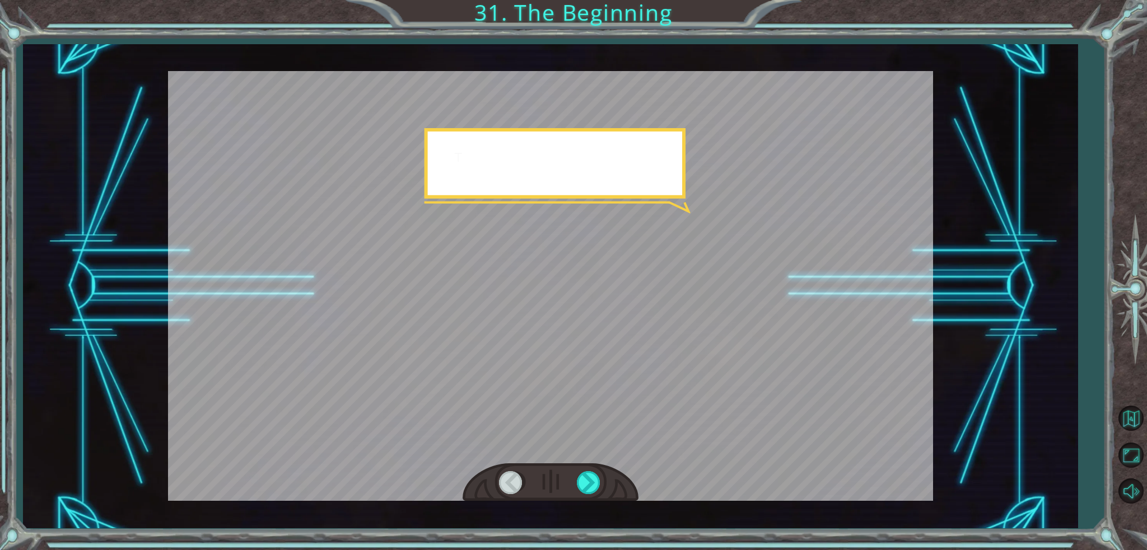
click at [592, 483] on div at bounding box center [589, 482] width 25 height 23
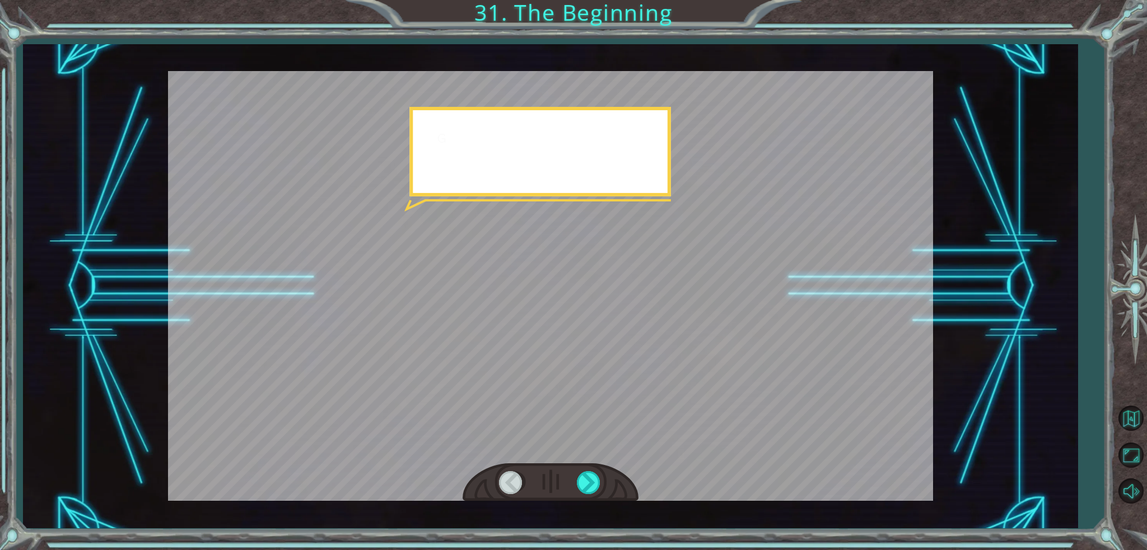
click at [592, 483] on div at bounding box center [589, 482] width 25 height 23
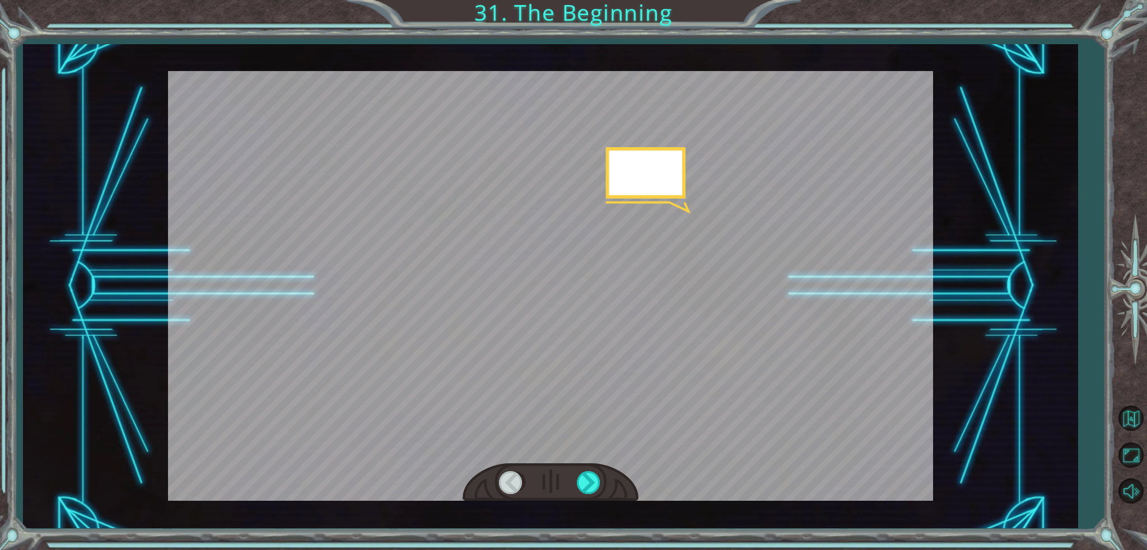
click at [592, 483] on div at bounding box center [589, 482] width 25 height 23
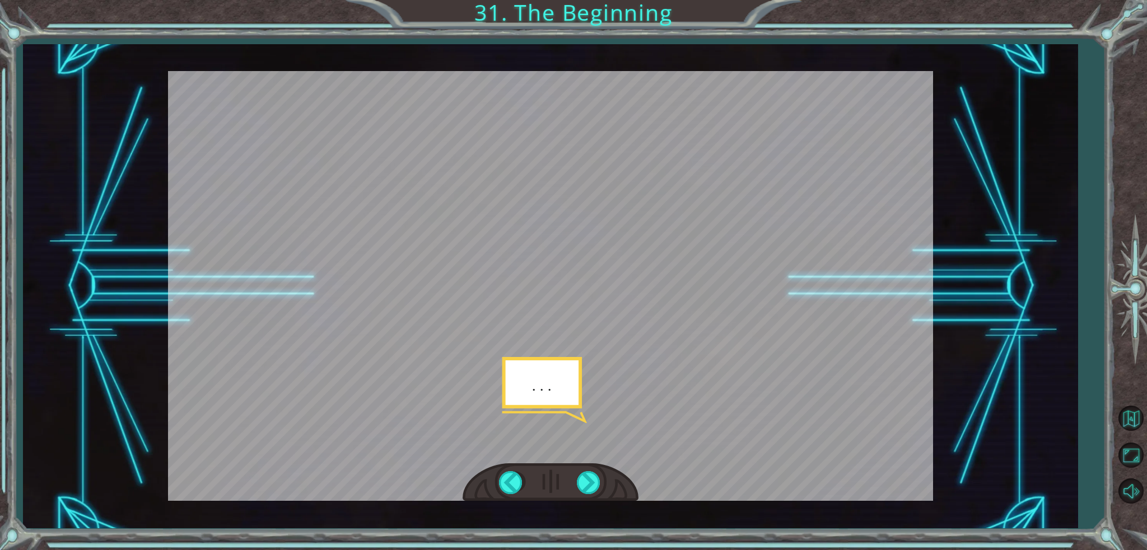
click at [592, 483] on div at bounding box center [589, 482] width 25 height 23
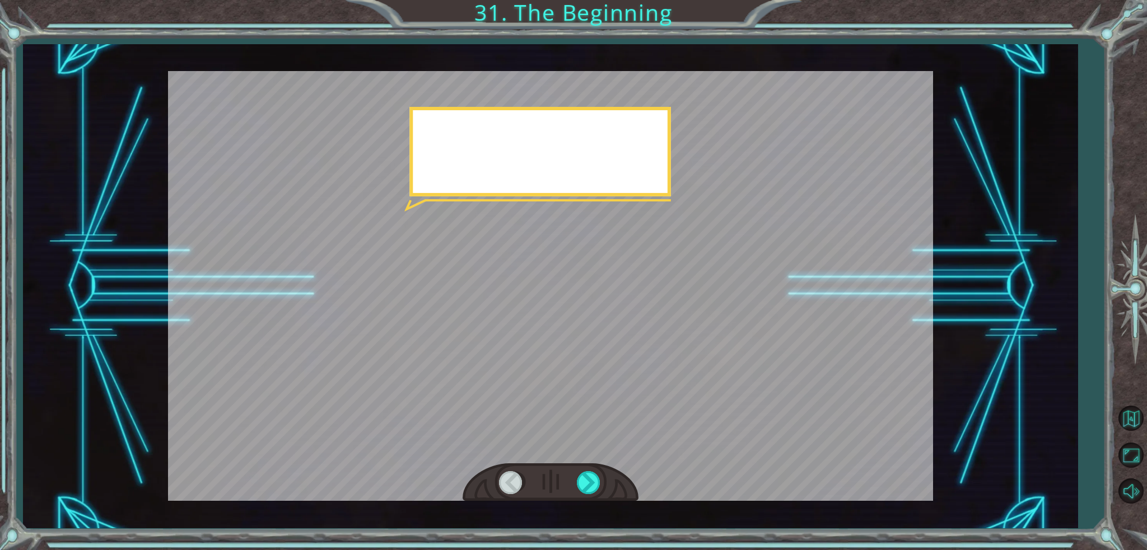
click at [592, 483] on div at bounding box center [589, 482] width 25 height 23
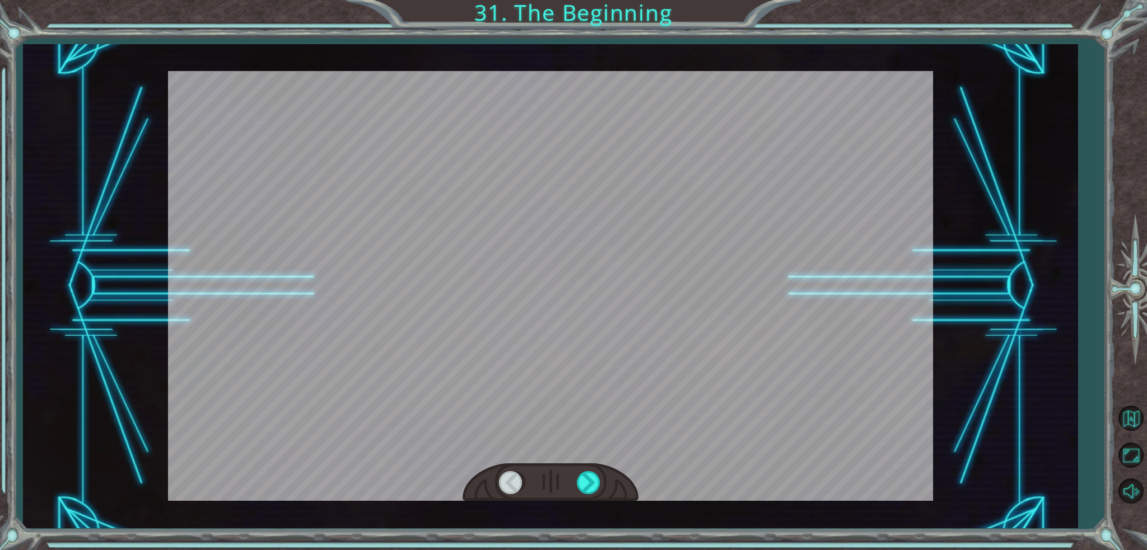
click at [592, 483] on div at bounding box center [589, 482] width 25 height 23
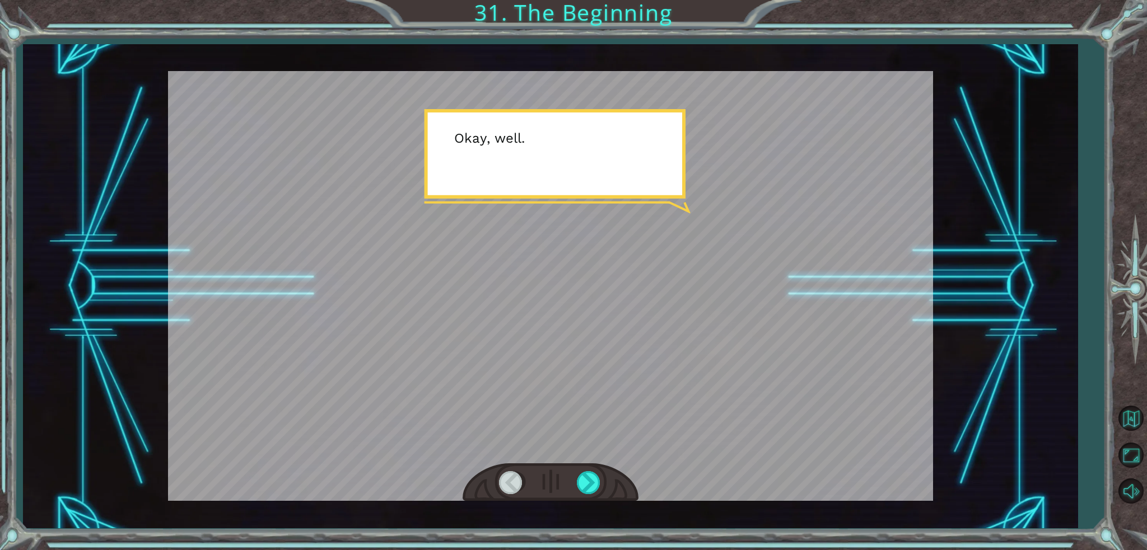
click at [592, 483] on div at bounding box center [589, 482] width 25 height 23
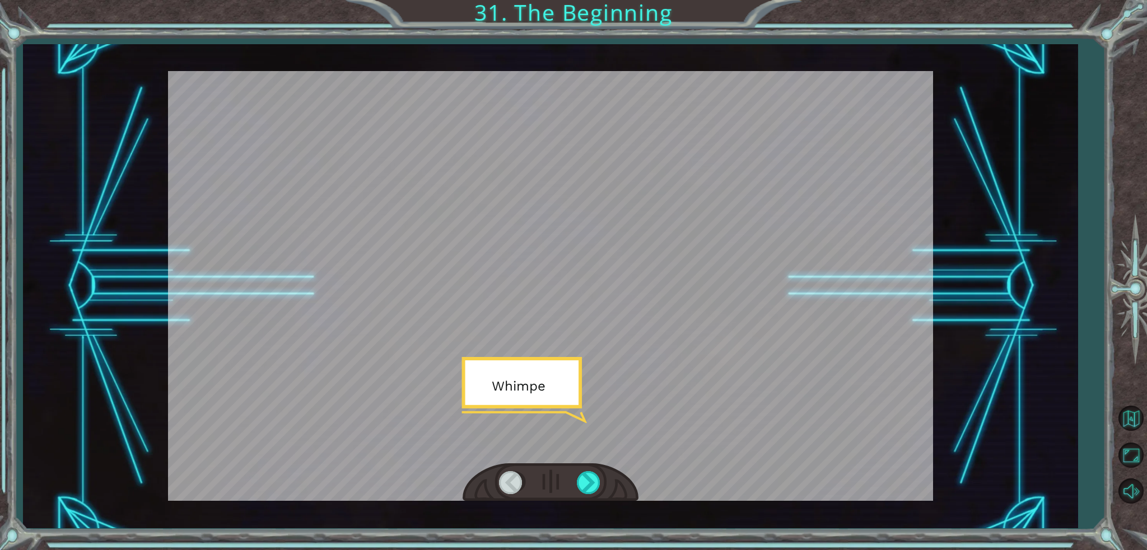
click at [592, 483] on div at bounding box center [589, 482] width 25 height 23
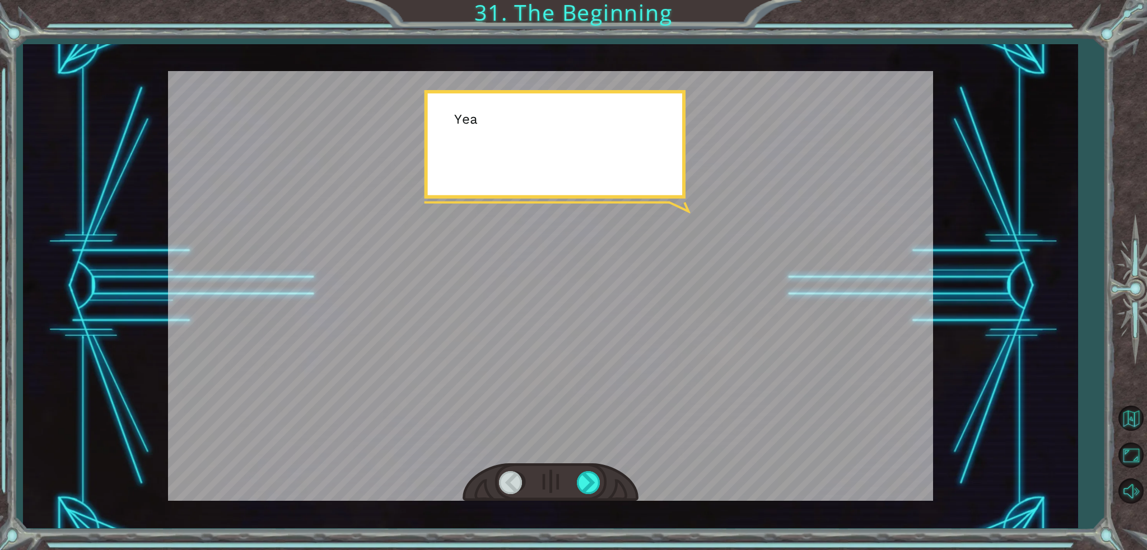
click at [592, 483] on div at bounding box center [589, 482] width 25 height 23
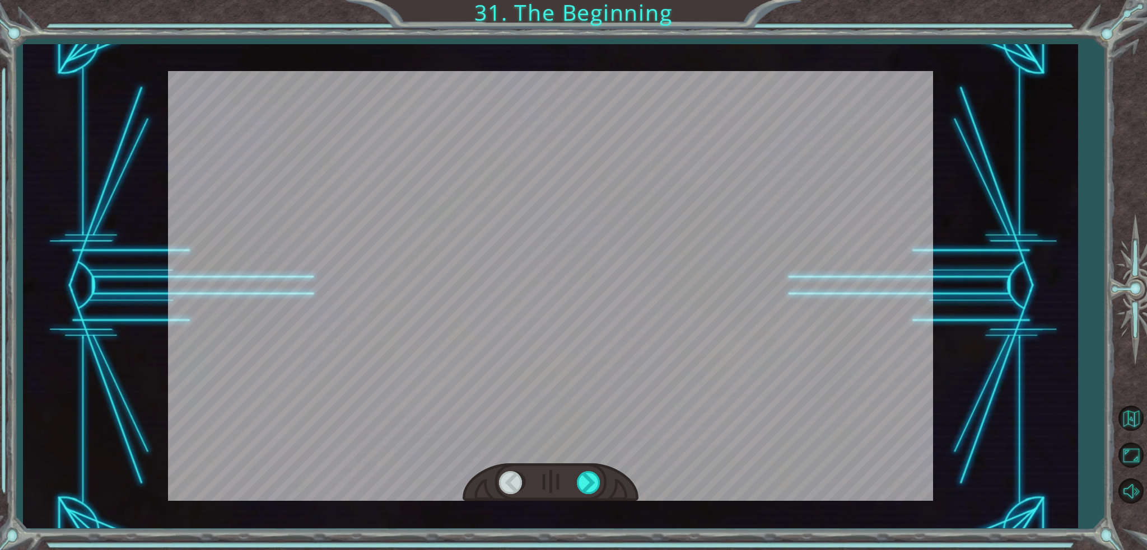
click at [592, 483] on div at bounding box center [589, 482] width 25 height 23
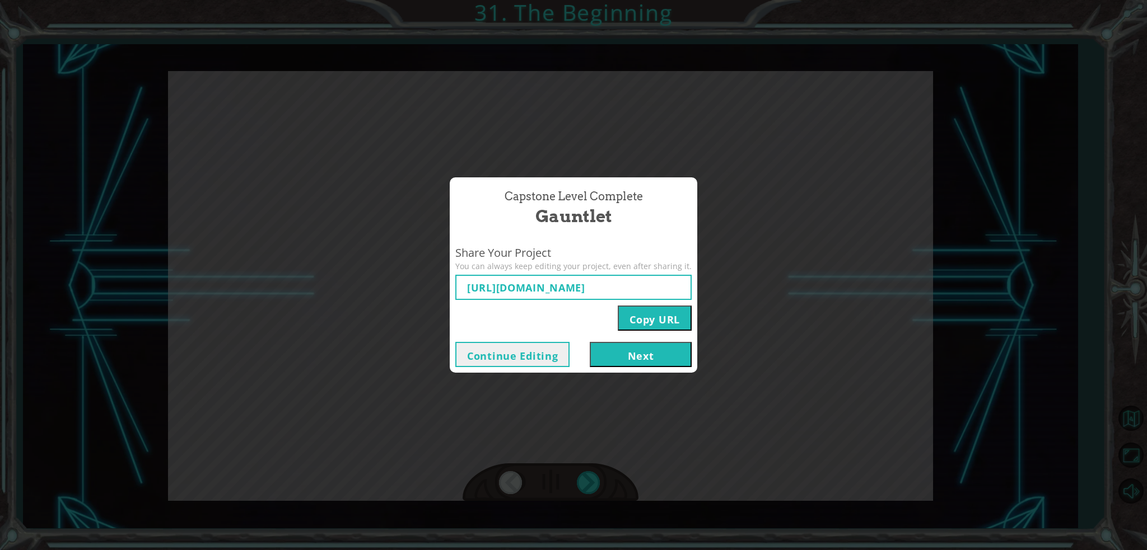
type input "[URL][DOMAIN_NAME]"
click at [647, 318] on button "Copy URL" at bounding box center [655, 318] width 74 height 25
click at [653, 352] on button "Next" at bounding box center [641, 354] width 102 height 25
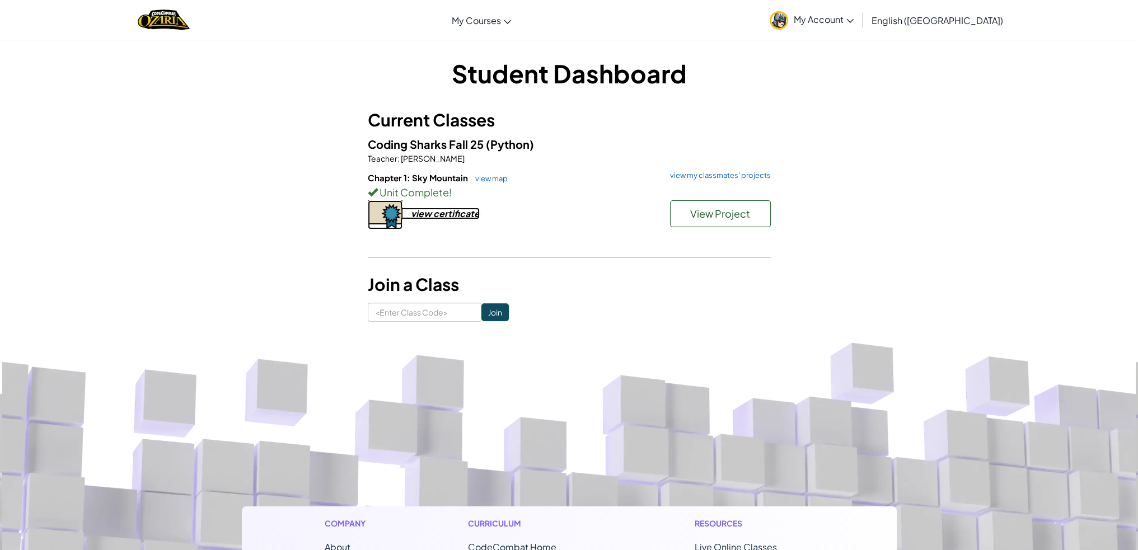
click at [457, 217] on div "view certificate" at bounding box center [445, 214] width 69 height 12
click at [702, 213] on span "View Project" at bounding box center [720, 213] width 60 height 13
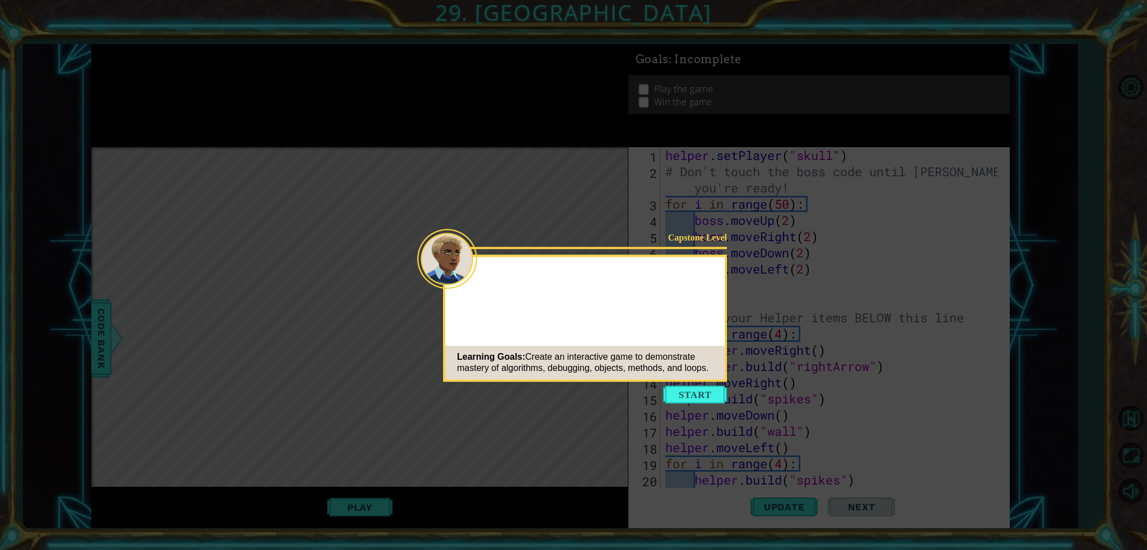
click at [672, 395] on button "Start" at bounding box center [695, 395] width 64 height 18
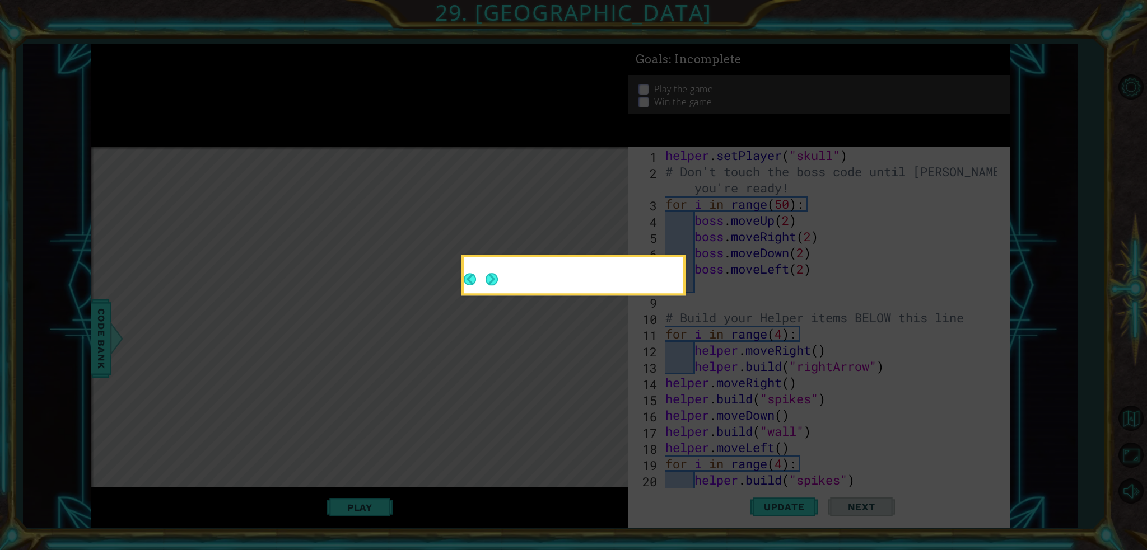
click at [493, 277] on div at bounding box center [573, 275] width 219 height 36
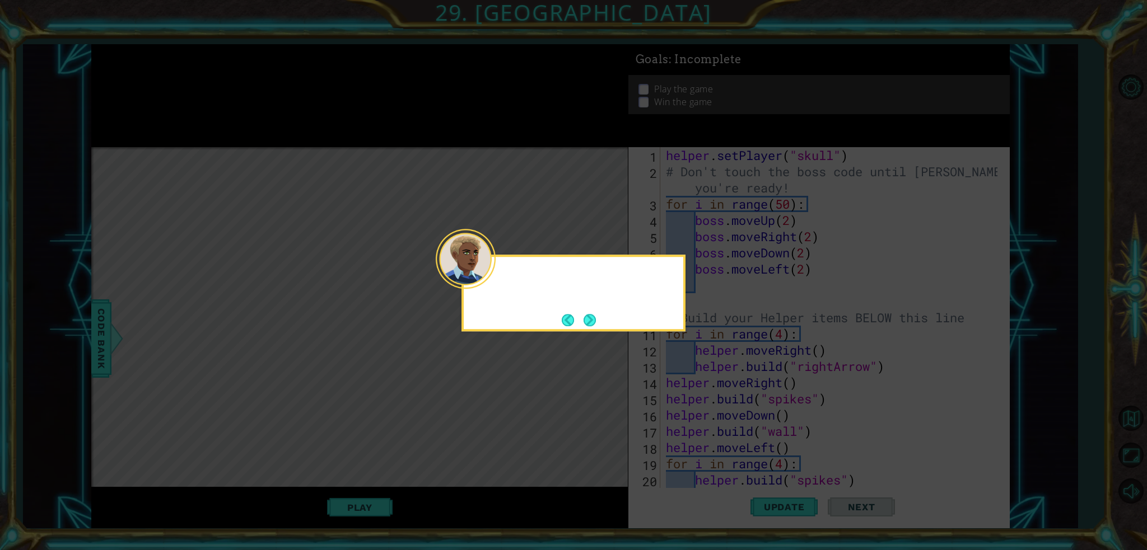
click at [586, 322] on button "Next" at bounding box center [589, 320] width 12 height 12
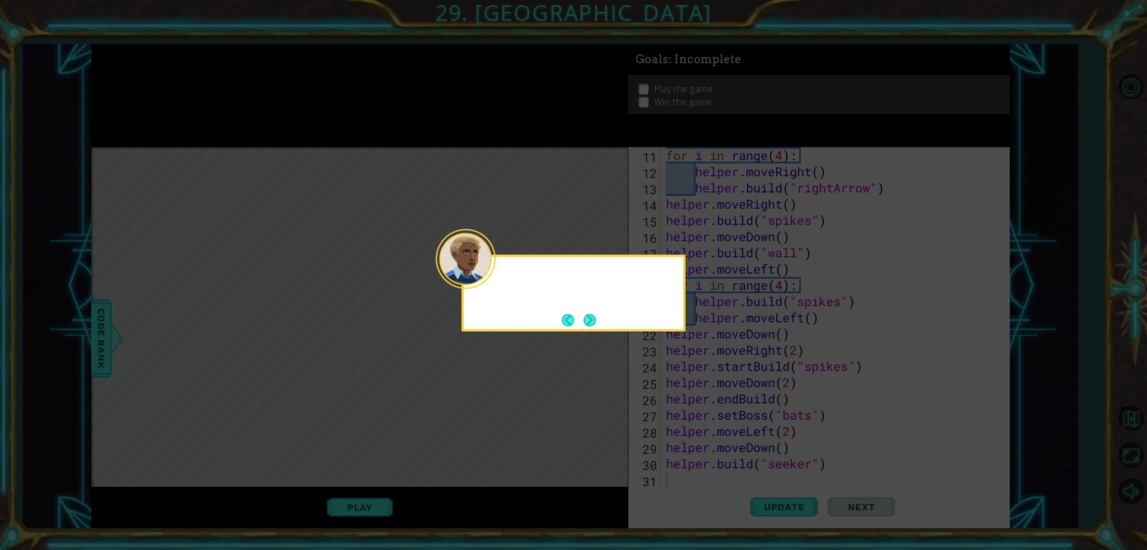
scroll to position [179, 0]
click at [599, 309] on div "T" at bounding box center [573, 293] width 224 height 77
click at [585, 315] on button "Next" at bounding box center [589, 320] width 12 height 12
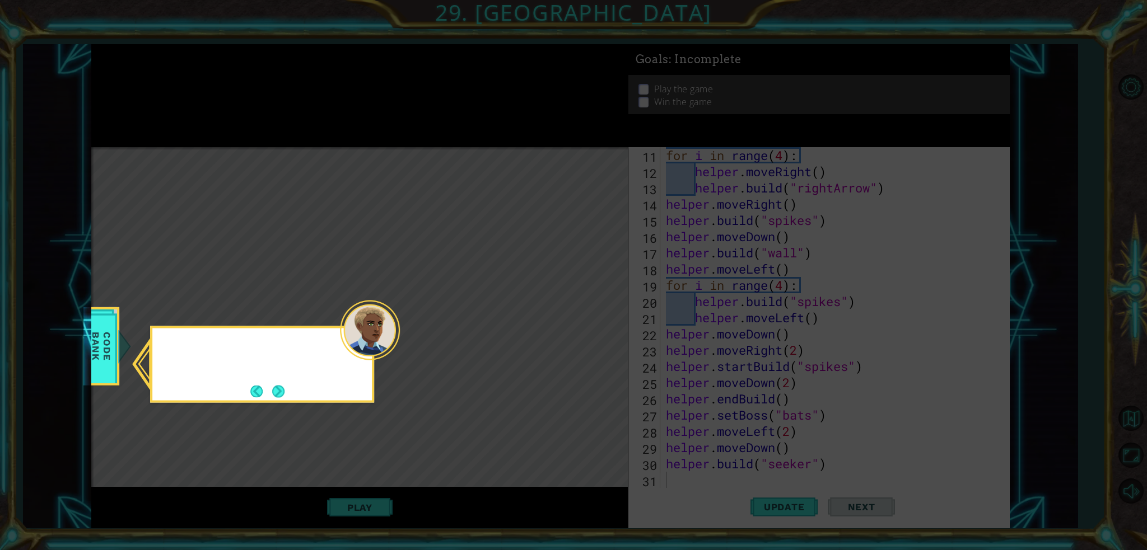
click at [585, 321] on icon at bounding box center [573, 275] width 1147 height 550
drag, startPoint x: 291, startPoint y: 403, endPoint x: 287, endPoint y: 394, distance: 9.8
click at [288, 395] on body "1 ההההההההההההההההההההההההההההההההההההההההההההההההההההההההההההההההההההההההההההה…" at bounding box center [573, 275] width 1147 height 550
click at [287, 393] on div "Check out the Helper methods in the CODE BANK to find different ways" at bounding box center [262, 365] width 224 height 78
click at [287, 393] on div "Check out the Helper methods in the CODE BANK to find different ways to cust" at bounding box center [261, 367] width 219 height 69
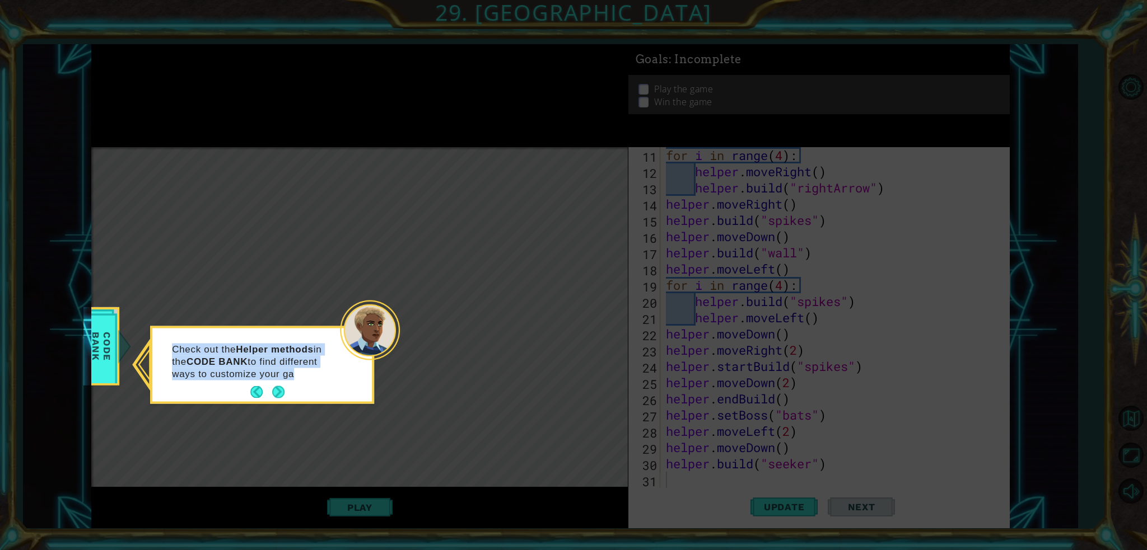
click at [277, 393] on button "Next" at bounding box center [278, 392] width 12 height 12
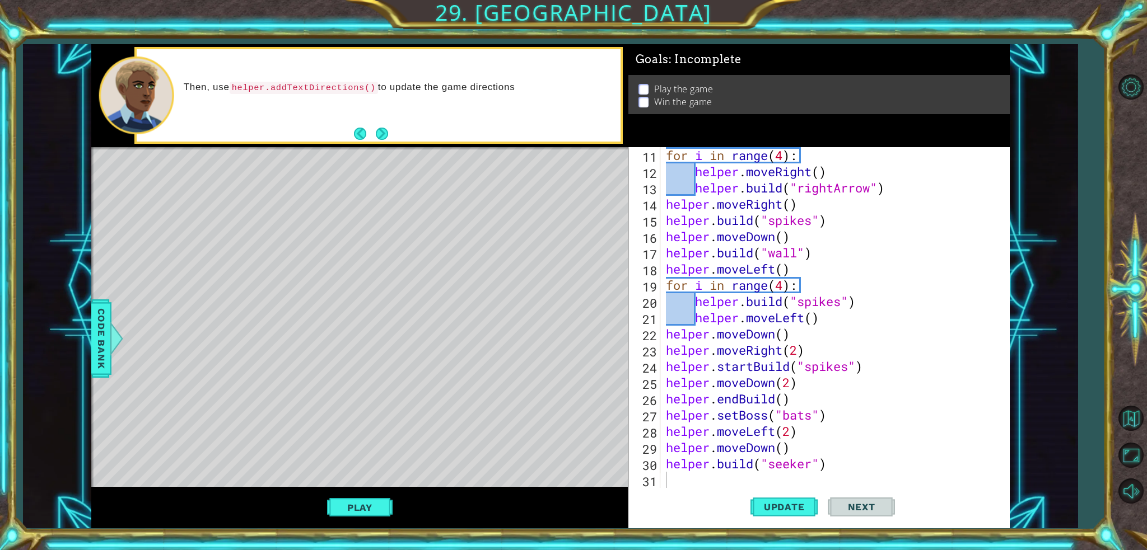
click at [384, 512] on button "Play" at bounding box center [360, 507] width 66 height 21
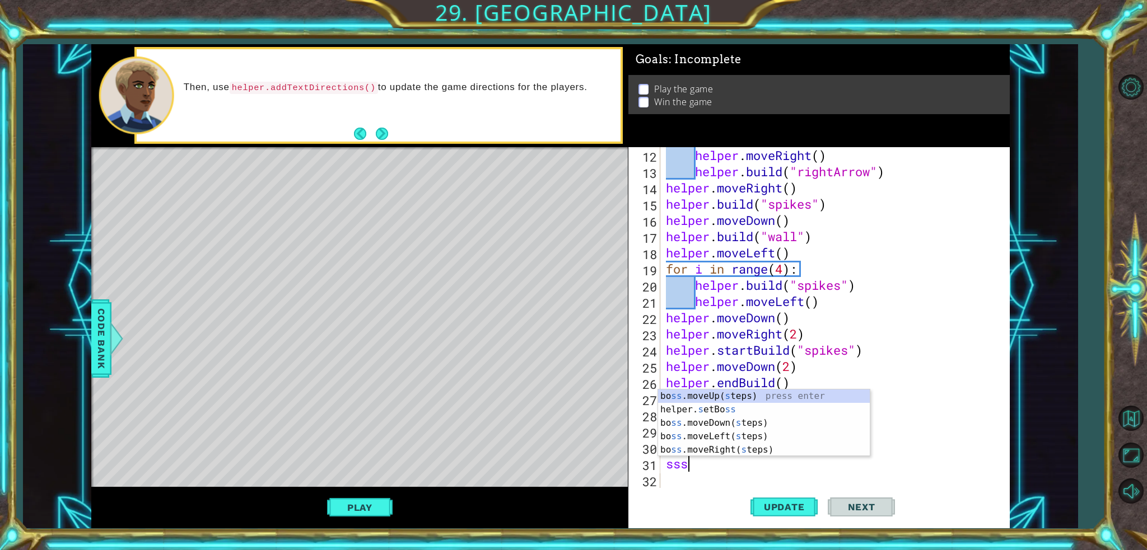
scroll to position [0, 0]
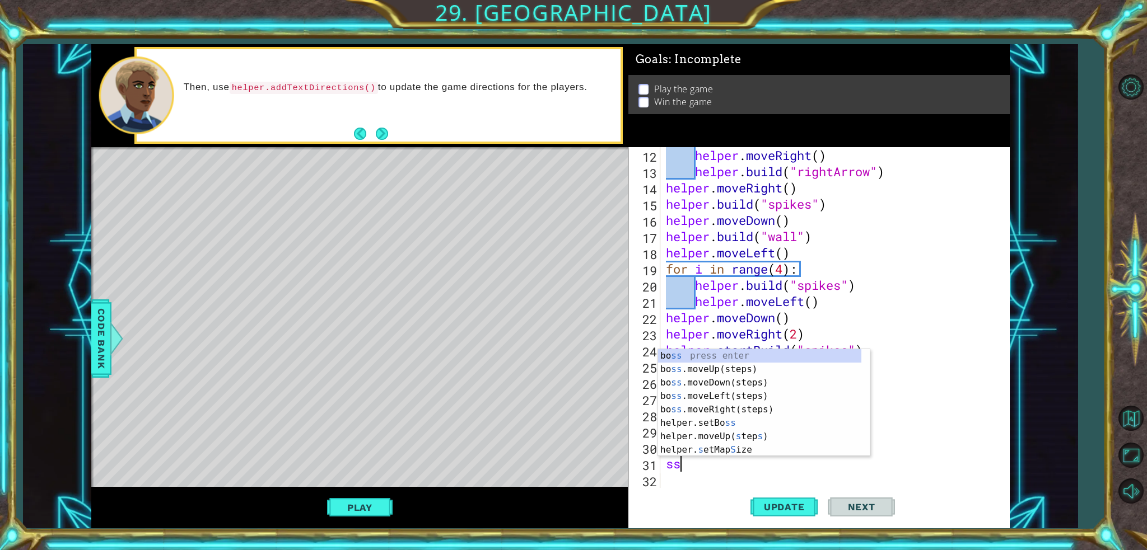
type textarea "s"
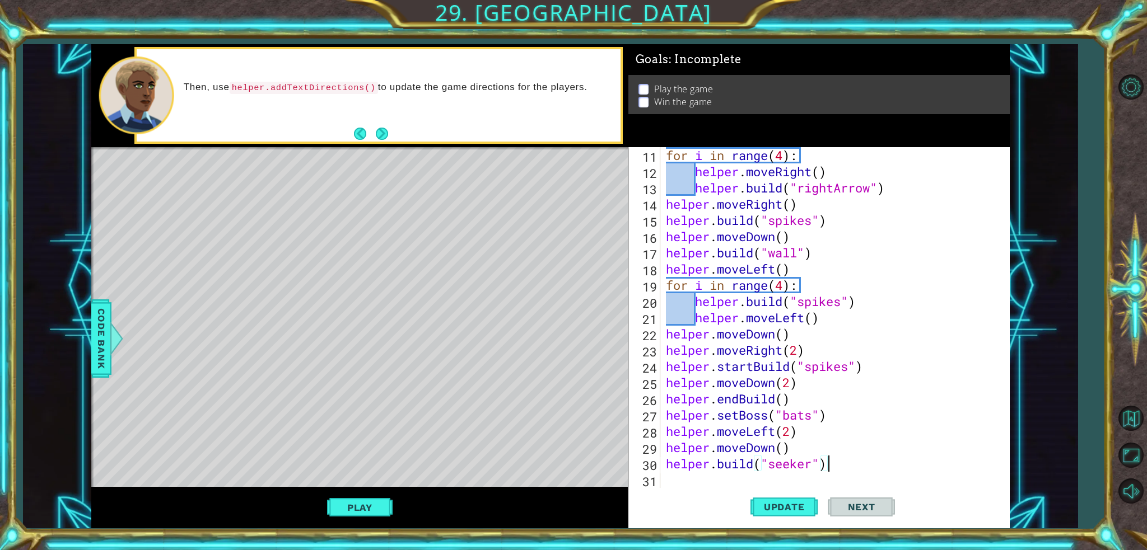
scroll to position [179, 0]
type textarea "[DOMAIN_NAME]("seeker")"
click at [790, 511] on span "Update" at bounding box center [784, 507] width 63 height 11
click at [368, 505] on button "Play" at bounding box center [360, 507] width 66 height 21
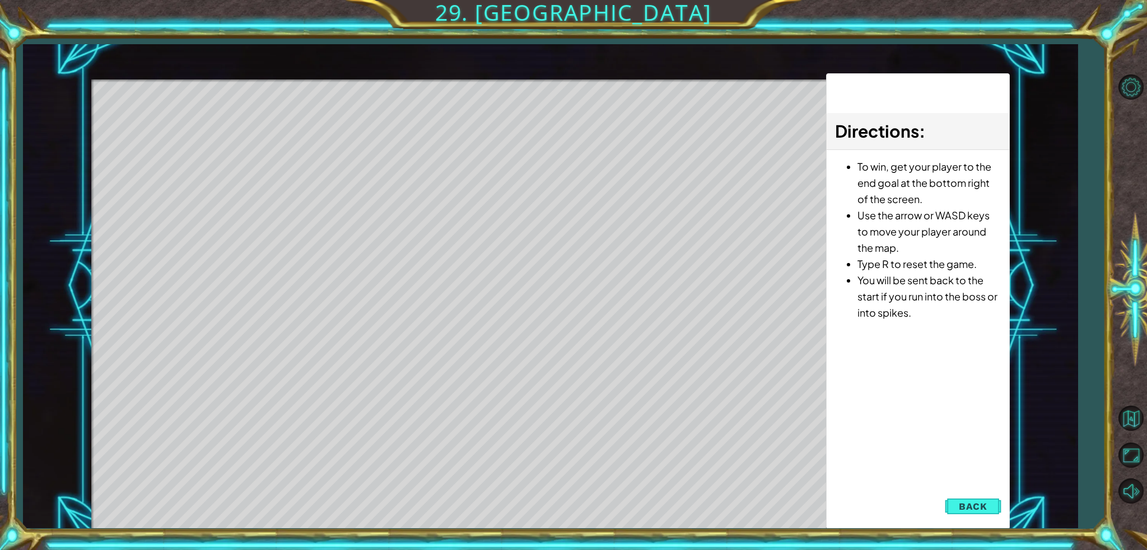
click at [964, 502] on span "Back" at bounding box center [973, 506] width 29 height 11
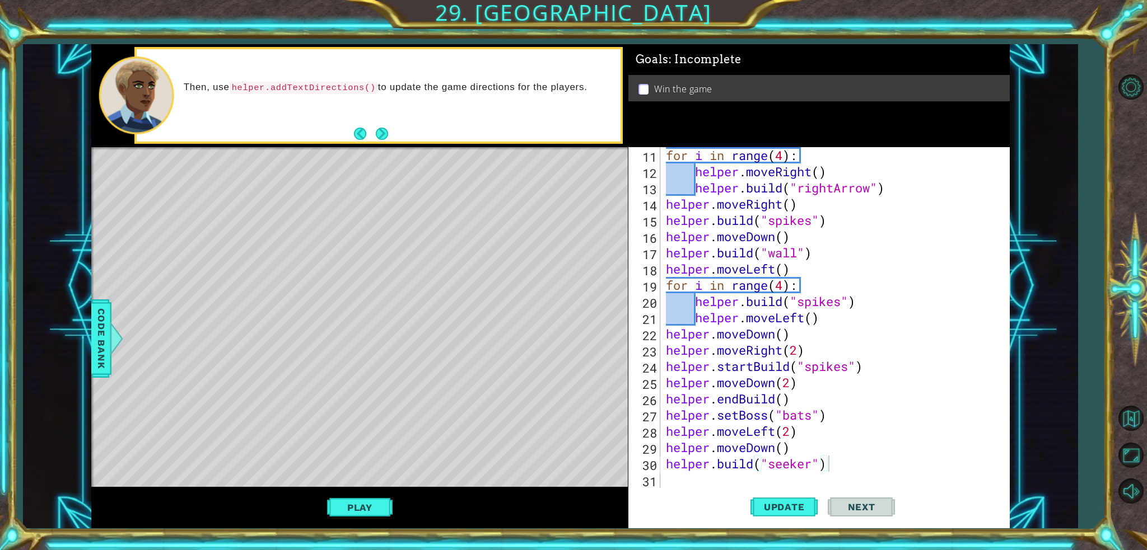
click at [347, 506] on button "Play" at bounding box center [360, 507] width 66 height 21
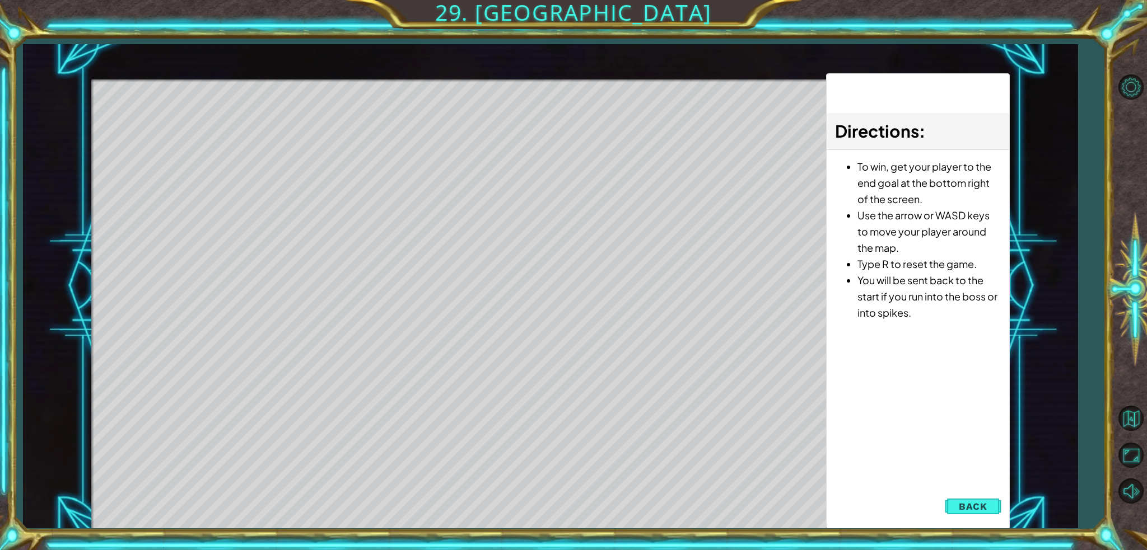
click at [978, 510] on span "Back" at bounding box center [973, 506] width 29 height 11
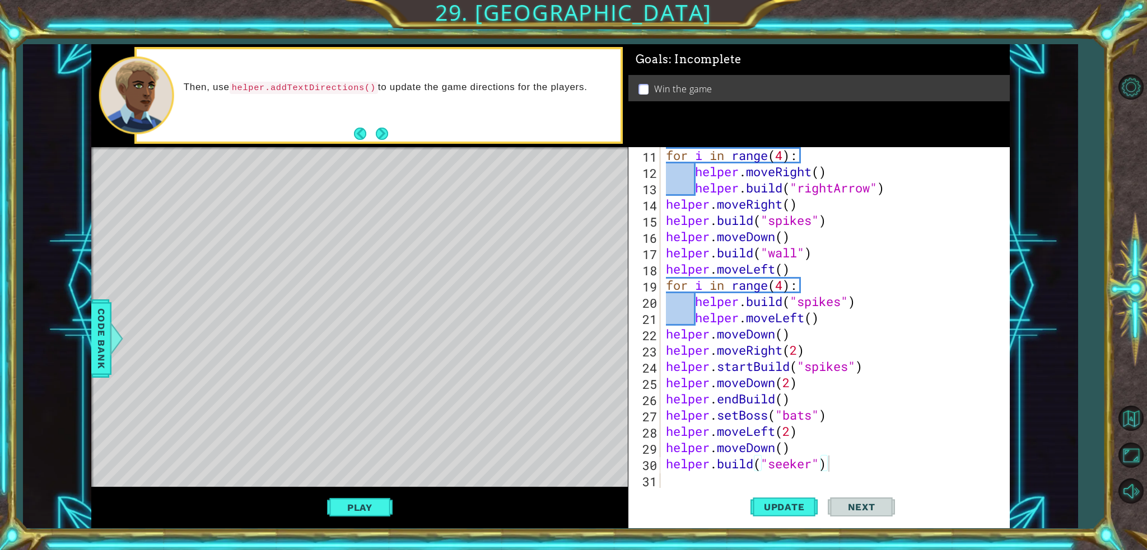
click at [365, 505] on button "Play" at bounding box center [360, 507] width 66 height 21
click at [829, 463] on div "for i in range ( 4 ) : helper . moveRight ( ) helper . build ( "rightArrow" ) h…" at bounding box center [834, 333] width 340 height 373
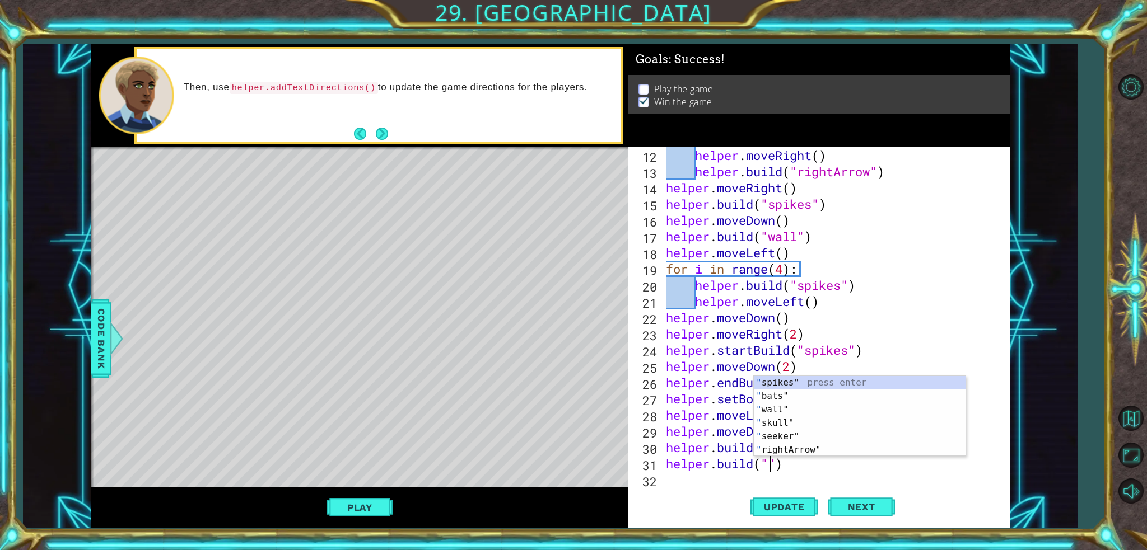
scroll to position [0, 4]
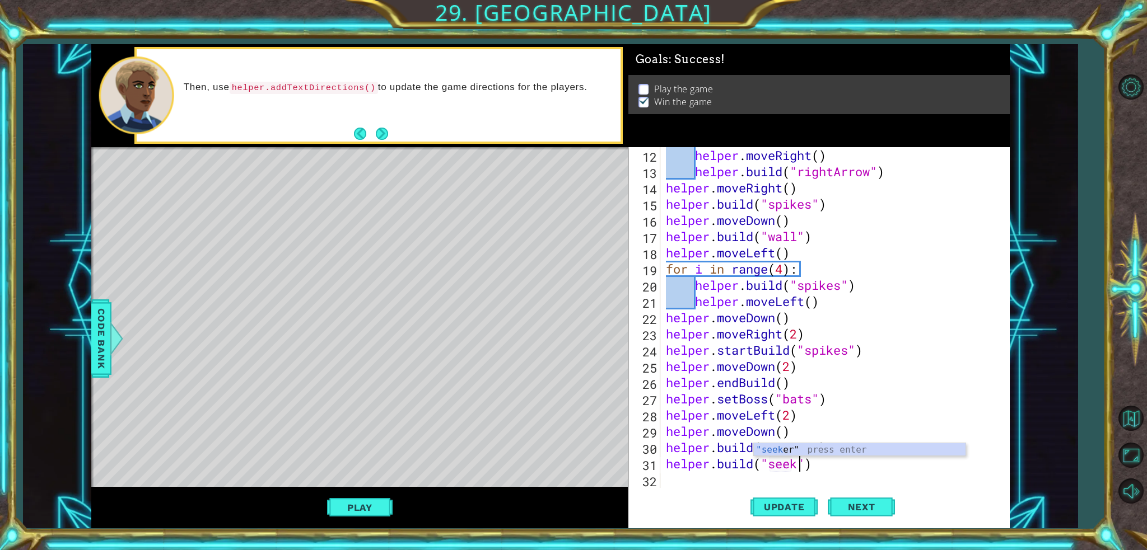
type textarea "[DOMAIN_NAME]("seeker")"
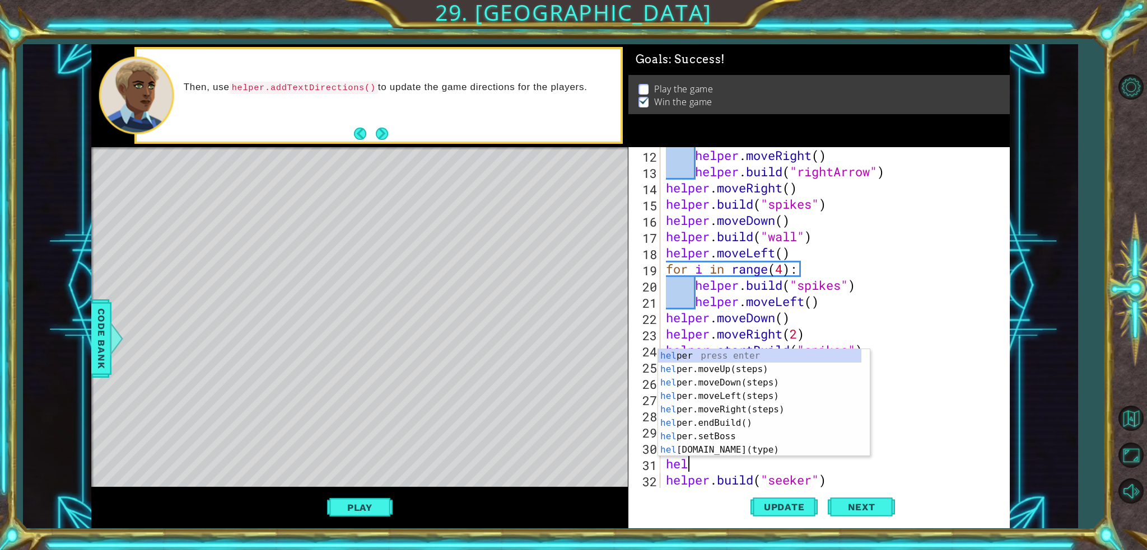
scroll to position [0, 0]
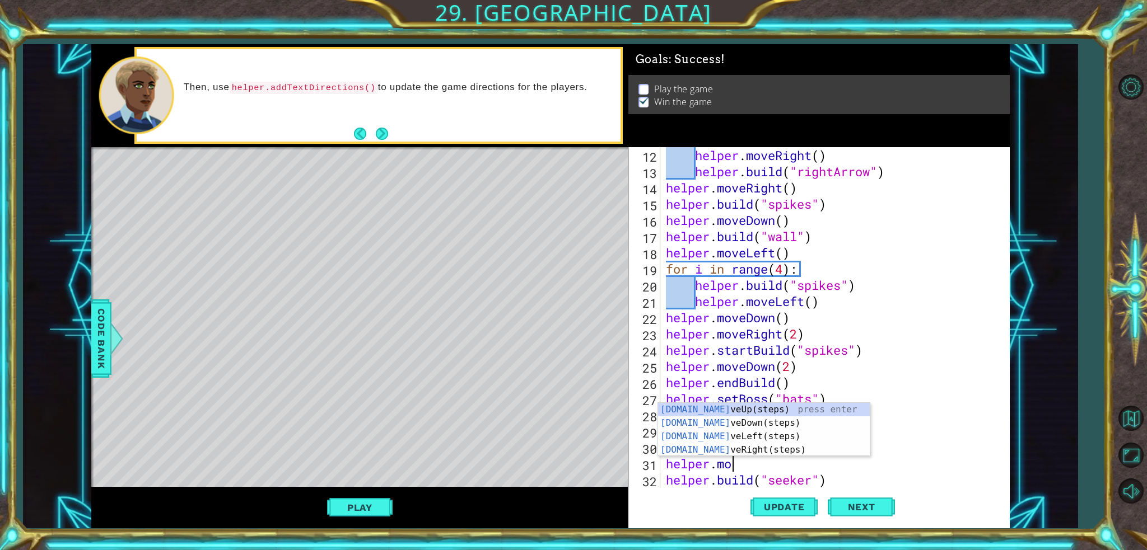
type textarea "helper.move"
drag, startPoint x: 741, startPoint y: 449, endPoint x: 746, endPoint y: 454, distance: 7.2
click at [741, 449] on div "helper.move Up(steps) press enter helper.move Down(steps) press enter helper.mo…" at bounding box center [764, 443] width 212 height 81
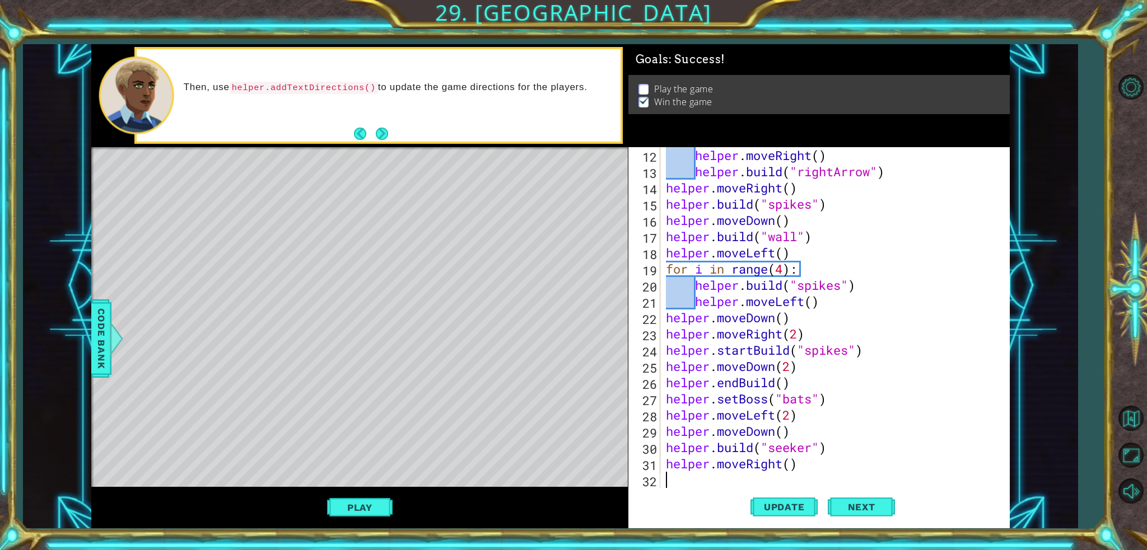
scroll to position [0, 0]
click at [787, 510] on span "Update" at bounding box center [784, 507] width 63 height 11
click at [370, 501] on button "Play" at bounding box center [360, 507] width 66 height 21
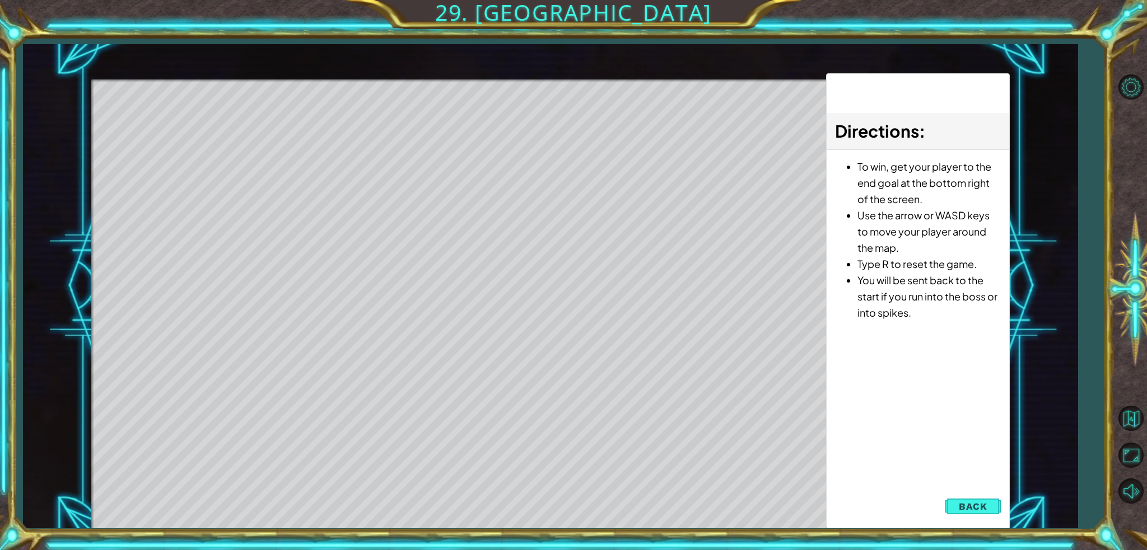
drag, startPoint x: 965, startPoint y: 502, endPoint x: 955, endPoint y: 503, distance: 10.2
click at [965, 502] on span "Back" at bounding box center [973, 506] width 29 height 11
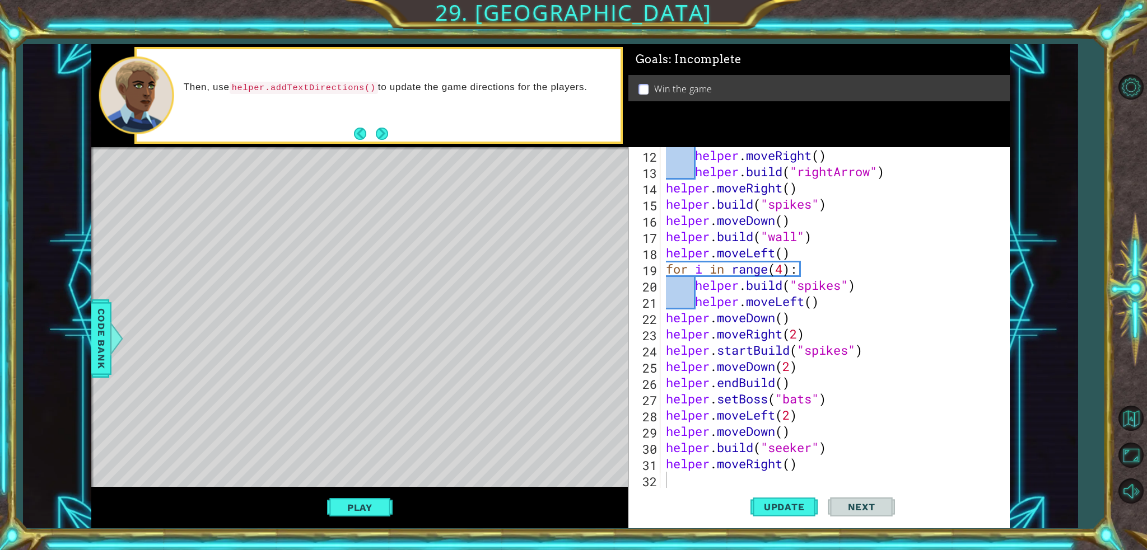
click at [363, 504] on button "Play" at bounding box center [360, 507] width 66 height 21
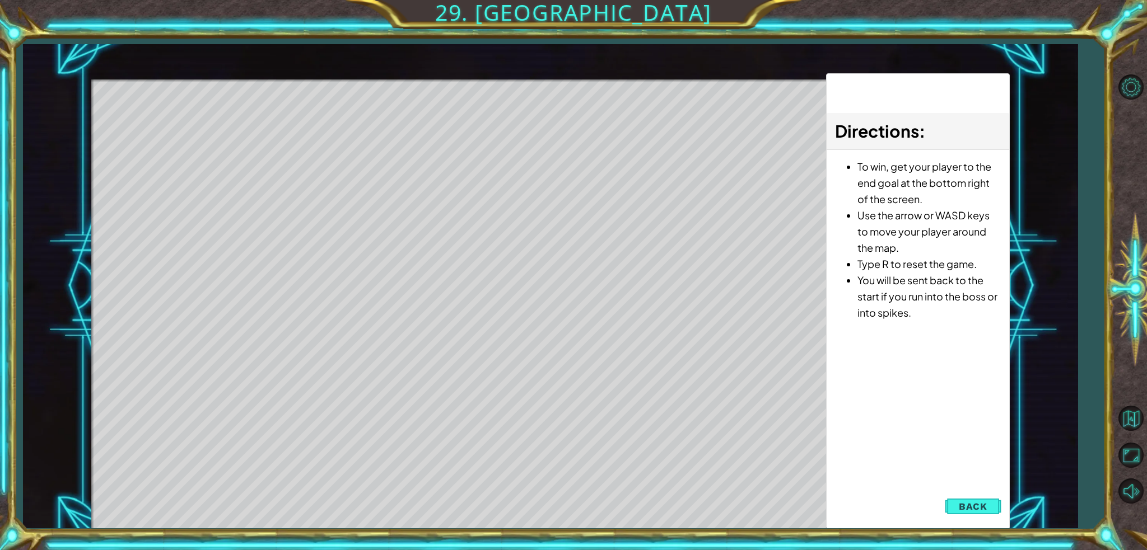
click at [956, 509] on button "Back" at bounding box center [973, 507] width 57 height 22
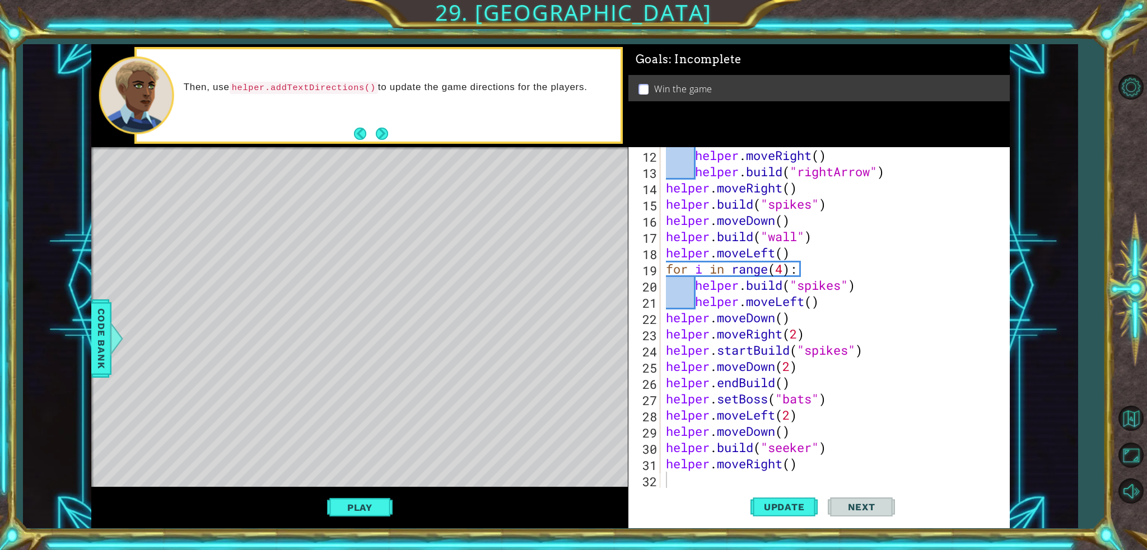
click at [351, 499] on button "Play" at bounding box center [360, 507] width 66 height 21
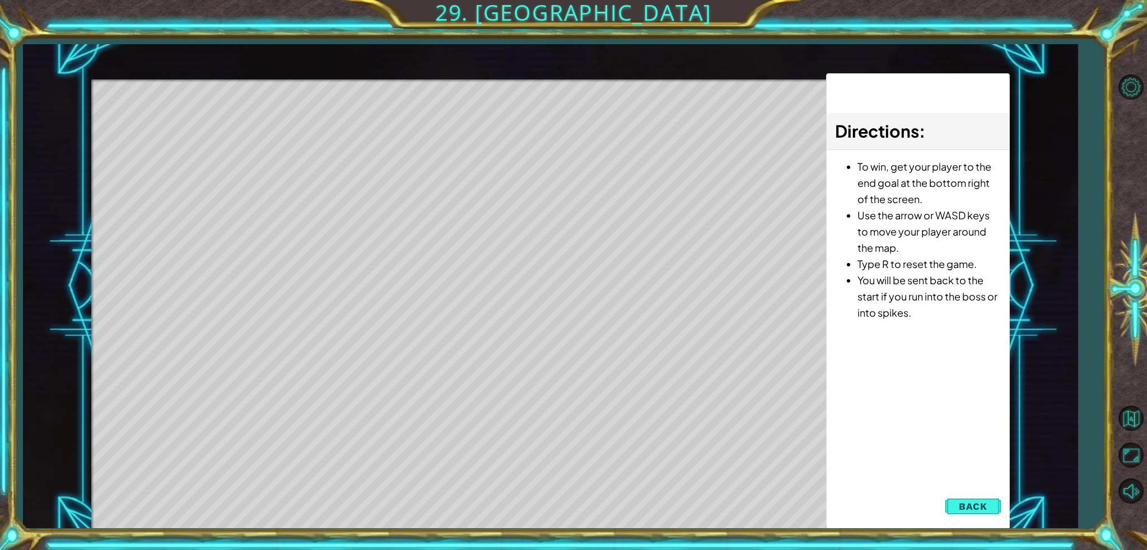
click at [978, 501] on span "Back" at bounding box center [973, 506] width 29 height 11
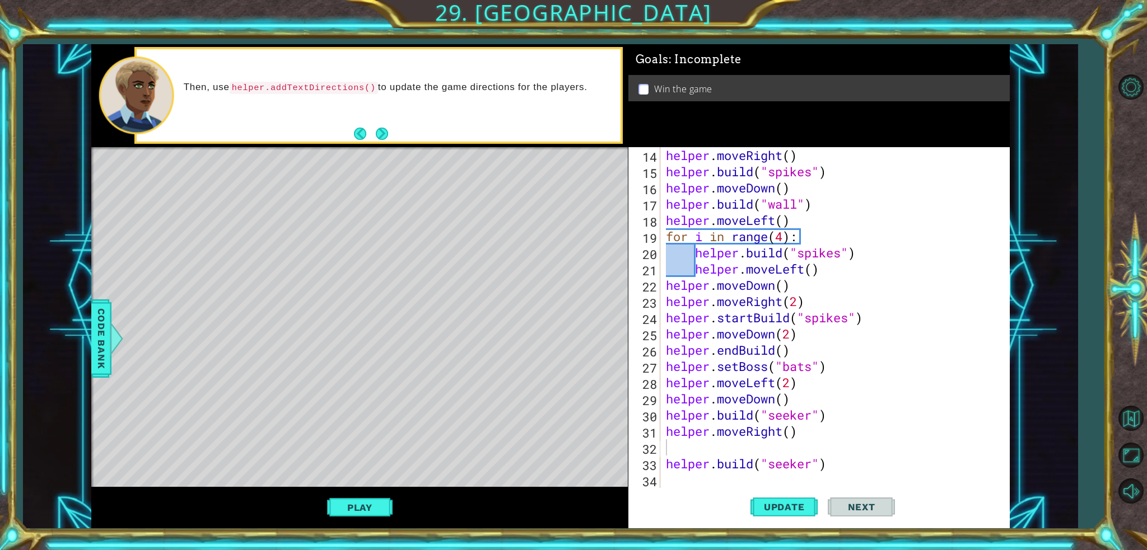
scroll to position [227, 0]
click at [693, 441] on div "helper . moveRight ( ) helper . build ( "spikes" ) helper . moveDown ( ) helper…" at bounding box center [834, 333] width 340 height 373
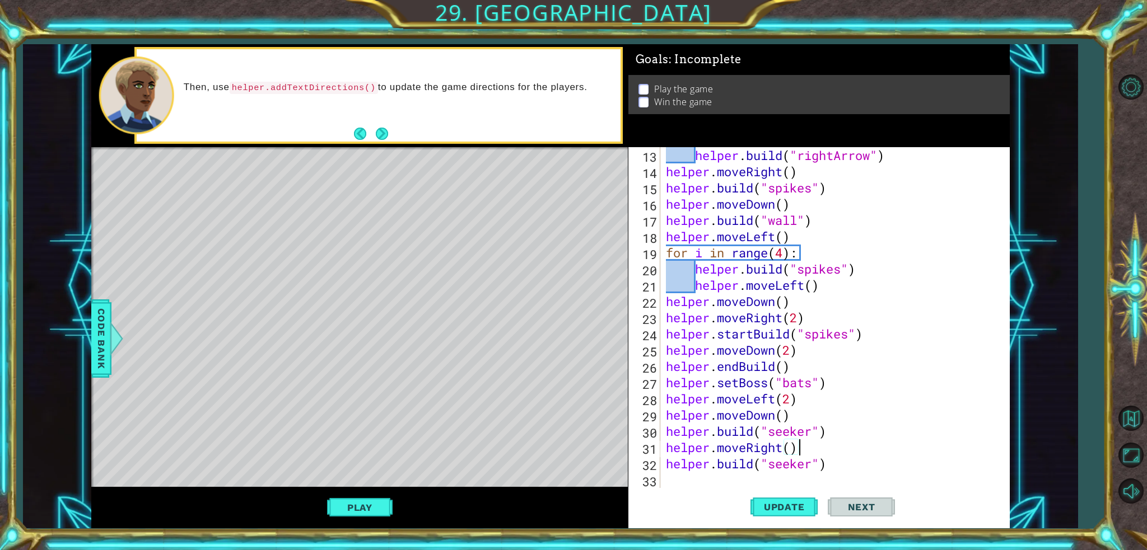
scroll to position [211, 0]
click at [857, 467] on div "helper . build ( "rightArrow" ) helper . moveRight ( ) helper . build ( "spikes…" at bounding box center [834, 333] width 340 height 373
type textarea "[DOMAIN_NAME]("seeker")"
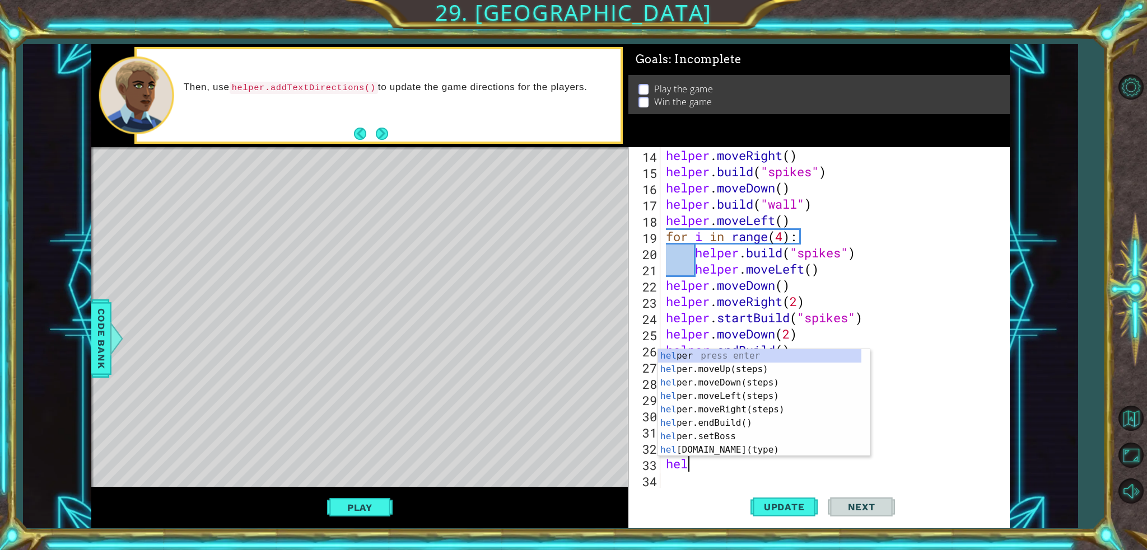
scroll to position [0, 0]
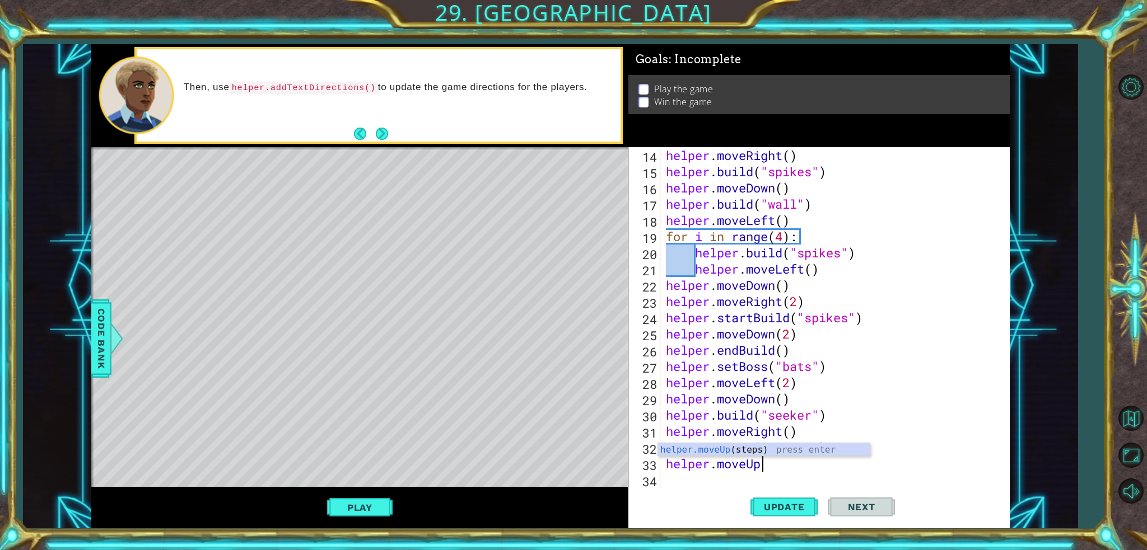
type textarea "helper.moveUp()"
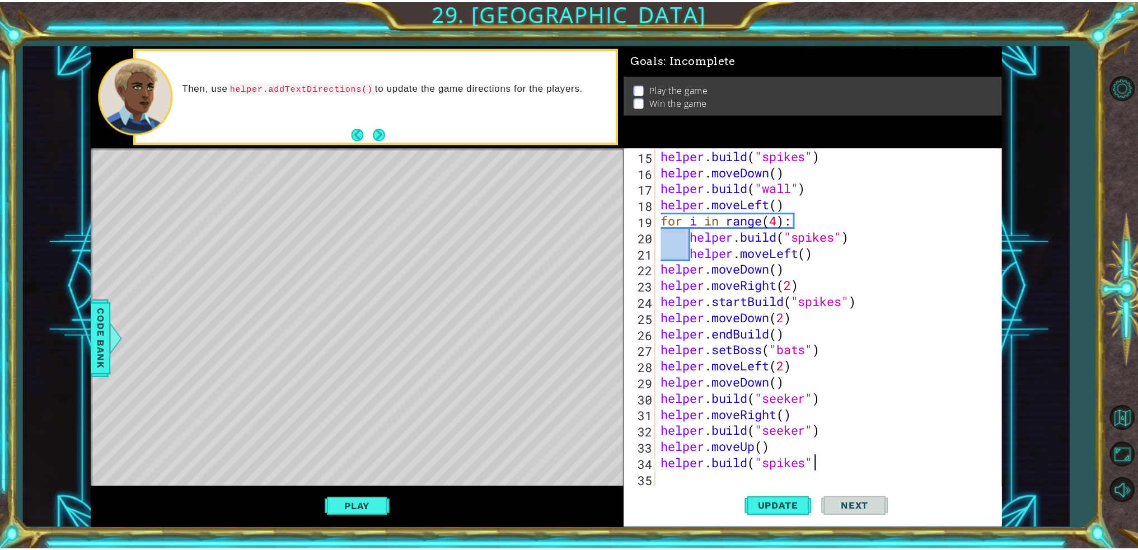
scroll to position [0, 7]
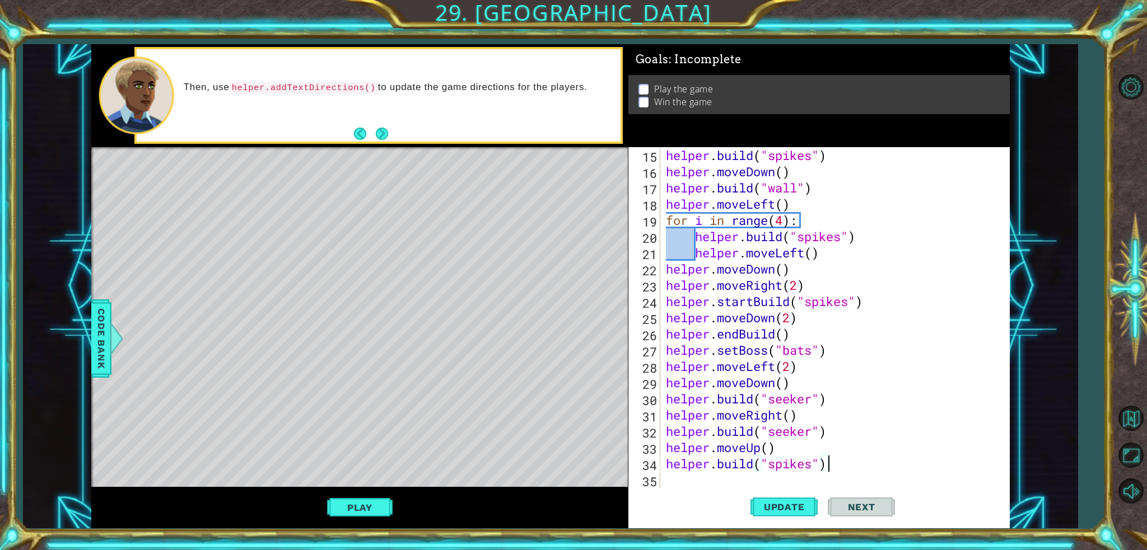
type textarea "[DOMAIN_NAME]("spikes")"
click at [788, 501] on button "Update" at bounding box center [783, 507] width 67 height 38
click at [357, 508] on button "Play" at bounding box center [360, 507] width 66 height 21
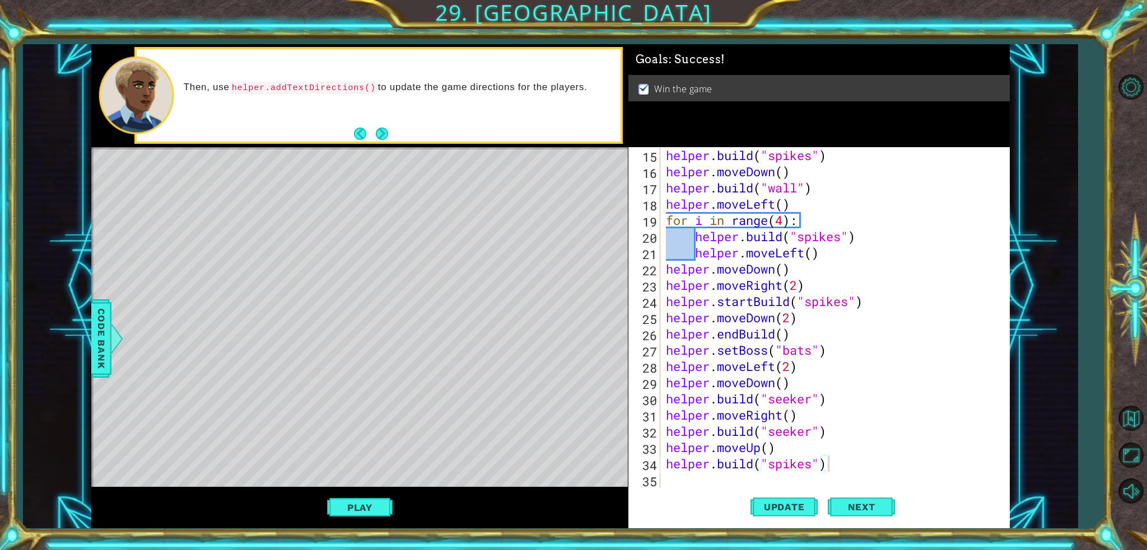
click at [885, 511] on span "Next" at bounding box center [862, 507] width 50 height 11
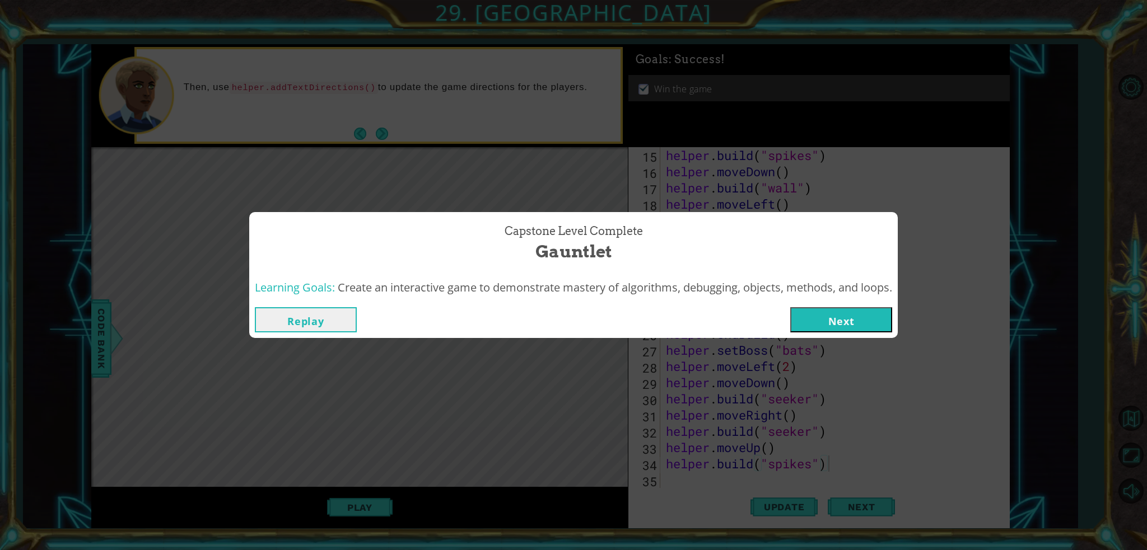
click at [820, 317] on button "Next" at bounding box center [841, 319] width 102 height 25
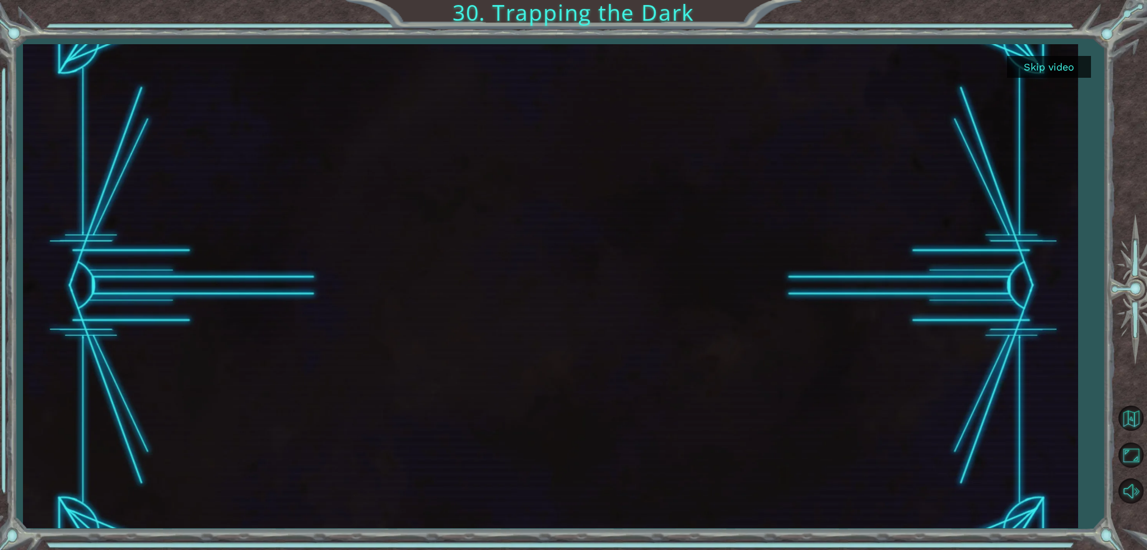
click at [1039, 64] on button "Skip video" at bounding box center [1049, 67] width 84 height 22
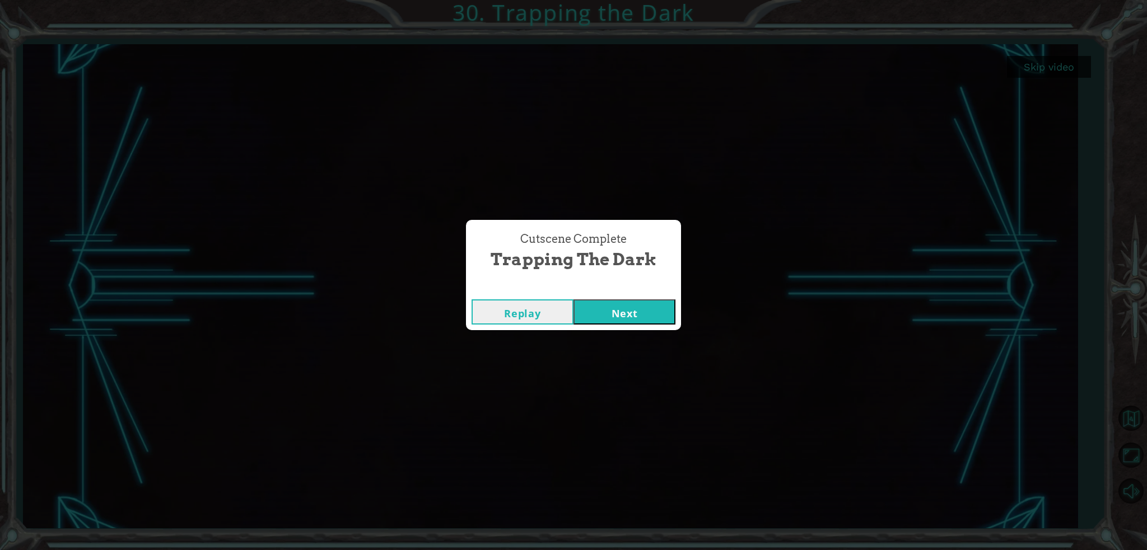
click at [605, 309] on button "Next" at bounding box center [624, 312] width 102 height 25
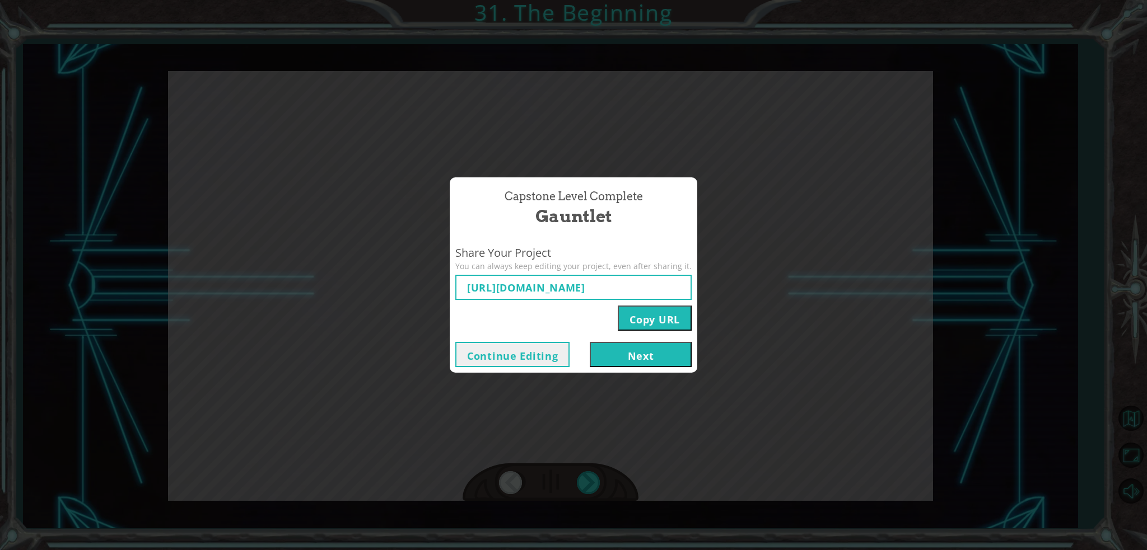
type input "[URL][DOMAIN_NAME]"
click at [640, 318] on button "Copy URL" at bounding box center [655, 318] width 74 height 25
click at [654, 351] on button "Next" at bounding box center [641, 354] width 102 height 25
